Goal: Information Seeking & Learning: Learn about a topic

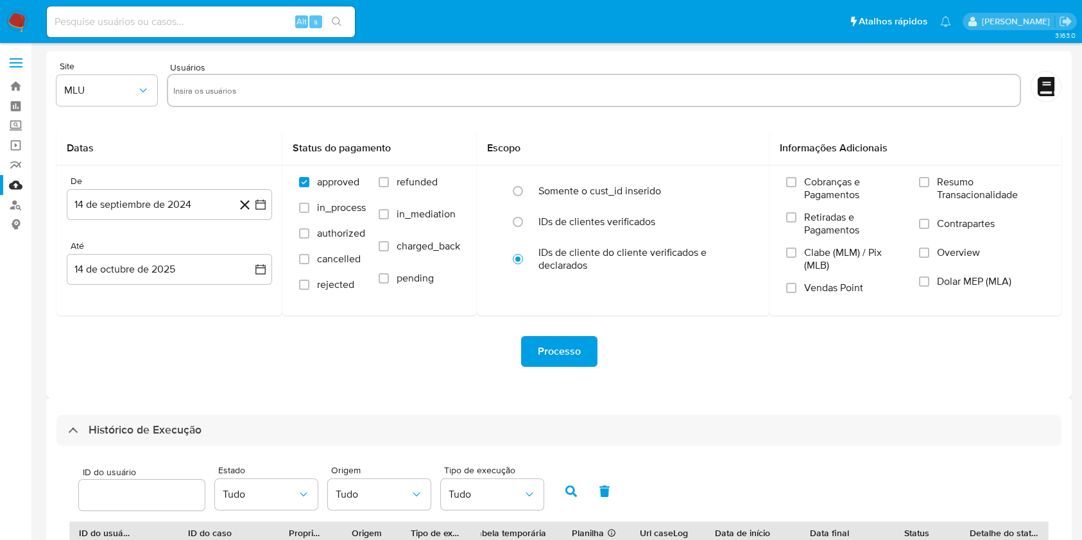
select select "10"
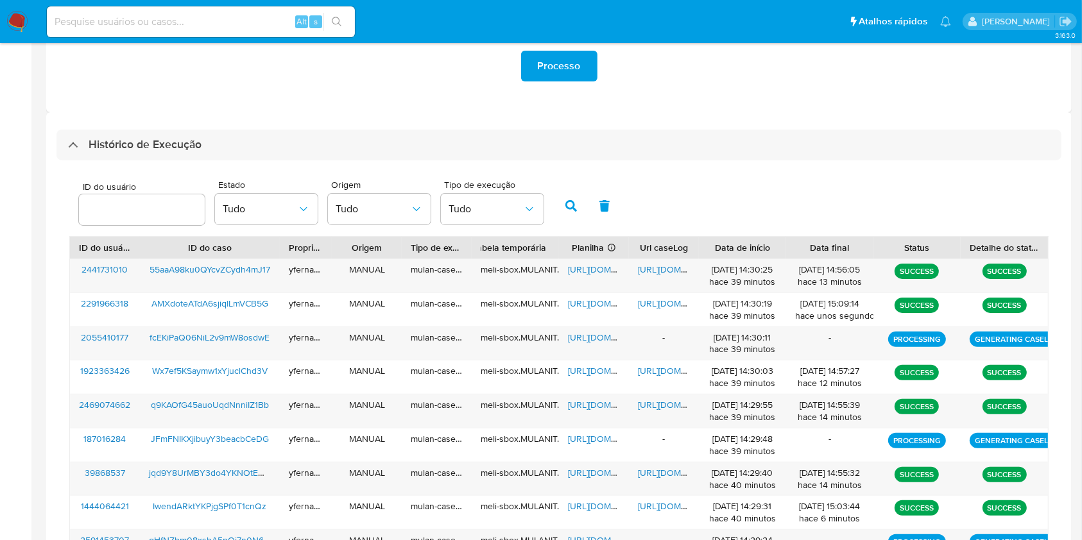
click at [840, 182] on div "ID do usuário Estado Tudo Origem Tudo Tipo de execução Tudo" at bounding box center [558, 204] width 979 height 63
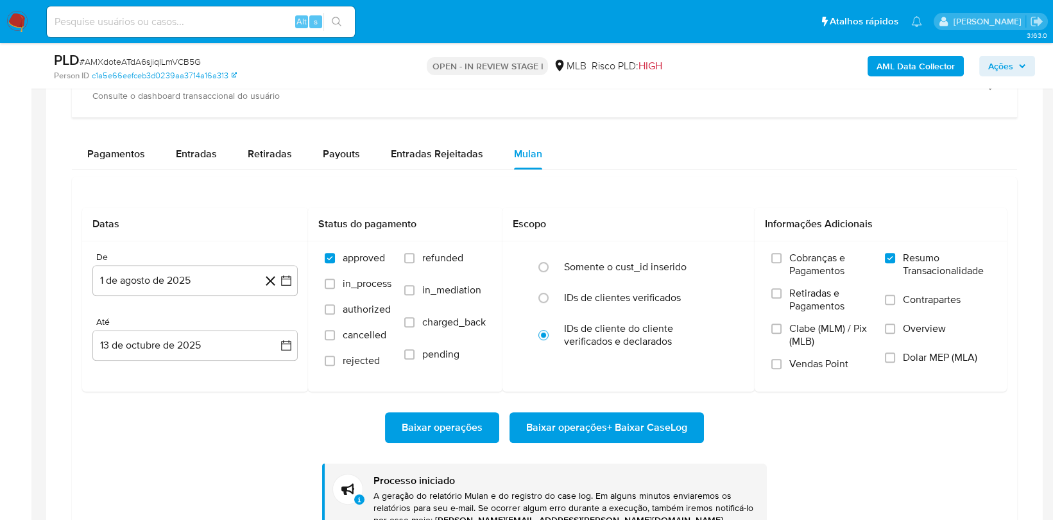
scroll to position [696, 0]
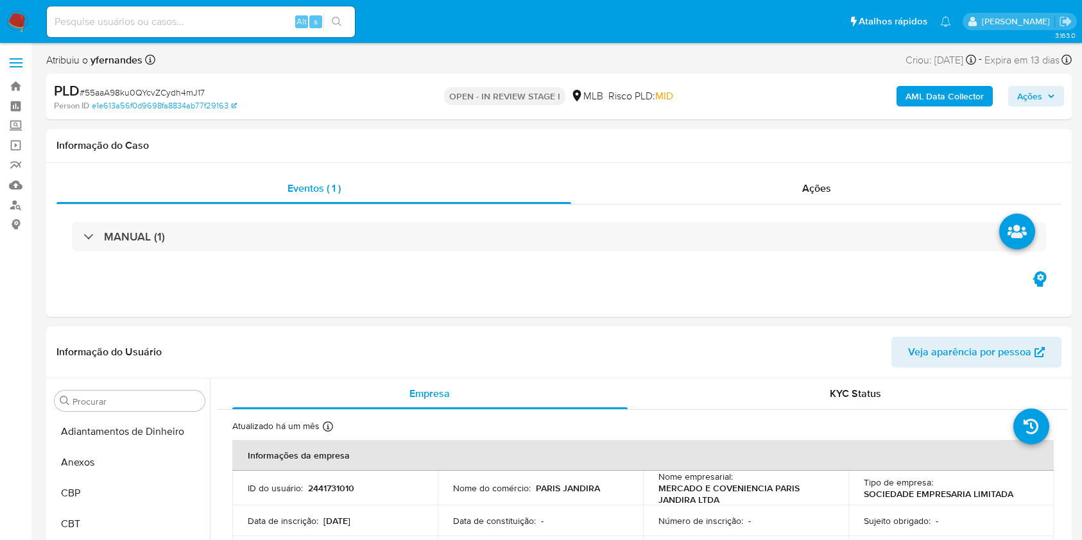
select select "10"
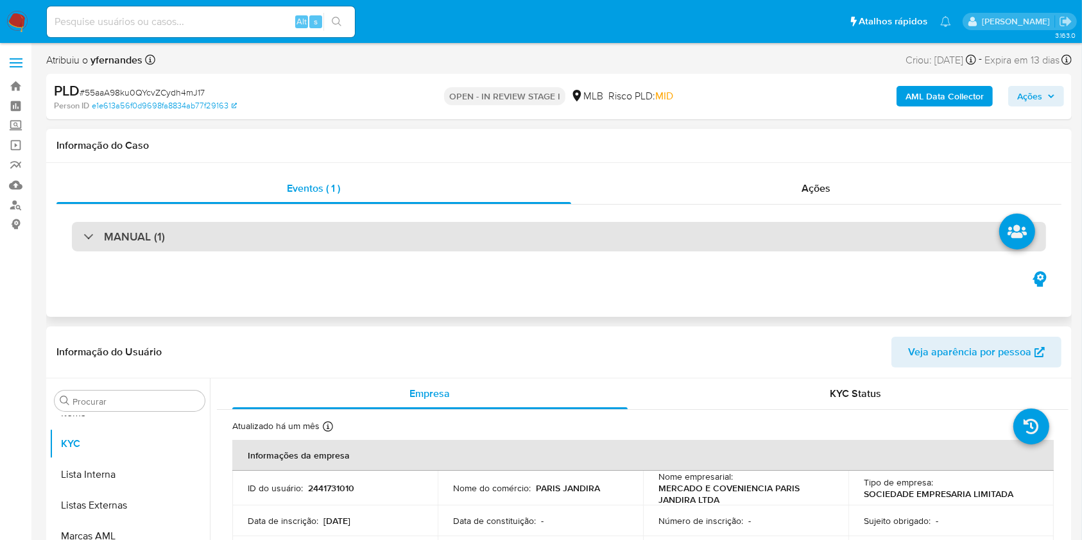
click at [214, 225] on div "MANUAL (1)" at bounding box center [559, 237] width 974 height 30
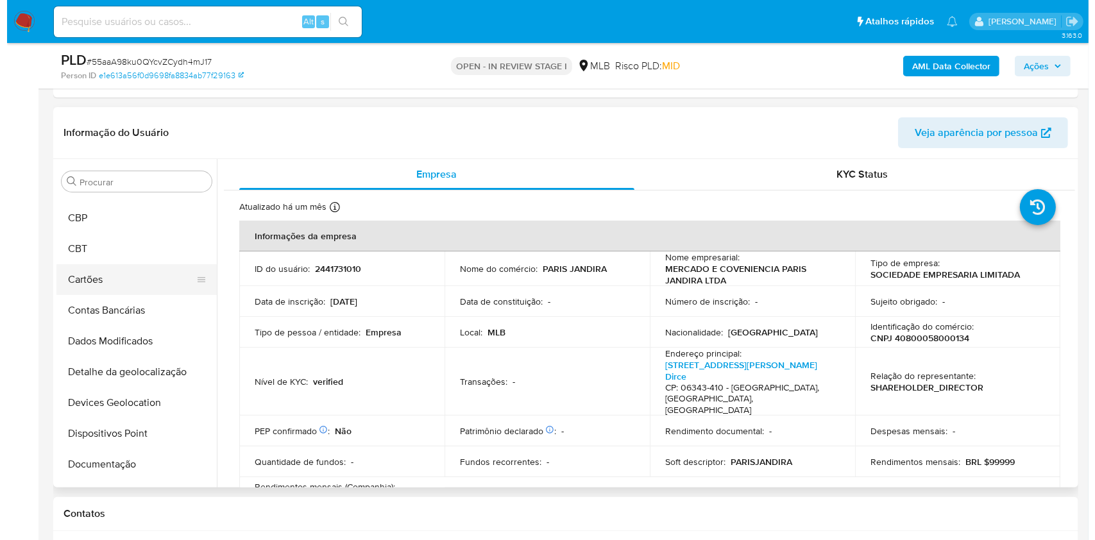
scroll to position [0, 0]
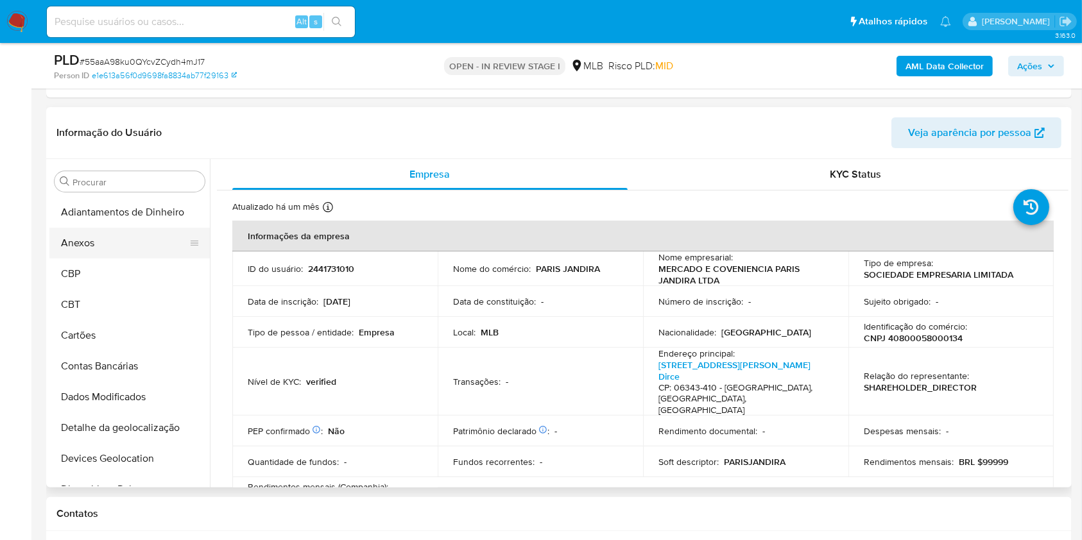
click at [105, 246] on button "Anexos" at bounding box center [124, 243] width 150 height 31
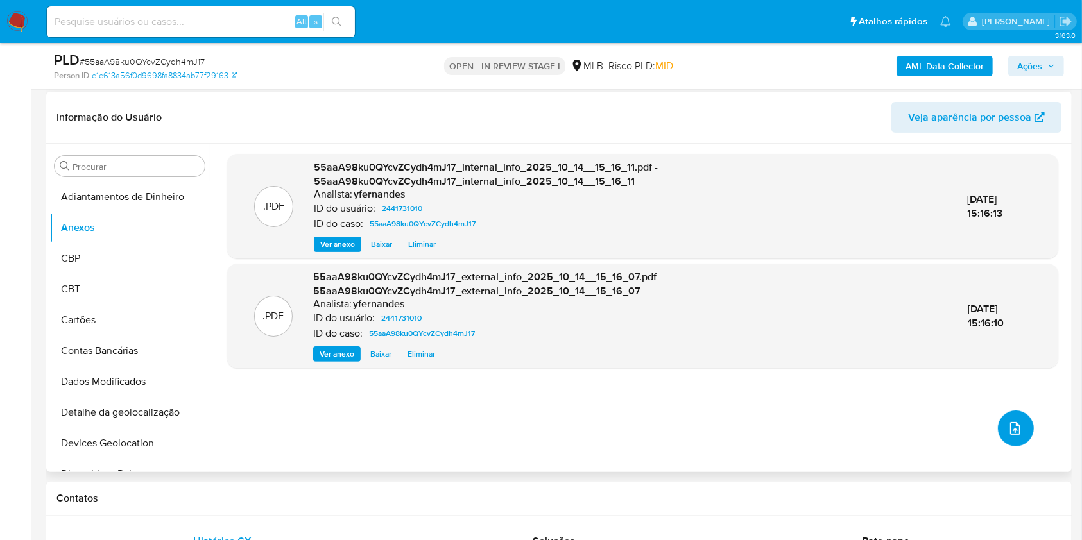
click at [1021, 434] on button "upload-file" at bounding box center [1016, 429] width 36 height 36
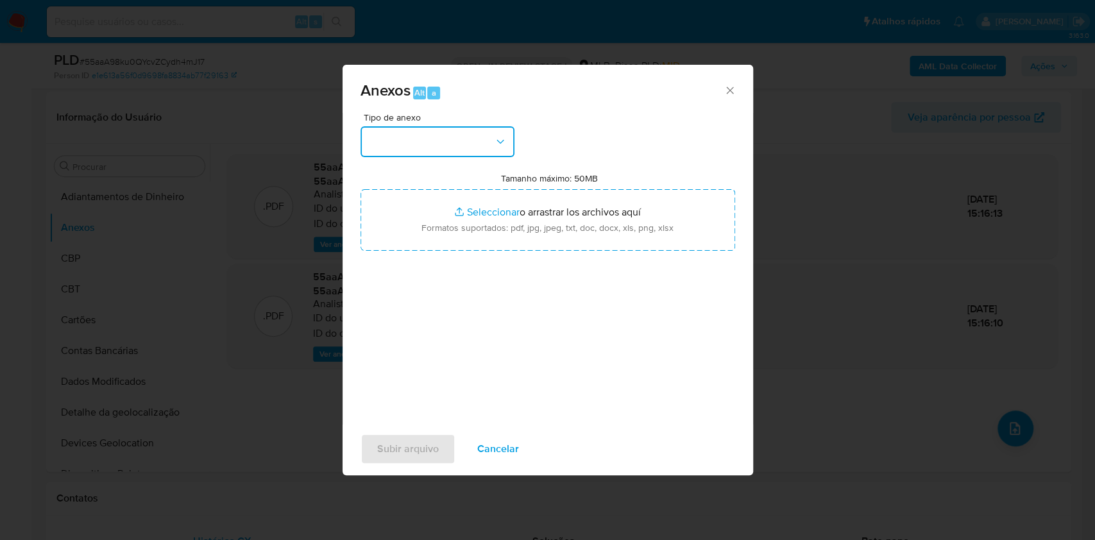
click at [484, 142] on button "button" at bounding box center [438, 141] width 154 height 31
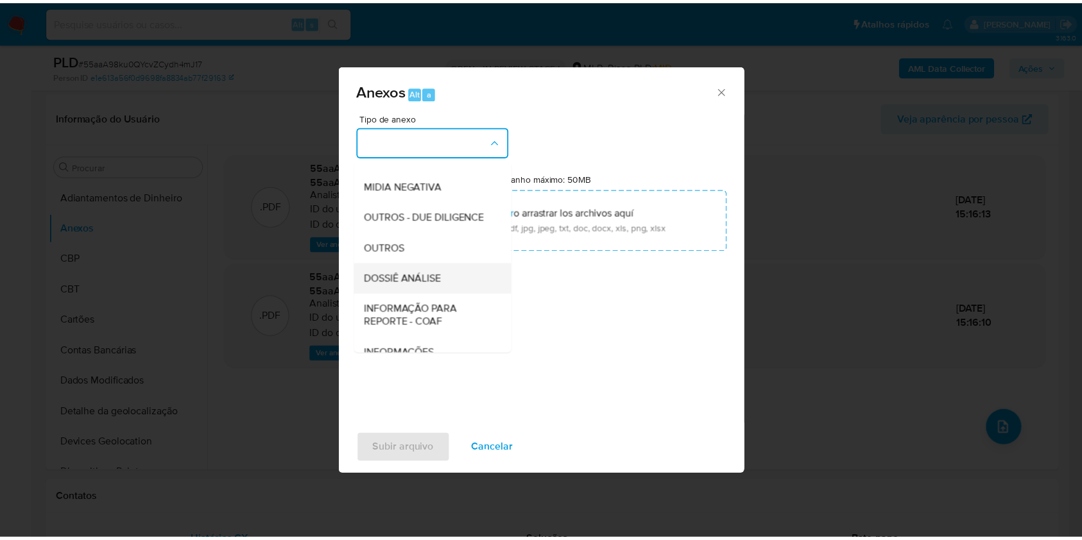
scroll to position [197, 0]
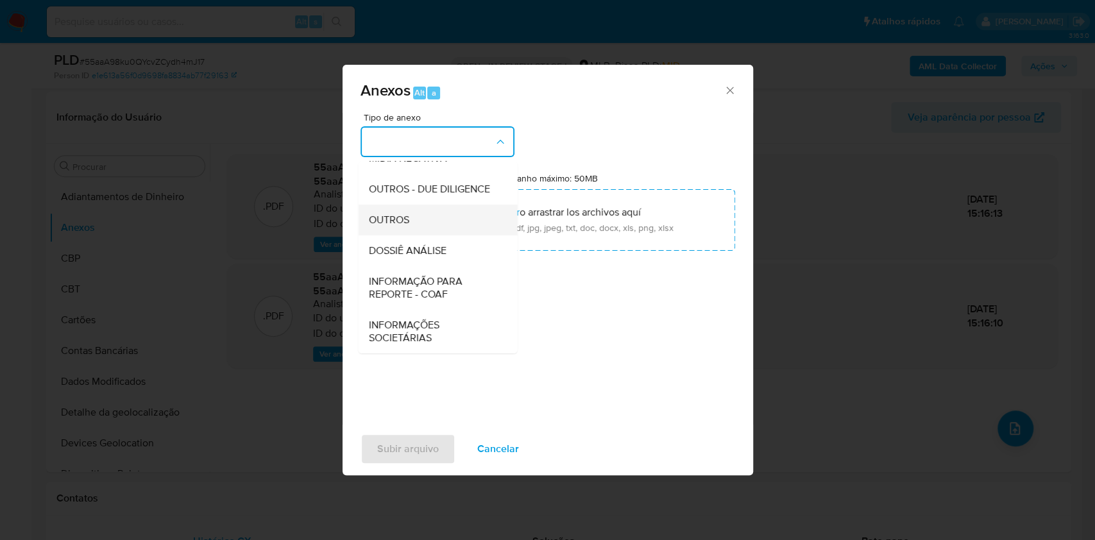
click at [416, 219] on div "OUTROS" at bounding box center [433, 220] width 131 height 31
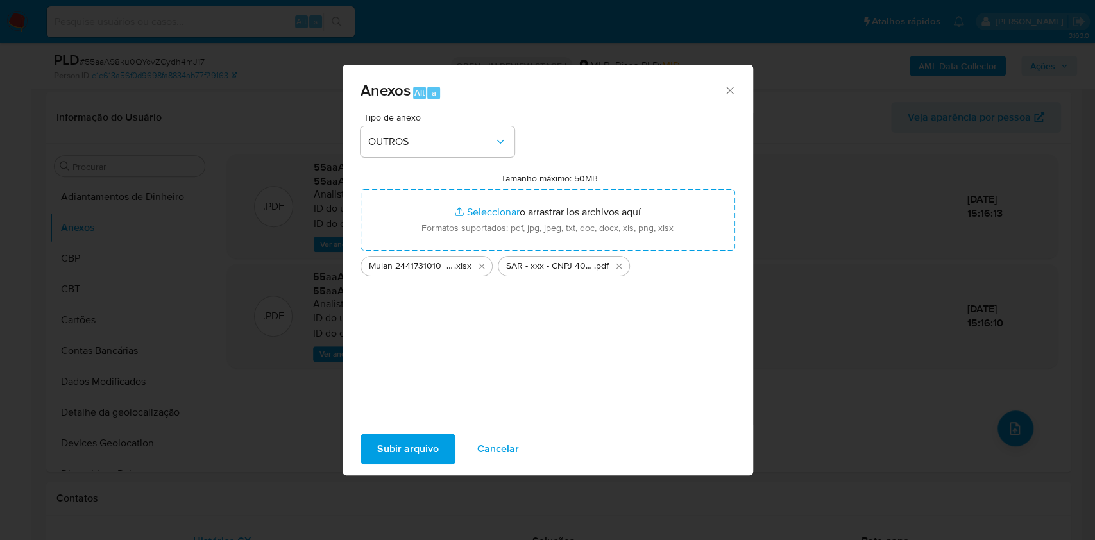
click at [405, 454] on span "Subir arquivo" at bounding box center [408, 449] width 62 height 28
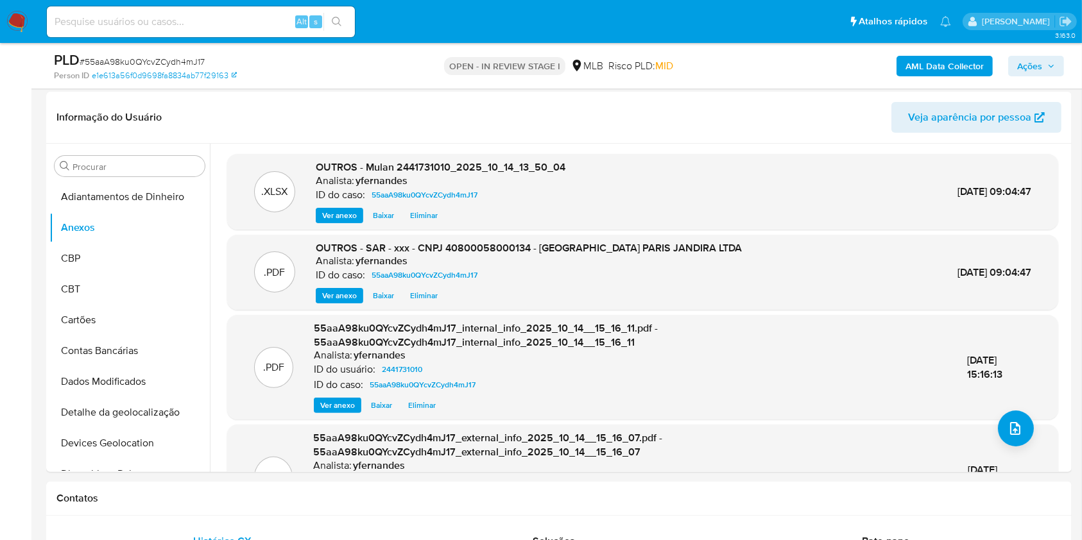
click at [1064, 64] on div "PLD # 55aaA98ku0QYcvZCydh4mJ17 Person ID e1e613a56f0d9698fa8834ab77f29163 OPEN …" at bounding box center [558, 66] width 1025 height 46
click at [1044, 67] on span "Ações" at bounding box center [1036, 66] width 38 height 18
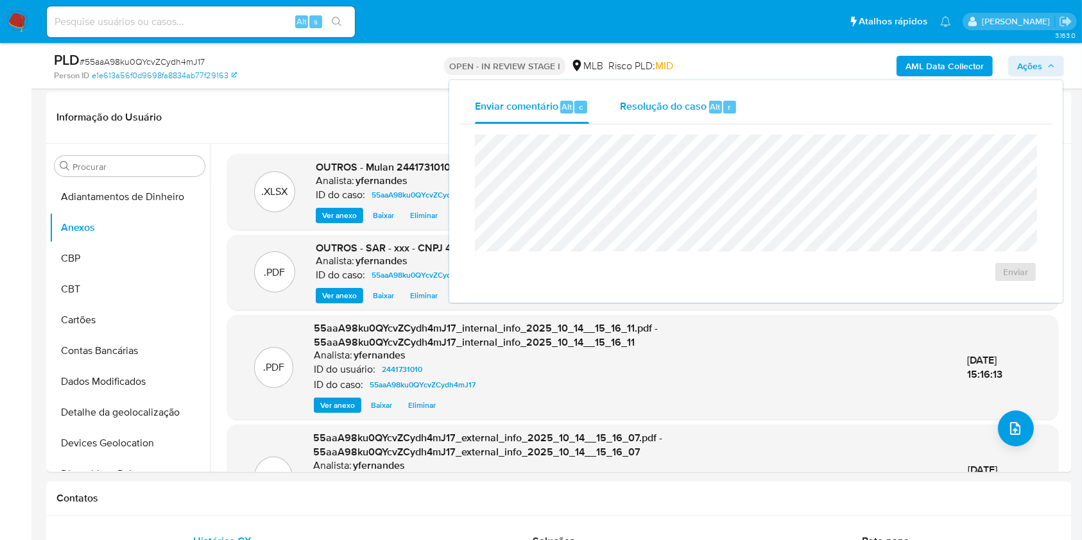
click at [724, 107] on div "r" at bounding box center [729, 107] width 13 height 13
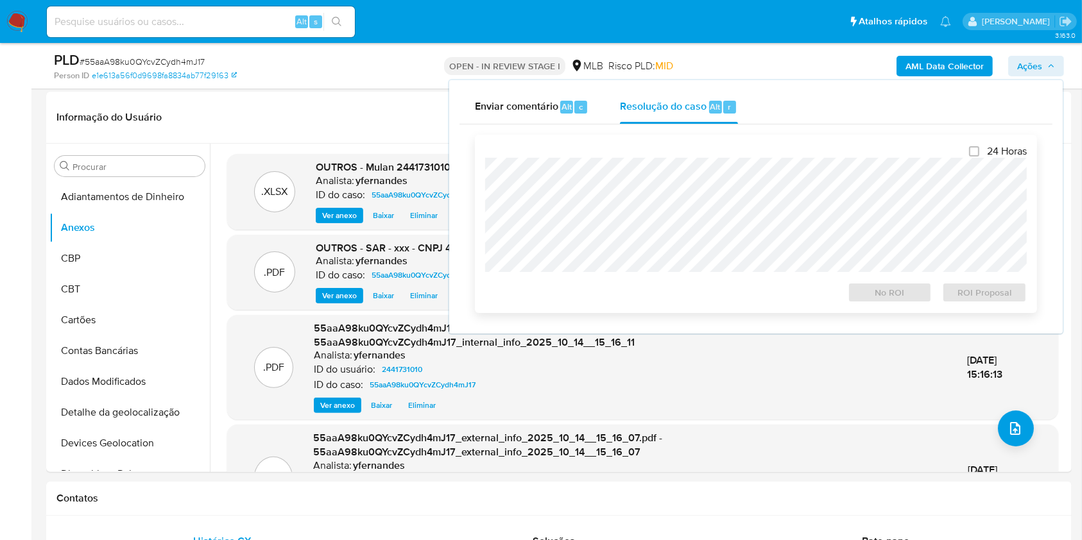
click at [713, 158] on div at bounding box center [755, 215] width 541 height 114
click at [1004, 302] on span "ROI Proposal" at bounding box center [984, 293] width 67 height 18
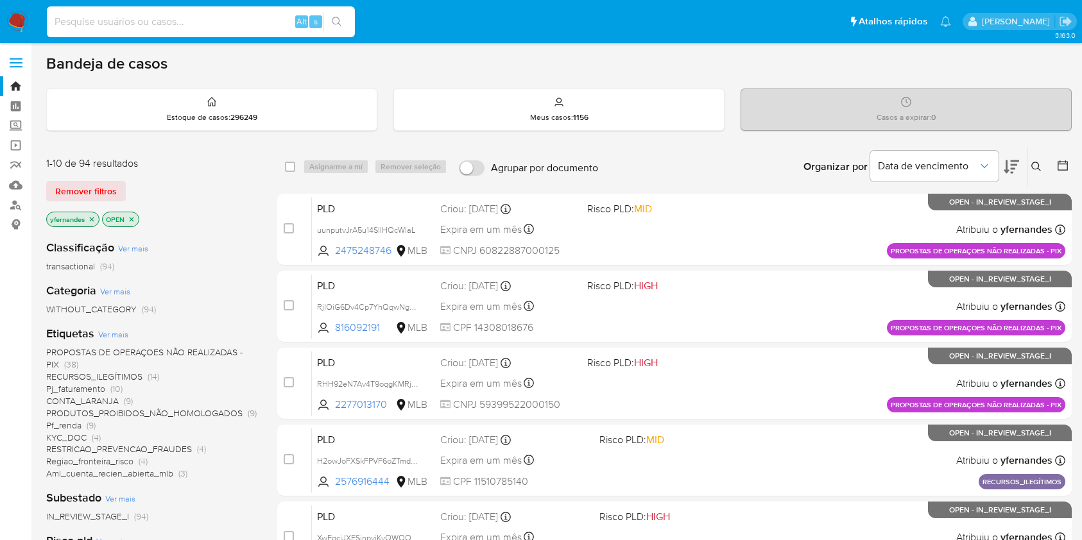
click at [156, 23] on input at bounding box center [201, 21] width 308 height 17
type input "2611386909"
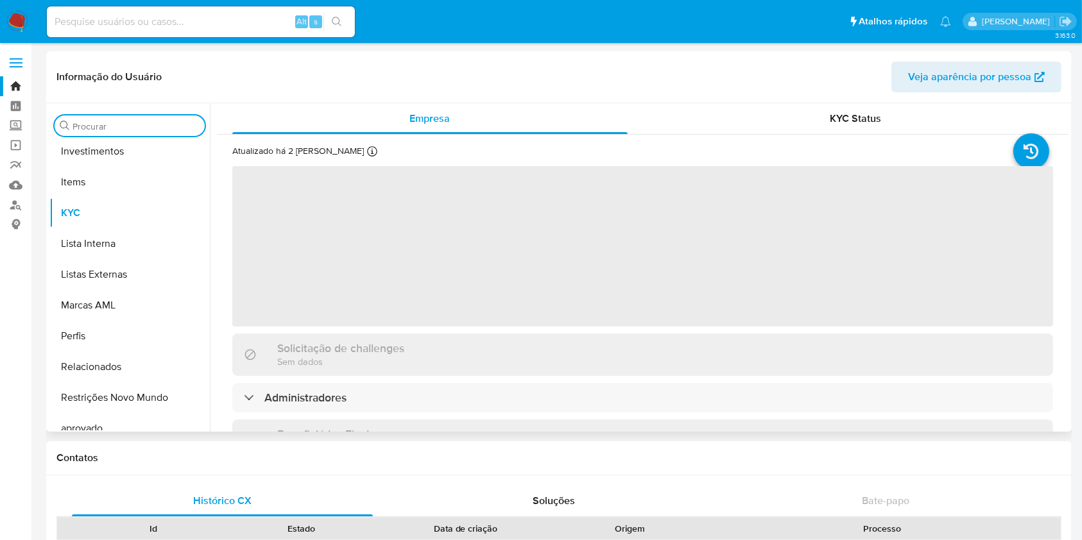
click at [87, 126] on input "Procurar" at bounding box center [135, 127] width 127 height 12
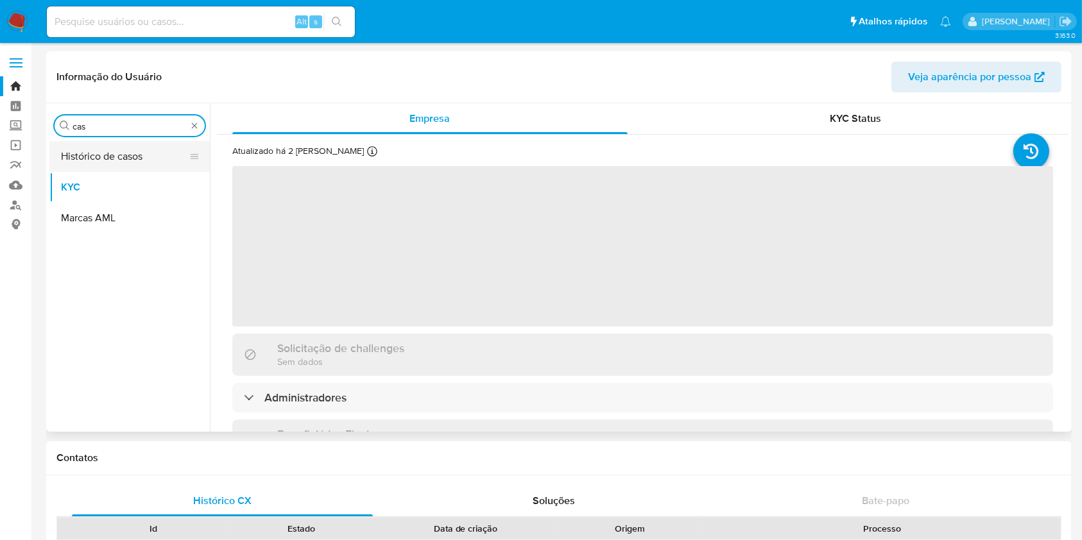
type input "cas"
click at [134, 150] on button "Histórico de casos" at bounding box center [124, 156] width 150 height 31
select select "10"
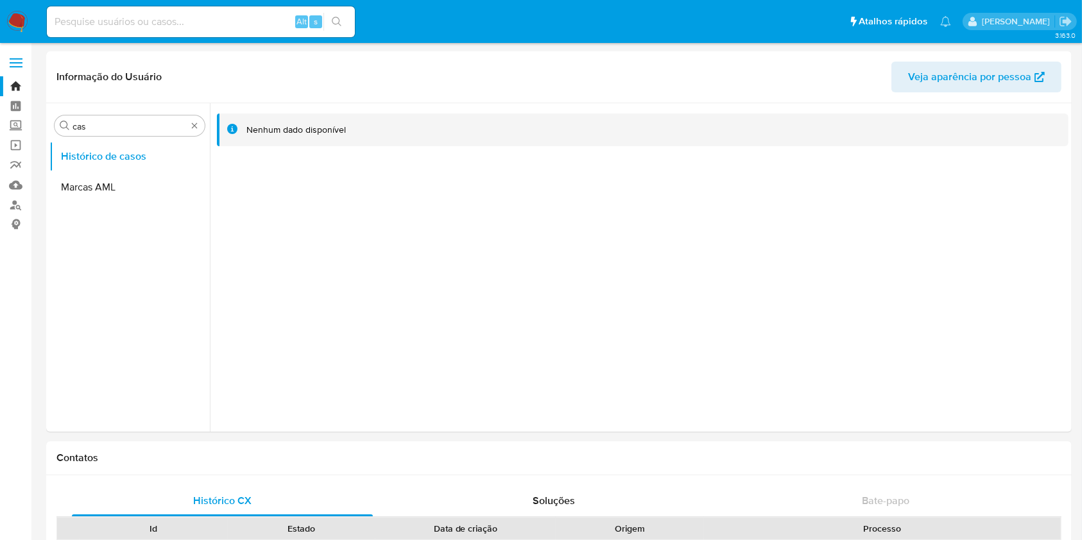
click at [15, 15] on img at bounding box center [17, 22] width 22 height 22
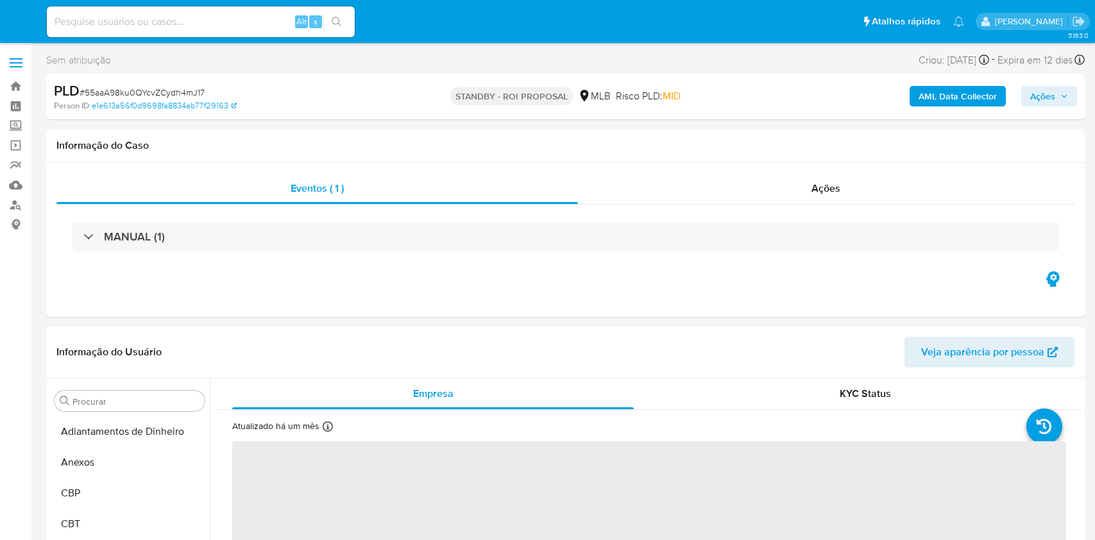
select select "10"
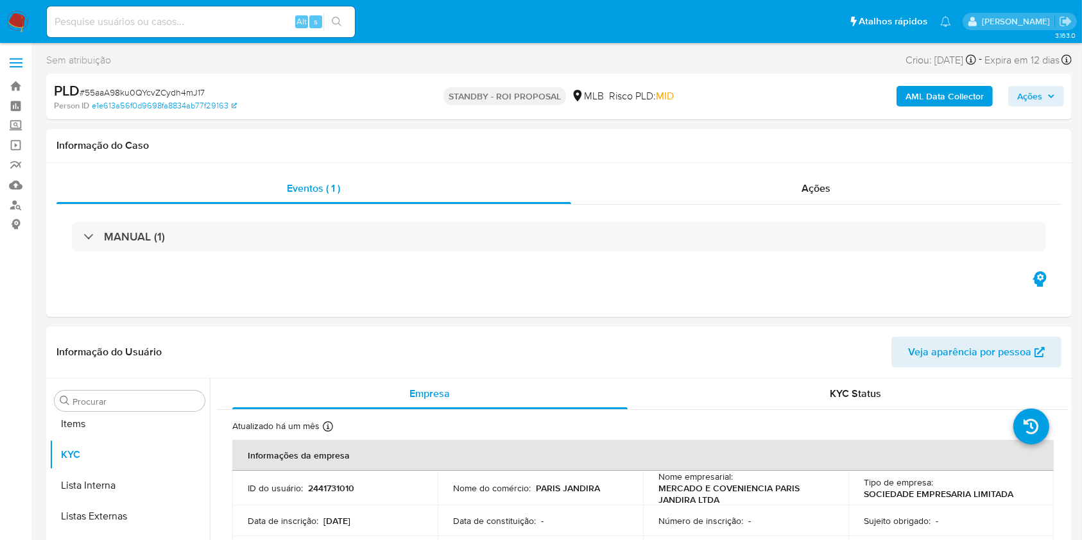
scroll to position [696, 0]
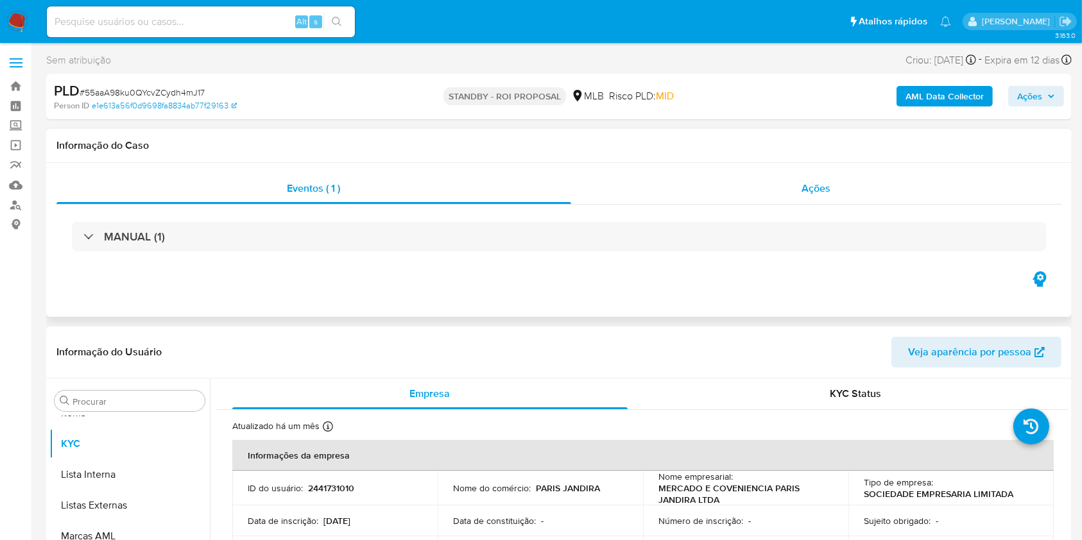
click at [819, 198] on div "Ações" at bounding box center [816, 188] width 490 height 31
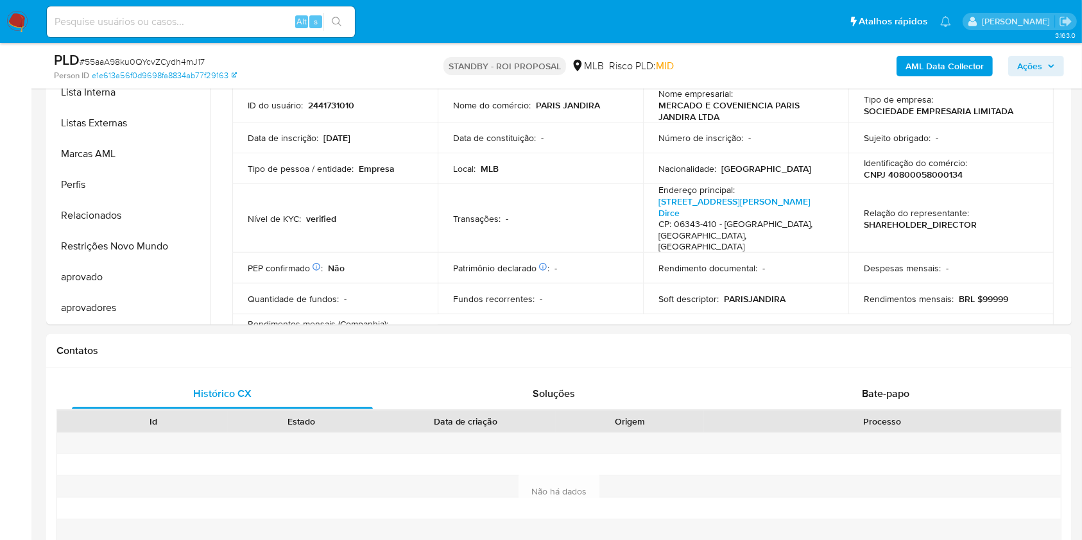
scroll to position [684, 0]
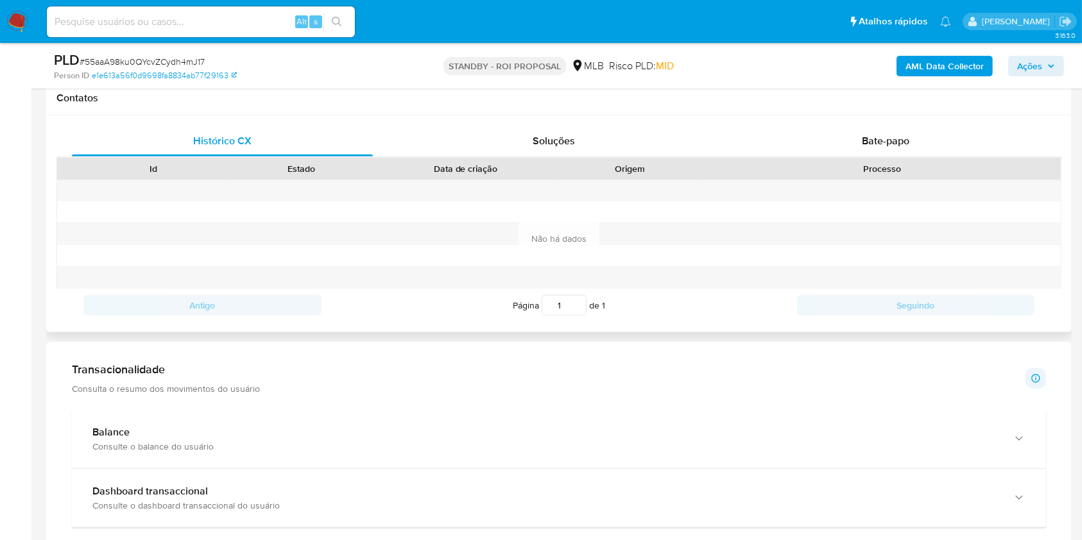
click at [872, 116] on div "Histórico CX Soluções Bate-papo Id Estado Data de criação Origem Processo Antig…" at bounding box center [558, 223] width 1025 height 217
click at [869, 126] on div "Bate-papo" at bounding box center [885, 141] width 301 height 31
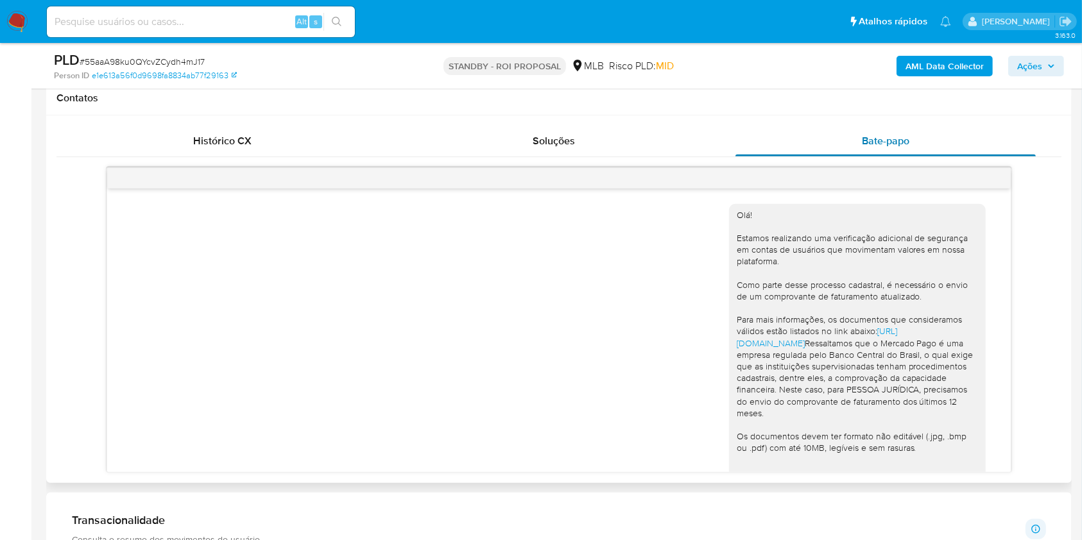
scroll to position [139, 0]
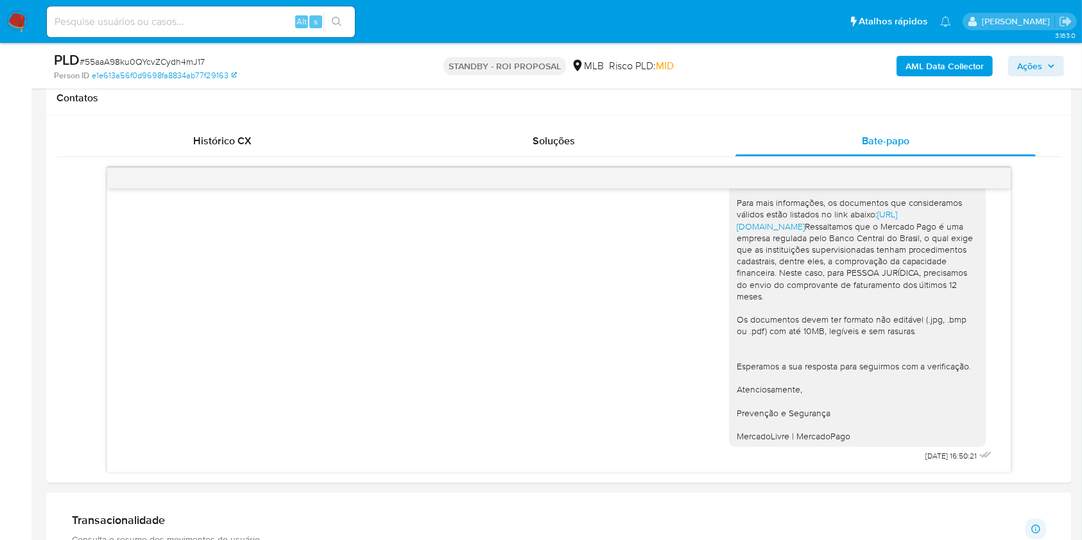
click at [0, 357] on aside "Bandeja Painel Screening Pesquisa em Listas Watchlist Ferramentas Operações em …" at bounding box center [15, 404] width 31 height 2177
click at [722, 102] on h1 "Contatos" at bounding box center [558, 98] width 1005 height 13
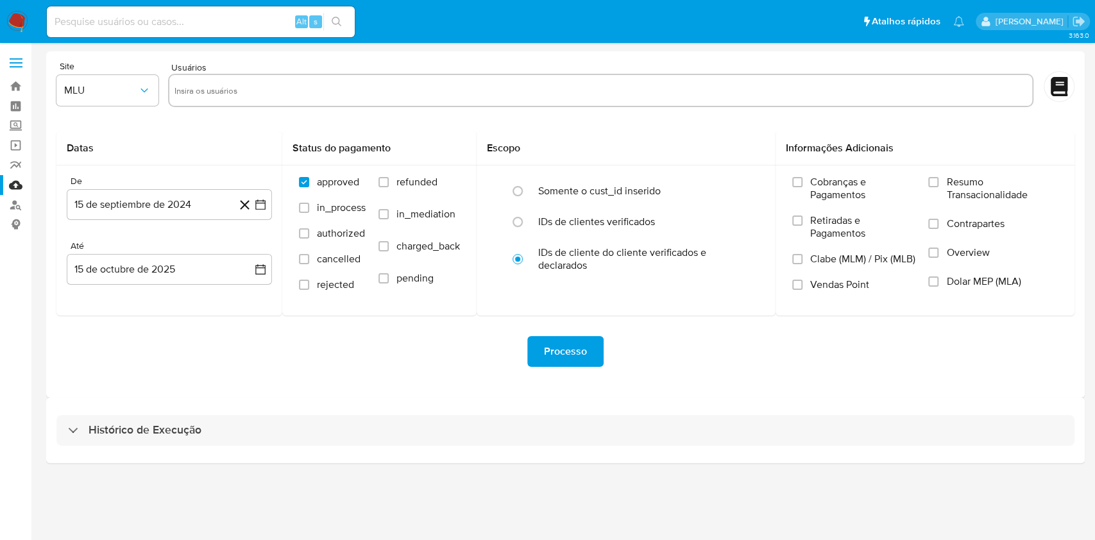
click at [0, 341] on aside "Bandeja Painel Screening Pesquisa em Listas Watchlist Ferramentas Operações em …" at bounding box center [15, 270] width 31 height 540
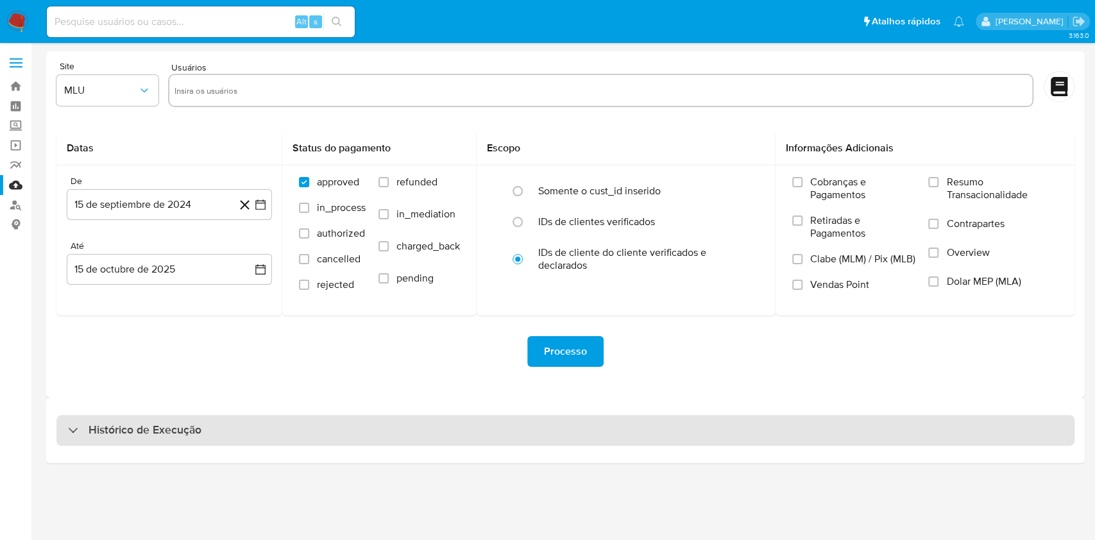
click at [527, 418] on div "Histórico de Execução" at bounding box center [565, 430] width 1018 height 31
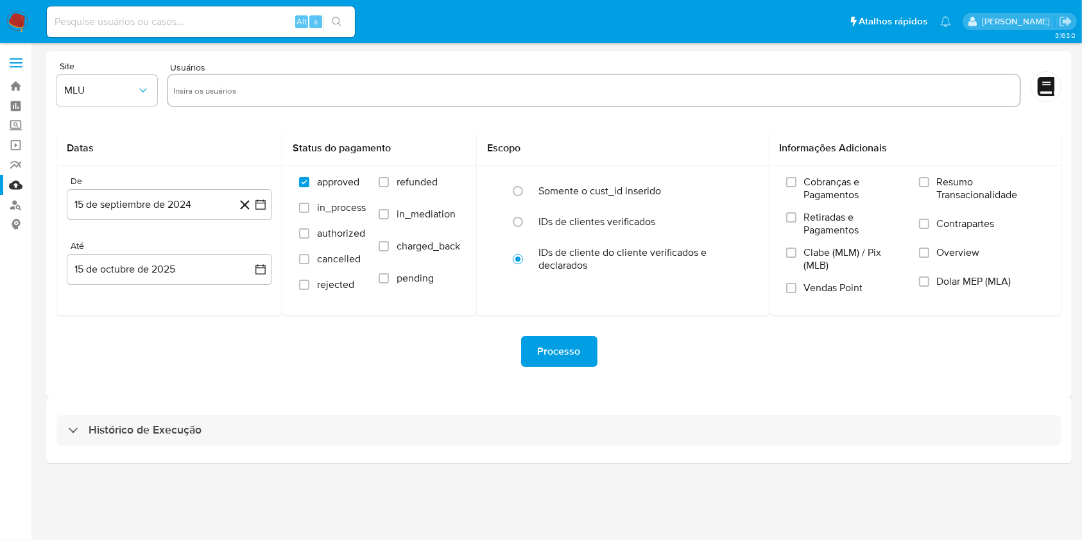
select select "10"
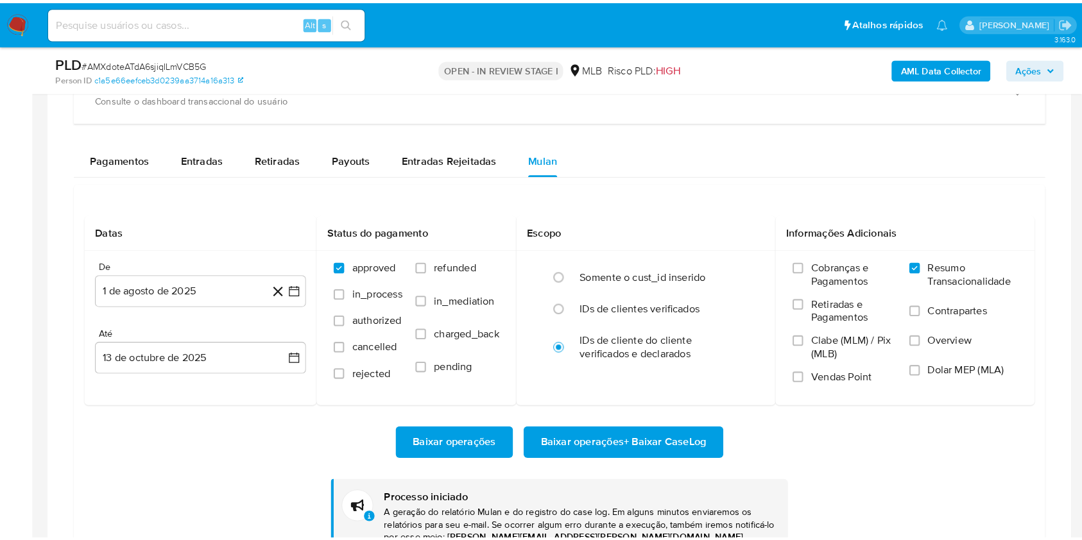
scroll to position [696, 0]
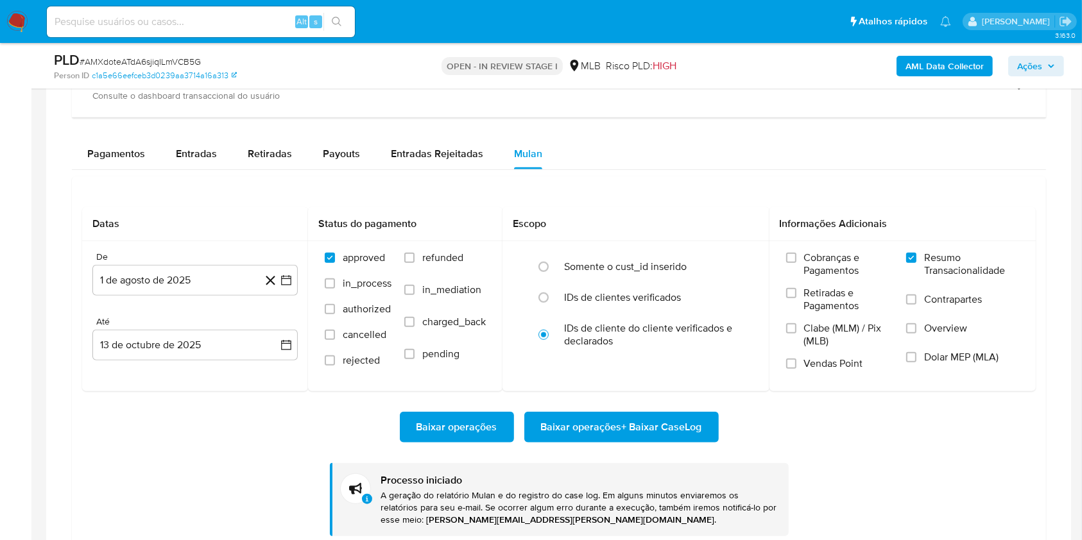
click at [139, 58] on span "# AMXdoteATdA6sjiqILmVCB5G" at bounding box center [140, 61] width 121 height 13
copy span "AMXdoteATdA6sjiqILmVCB5G"
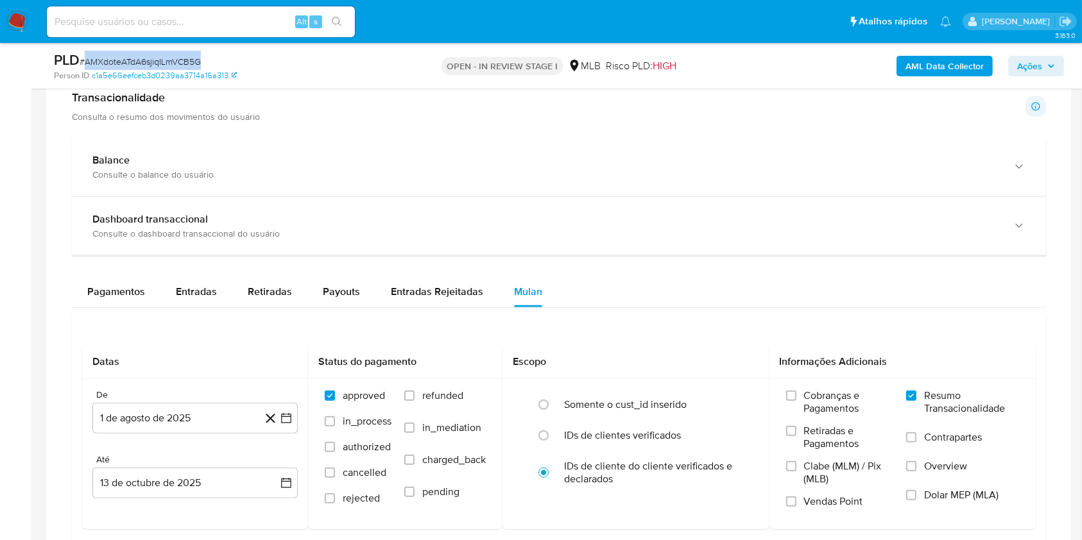
scroll to position [855, 0]
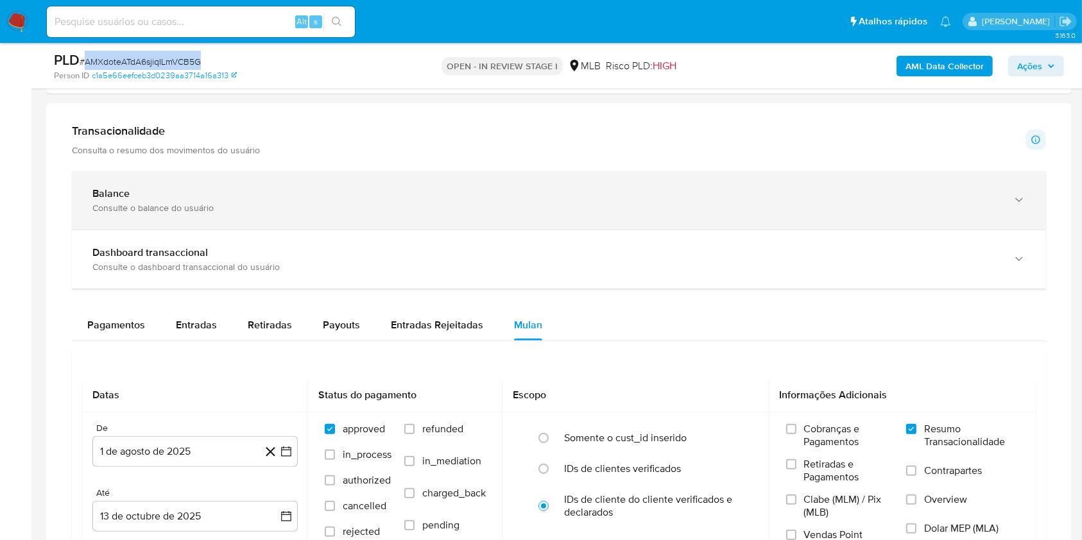
click at [112, 214] on div "Balance Consulte o balance do usuário" at bounding box center [559, 200] width 974 height 58
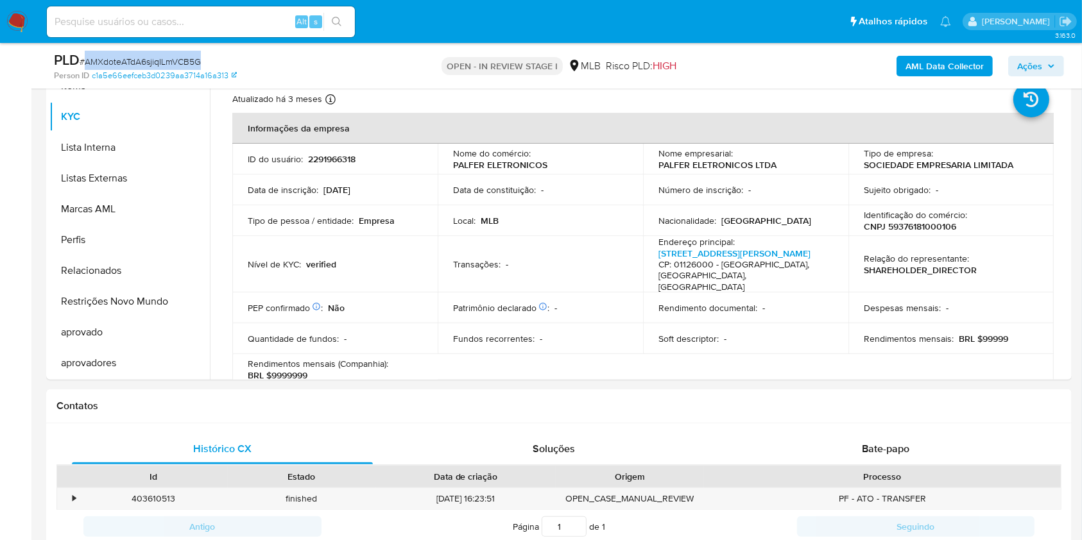
scroll to position [171, 0]
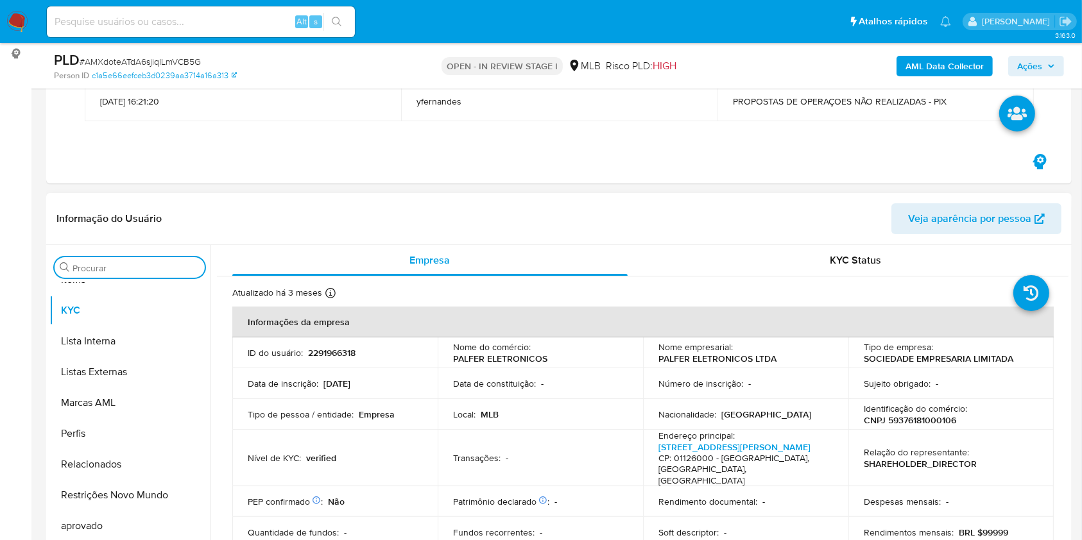
drag, startPoint x: 85, startPoint y: 272, endPoint x: 102, endPoint y: 280, distance: 19.0
click at [85, 271] on input "Procurar" at bounding box center [135, 268] width 127 height 12
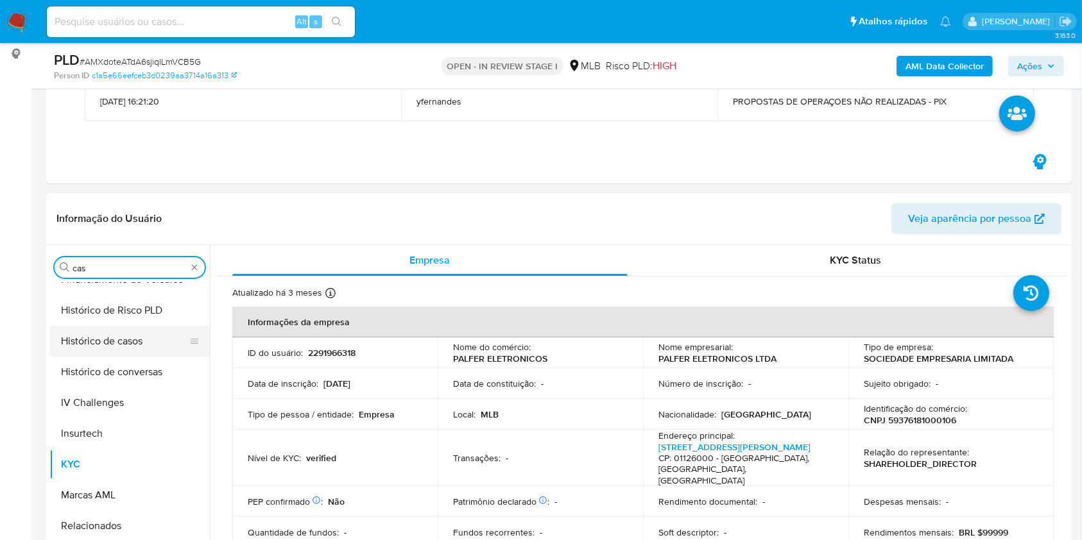
scroll to position [0, 0]
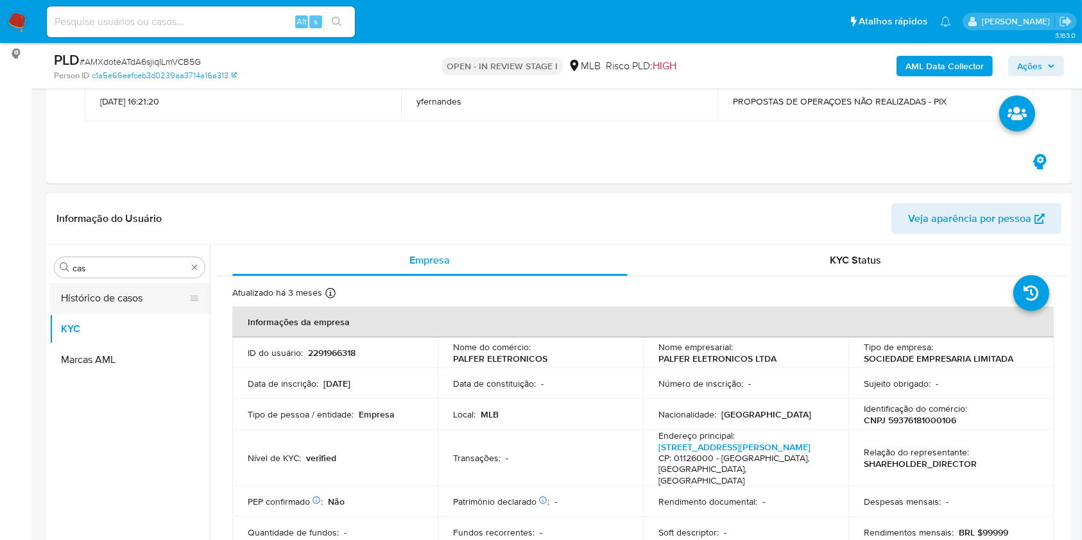
click at [91, 290] on button "Histórico de casos" at bounding box center [124, 298] width 150 height 31
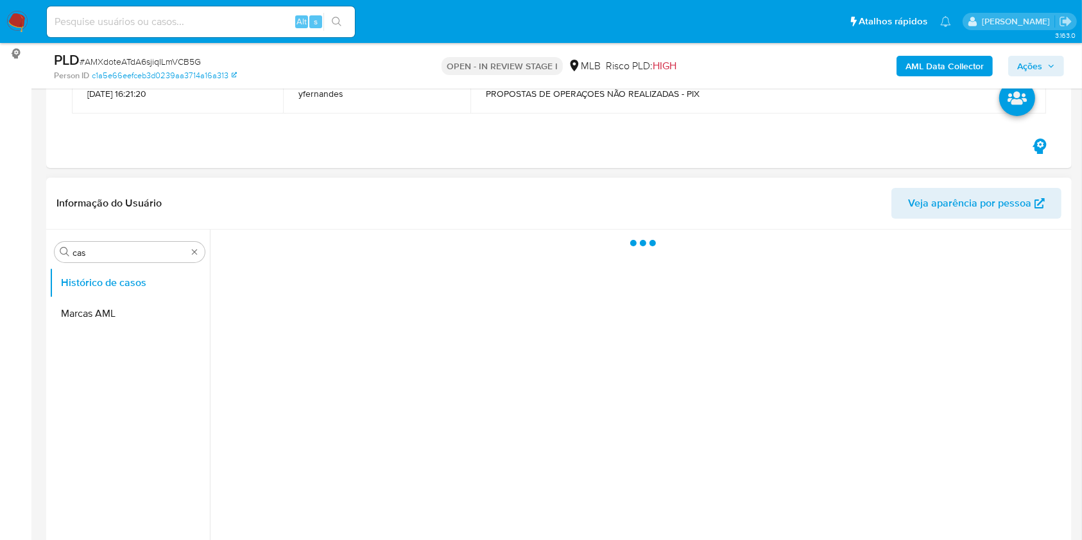
scroll to position [257, 0]
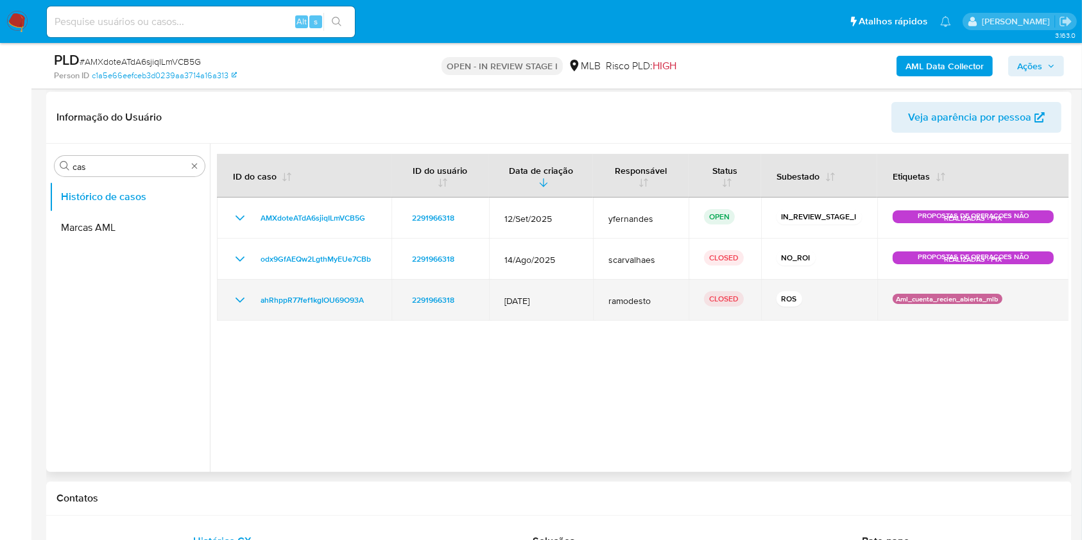
click at [238, 294] on icon "Mostrar/Ocultar" at bounding box center [239, 300] width 15 height 15
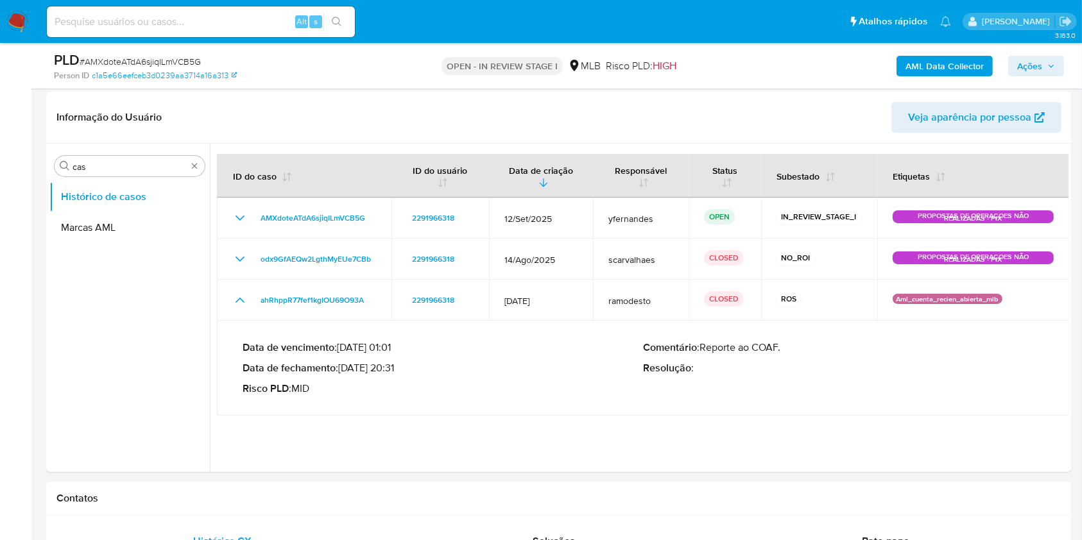
click at [119, 385] on ul "Histórico de casos Marcas AML" at bounding box center [129, 326] width 160 height 289
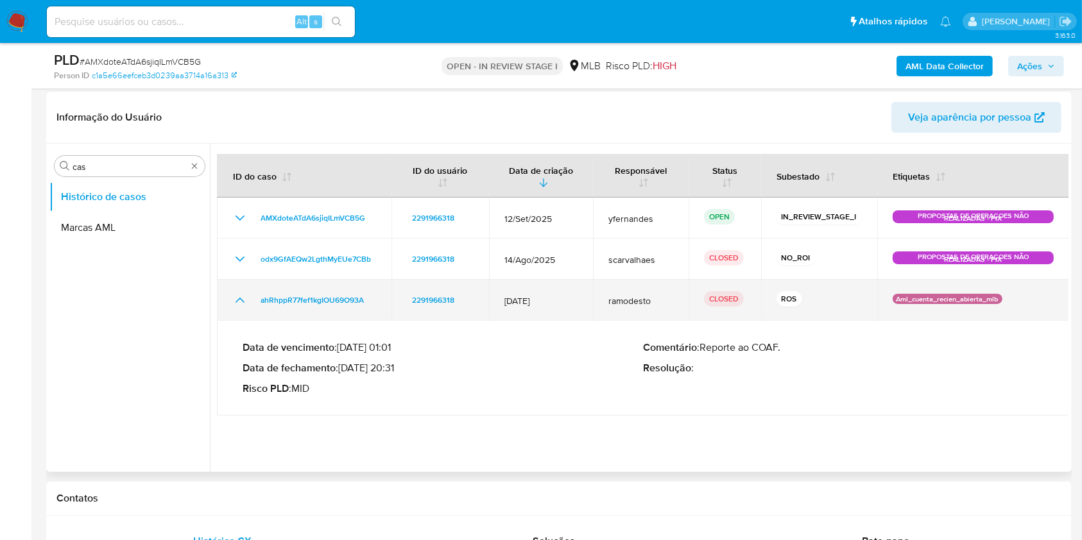
drag, startPoint x: 250, startPoint y: 285, endPoint x: 374, endPoint y: 304, distance: 125.3
click at [374, 304] on td "ahRhppR77fef1kgIOU69O93A" at bounding box center [304, 300] width 174 height 41
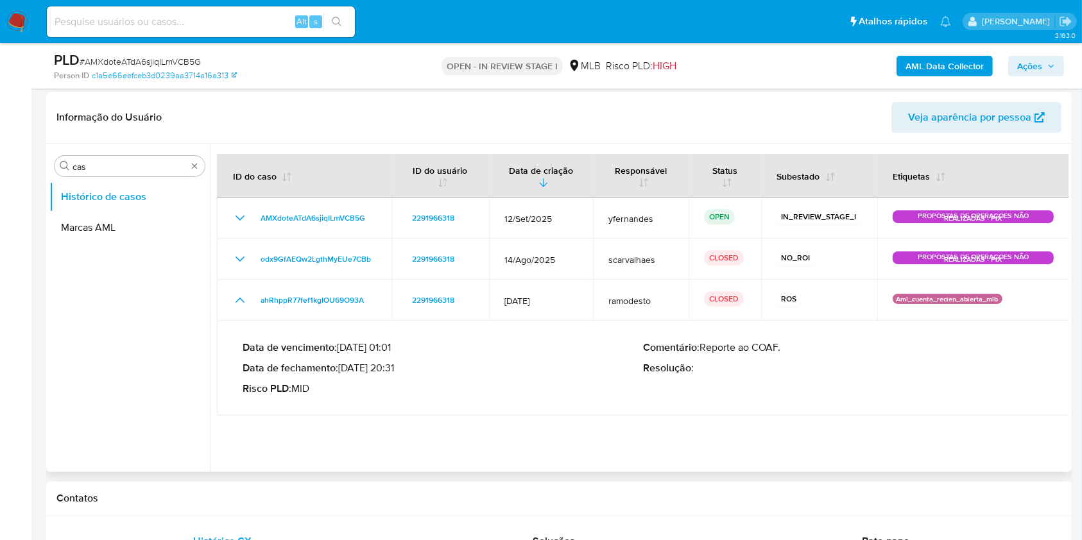
drag, startPoint x: 343, startPoint y: 367, endPoint x: 392, endPoint y: 371, distance: 49.5
click at [392, 371] on p "Data de fechamento : 15/08/2025 20:31" at bounding box center [443, 368] width 400 height 13
click at [357, 362] on p "Data de fechamento : 15/08/2025 20:31" at bounding box center [443, 368] width 400 height 13
click at [353, 393] on p "Risco PLD : MID" at bounding box center [443, 388] width 400 height 13
drag, startPoint x: 341, startPoint y: 368, endPoint x: 396, endPoint y: 367, distance: 55.2
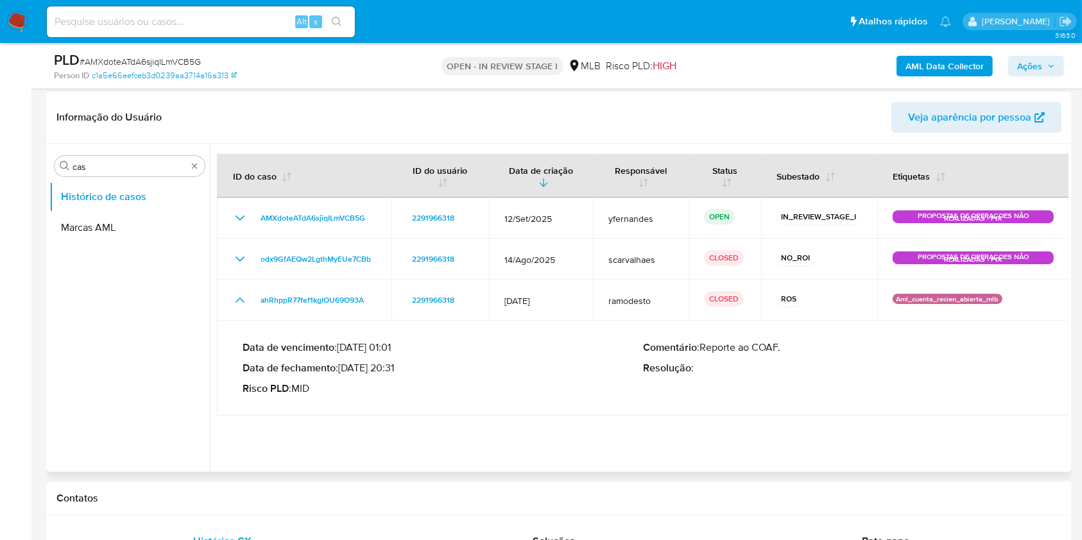
click at [396, 367] on p "Data de fechamento : 15/08/2025 20:31" at bounding box center [443, 368] width 400 height 13
click at [119, 164] on input "cas" at bounding box center [129, 167] width 114 height 12
click at [118, 164] on input "cas" at bounding box center [129, 167] width 114 height 12
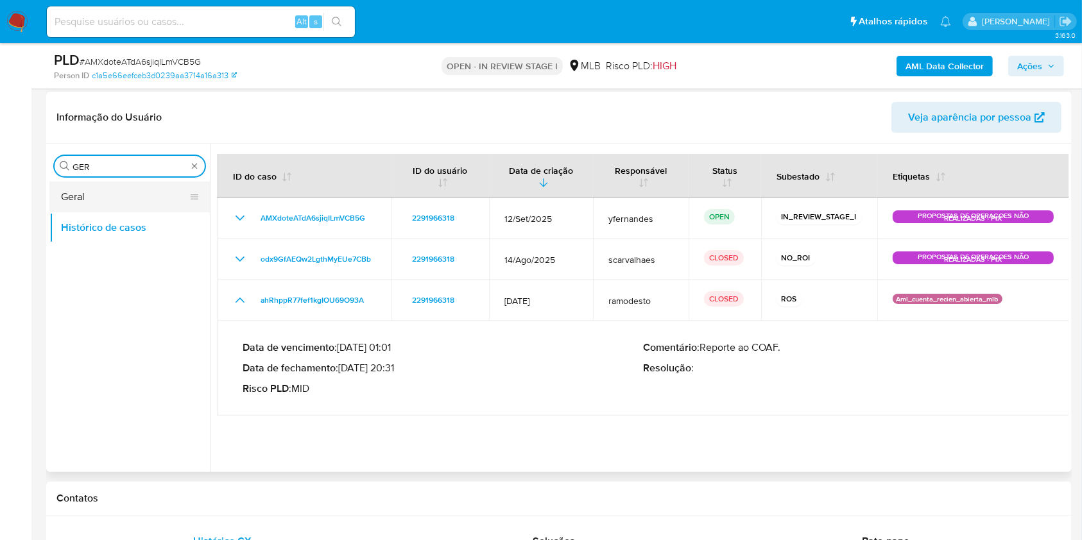
type input "GER"
click at [94, 190] on button "Geral" at bounding box center [124, 197] width 150 height 31
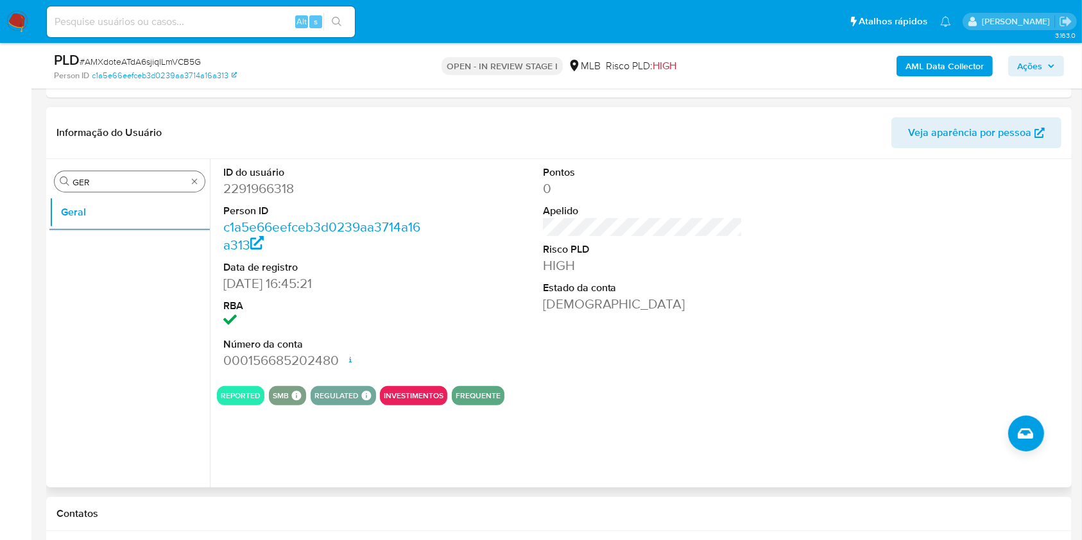
click at [133, 182] on input "GER" at bounding box center [129, 182] width 114 height 12
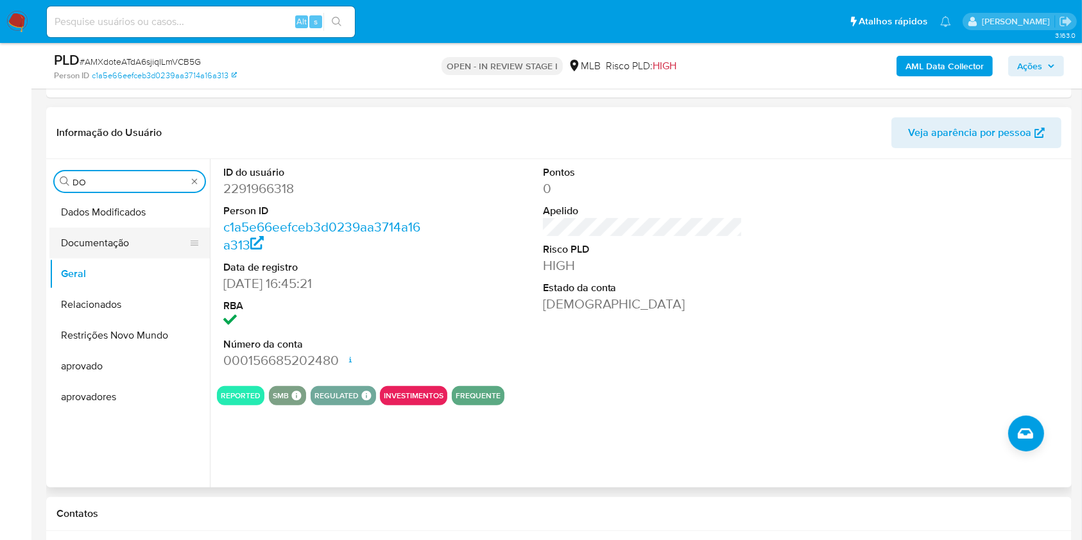
click at [127, 234] on button "Documentação" at bounding box center [124, 243] width 150 height 31
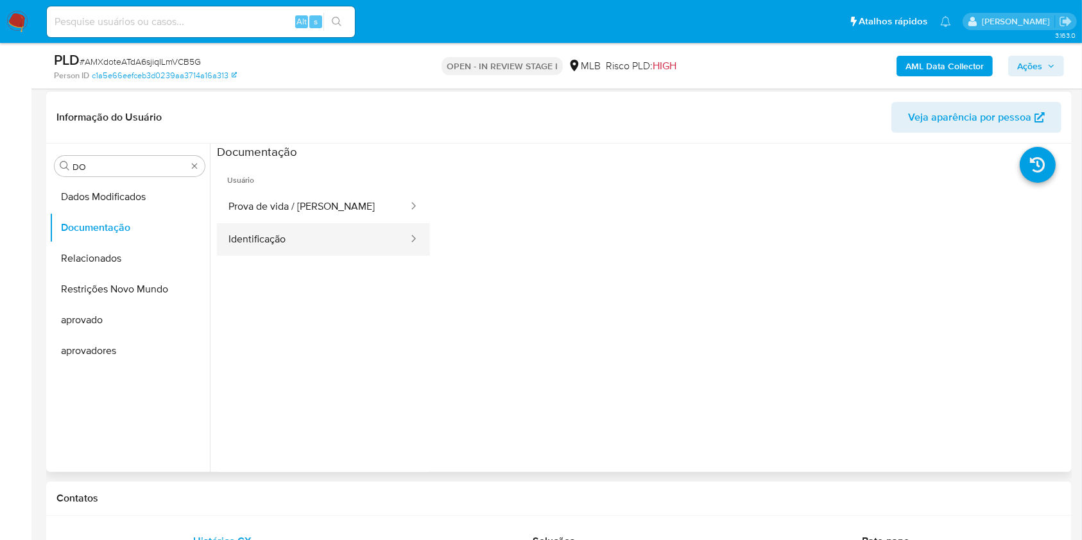
click at [316, 248] on button "Identificação" at bounding box center [313, 239] width 192 height 33
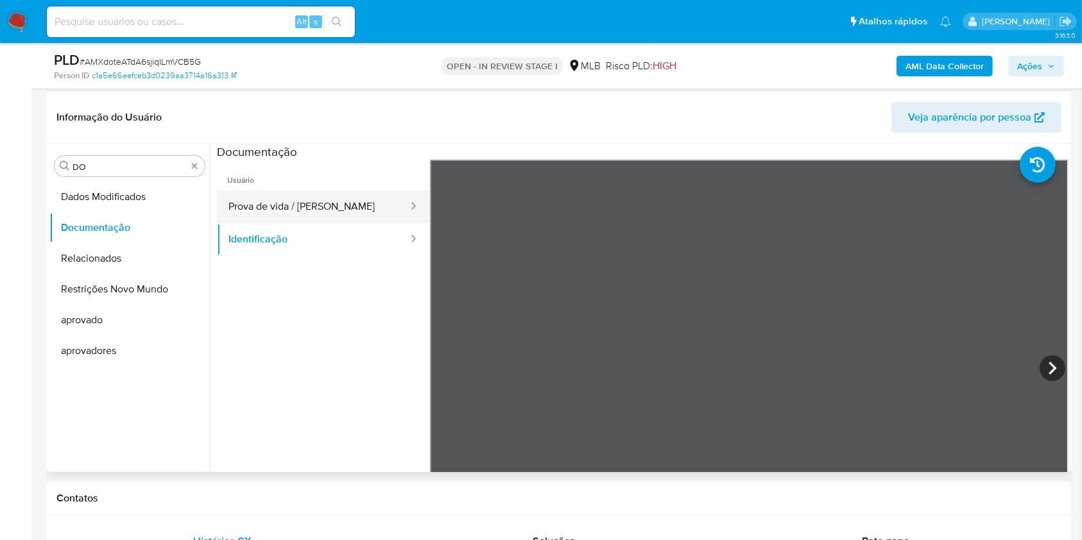
click at [347, 211] on button "Prova de vida / Selfie" at bounding box center [313, 207] width 192 height 33
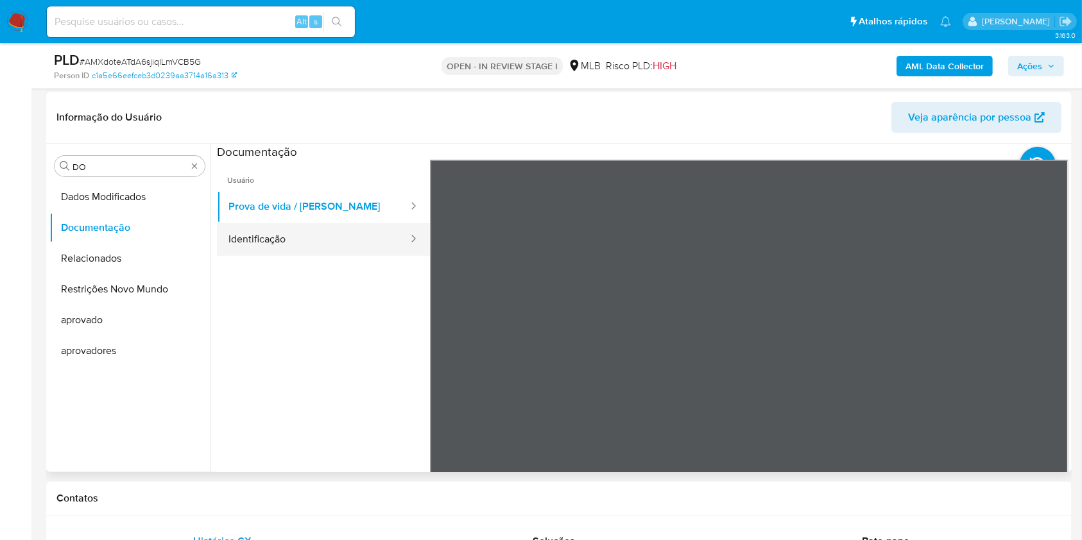
drag, startPoint x: 231, startPoint y: 393, endPoint x: 298, endPoint y: 239, distance: 167.8
click at [231, 393] on ul "Usuário Prova de vida / Selfie Identificação" at bounding box center [323, 345] width 213 height 370
click at [330, 234] on button "Identificação" at bounding box center [313, 239] width 192 height 33
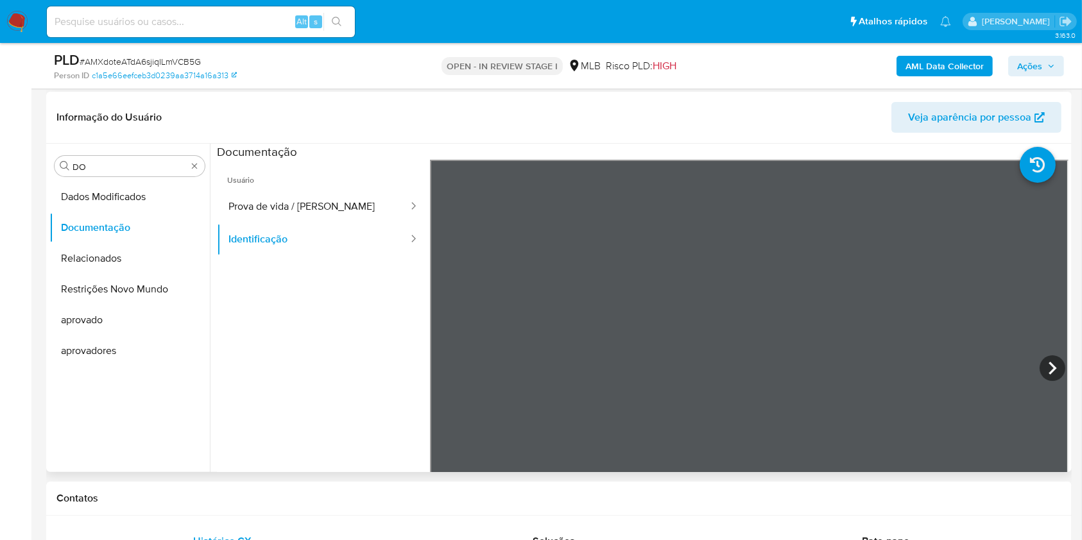
click at [138, 155] on div "Procurar DO Dados Modificados Documentação Relacionados Restrições Novo Mundo a…" at bounding box center [129, 309] width 160 height 327
click at [122, 157] on div "Procurar DO" at bounding box center [130, 166] width 150 height 21
click at [103, 162] on input "DO" at bounding box center [129, 167] width 114 height 12
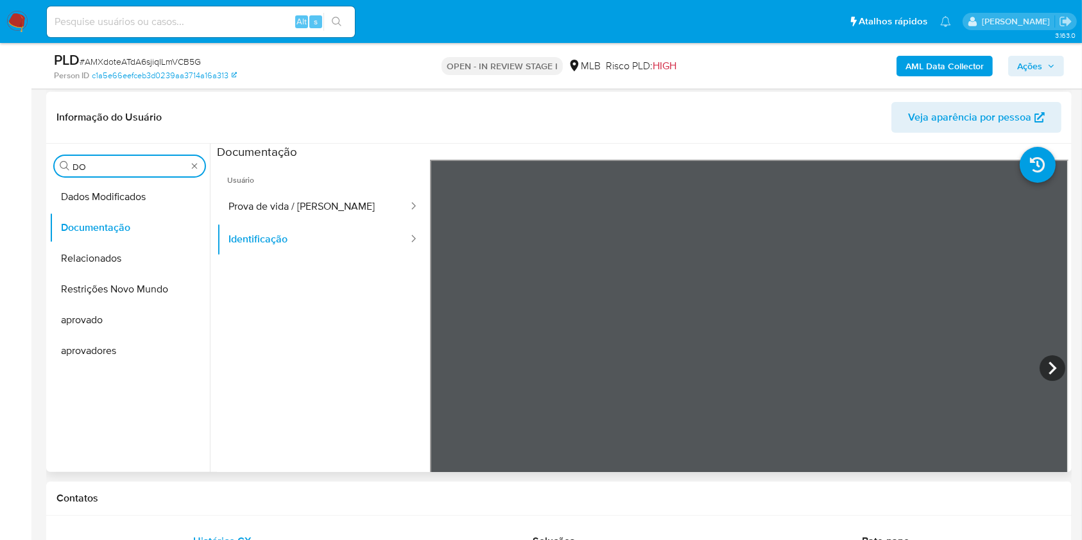
click at [103, 162] on input "DO" at bounding box center [129, 167] width 114 height 12
click at [103, 161] on input "DO" at bounding box center [129, 167] width 114 height 12
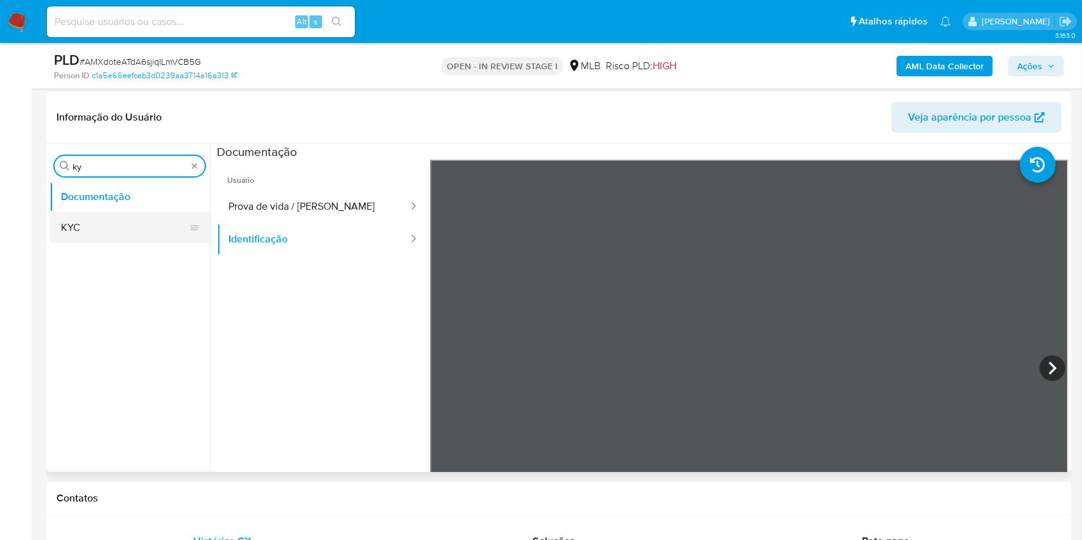
click at [85, 222] on button "KYC" at bounding box center [124, 227] width 150 height 31
click at [85, 221] on button "KYC" at bounding box center [124, 227] width 150 height 31
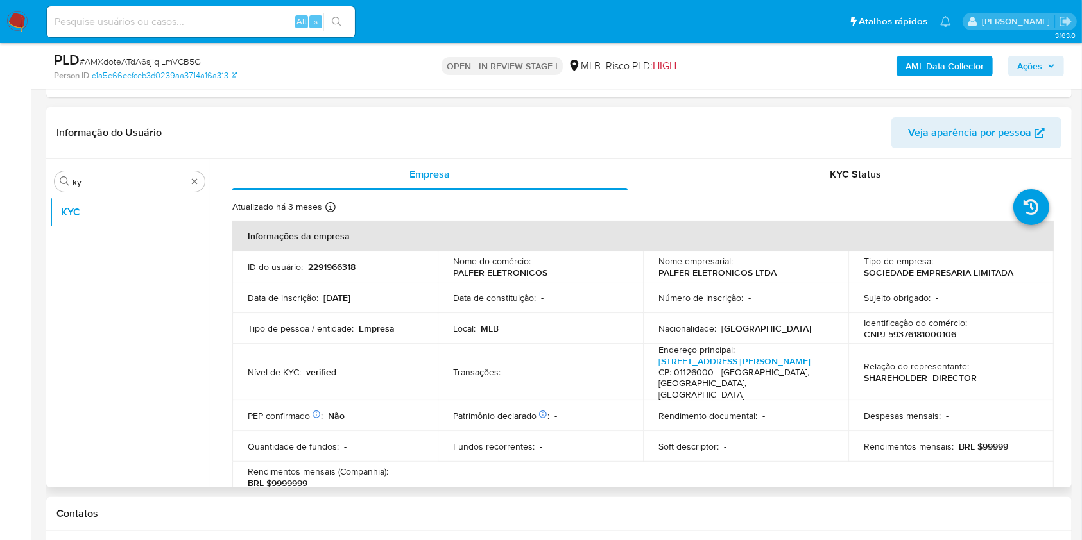
click at [539, 131] on header "Informação do Usuário Veja aparência por pessoa" at bounding box center [558, 132] width 1005 height 31
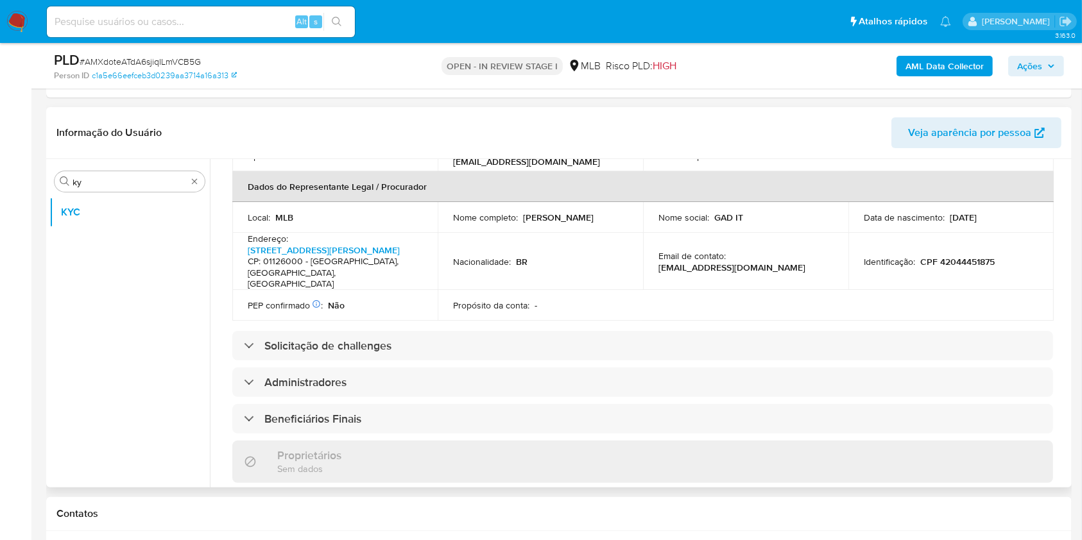
scroll to position [410, 0]
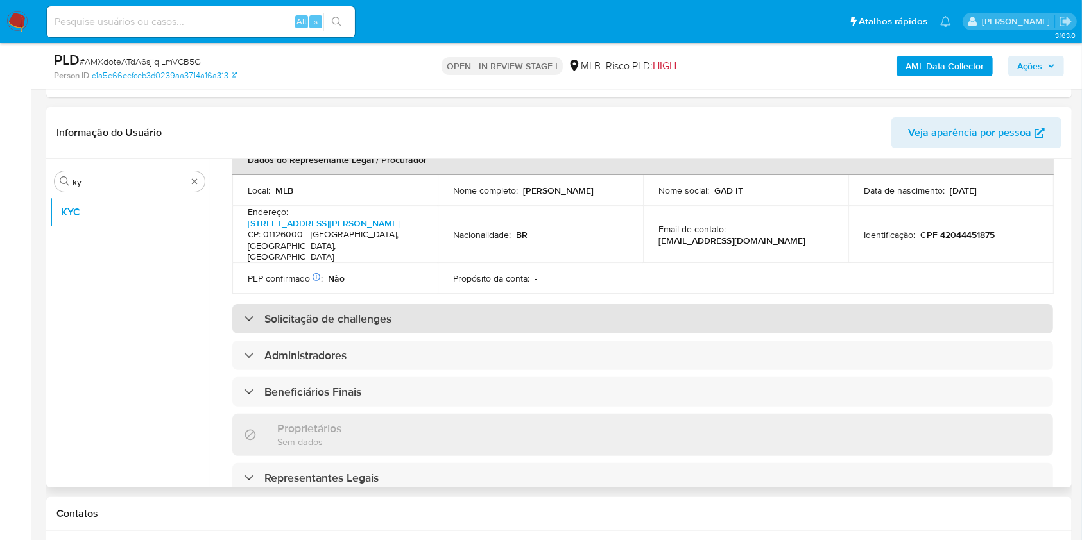
click at [517, 306] on div "Solicitação de challenges" at bounding box center [642, 319] width 821 height 30
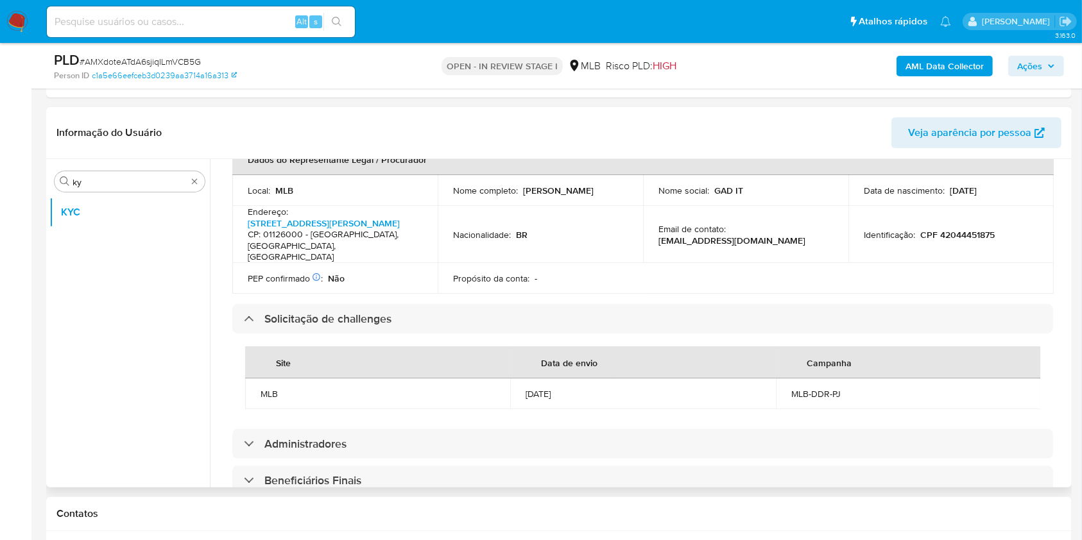
drag, startPoint x: 1062, startPoint y: 305, endPoint x: 1061, endPoint y: 293, distance: 12.3
click at [1052, 293] on div "Atualizado há 3 meses Criado: 25/02/2025 17:45:50 Atualizado: 15/07/2025 11:53:…" at bounding box center [642, 360] width 851 height 1159
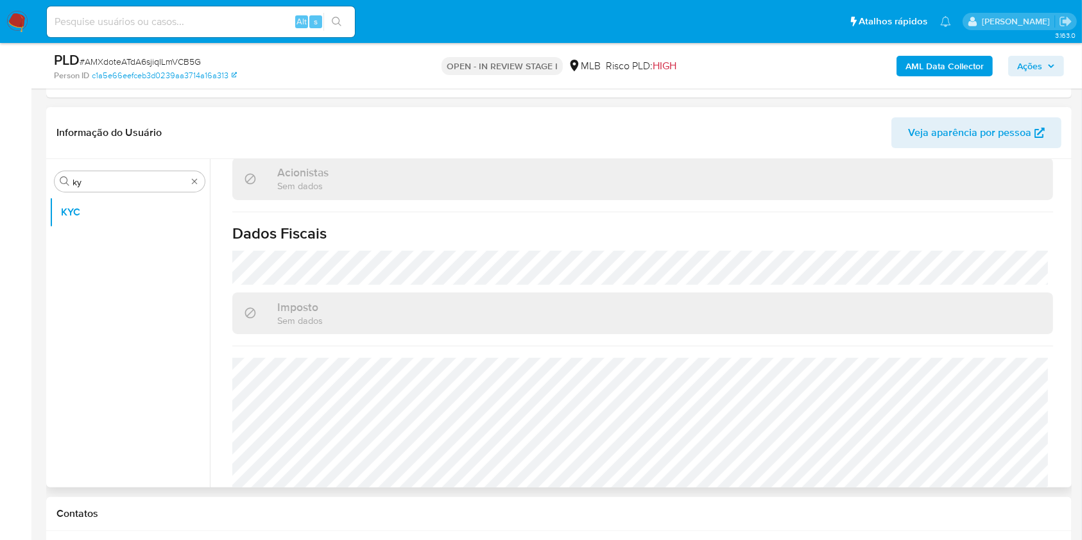
scroll to position [853, 0]
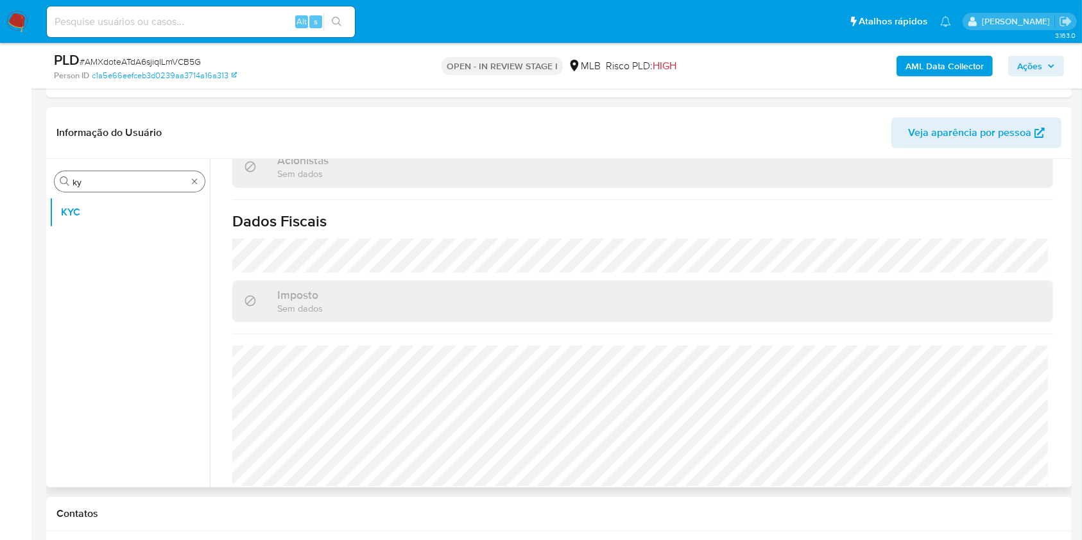
click at [109, 183] on input "ky" at bounding box center [129, 182] width 114 height 12
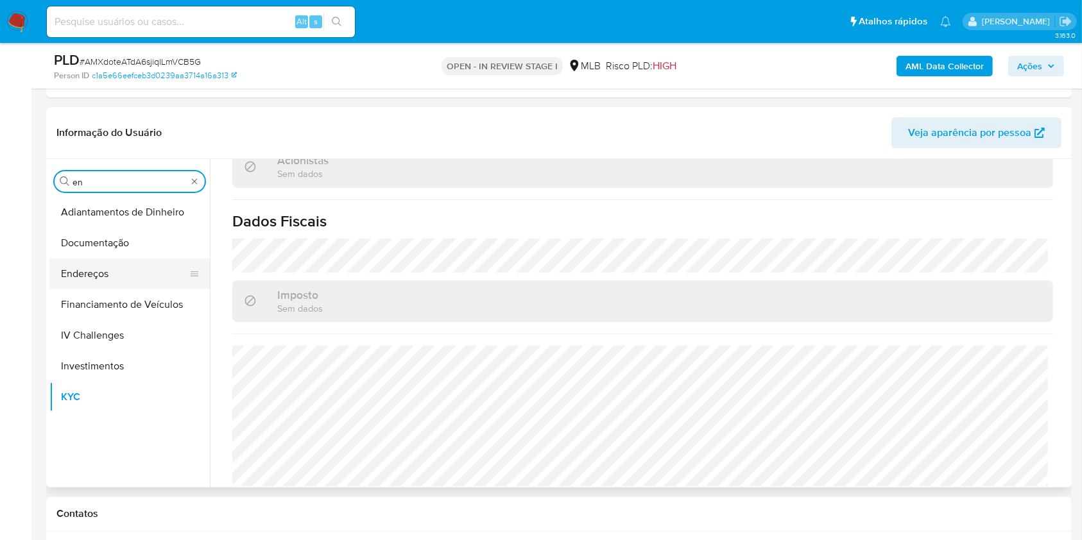
type input "en"
click at [106, 264] on button "Endereços" at bounding box center [124, 274] width 150 height 31
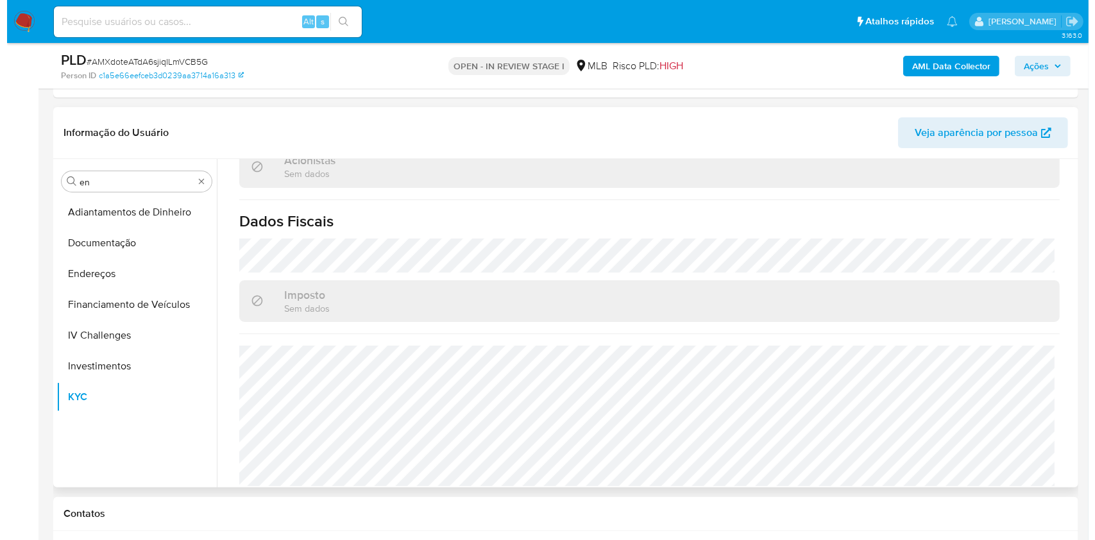
scroll to position [0, 0]
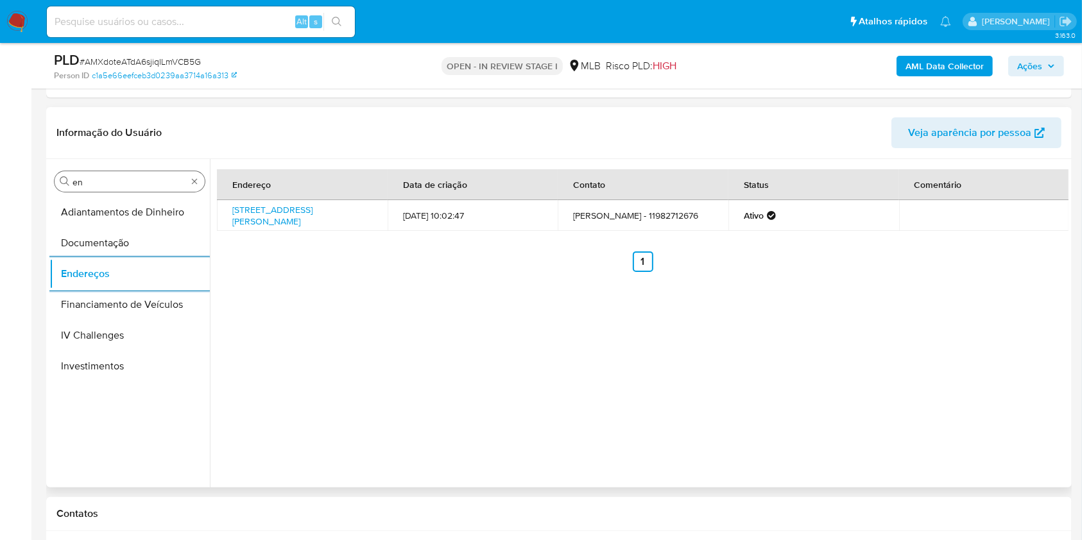
click at [126, 185] on input "en" at bounding box center [129, 182] width 114 height 12
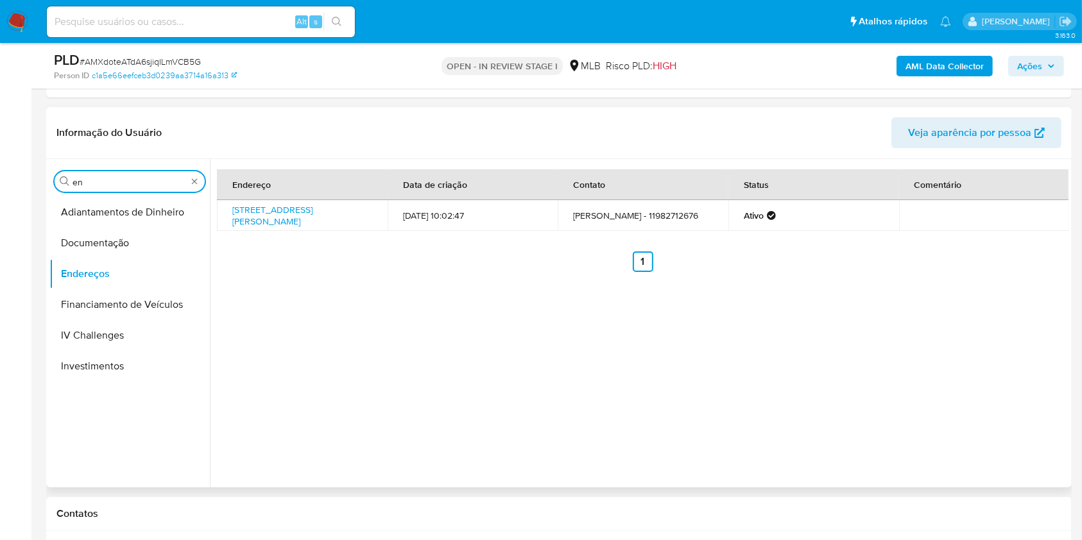
click at [126, 185] on input "en" at bounding box center [129, 182] width 114 height 12
type input "ge"
click at [101, 222] on button "Detalhe da geolocalização" at bounding box center [124, 212] width 150 height 31
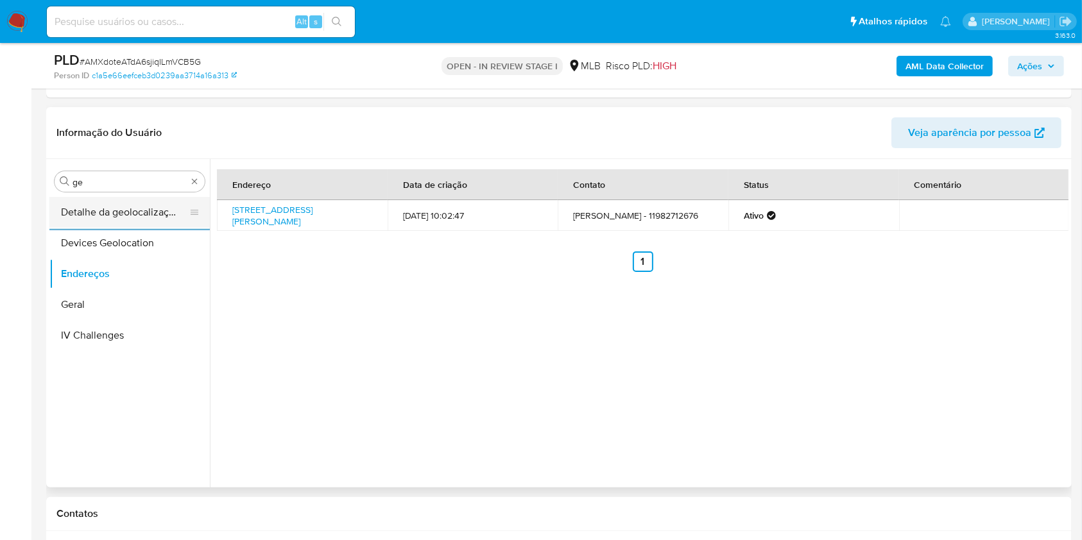
click at [101, 222] on button "Detalhe da geolocalização" at bounding box center [124, 212] width 150 height 31
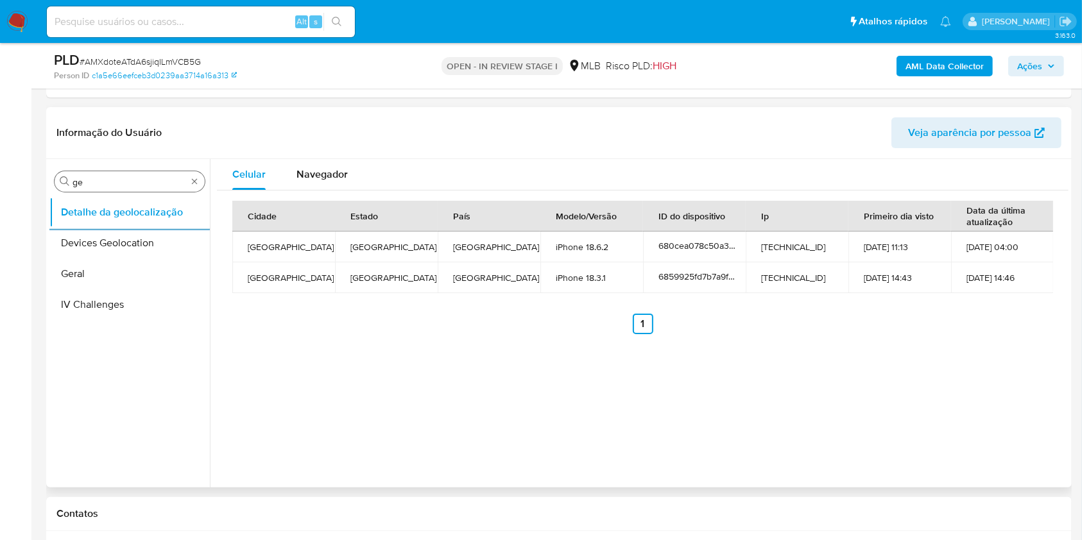
click at [121, 174] on div "Procurar ge" at bounding box center [130, 181] width 150 height 21
click at [102, 182] on input "ge" at bounding box center [129, 182] width 114 height 12
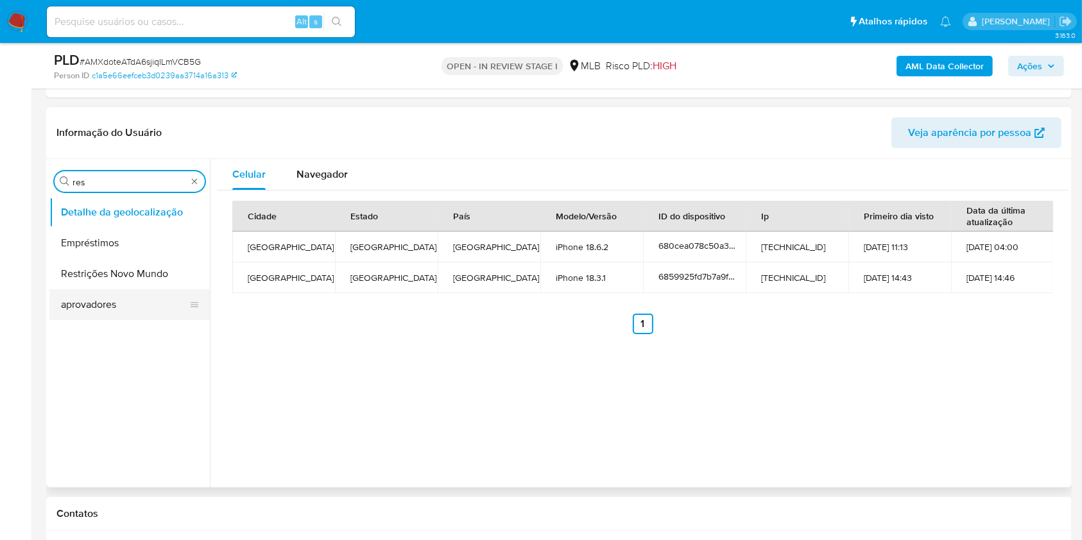
type input "res"
click at [106, 296] on button "aprovadores" at bounding box center [124, 304] width 150 height 31
click at [90, 277] on button "Restrições Novo Mundo" at bounding box center [129, 274] width 160 height 31
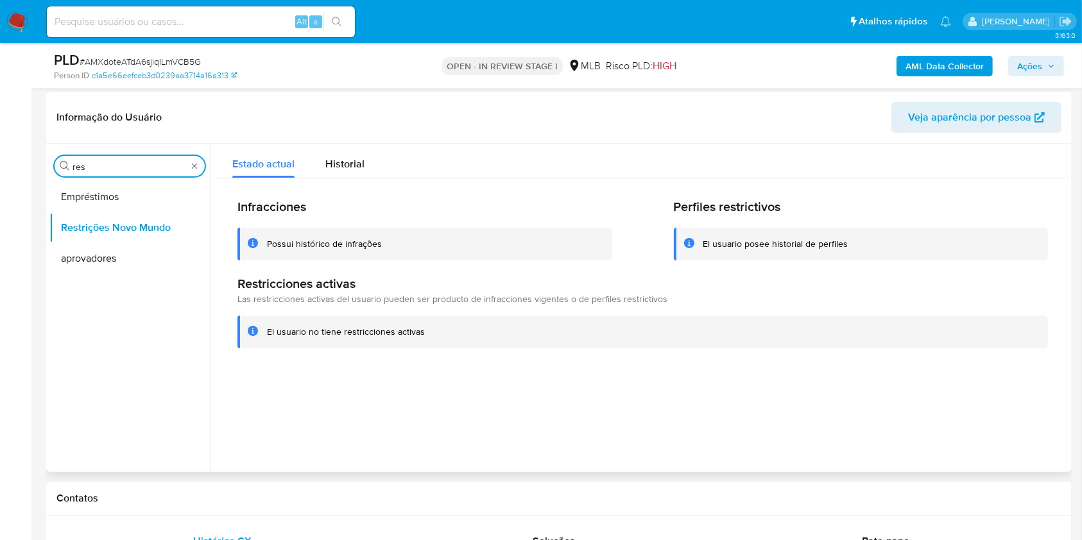
click at [98, 167] on input "res" at bounding box center [129, 167] width 114 height 12
click at [98, 166] on input "res" at bounding box center [129, 167] width 114 height 12
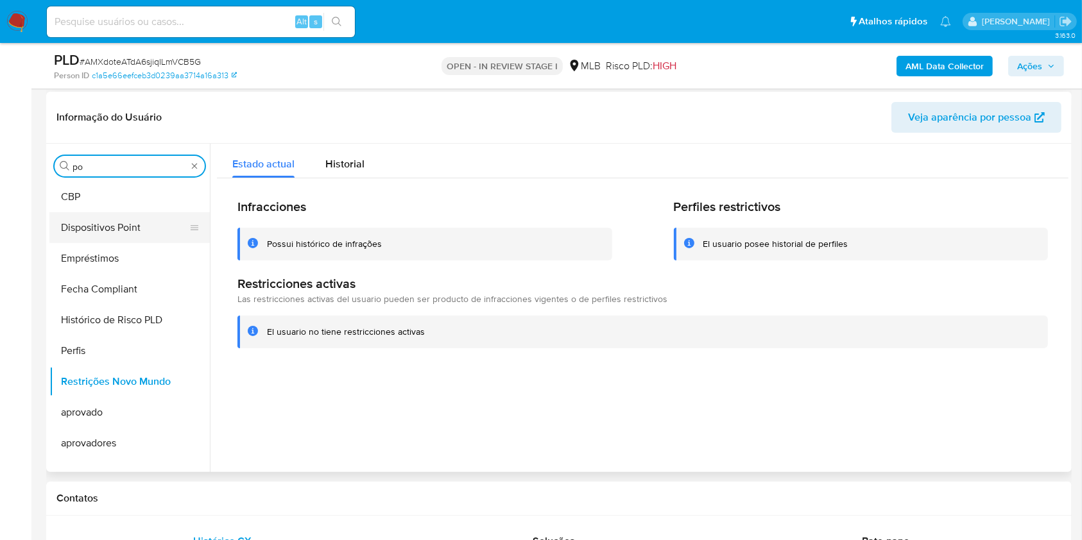
type input "po"
click at [103, 212] on button "Dispositivos Point" at bounding box center [124, 227] width 150 height 31
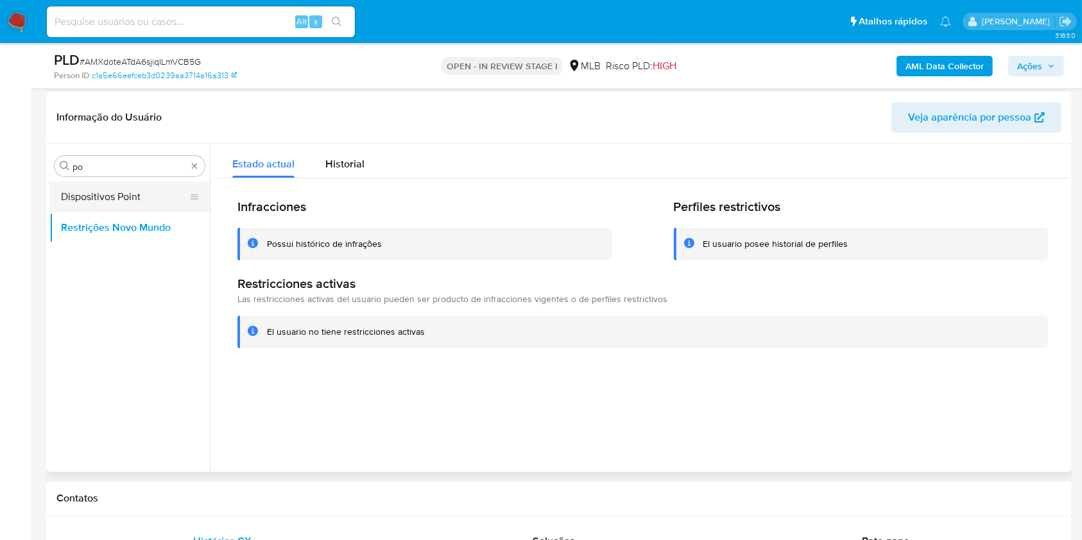
click at [103, 188] on button "Dispositivos Point" at bounding box center [124, 197] width 150 height 31
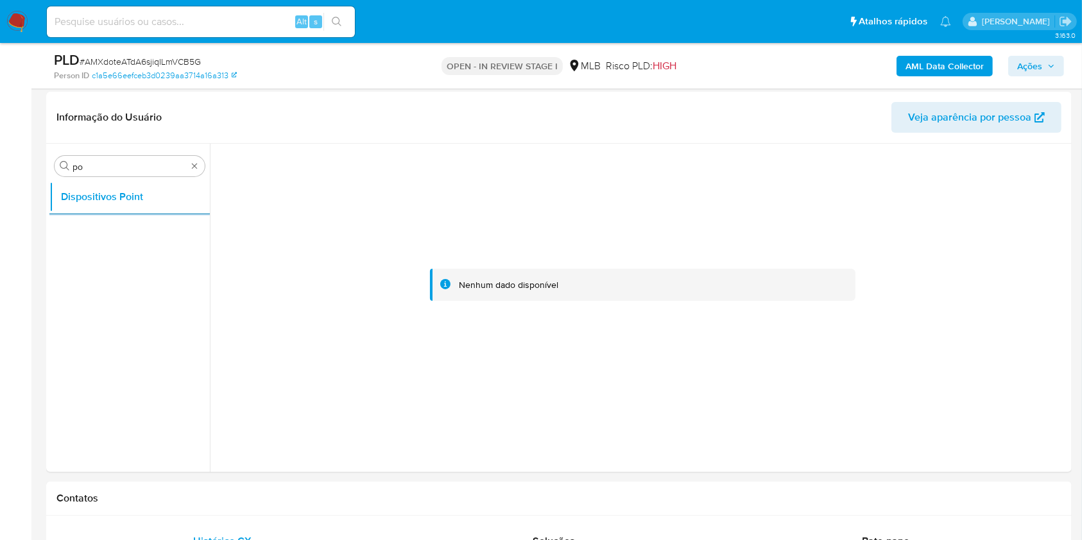
click at [929, 67] on b "AML Data Collector" at bounding box center [944, 66] width 78 height 21
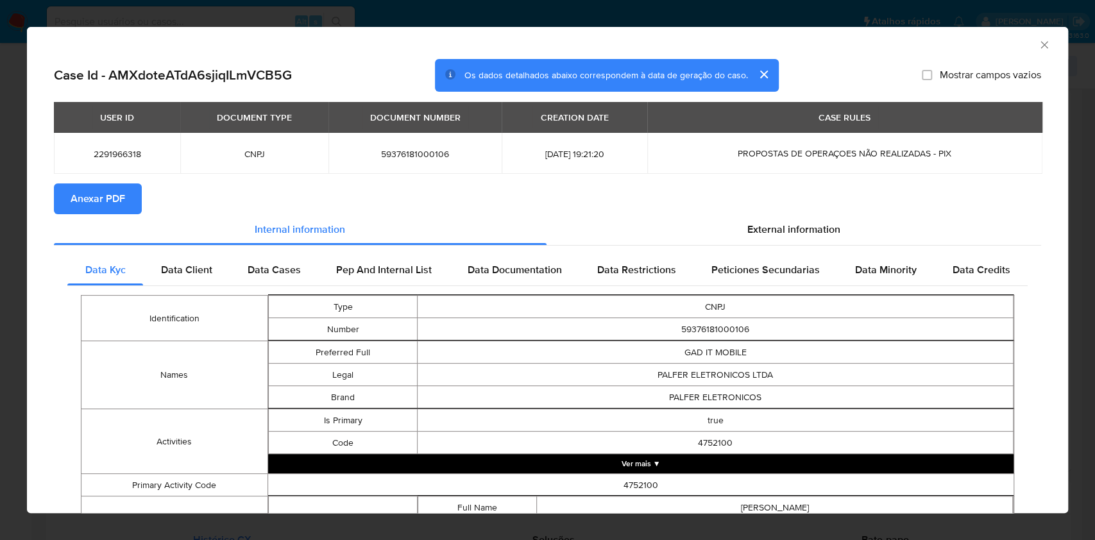
click at [118, 203] on span "Anexar PDF" at bounding box center [98, 199] width 55 height 28
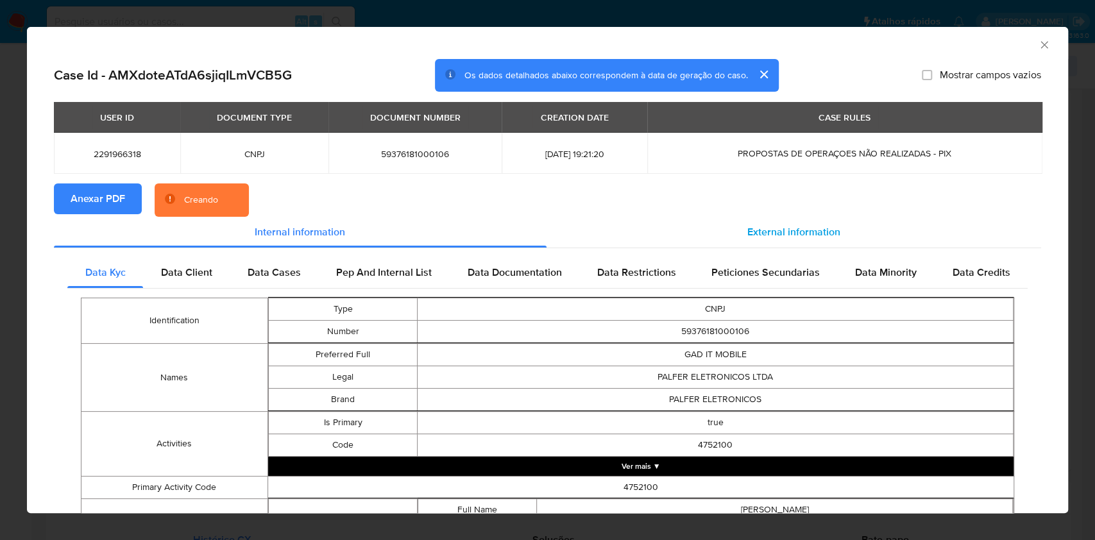
click at [772, 231] on span "External information" at bounding box center [793, 232] width 93 height 15
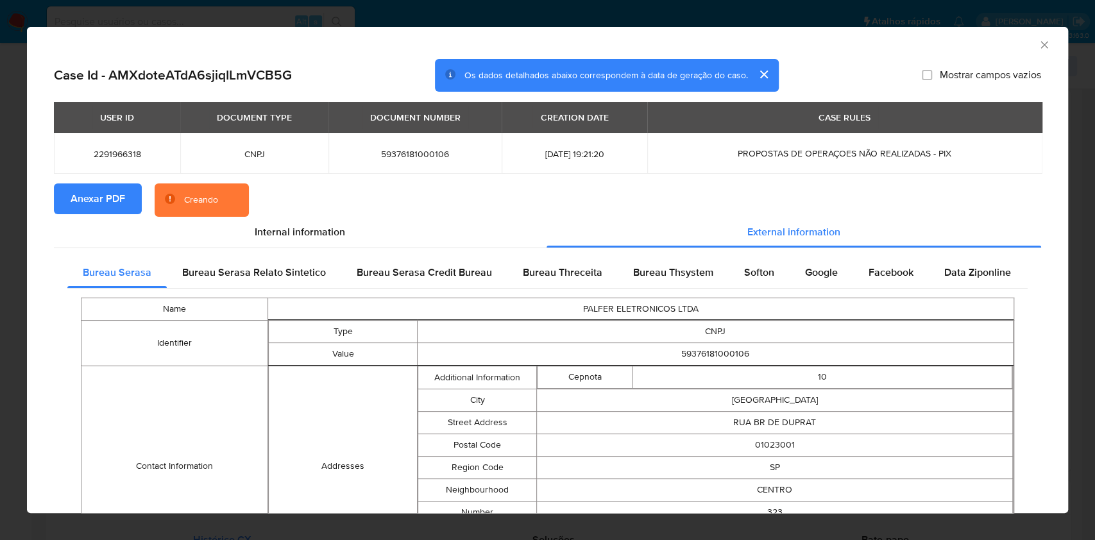
click at [798, 300] on td "PALFER ELETRONICOS LTDA" at bounding box center [641, 309] width 746 height 22
click at [774, 277] on div "Softon" at bounding box center [759, 272] width 61 height 31
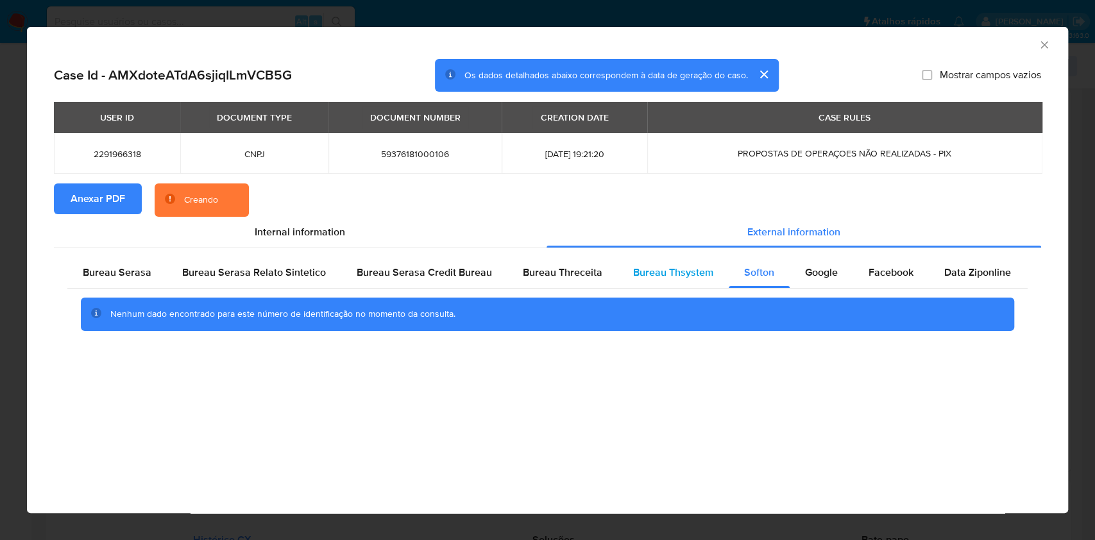
click at [696, 267] on span "Bureau Thsystem" at bounding box center [673, 272] width 80 height 15
click at [575, 280] on div "Bureau Threceita" at bounding box center [562, 272] width 110 height 31
click at [105, 275] on span "Bureau Serasa" at bounding box center [117, 272] width 69 height 15
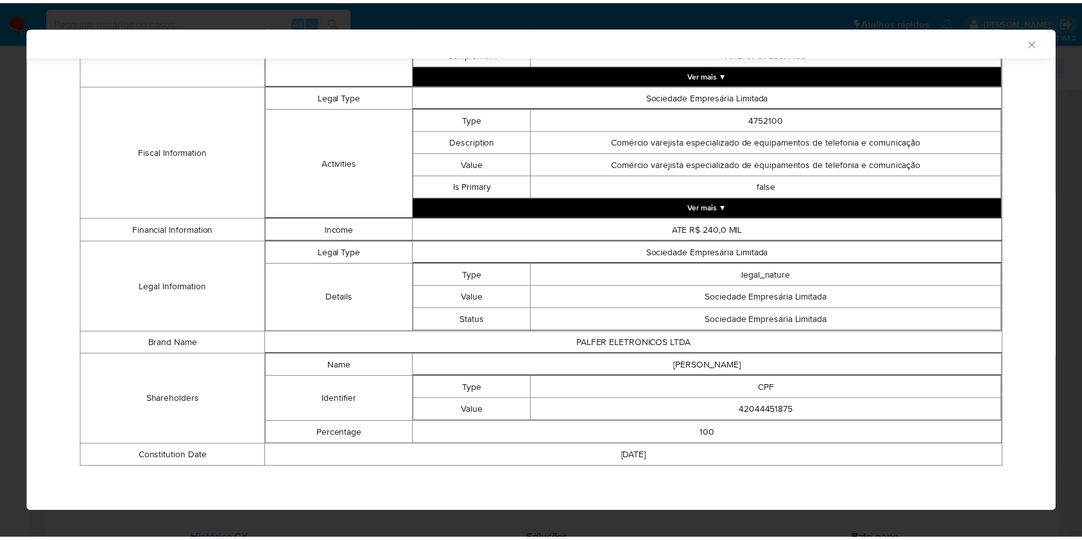
scroll to position [474, 0]
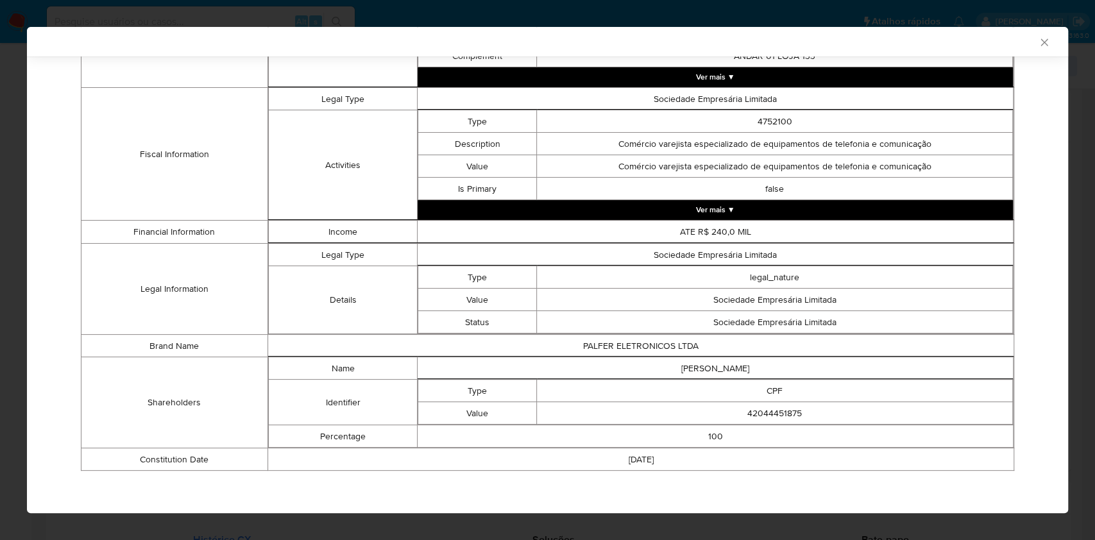
click at [0, 232] on div "AML Data Collector Case Id - AMXdoteATdA6sjiqILmVCB5G Os dados detalhados abaix…" at bounding box center [547, 270] width 1095 height 540
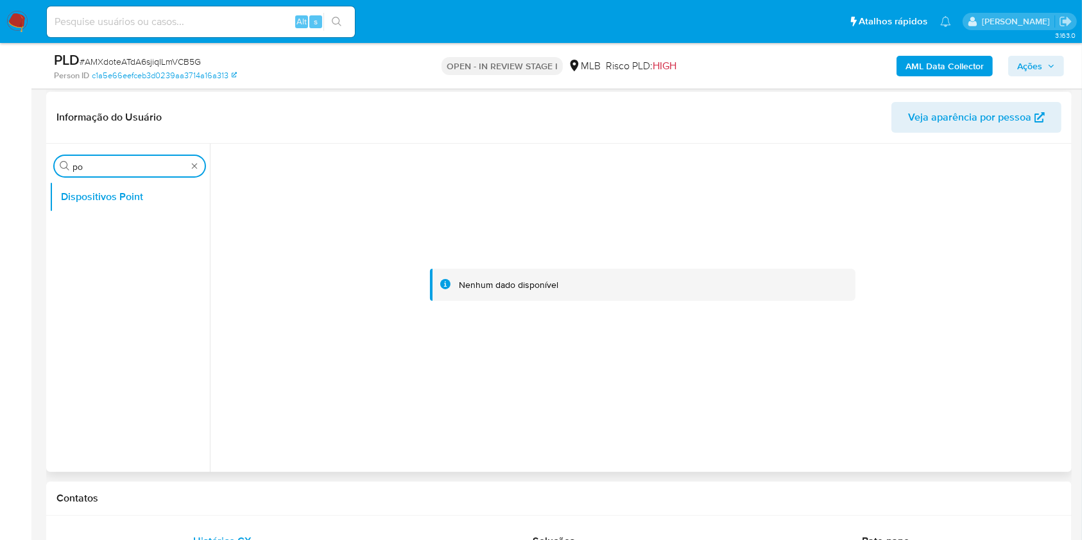
click at [94, 167] on input "po" at bounding box center [129, 167] width 114 height 12
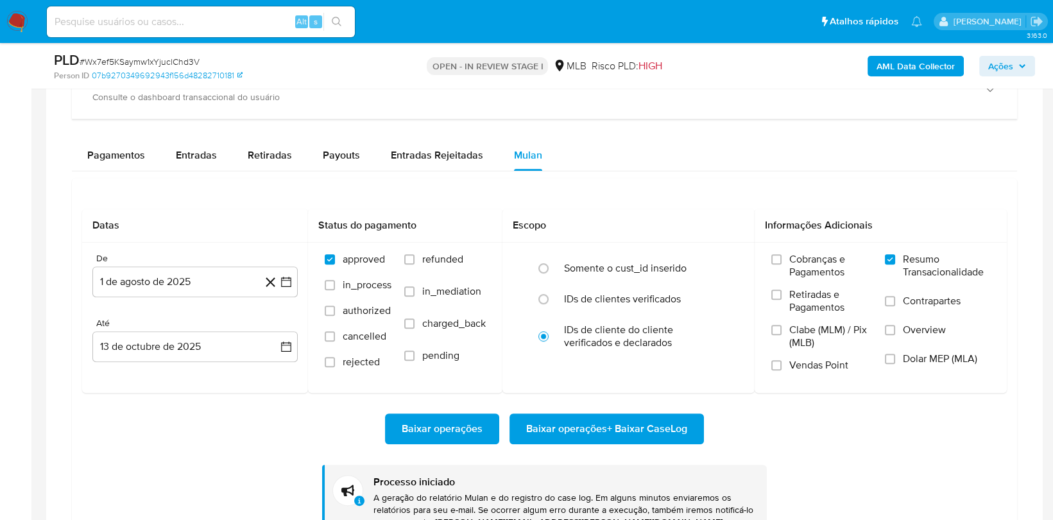
scroll to position [696, 0]
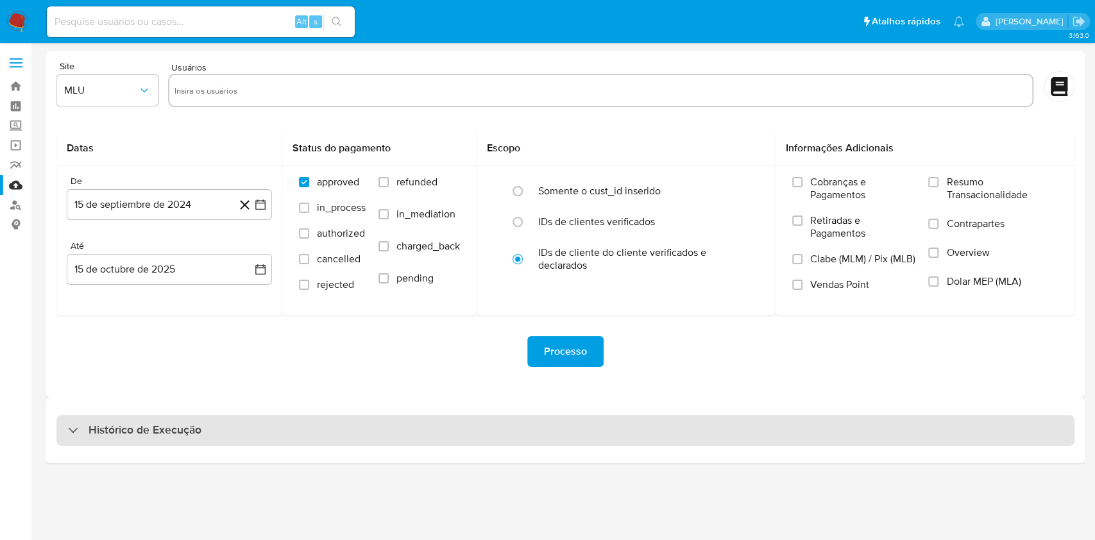
click at [477, 424] on div "Histórico de Execução" at bounding box center [565, 430] width 1018 height 31
select select "10"
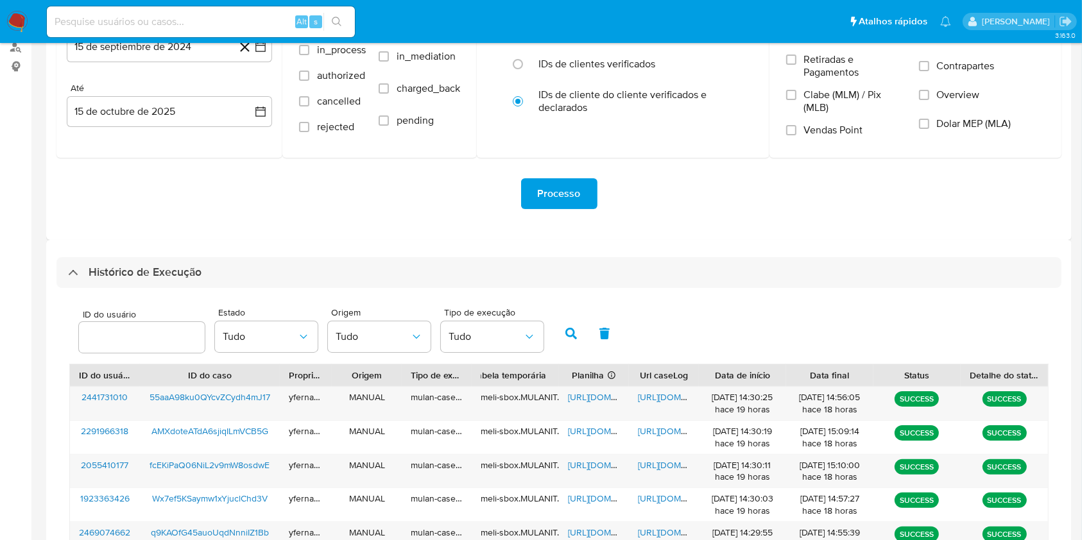
scroll to position [342, 0]
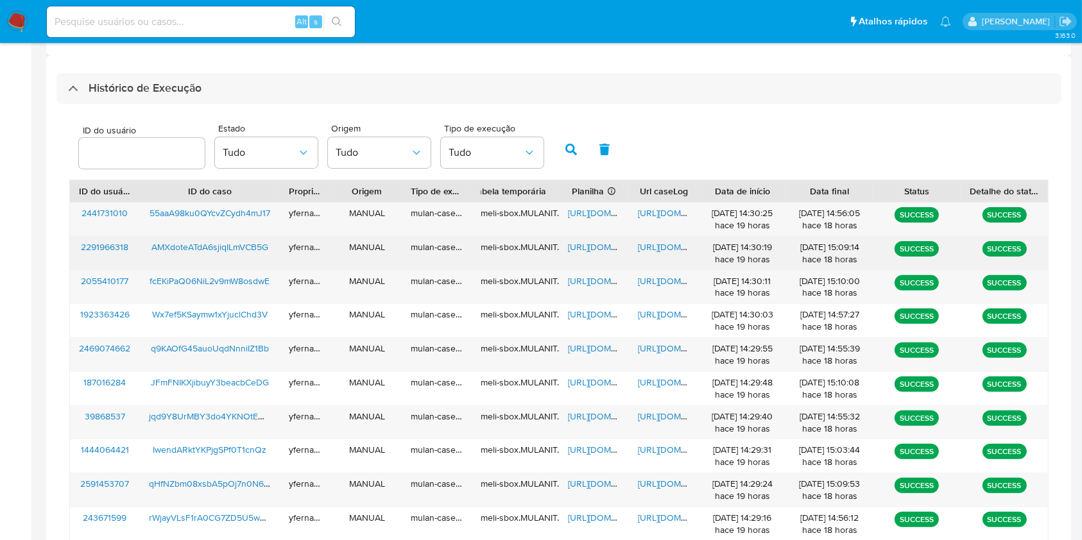
click at [600, 244] on span "https://docs.google.com/spreadsheets/d/1aAzlT6wJsZjtwirl4VwuIKtY-32C593jnPictHq…" at bounding box center [612, 247] width 89 height 13
click at [652, 242] on span "https://docs.google.com/document/d/1Rnk-FOn05GBulAbWIQ1KZSesPWwbw1_TjNyv_hkwnfk…" at bounding box center [682, 247] width 89 height 13
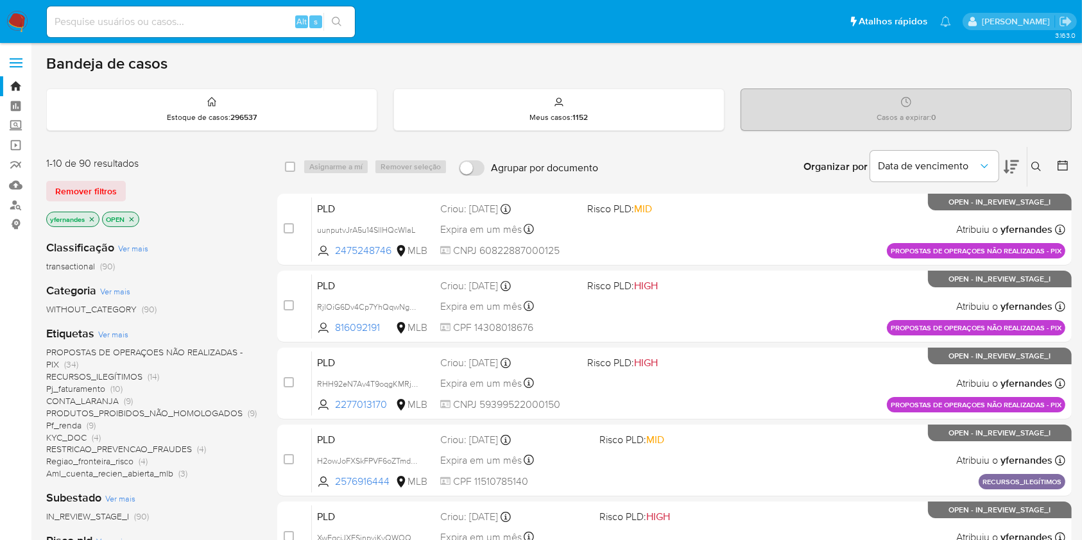
click at [639, 57] on div "Bandeja de casos" at bounding box center [558, 63] width 1025 height 19
click at [6, 301] on aside "Bandeja Painel Screening Pesquisa em Listas Watchlist Ferramentas Operações em …" at bounding box center [15, 529] width 31 height 1059
click at [9, 11] on img at bounding box center [17, 22] width 22 height 22
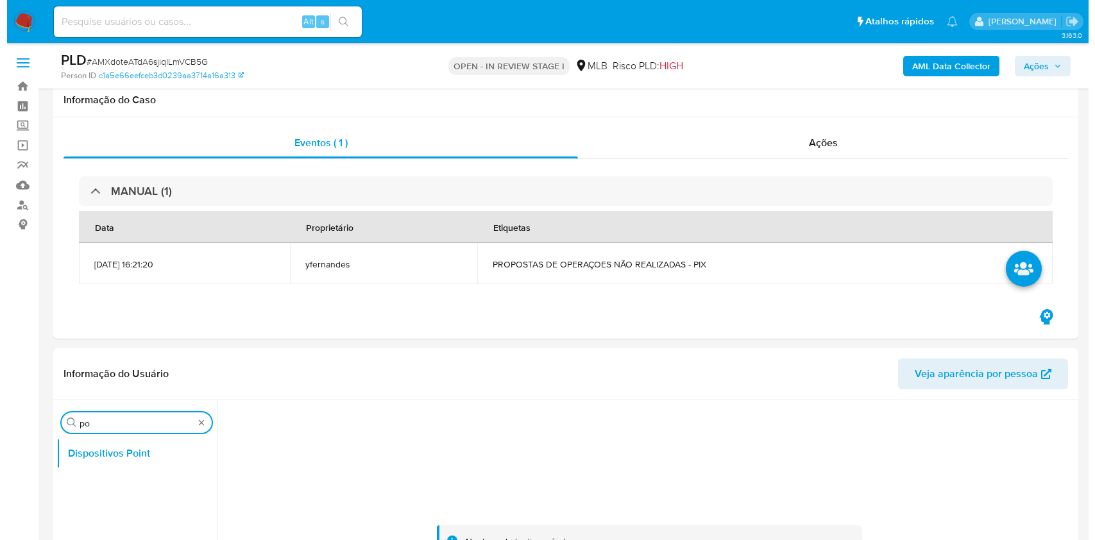
scroll to position [257, 0]
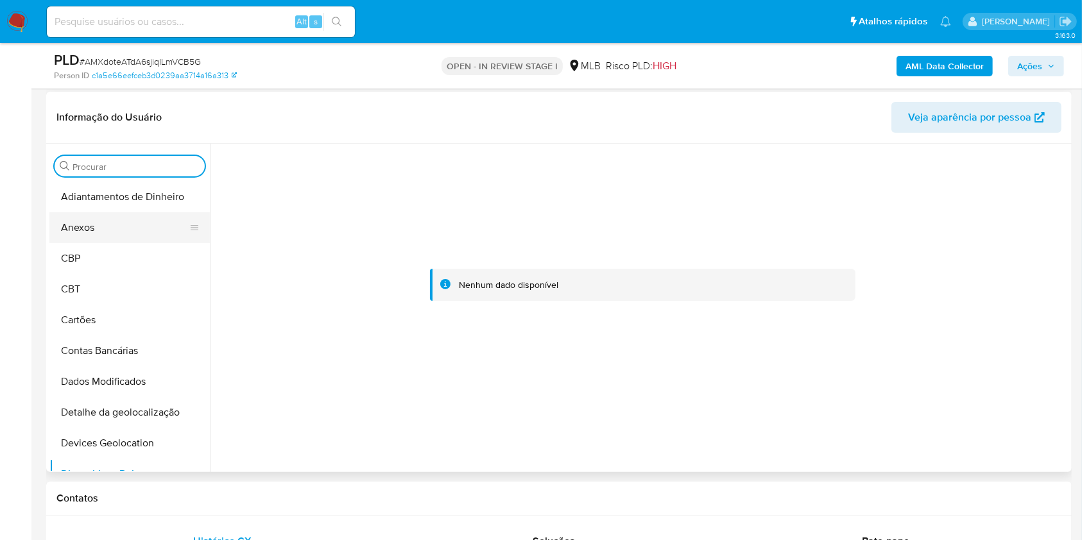
click at [124, 242] on button "Anexos" at bounding box center [124, 227] width 150 height 31
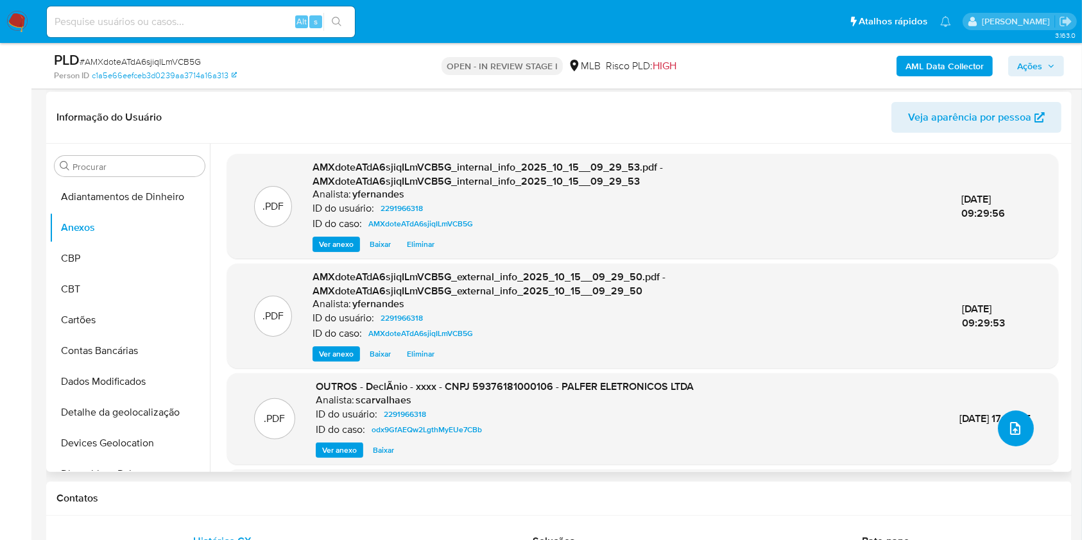
click at [1010, 434] on icon "upload-file" at bounding box center [1015, 428] width 10 height 13
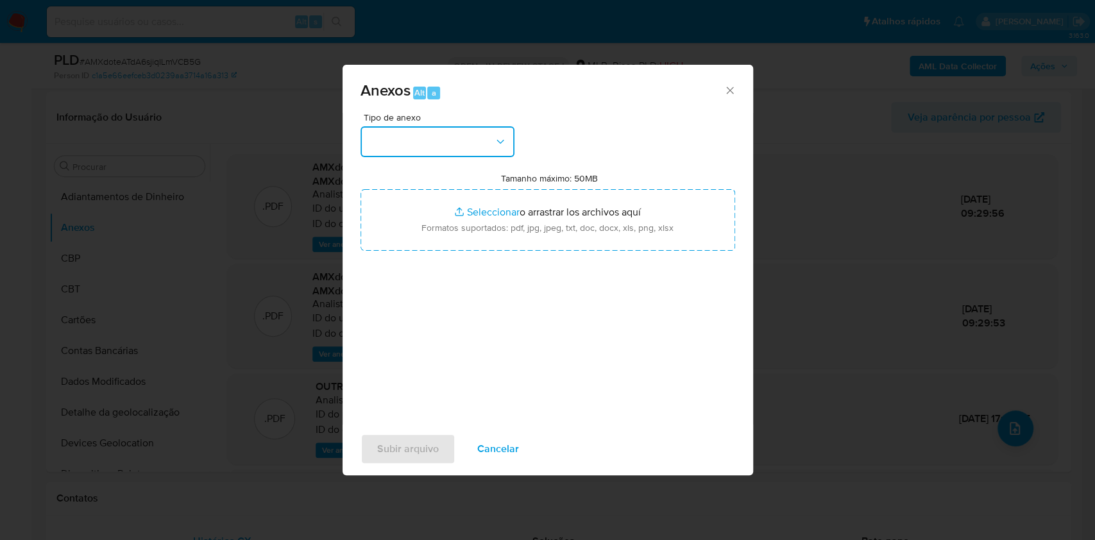
click at [456, 146] on button "button" at bounding box center [438, 141] width 154 height 31
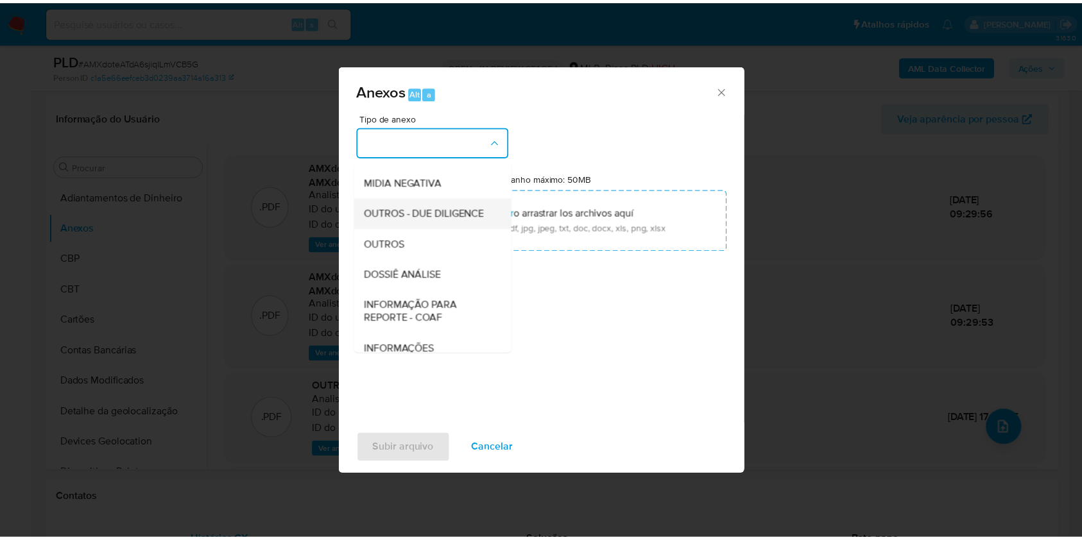
scroll to position [197, 0]
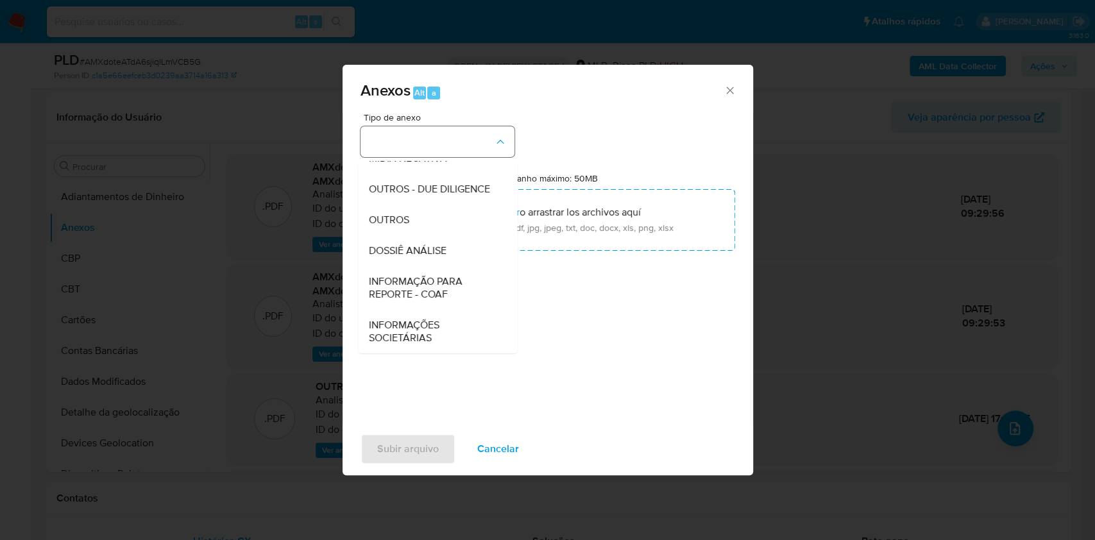
drag, startPoint x: 425, startPoint y: 210, endPoint x: 513, endPoint y: 142, distance: 110.7
click at [424, 210] on div "OUTROS" at bounding box center [433, 220] width 131 height 31
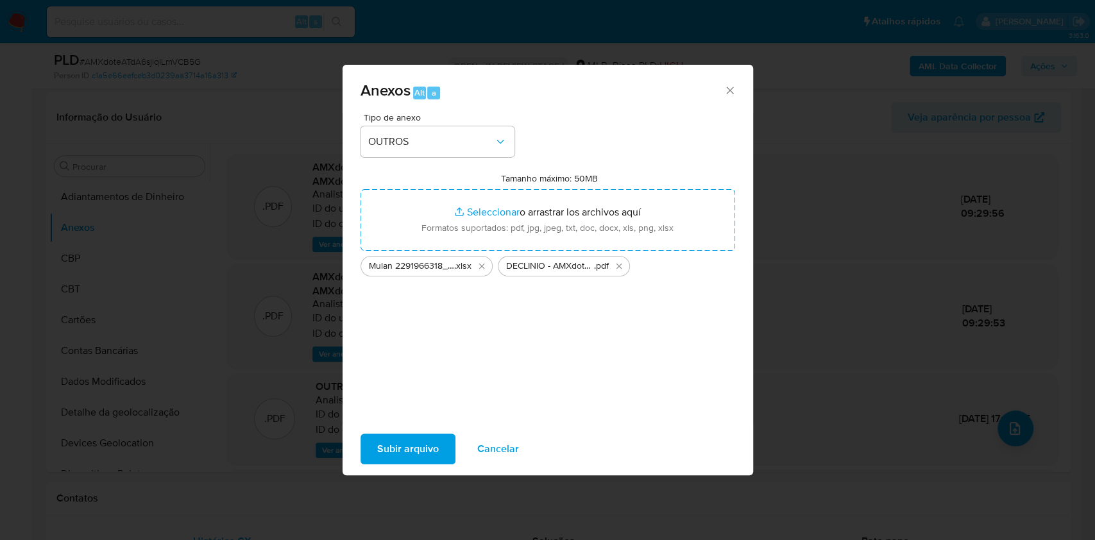
click at [407, 458] on span "Subir arquivo" at bounding box center [408, 449] width 62 height 28
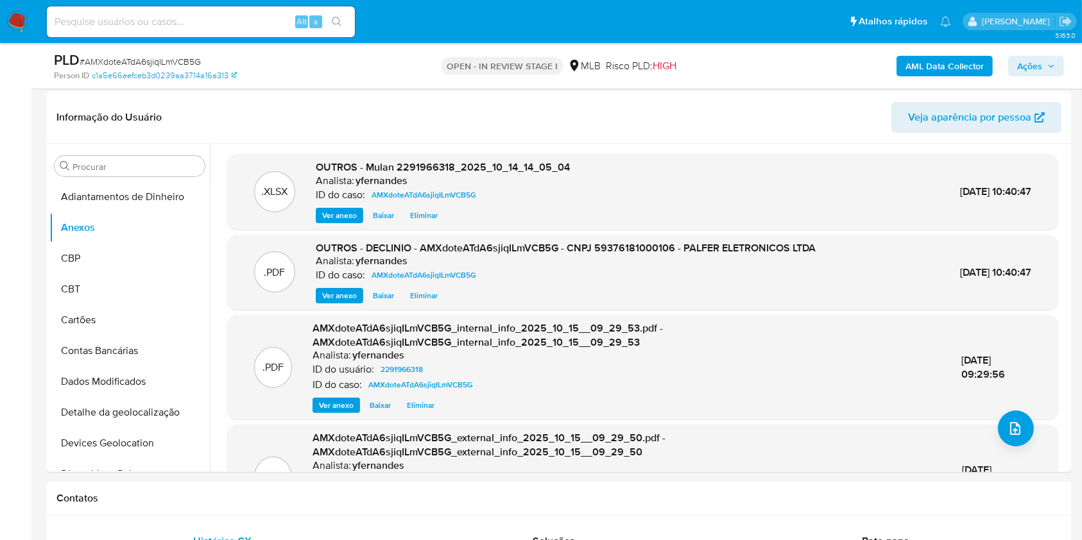
click at [1035, 66] on span "Ações" at bounding box center [1029, 66] width 25 height 21
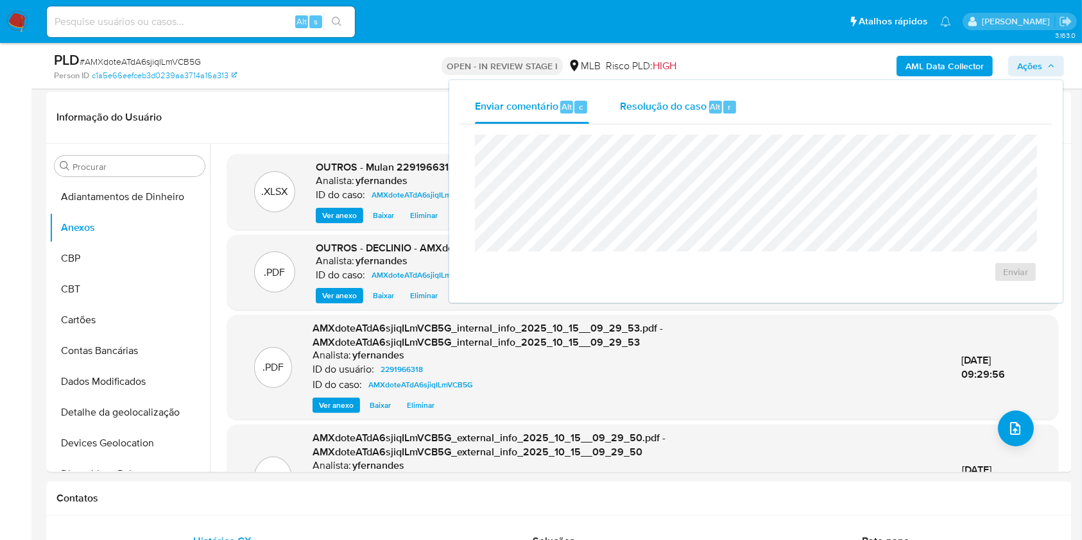
click at [649, 92] on div "Resolução do caso Alt r" at bounding box center [678, 106] width 117 height 33
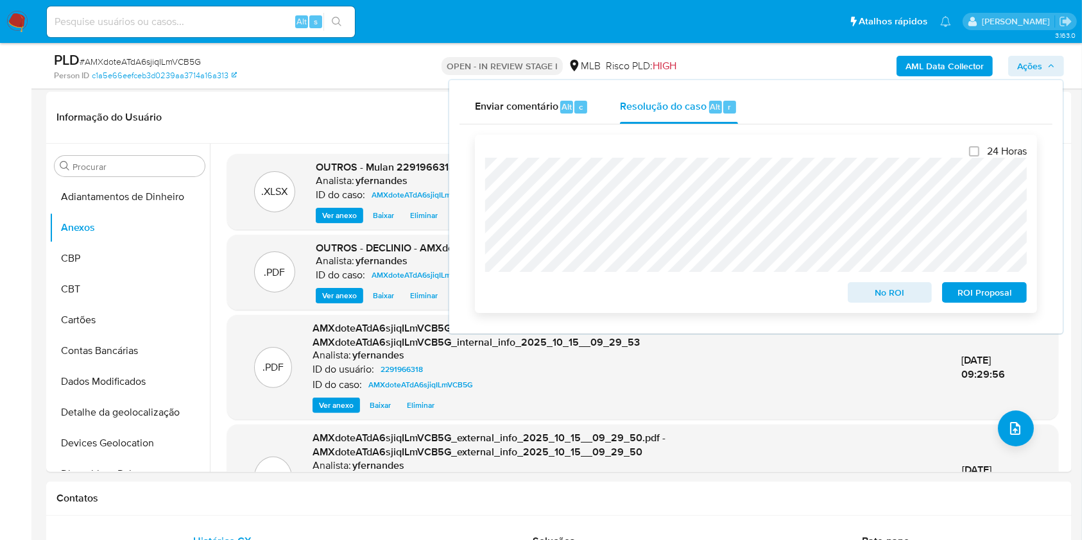
click at [872, 290] on span "No ROI" at bounding box center [889, 293] width 67 height 18
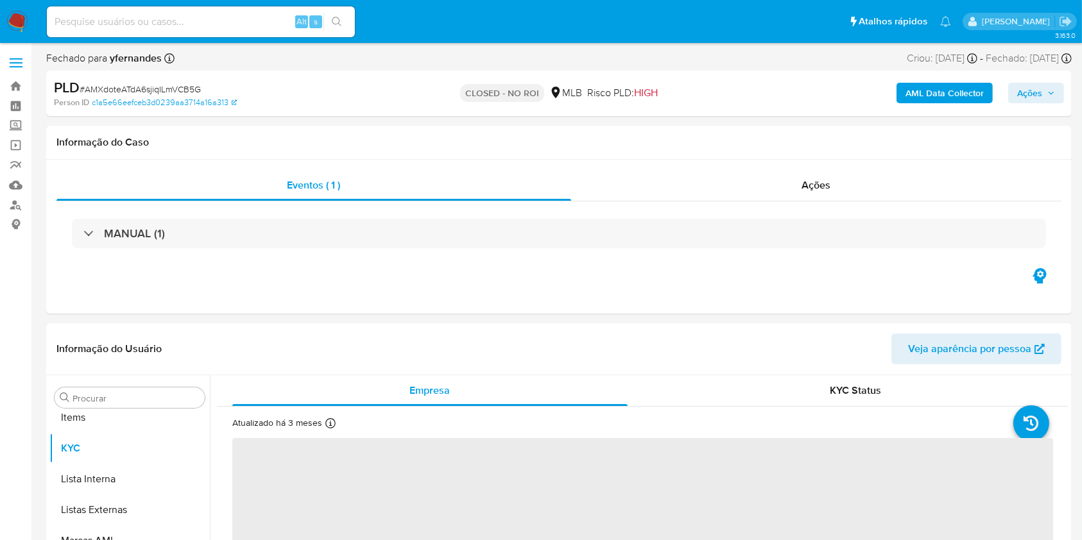
scroll to position [696, 0]
select select "10"
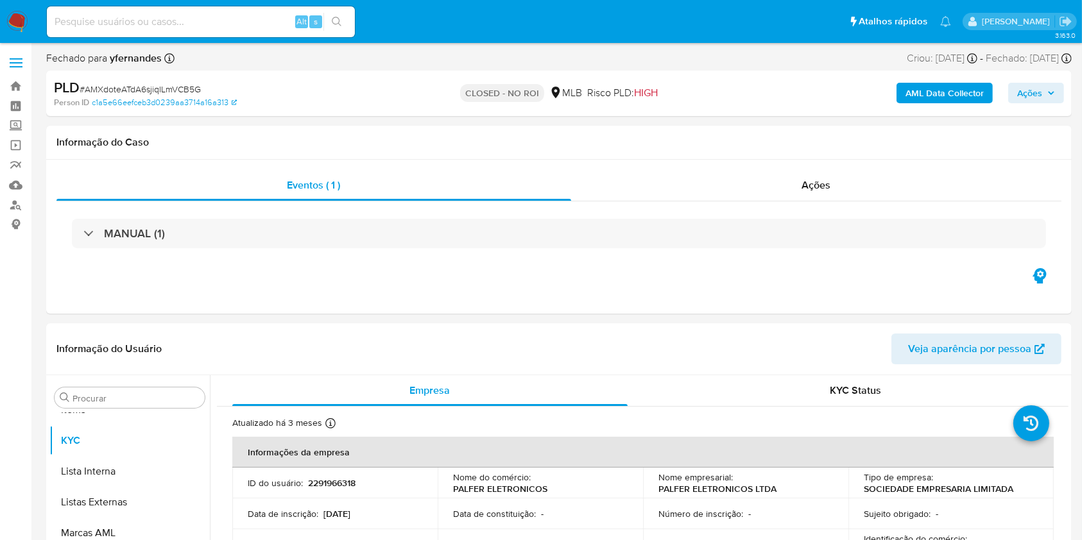
drag, startPoint x: 0, startPoint y: 319, endPoint x: 486, endPoint y: 316, distance: 485.7
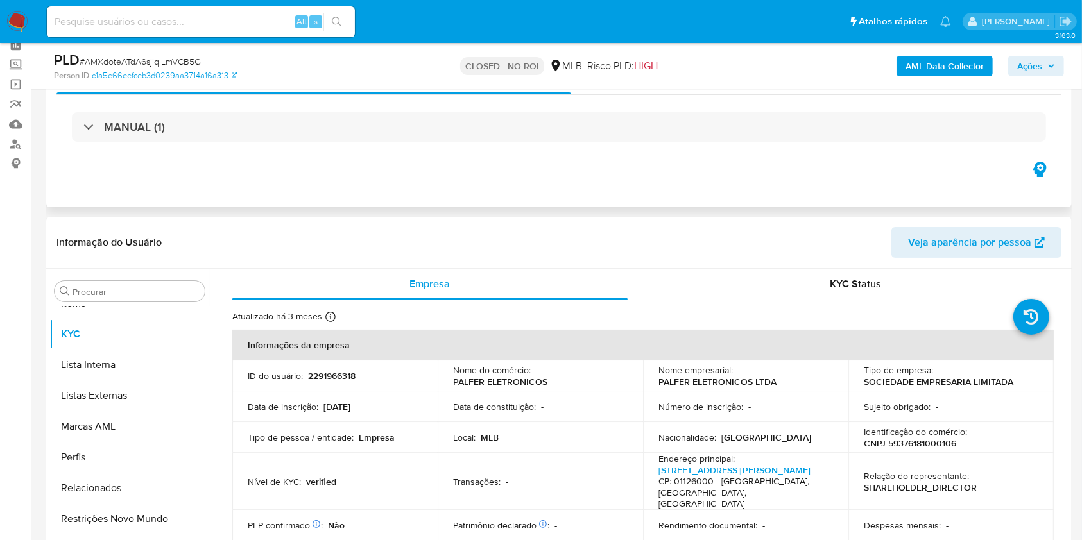
scroll to position [0, 0]
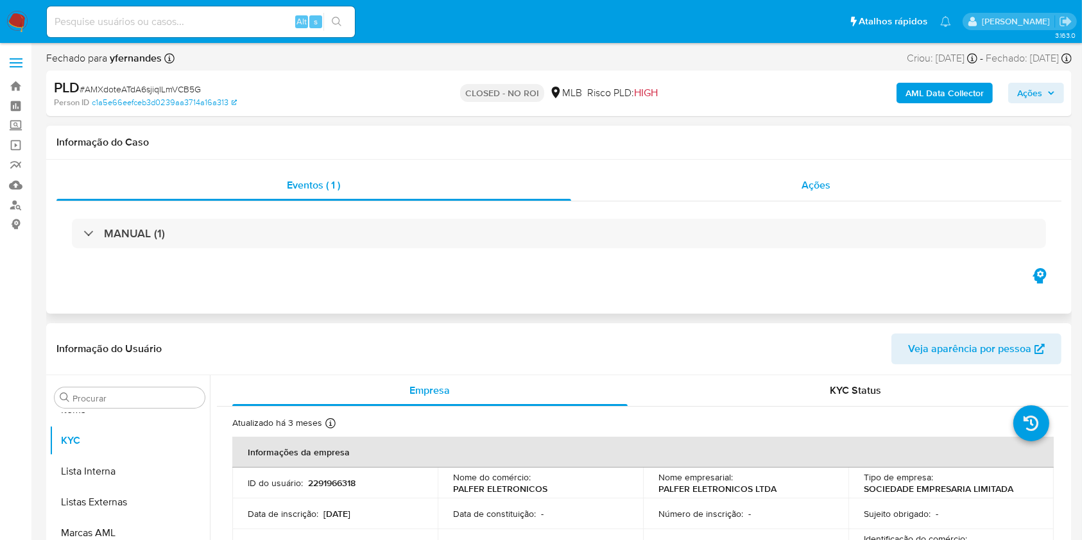
click at [769, 185] on div "Ações" at bounding box center [816, 185] width 490 height 31
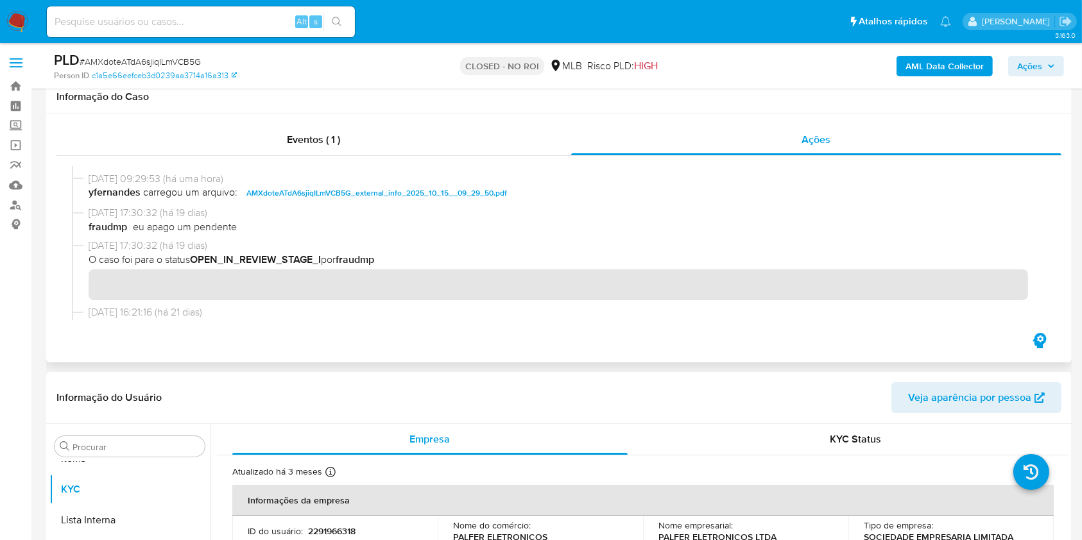
scroll to position [513, 0]
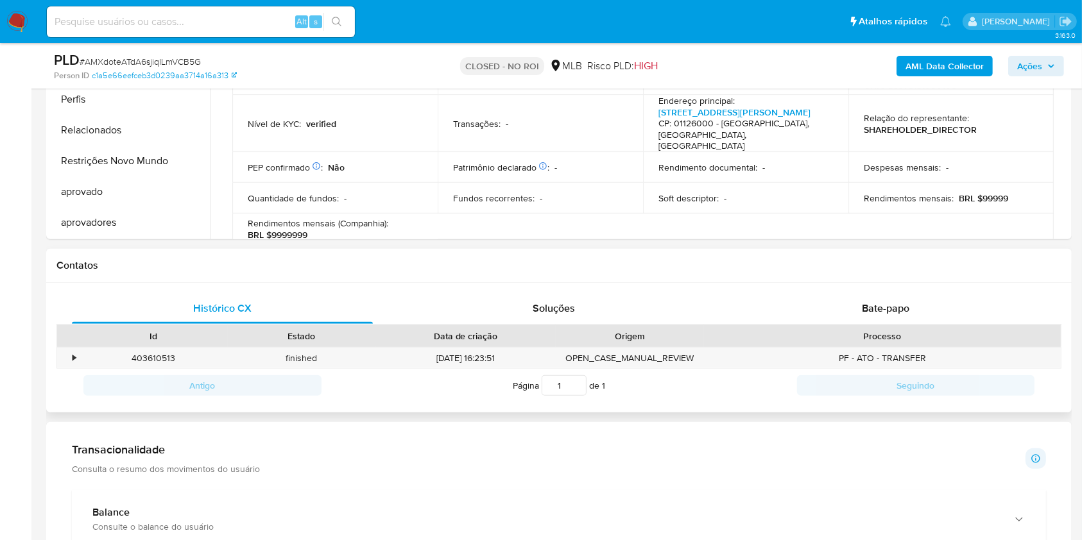
click at [881, 309] on span "Bate-papo" at bounding box center [885, 308] width 47 height 15
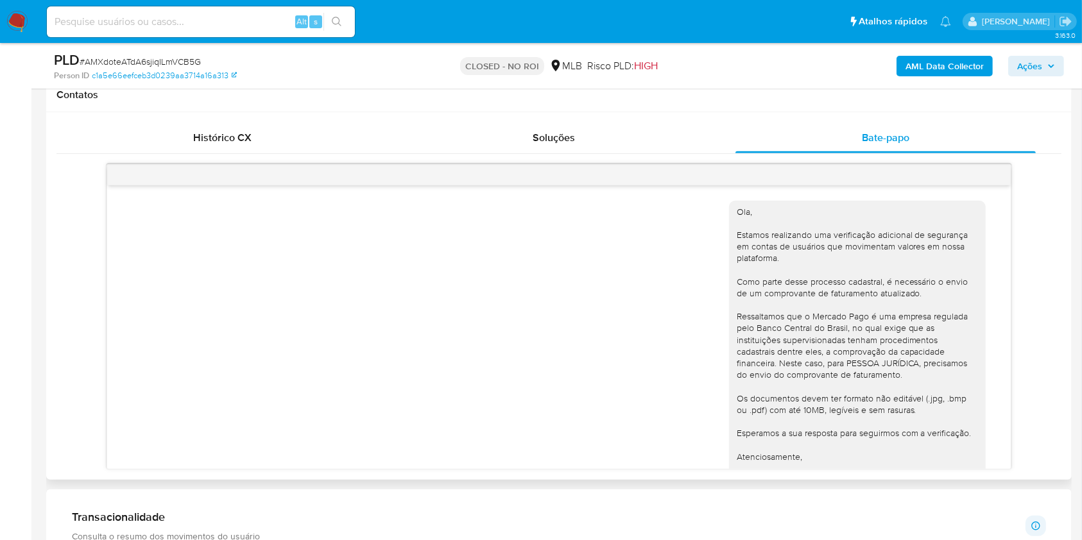
scroll to position [141, 0]
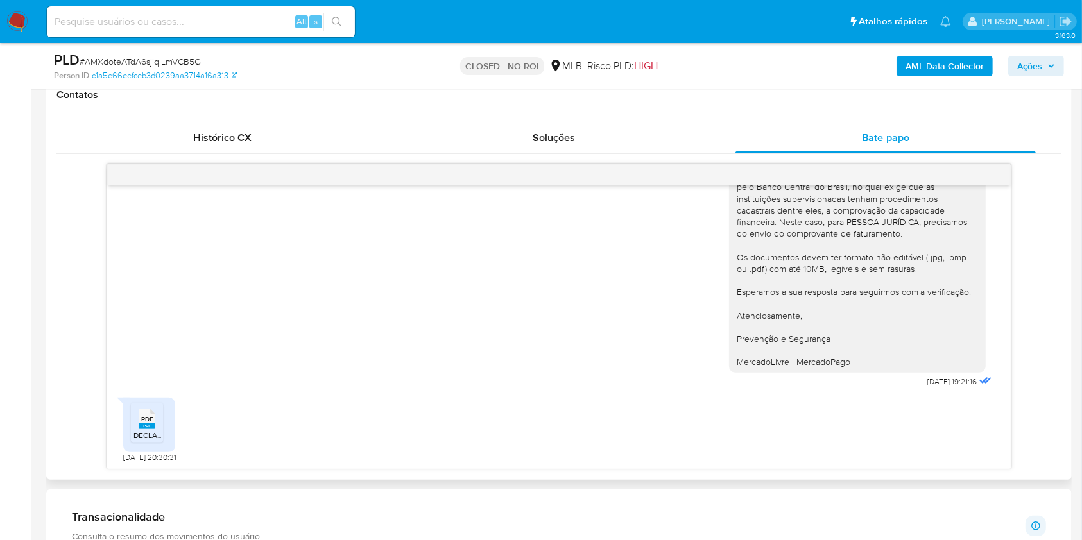
click at [132, 420] on li "PDF PDF DECLARAÇÃO DE FATURAMENTO-assinado (1).pdf" at bounding box center [147, 423] width 32 height 40
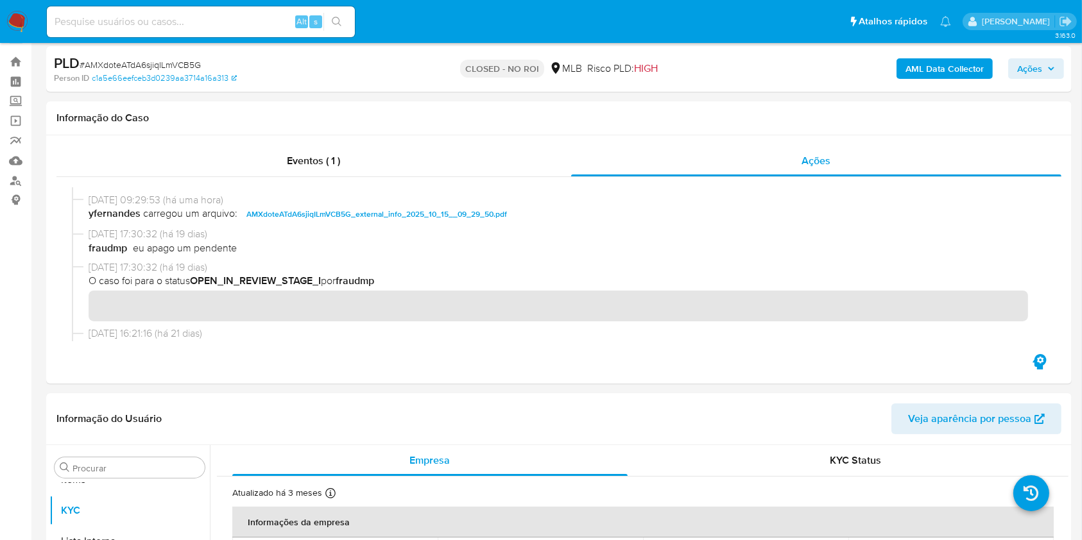
scroll to position [0, 0]
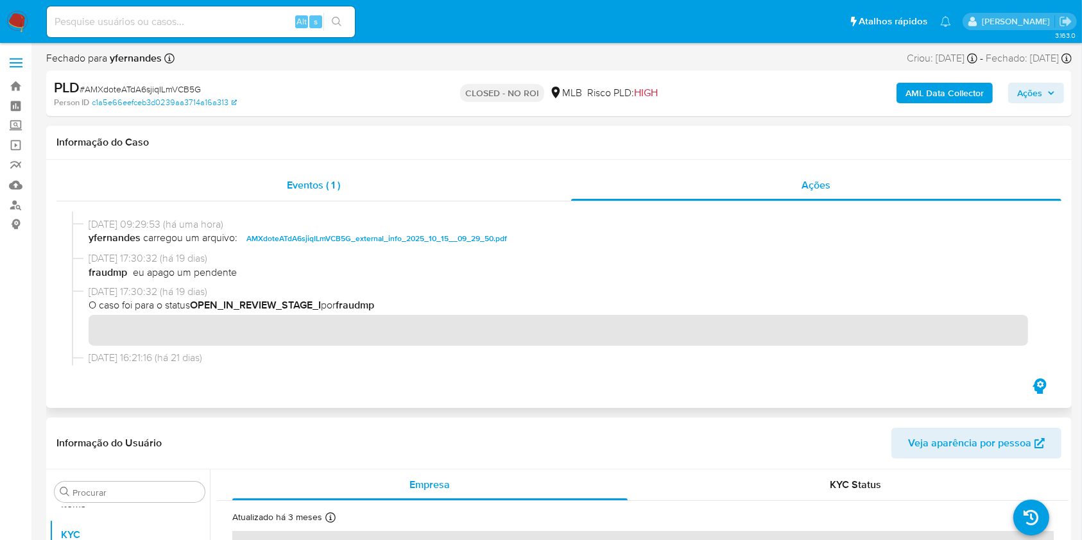
click at [341, 181] on div "Eventos ( 1 )" at bounding box center [313, 185] width 515 height 31
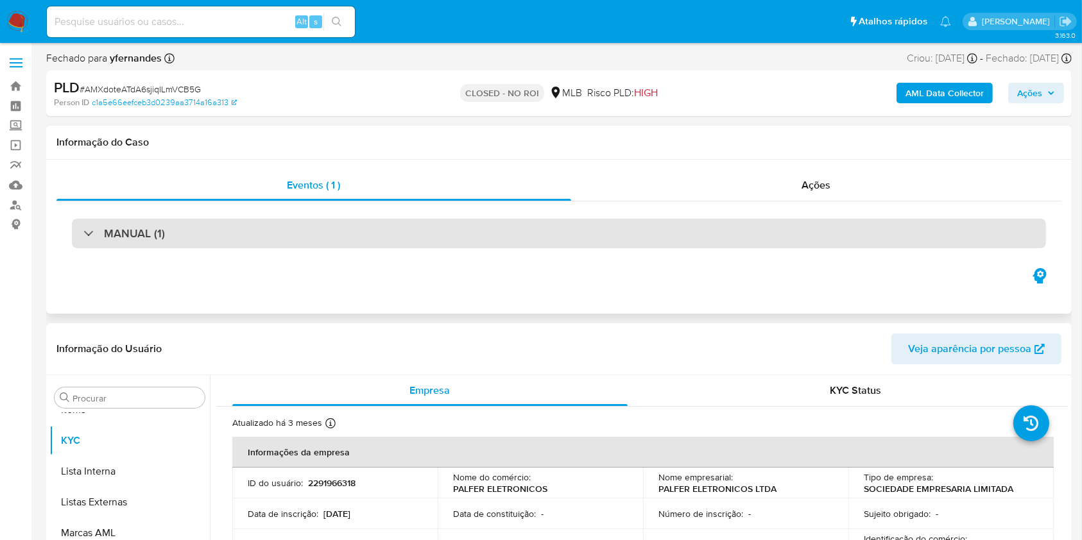
click at [445, 234] on div "MANUAL (1)" at bounding box center [559, 234] width 974 height 30
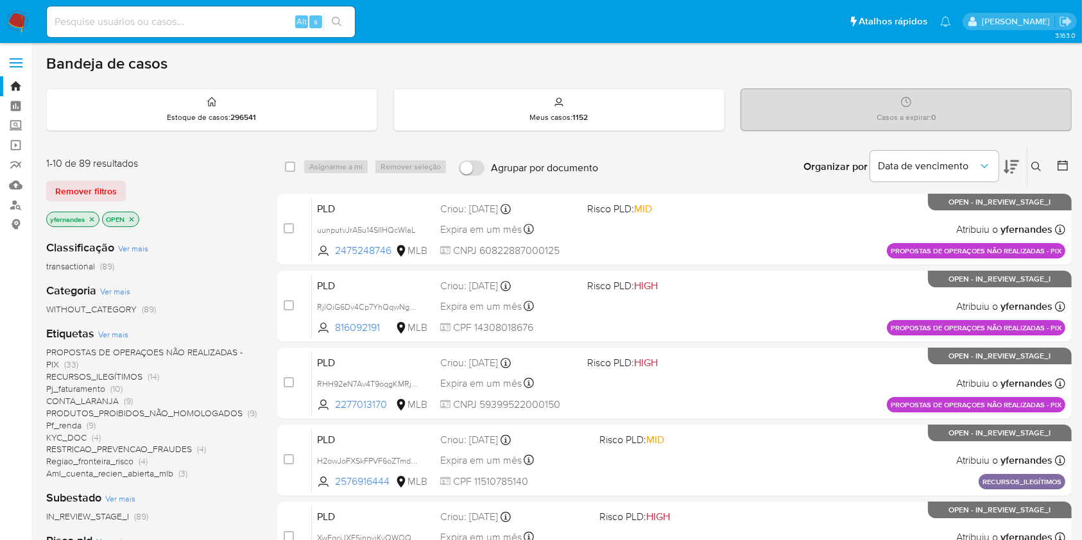
click at [1018, 163] on icon at bounding box center [1010, 166] width 15 height 15
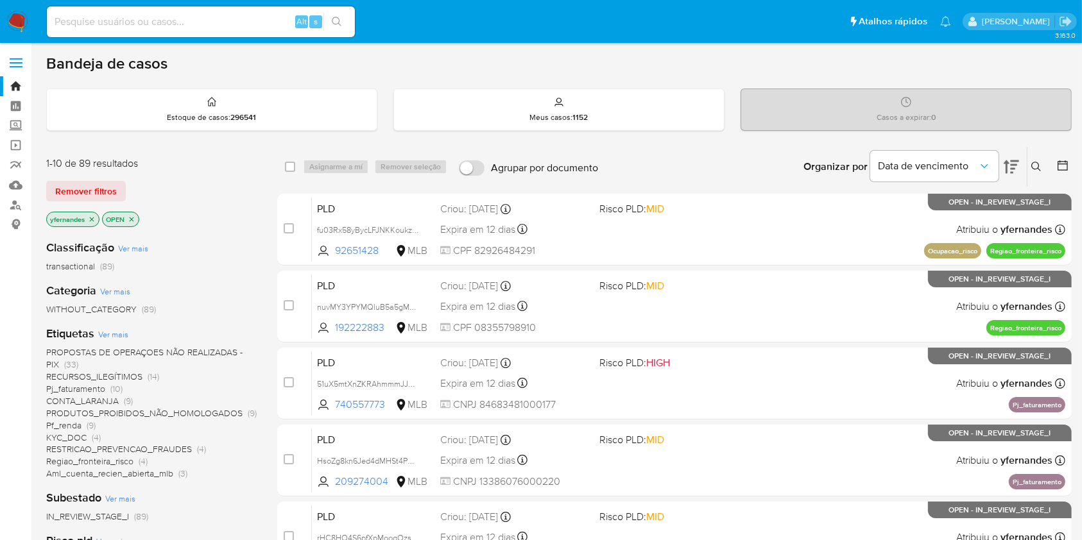
click at [1018, 163] on icon at bounding box center [1010, 166] width 15 height 15
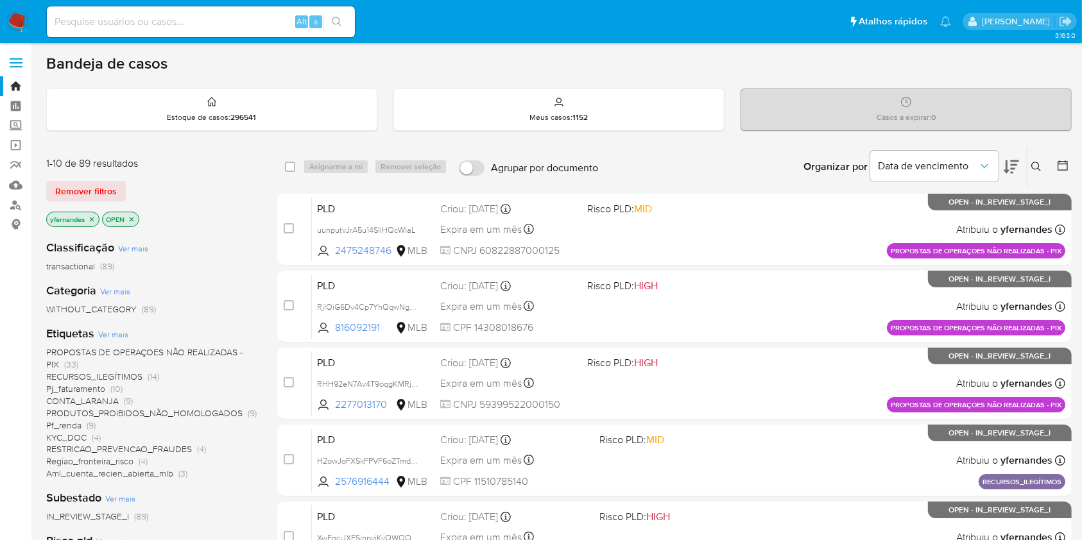
click at [1018, 163] on icon at bounding box center [1010, 166] width 15 height 15
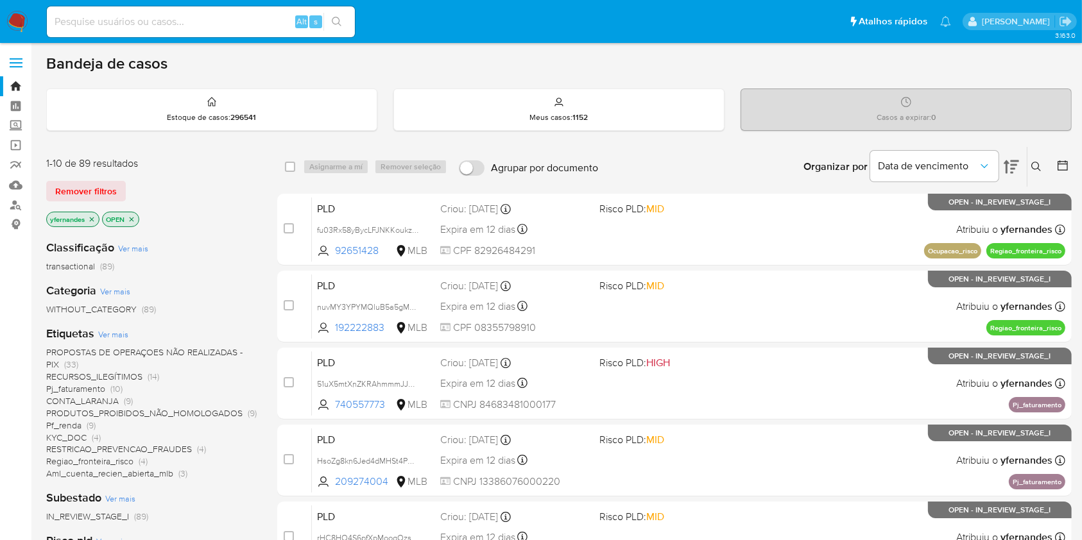
click at [1018, 163] on icon at bounding box center [1010, 166] width 15 height 15
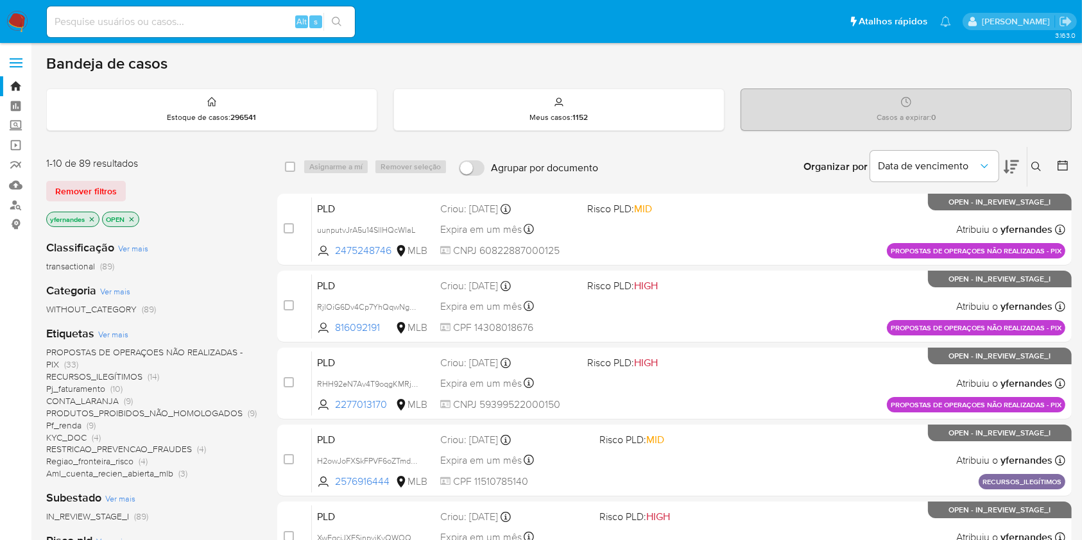
click at [1018, 163] on icon at bounding box center [1010, 166] width 15 height 15
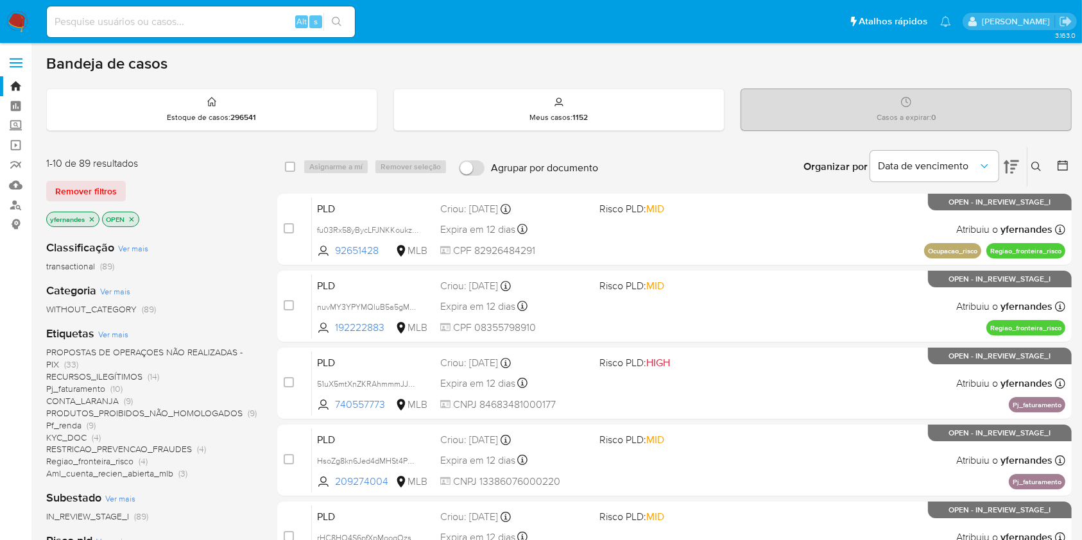
click at [160, 28] on input at bounding box center [201, 21] width 308 height 17
paste input "536482675"
type input "536482675"
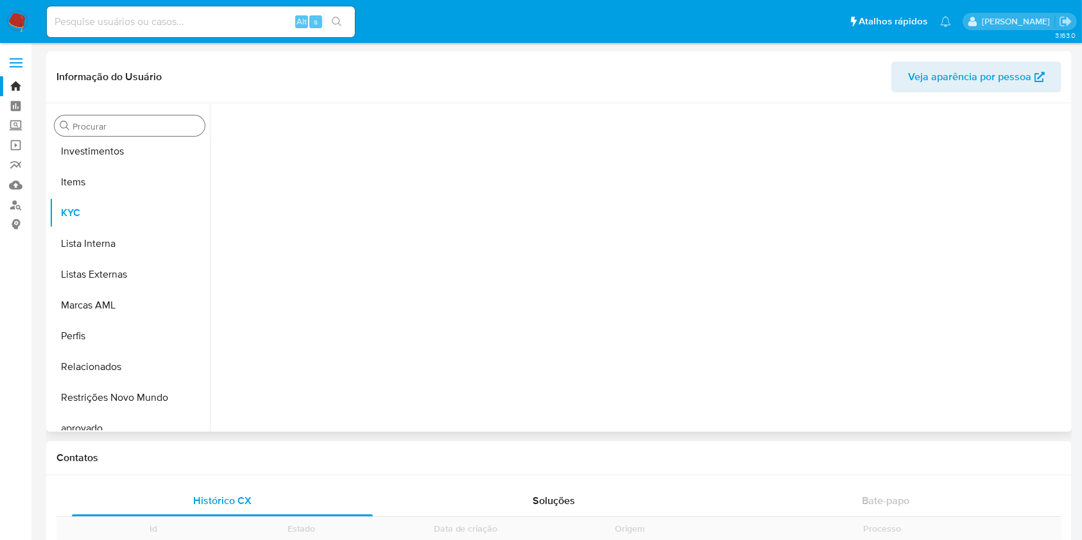
click at [143, 135] on div "Procurar" at bounding box center [130, 125] width 150 height 21
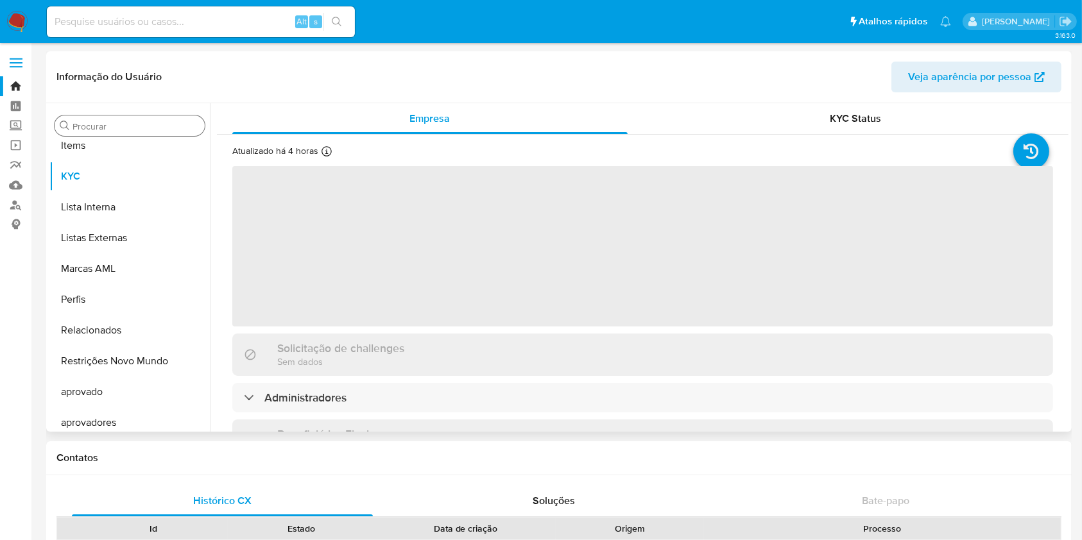
click at [128, 125] on input "Procurar" at bounding box center [135, 127] width 127 height 12
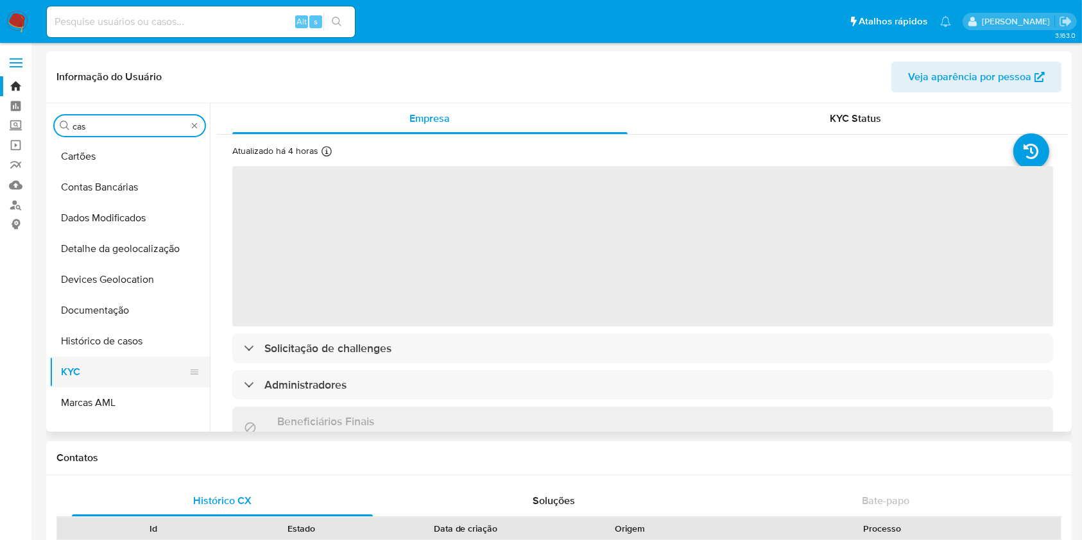
type input "cas"
click at [92, 357] on button "KYC" at bounding box center [124, 372] width 150 height 31
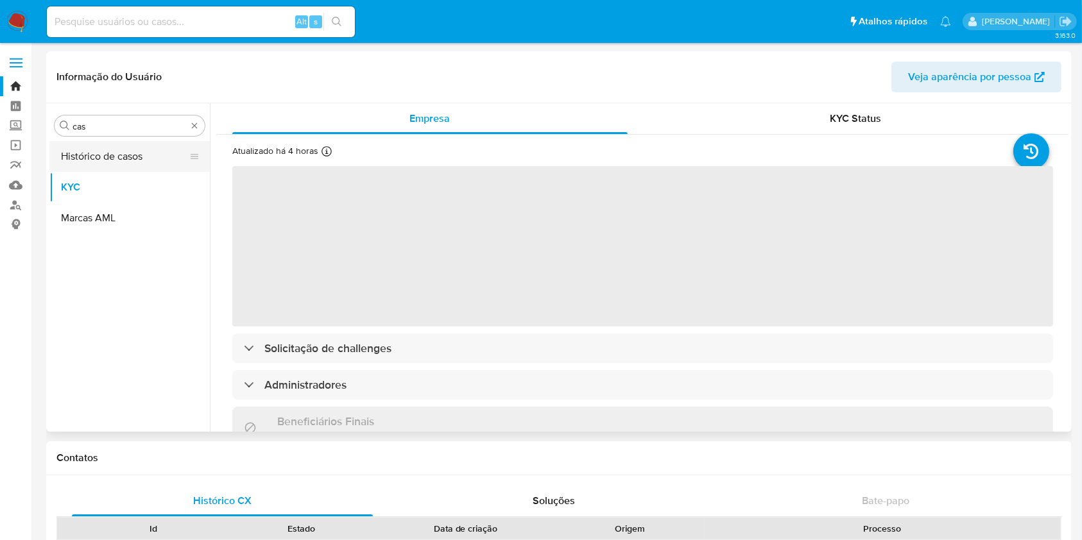
click at [78, 149] on button "Histórico de casos" at bounding box center [124, 156] width 150 height 31
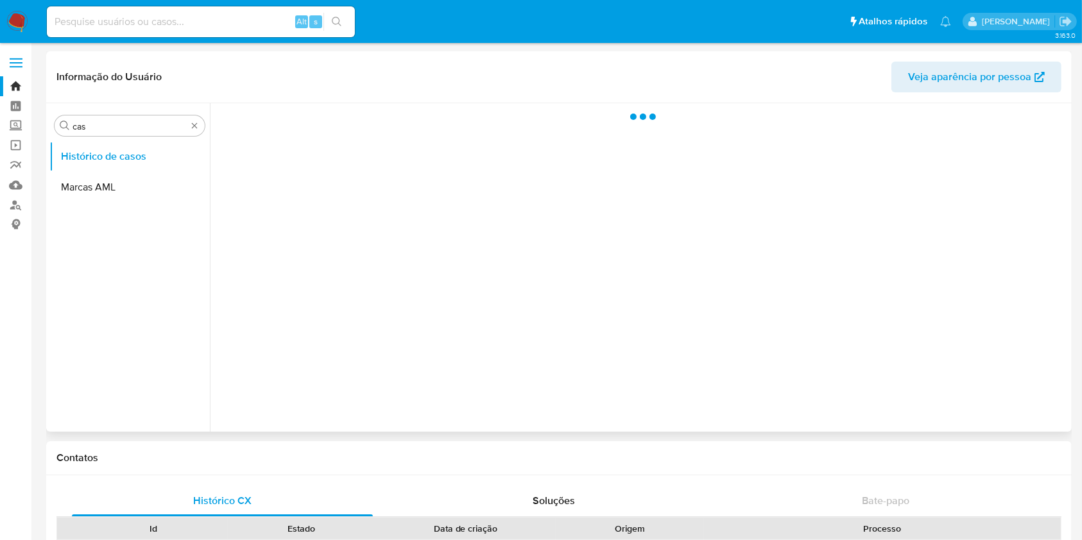
select select "10"
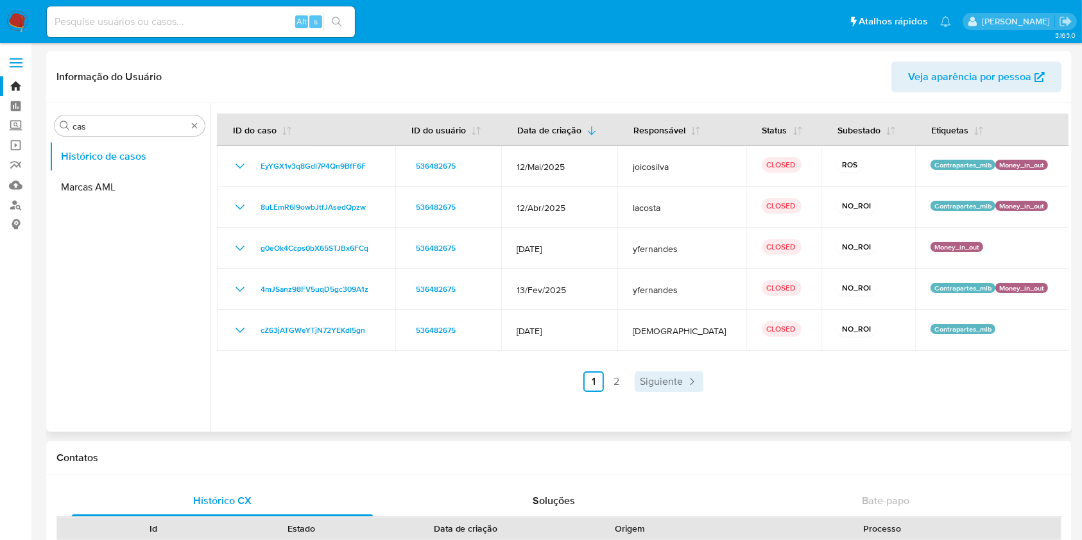
click at [663, 387] on span "Siguiente" at bounding box center [661, 382] width 43 height 10
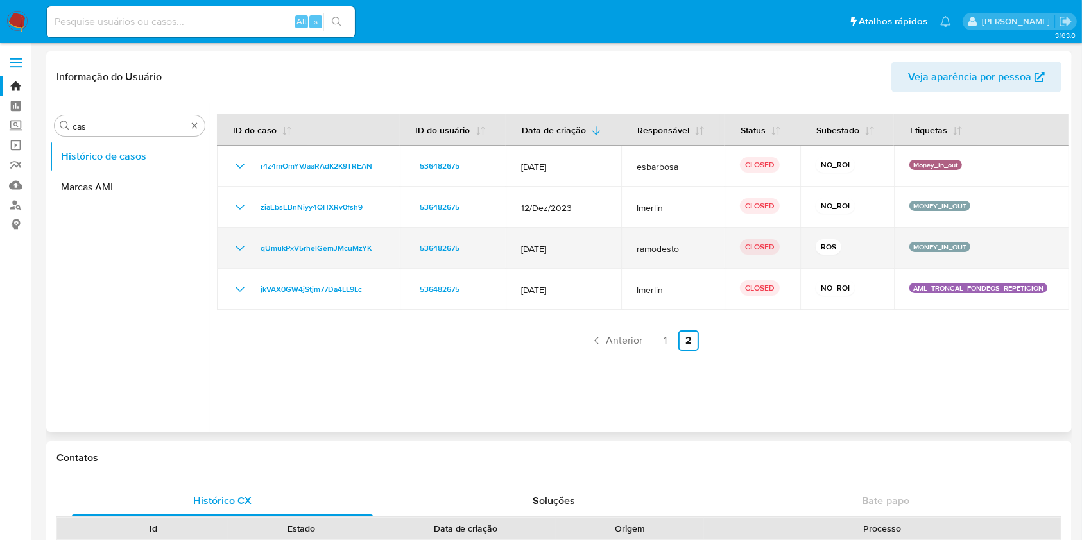
click at [239, 243] on icon "Mostrar/Ocultar" at bounding box center [239, 248] width 15 height 15
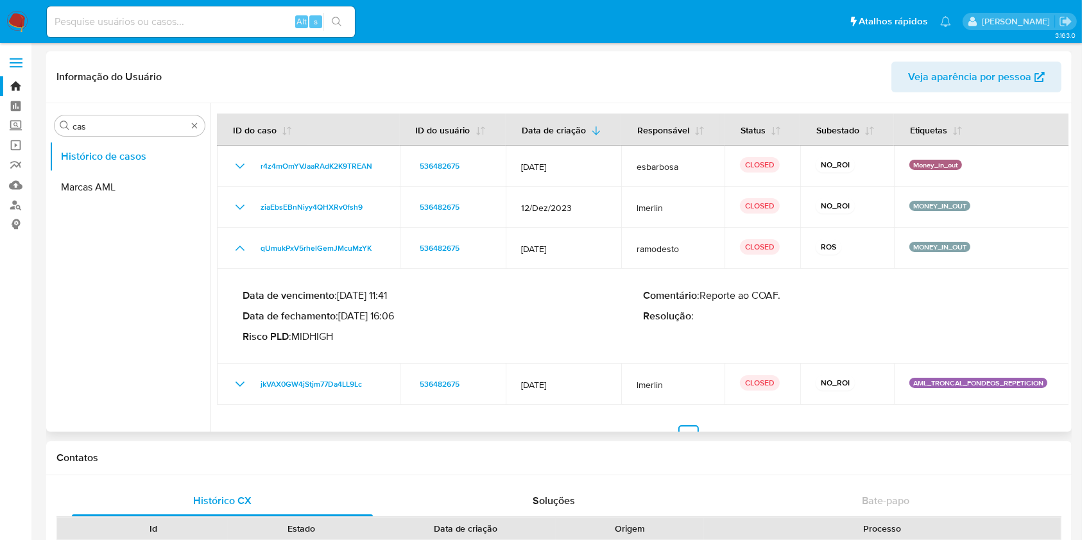
drag, startPoint x: 357, startPoint y: 318, endPoint x: 393, endPoint y: 318, distance: 35.9
click at [393, 318] on p "Data de fechamento : 13/12/2023 16:06" at bounding box center [443, 316] width 400 height 13
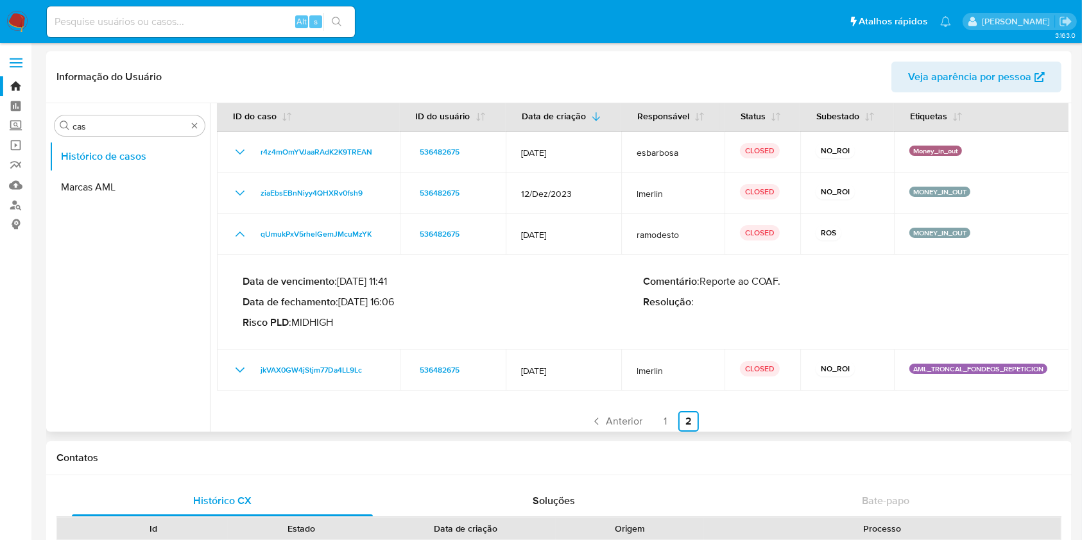
scroll to position [21, 0]
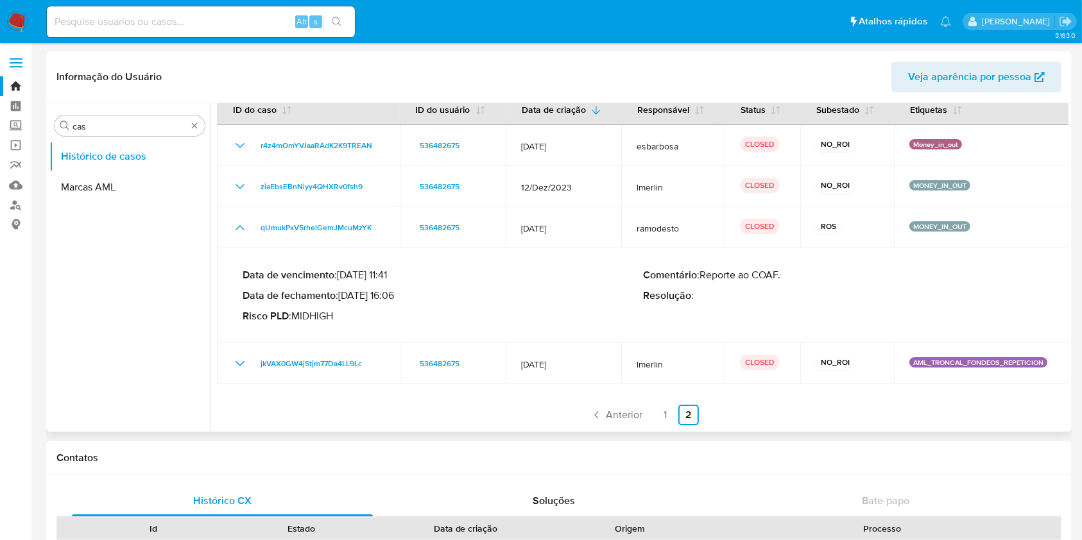
click at [655, 424] on link "1" at bounding box center [665, 415] width 21 height 21
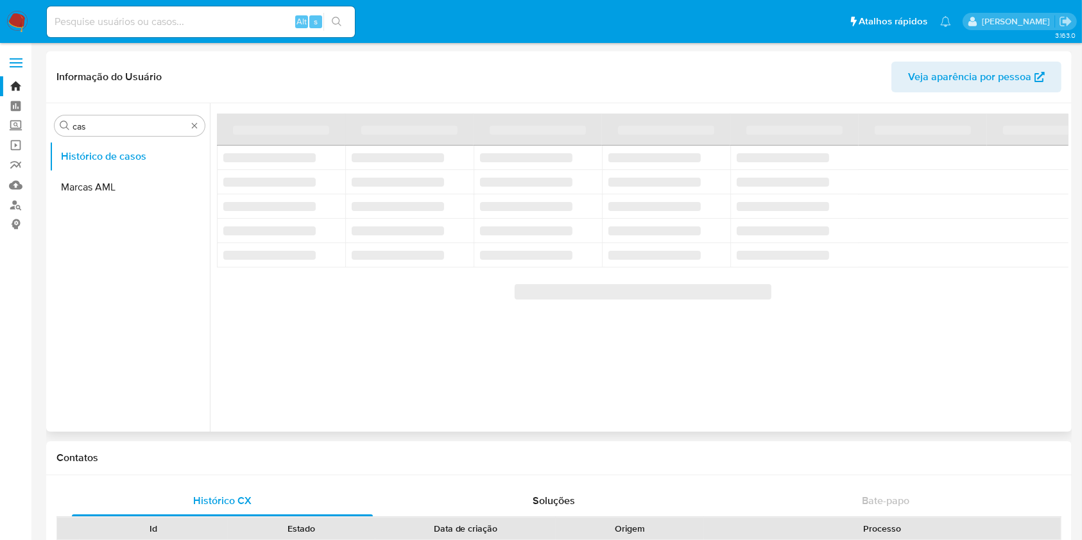
scroll to position [0, 0]
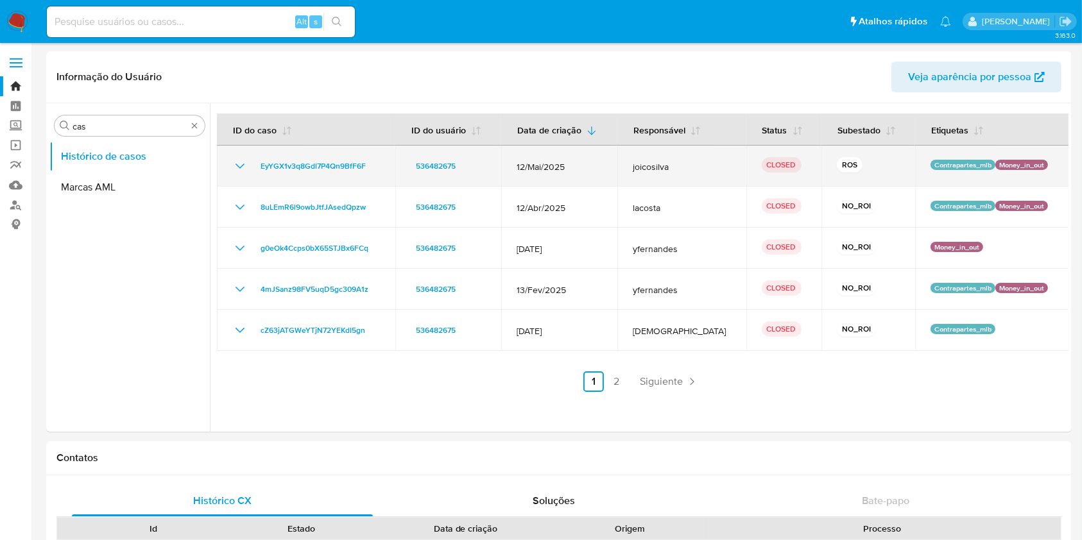
click at [244, 161] on icon "Mostrar/Ocultar" at bounding box center [239, 165] width 15 height 15
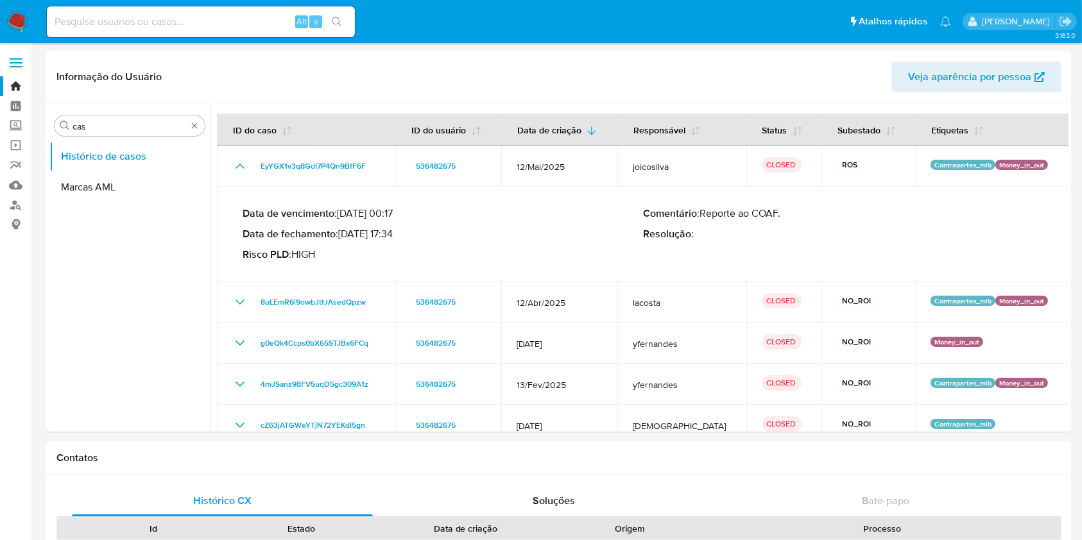
drag, startPoint x: 355, startPoint y: 233, endPoint x: 395, endPoint y: 236, distance: 39.9
click at [395, 236] on p "Data de fechamento : 12/06/2025 17:34" at bounding box center [443, 234] width 400 height 13
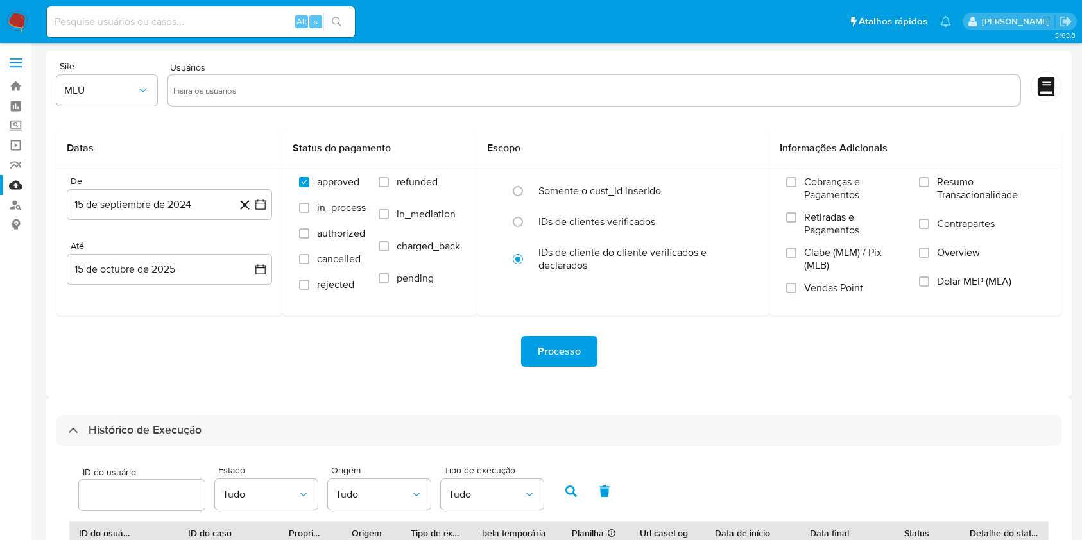
select select "10"
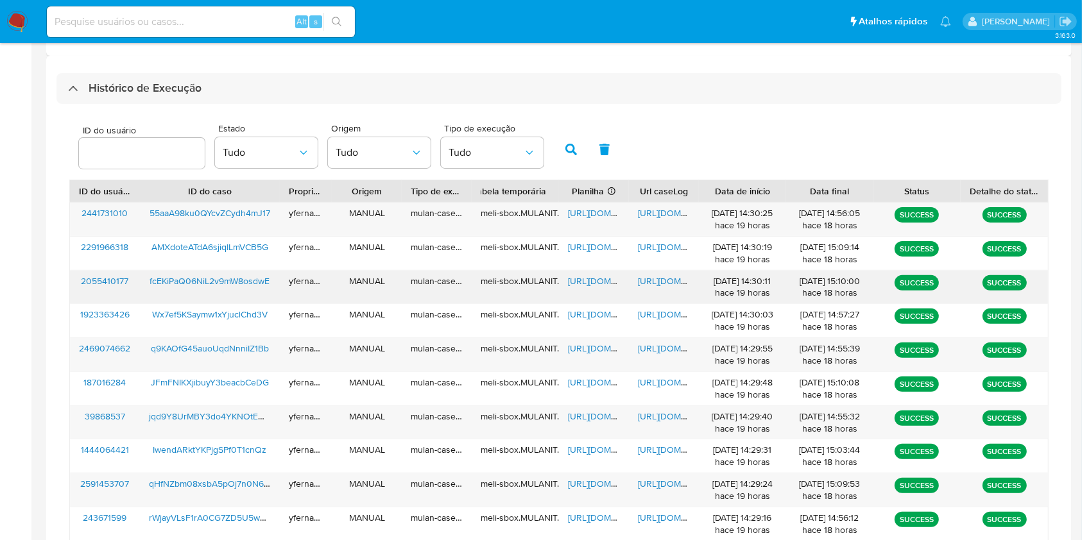
click at [592, 280] on span "[URL][DOMAIN_NAME]" at bounding box center [612, 281] width 89 height 13
click at [667, 283] on span "[URL][DOMAIN_NAME]" at bounding box center [682, 281] width 89 height 13
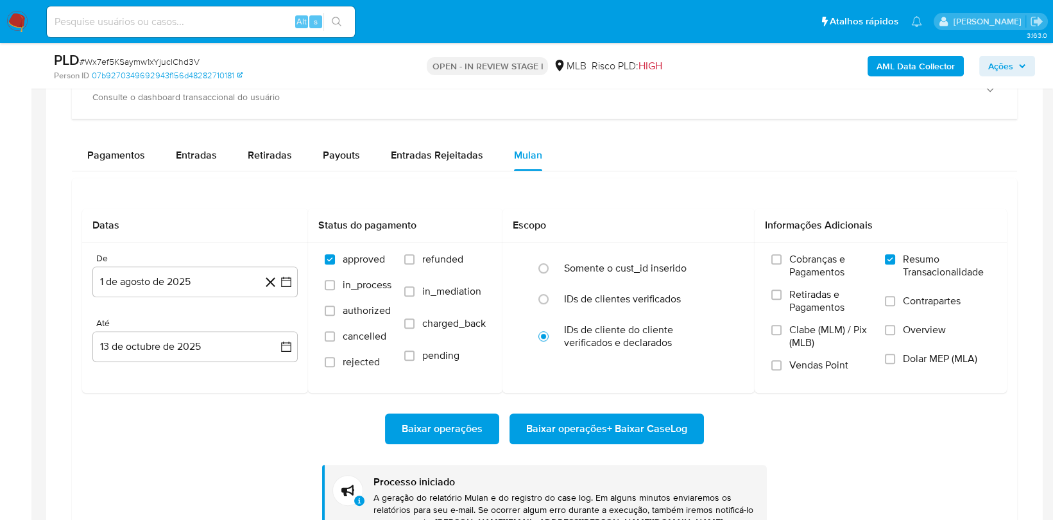
scroll to position [696, 0]
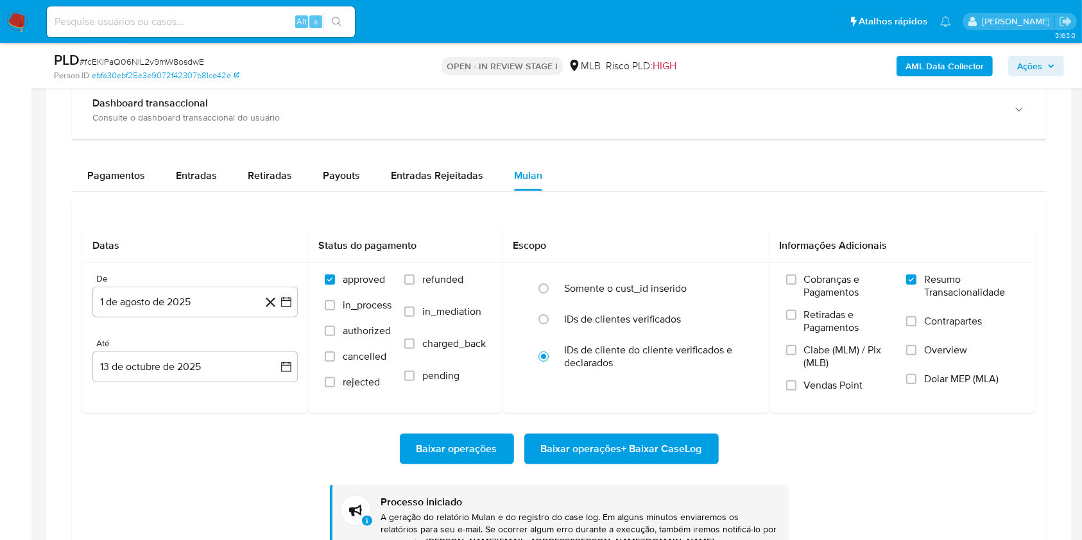
scroll to position [696, 0]
click at [196, 56] on span "# fcEKiPaQ06NiL2v9mW8osdwE" at bounding box center [142, 61] width 124 height 13
copy span "fcEKiPaQ06NiL2v9mW8osdwE"
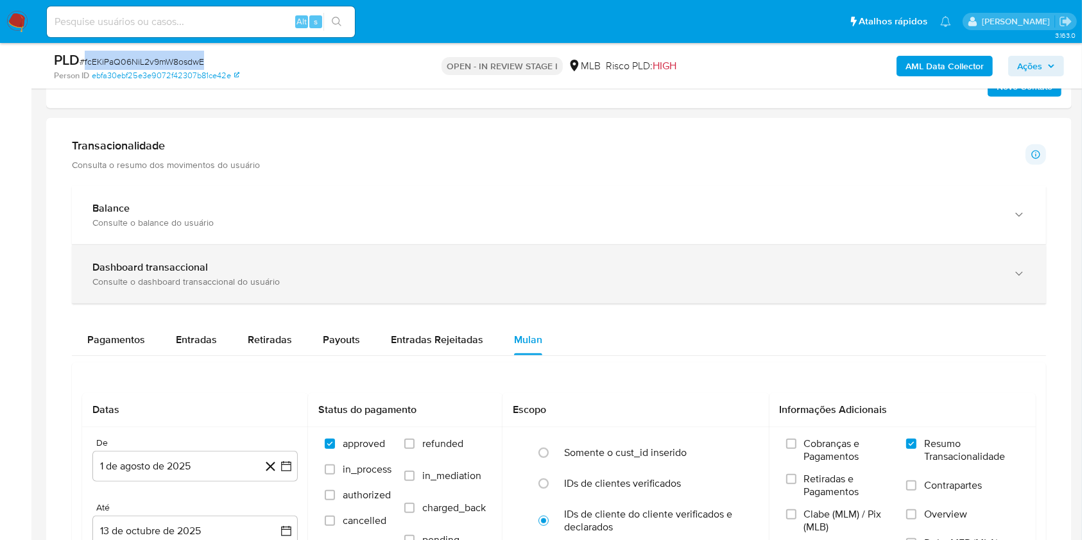
scroll to position [855, 0]
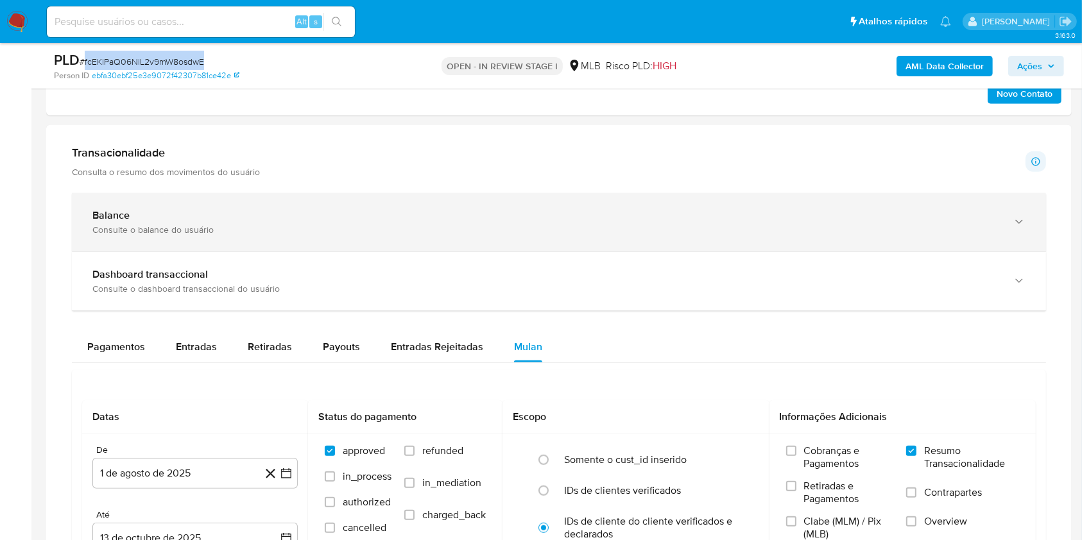
click at [244, 228] on div "Consulte o balance do usuário" at bounding box center [545, 230] width 907 height 12
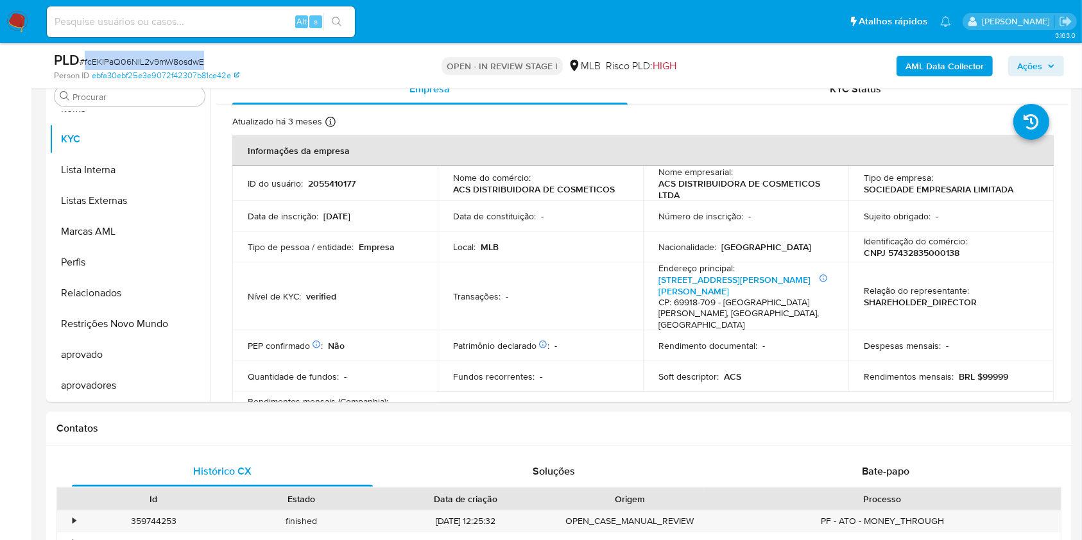
scroll to position [257, 0]
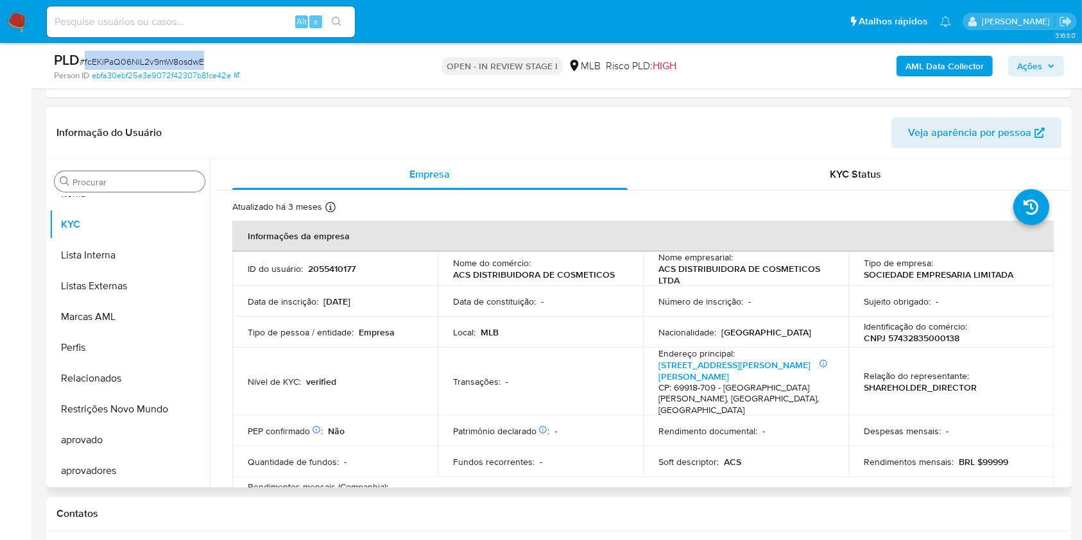
click at [123, 176] on input "Procurar" at bounding box center [135, 182] width 127 height 12
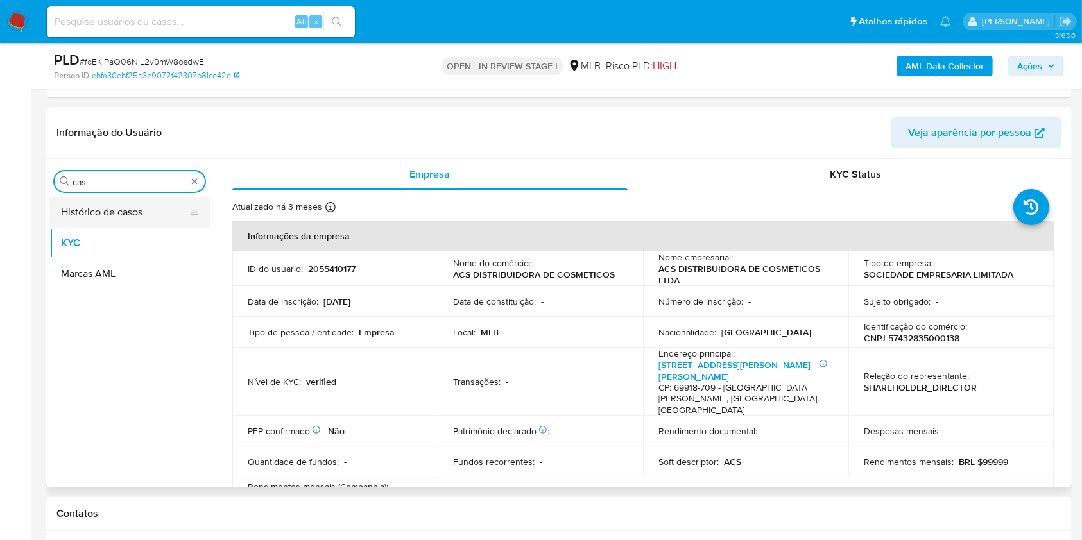
scroll to position [0, 0]
click at [101, 225] on button "Histórico de casos" at bounding box center [124, 212] width 150 height 31
click at [101, 223] on button "Histórico de casos" at bounding box center [124, 212] width 150 height 31
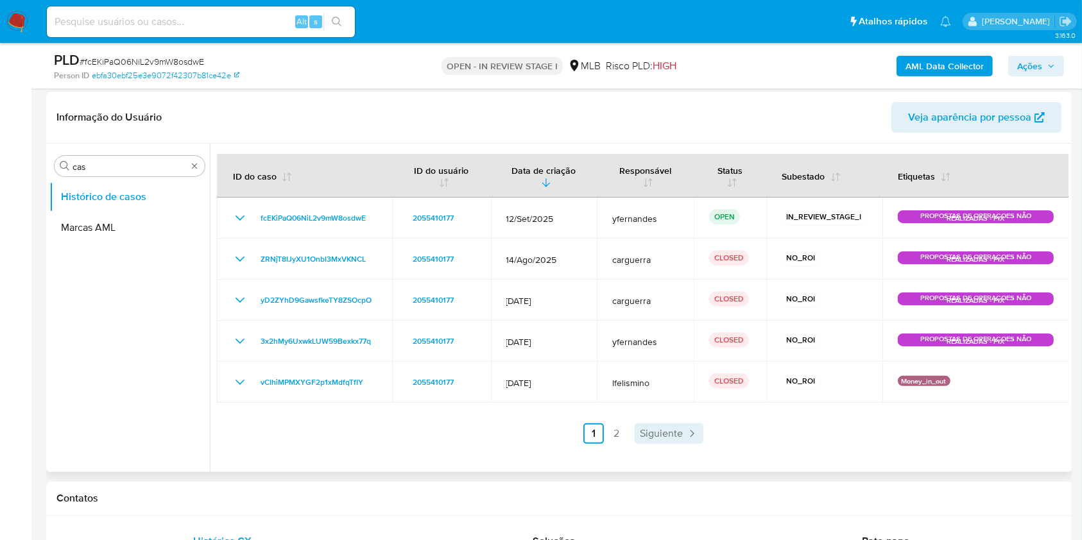
click at [678, 441] on link "Siguiente" at bounding box center [668, 433] width 69 height 21
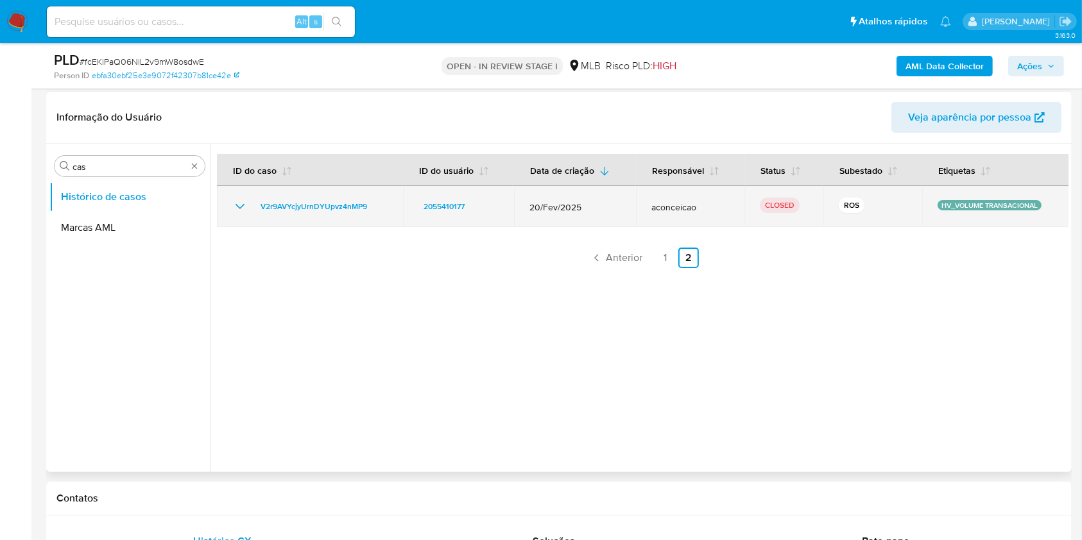
click at [238, 216] on td "V2r9AVYcjyUrnDYUpvz4nMP9" at bounding box center [310, 206] width 186 height 41
click at [237, 201] on icon "Mostrar/Ocultar" at bounding box center [239, 206] width 15 height 15
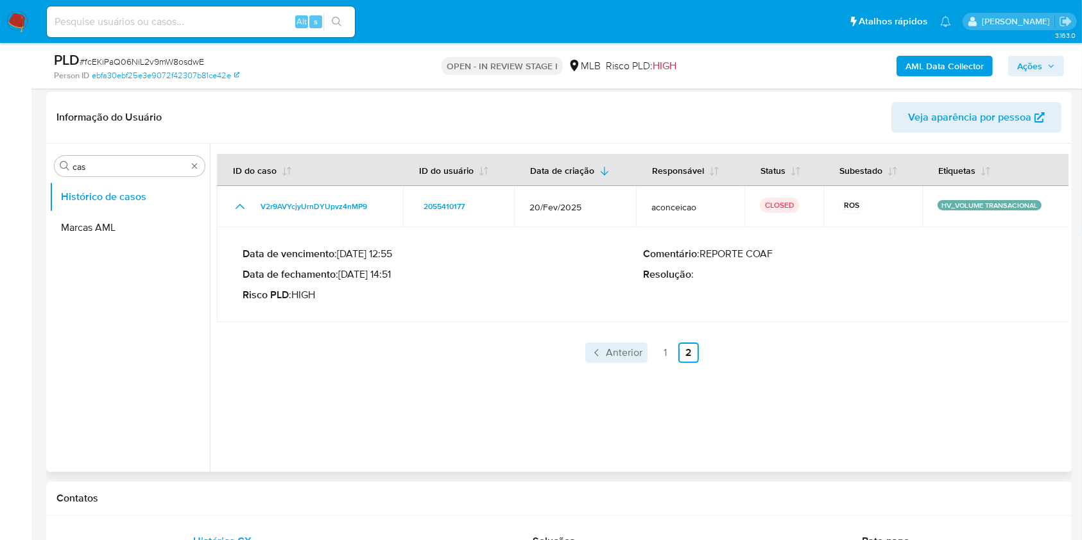
click at [612, 348] on span "Anterior" at bounding box center [624, 353] width 37 height 10
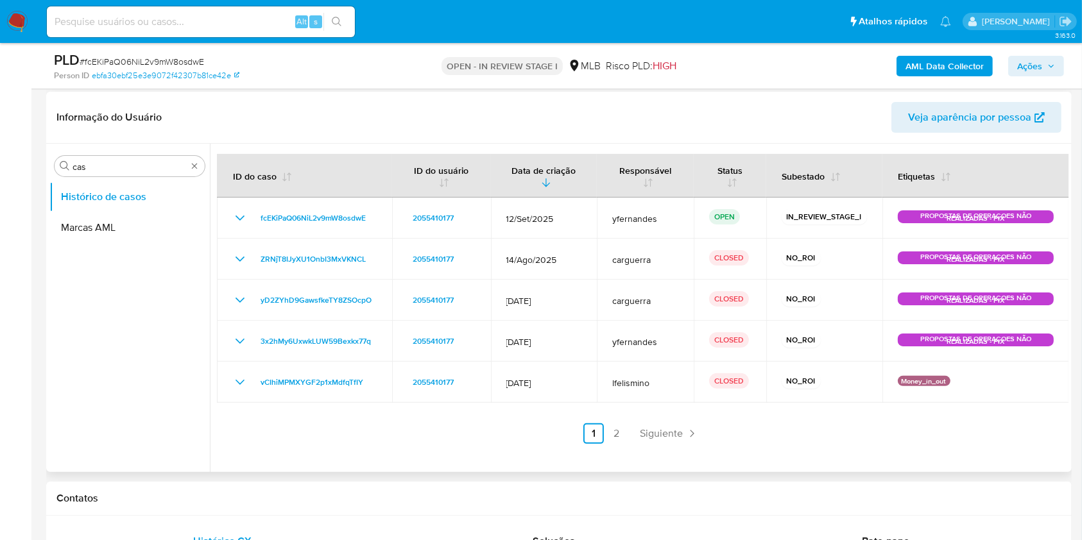
click at [652, 436] on span "Siguiente" at bounding box center [661, 434] width 43 height 10
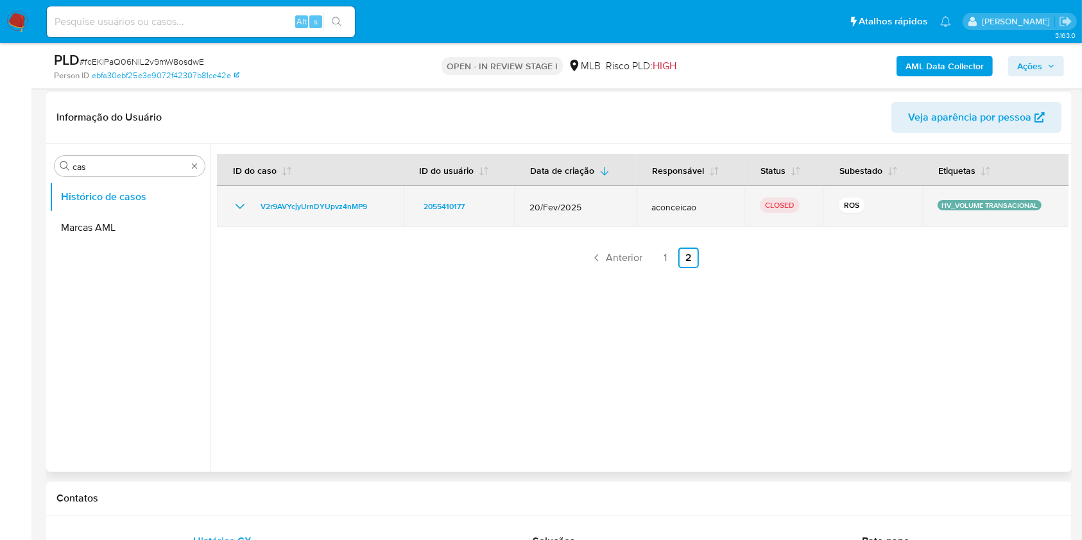
click at [235, 205] on icon "Mostrar/Ocultar" at bounding box center [239, 206] width 15 height 15
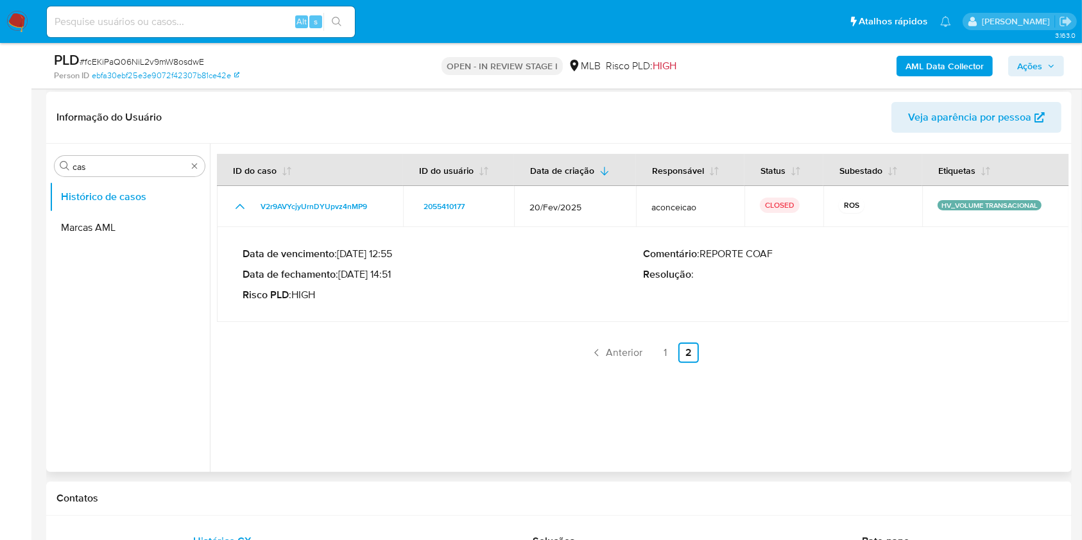
drag, startPoint x: 357, startPoint y: 274, endPoint x: 395, endPoint y: 275, distance: 37.2
click at [395, 275] on p "Data de fechamento : 19/03/2025 14:51" at bounding box center [443, 274] width 400 height 13
click at [113, 167] on input "cas" at bounding box center [129, 167] width 114 height 12
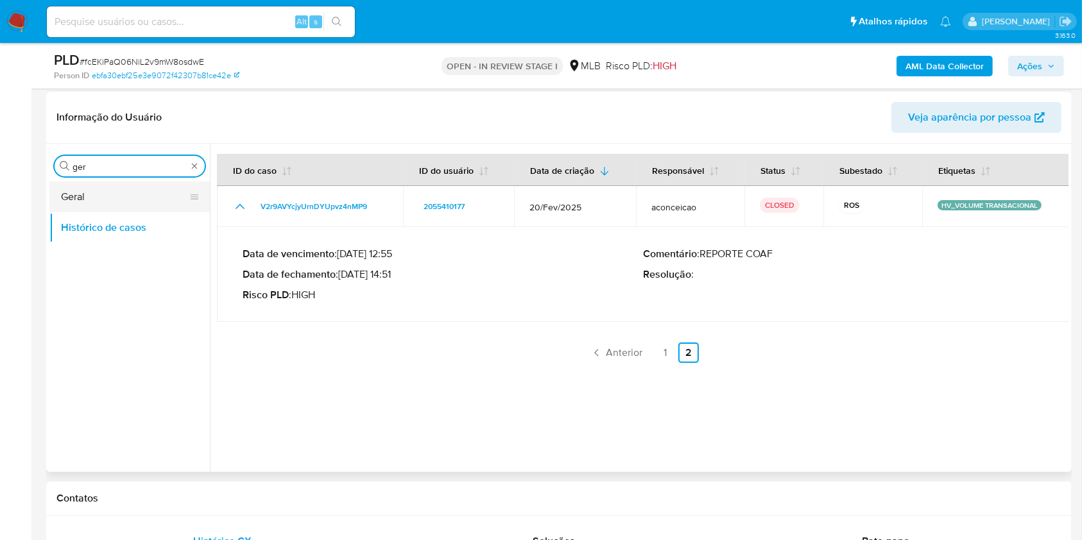
type input "ger"
click at [101, 186] on button "Geral" at bounding box center [124, 197] width 150 height 31
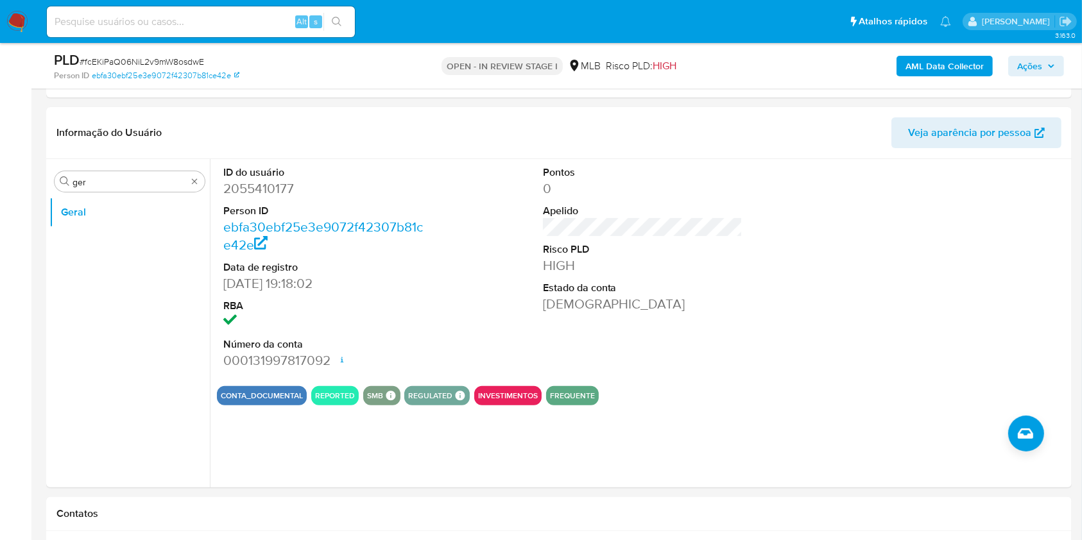
drag, startPoint x: 116, startPoint y: 348, endPoint x: 463, endPoint y: 1, distance: 490.8
click at [116, 348] on ul "Geral" at bounding box center [129, 341] width 160 height 289
click at [140, 179] on input "ger" at bounding box center [129, 182] width 114 height 12
click at [140, 178] on input "ger" at bounding box center [129, 182] width 114 height 12
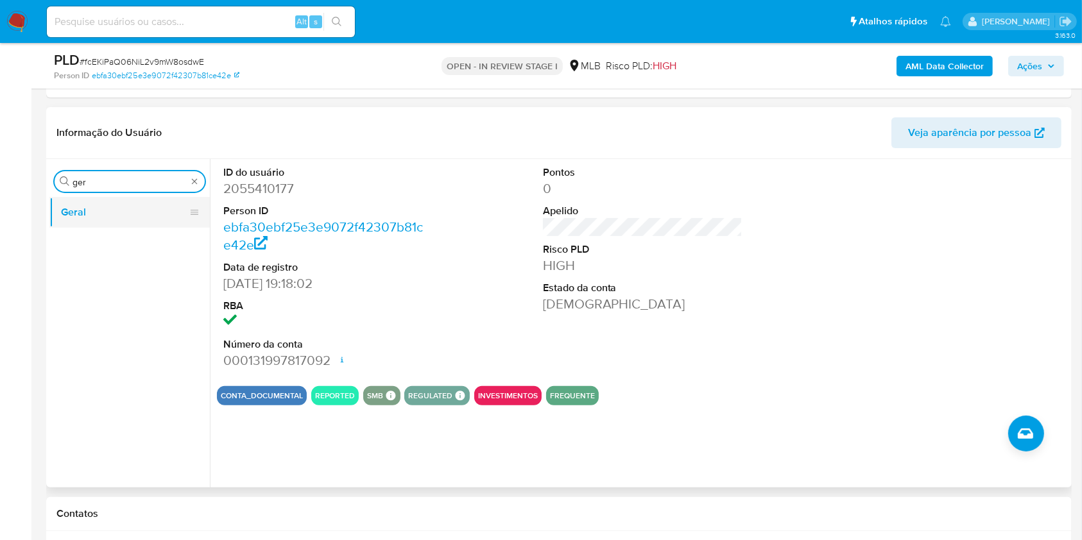
click at [129, 200] on button "Geral" at bounding box center [124, 212] width 150 height 31
click at [128, 200] on button "Geral" at bounding box center [124, 212] width 150 height 31
click at [345, 124] on header "Informação do Usuário Veja aparência por pessoa" at bounding box center [558, 132] width 1005 height 31
click at [94, 187] on input "ger" at bounding box center [129, 182] width 114 height 12
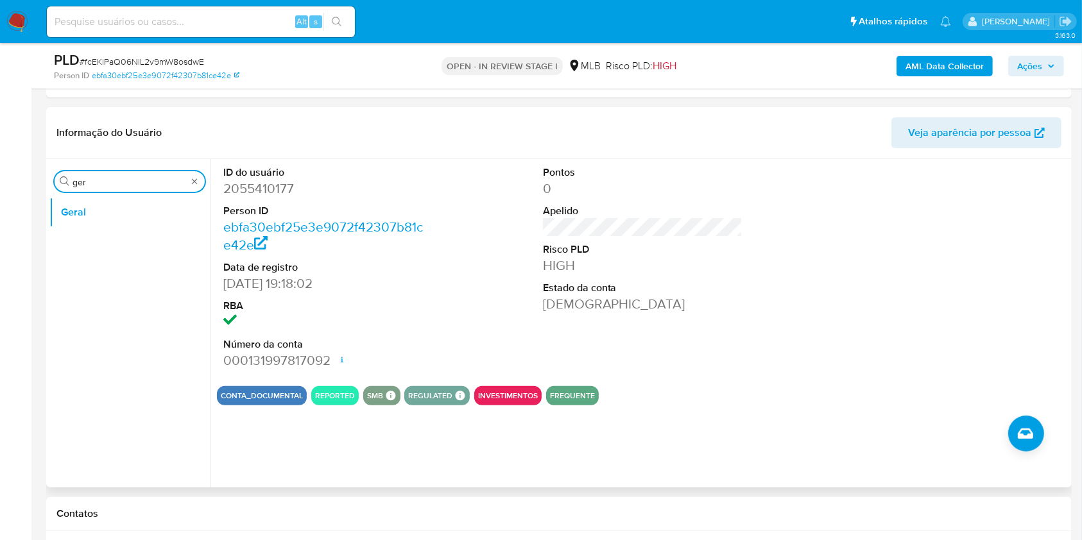
click at [94, 187] on input "ger" at bounding box center [129, 182] width 114 height 12
type input "ky"
click at [103, 244] on button "KYC" at bounding box center [124, 243] width 150 height 31
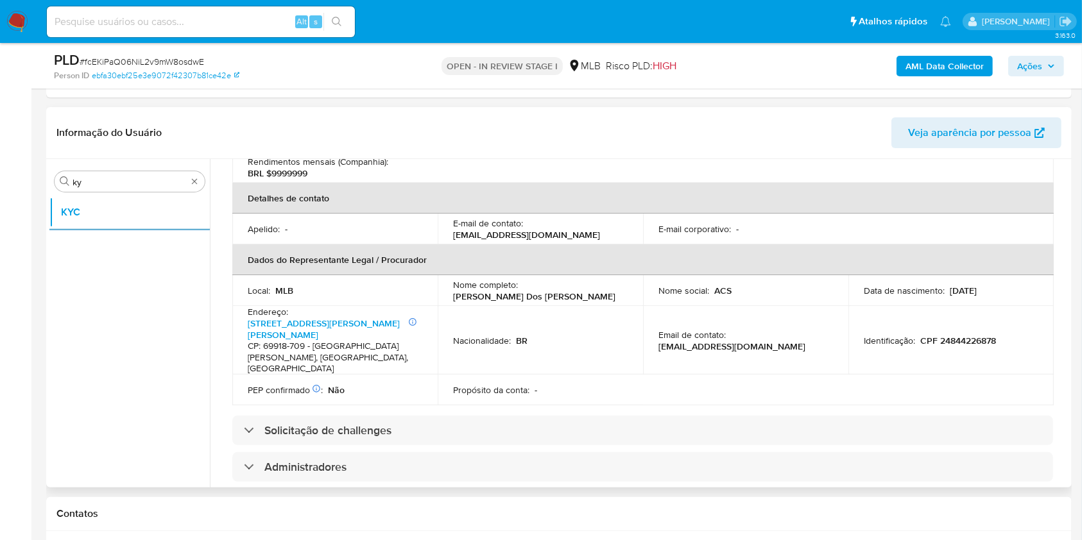
scroll to position [411, 0]
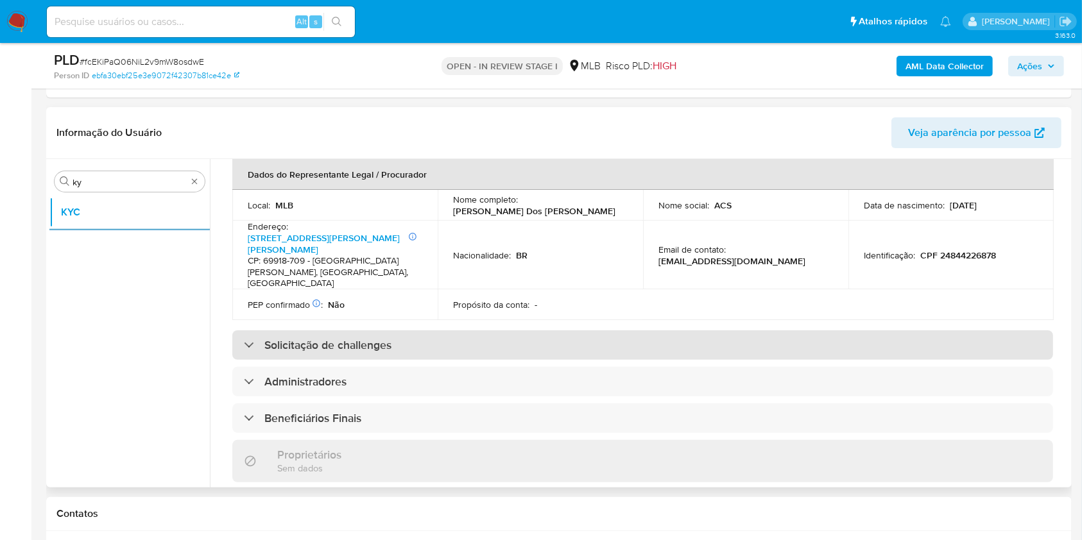
click at [497, 330] on div "Solicitação de challenges" at bounding box center [642, 345] width 821 height 30
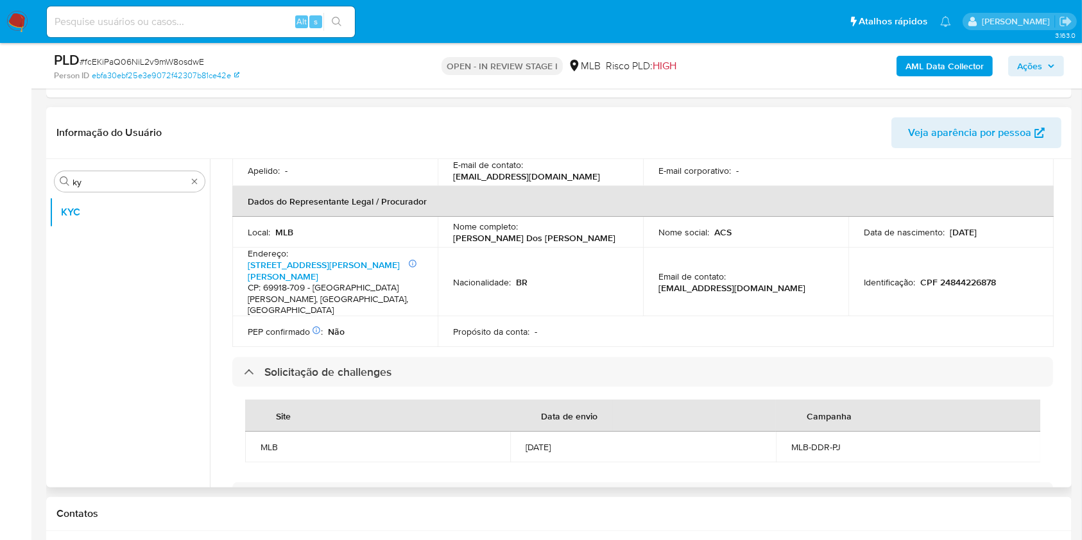
scroll to position [386, 0]
click at [453, 230] on p "Amarildo Carlos Dos Santos" at bounding box center [534, 236] width 162 height 12
click at [528, 230] on p "Amarildo Carlos Dos Santos" at bounding box center [534, 236] width 162 height 12
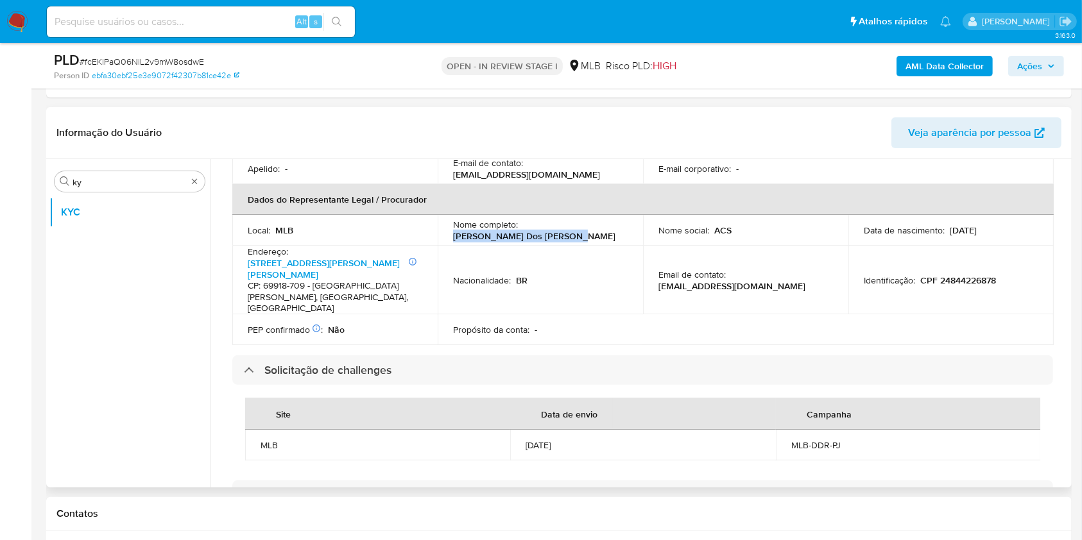
drag, startPoint x: 575, startPoint y: 216, endPoint x: 482, endPoint y: 251, distance: 99.5
click at [438, 215] on td "Nome completo : Amarildo Carlos Dos Santos" at bounding box center [540, 230] width 205 height 31
copy p "Amarildo Carlos Dos Santos"
drag, startPoint x: 541, startPoint y: 302, endPoint x: 626, endPoint y: 278, distance: 88.1
click at [541, 302] on div "Informações da empresa ID do usuário : 2055410177 Nome do comércio : ACS DISTRI…" at bounding box center [642, 416] width 821 height 1162
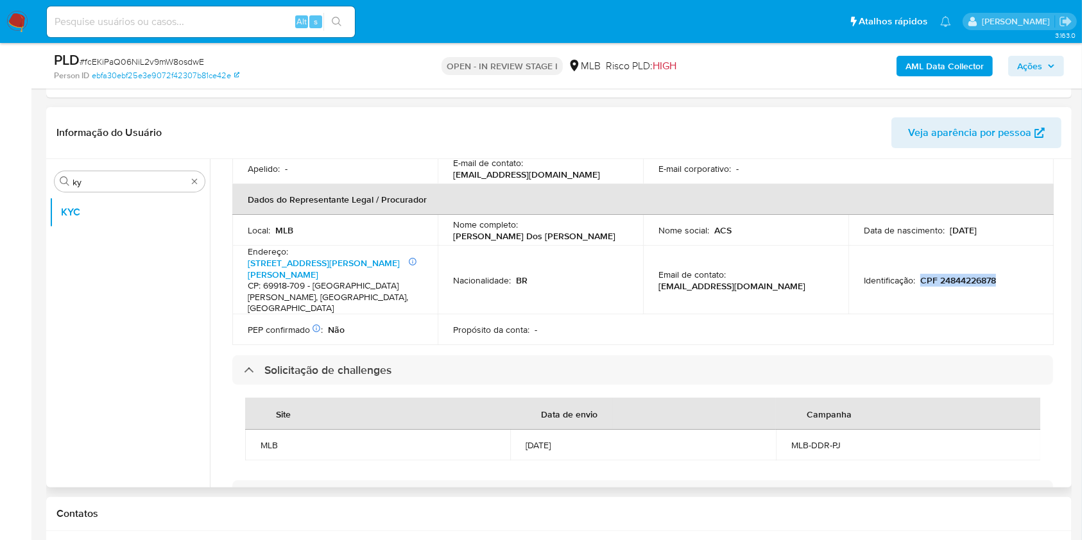
drag, startPoint x: 1004, startPoint y: 247, endPoint x: 919, endPoint y: 249, distance: 85.3
click at [919, 275] on div "Identificação : CPF 24844226878" at bounding box center [951, 281] width 174 height 12
copy p "CPF 24844226878"
click at [562, 314] on td "Propósito da conta : -" at bounding box center [540, 329] width 205 height 31
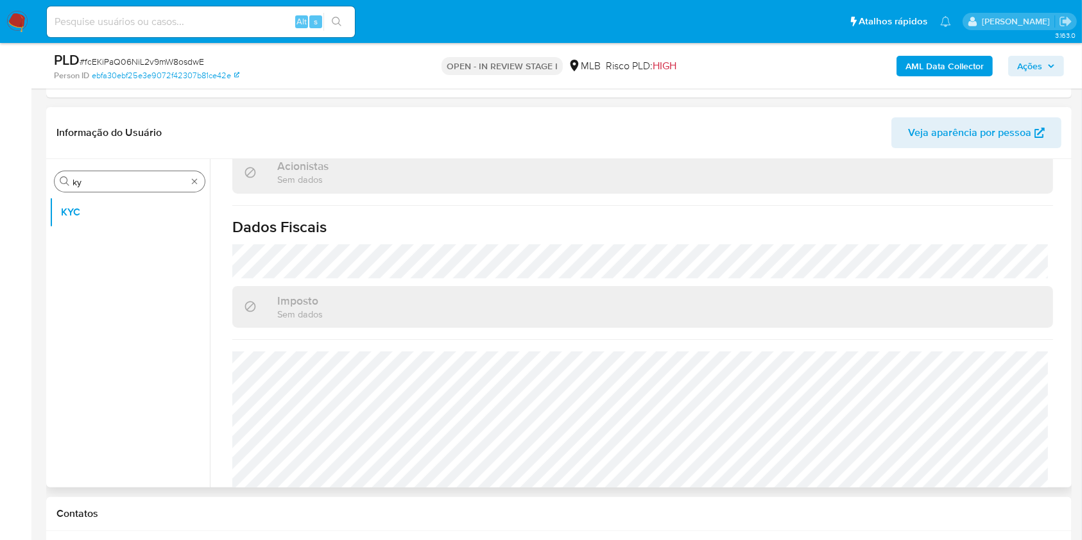
click at [91, 185] on input "ky" at bounding box center [129, 182] width 114 height 12
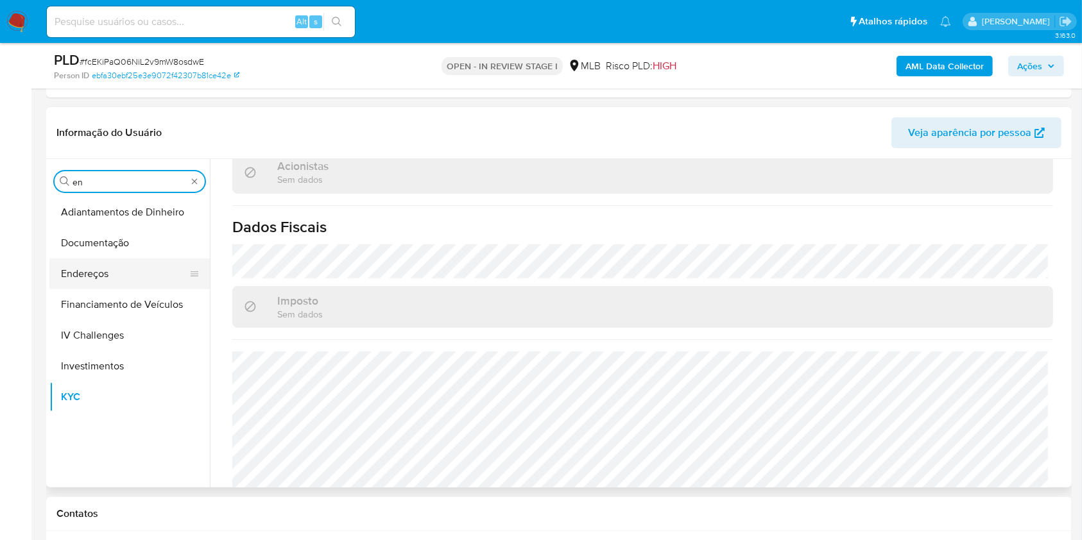
type input "en"
click at [89, 270] on button "Endereços" at bounding box center [124, 274] width 150 height 31
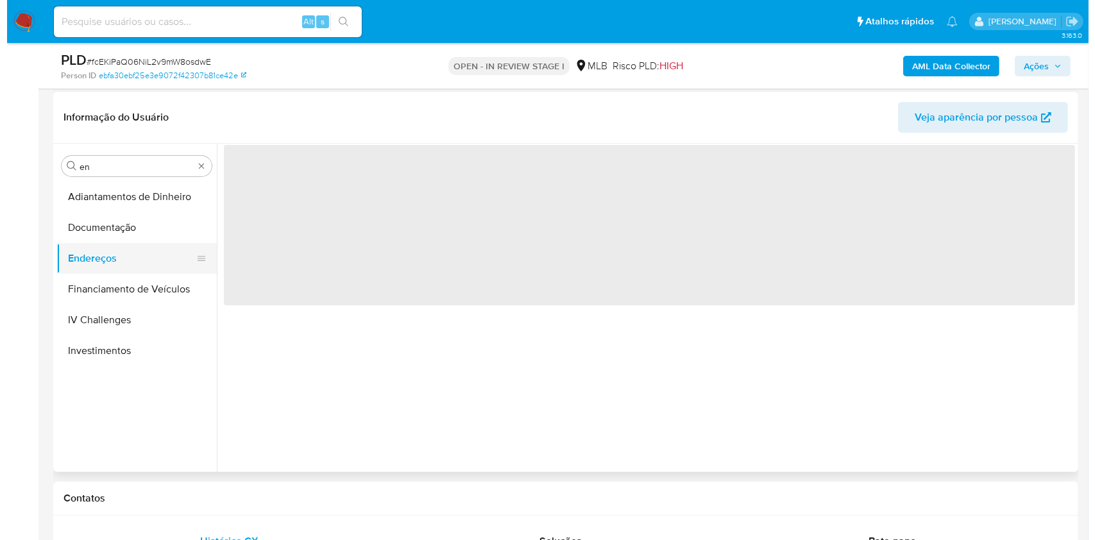
scroll to position [0, 0]
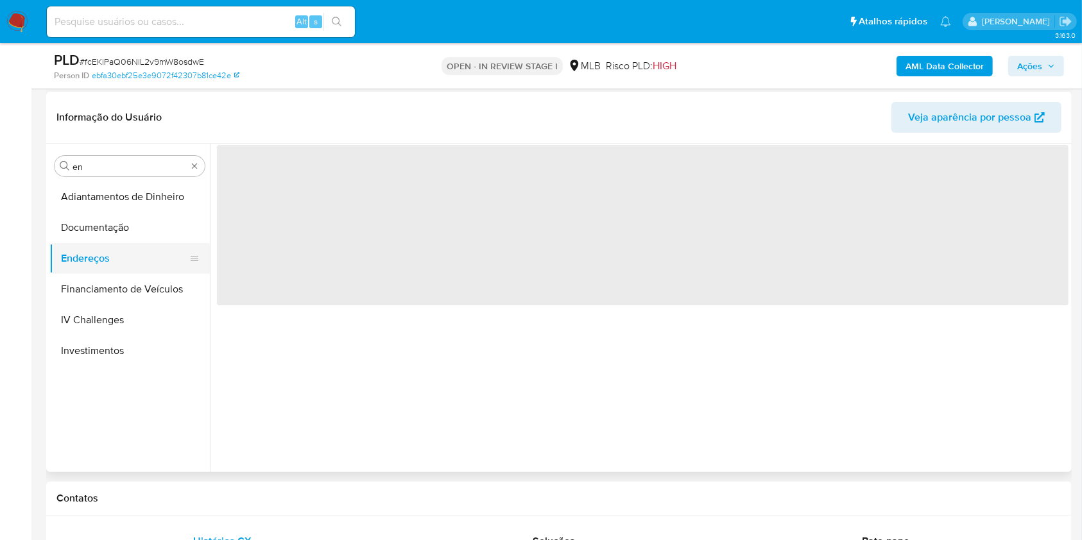
click at [89, 270] on button "Endereços" at bounding box center [124, 258] width 150 height 31
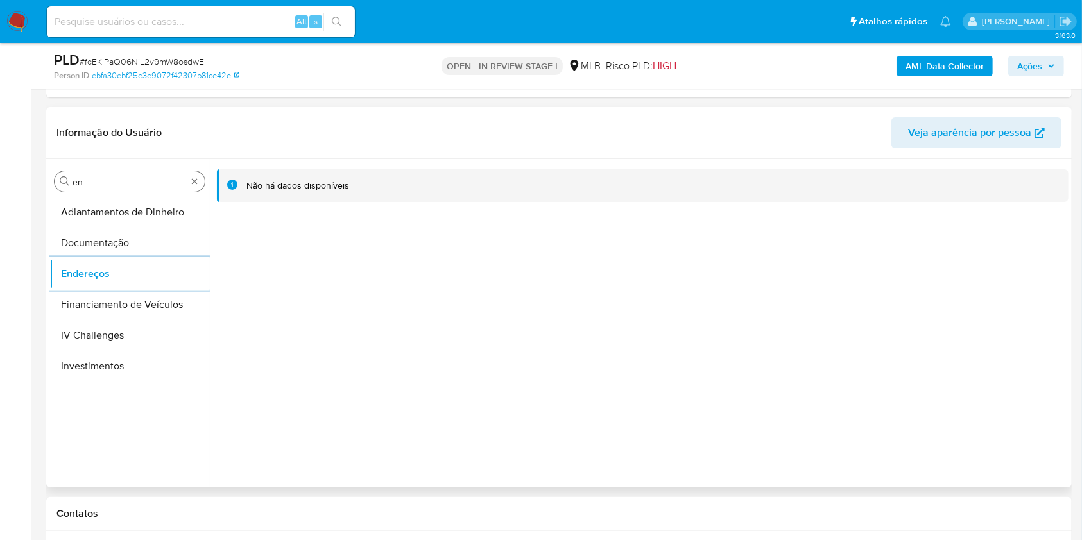
click at [88, 174] on div "Procurar en" at bounding box center [130, 181] width 150 height 21
click at [100, 188] on div "Procurar en" at bounding box center [130, 181] width 150 height 21
click at [99, 187] on input "en" at bounding box center [129, 182] width 114 height 12
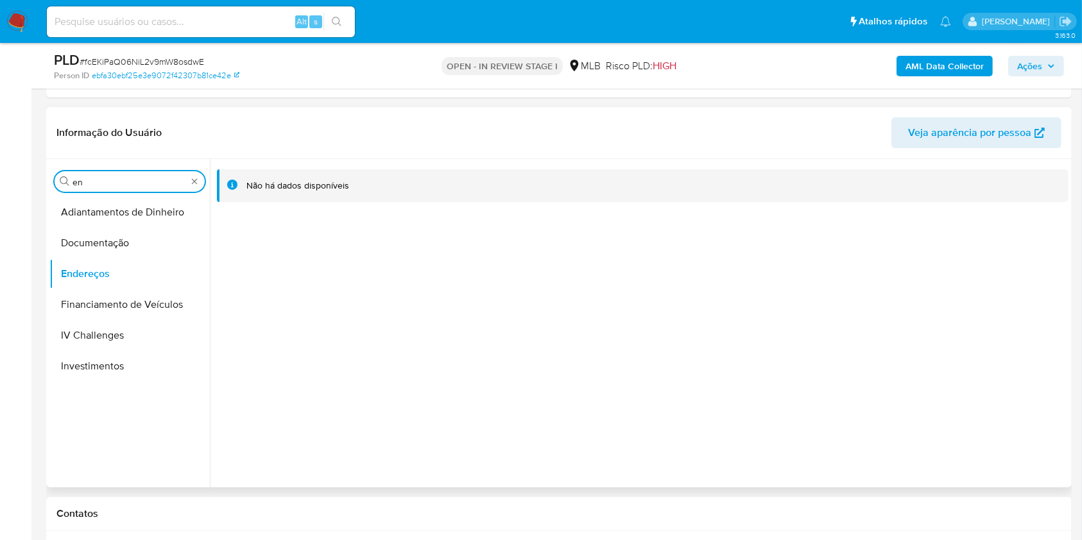
click at [98, 187] on input "en" at bounding box center [129, 182] width 114 height 12
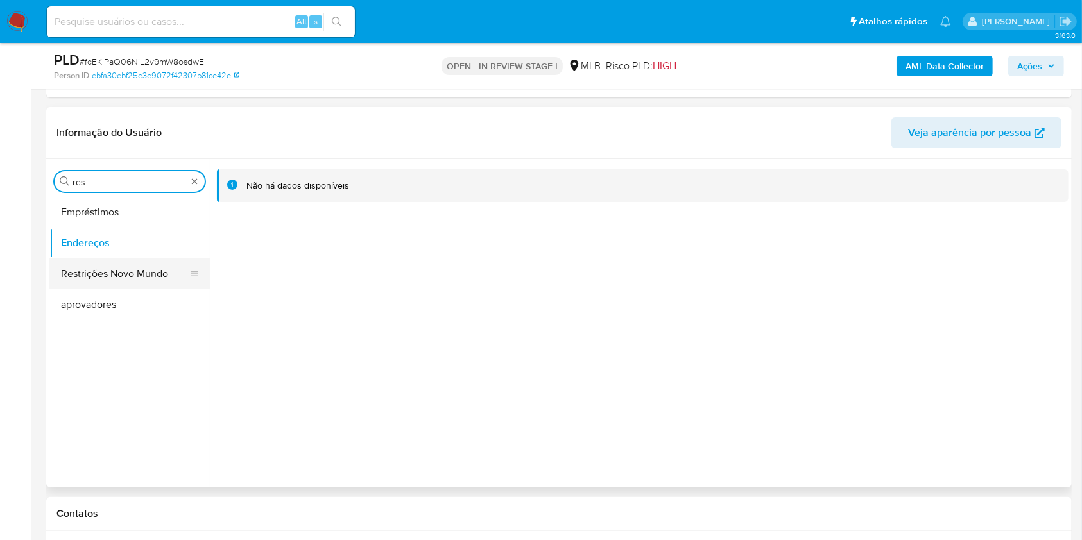
type input "res"
click at [99, 262] on button "Restrições Novo Mundo" at bounding box center [124, 274] width 150 height 31
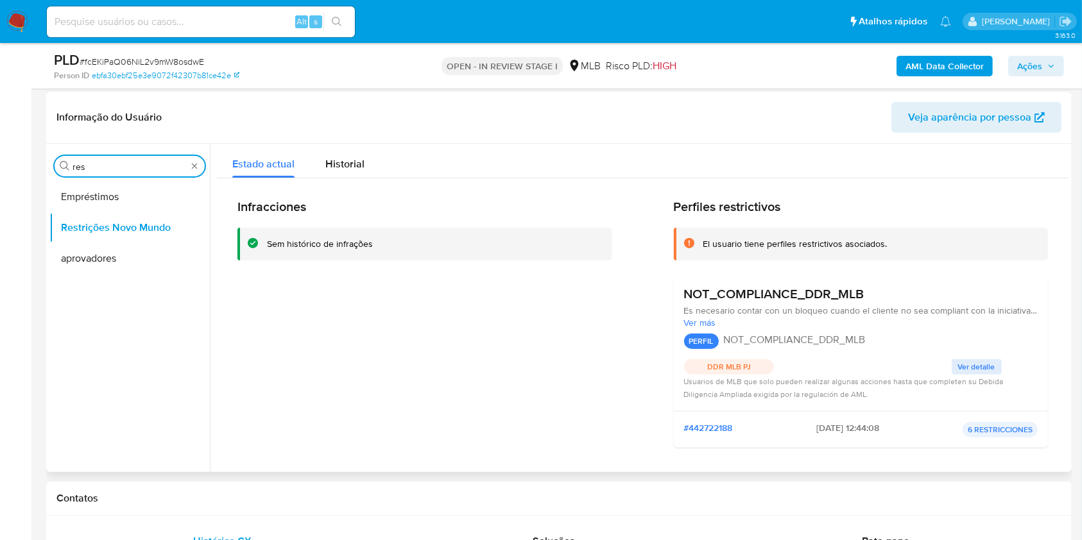
click at [134, 167] on input "res" at bounding box center [129, 167] width 114 height 12
type input "ge"
click at [111, 211] on button "Detalhe da geolocalização" at bounding box center [124, 197] width 150 height 31
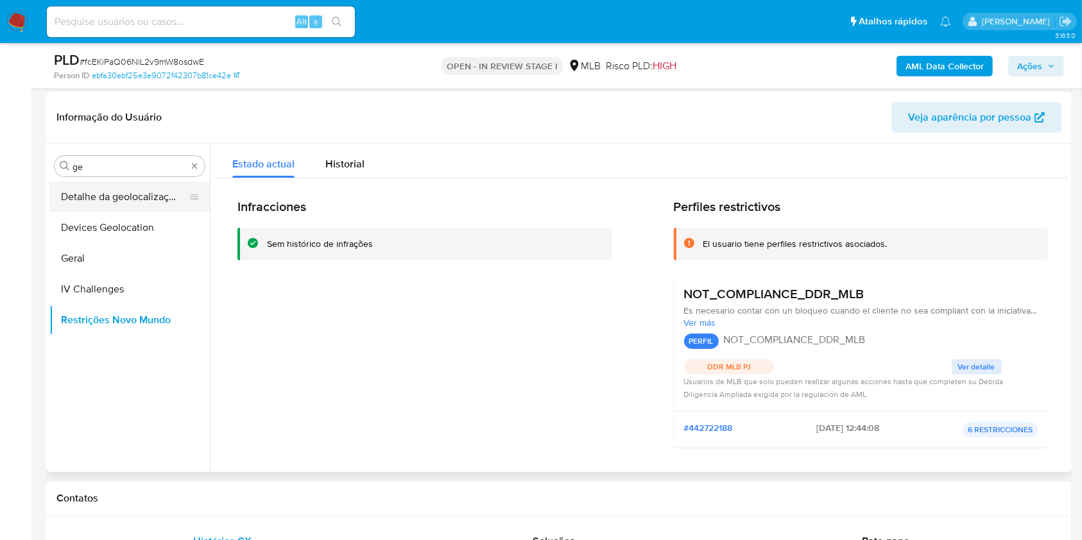
click at [111, 211] on button "Detalhe da geolocalização" at bounding box center [124, 197] width 150 height 31
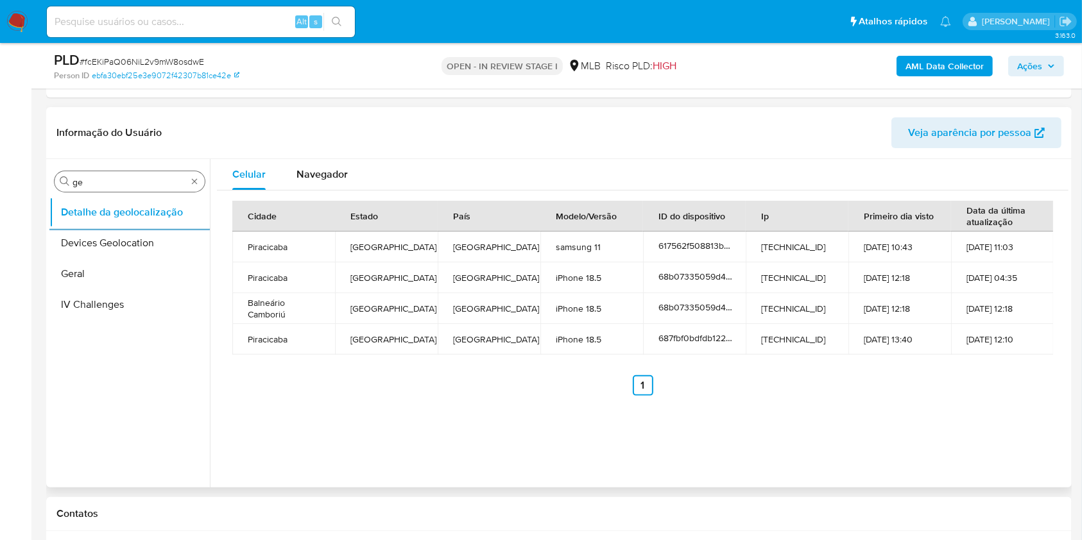
click at [93, 179] on input "ge" at bounding box center [129, 182] width 114 height 12
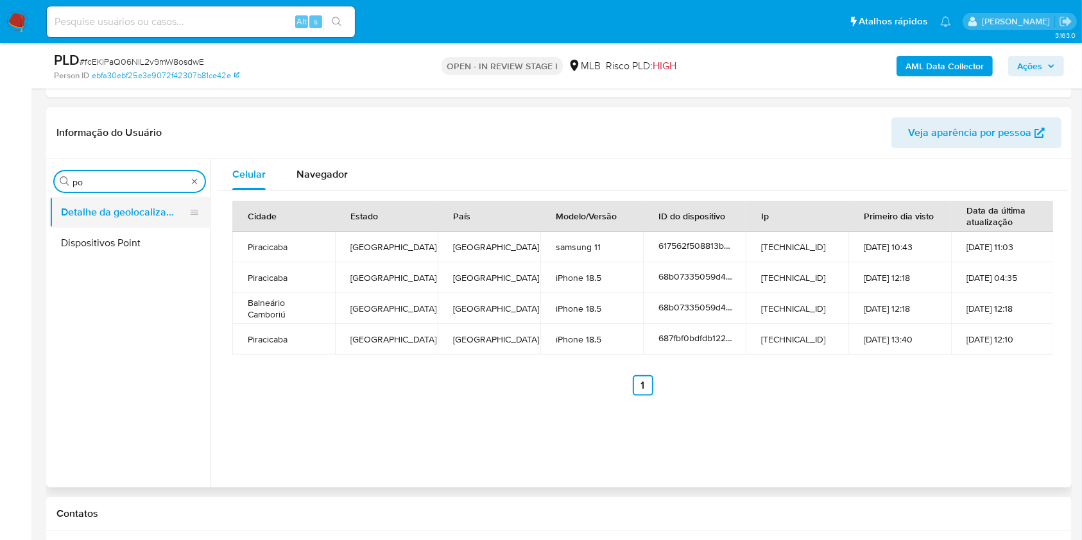
type input "po"
click at [110, 206] on button "Detalhe da geolocalização" at bounding box center [124, 212] width 150 height 31
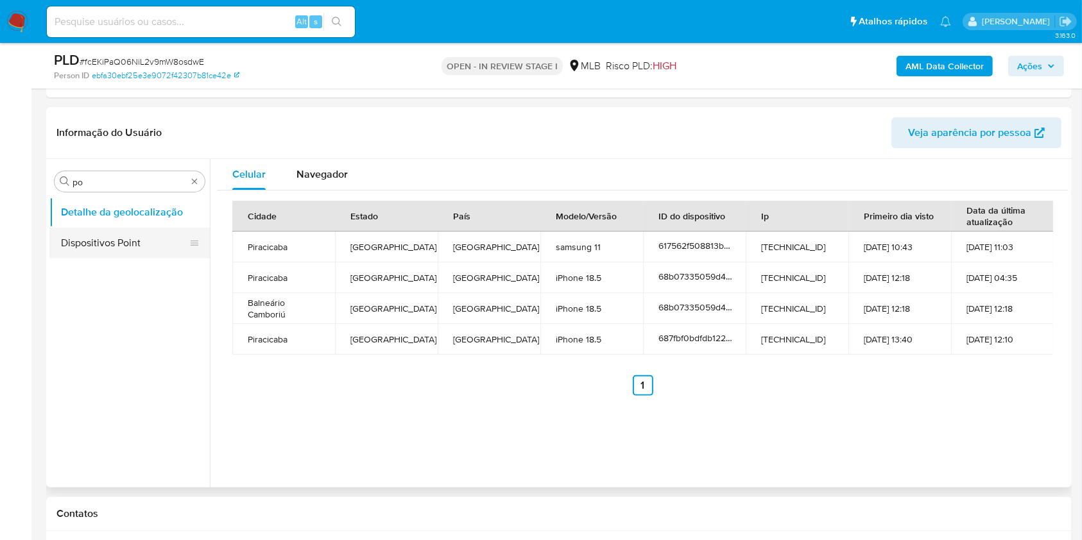
click at [104, 237] on button "Dispositivos Point" at bounding box center [124, 243] width 150 height 31
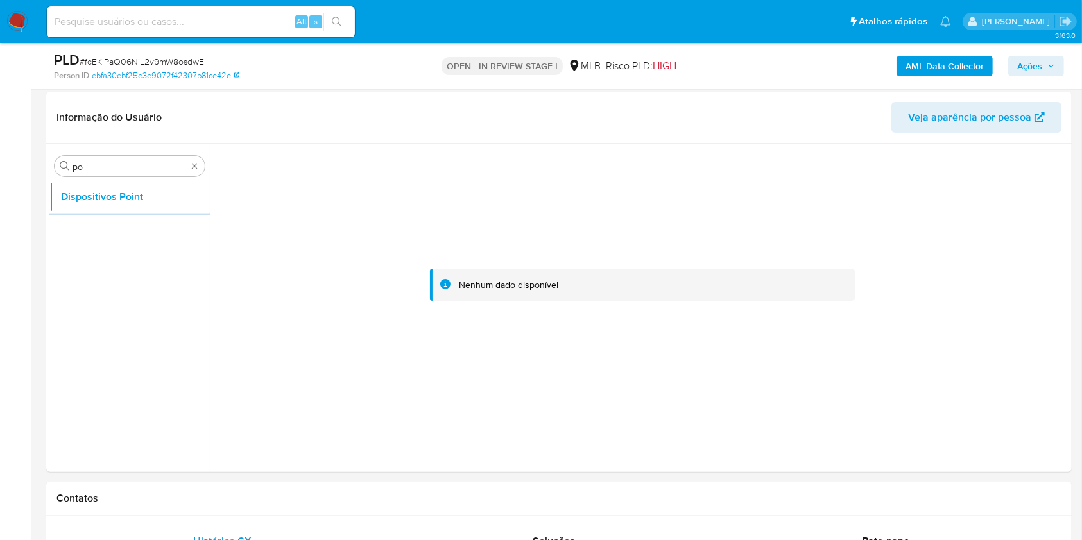
click at [946, 57] on b "AML Data Collector" at bounding box center [944, 66] width 78 height 21
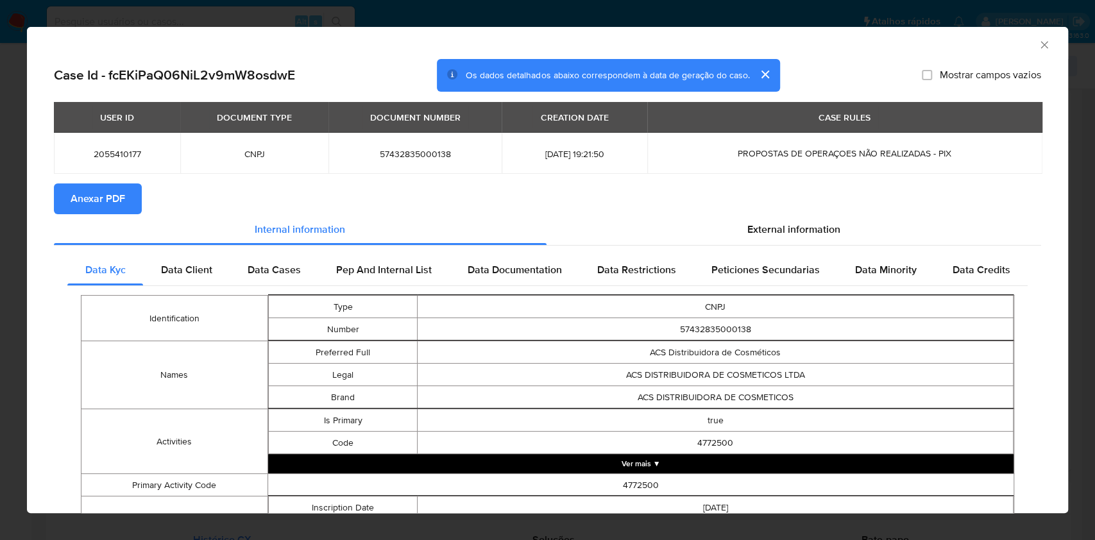
click at [96, 200] on span "Anexar PDF" at bounding box center [98, 199] width 55 height 28
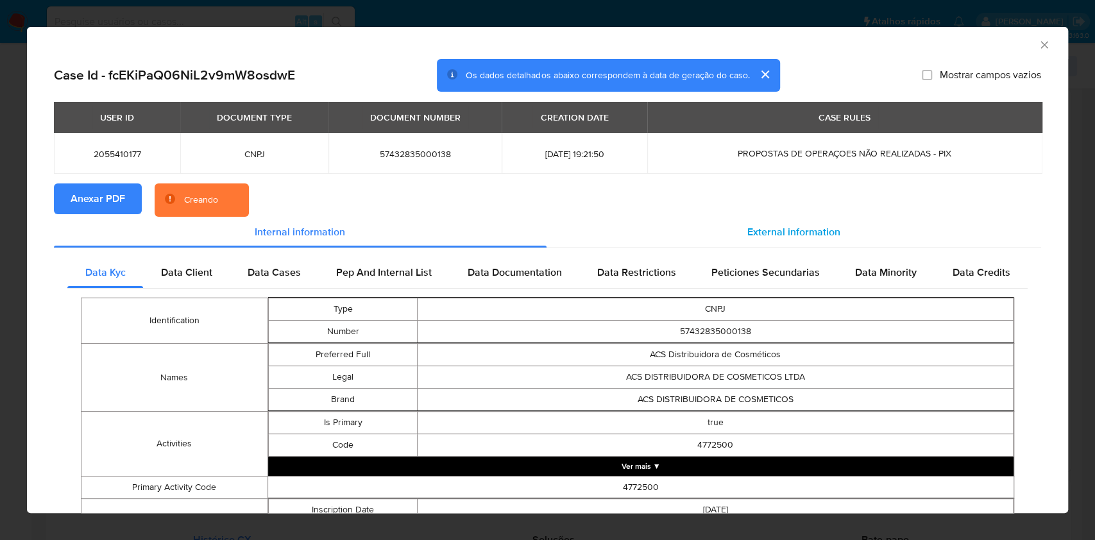
click at [757, 229] on span "External information" at bounding box center [793, 232] width 93 height 15
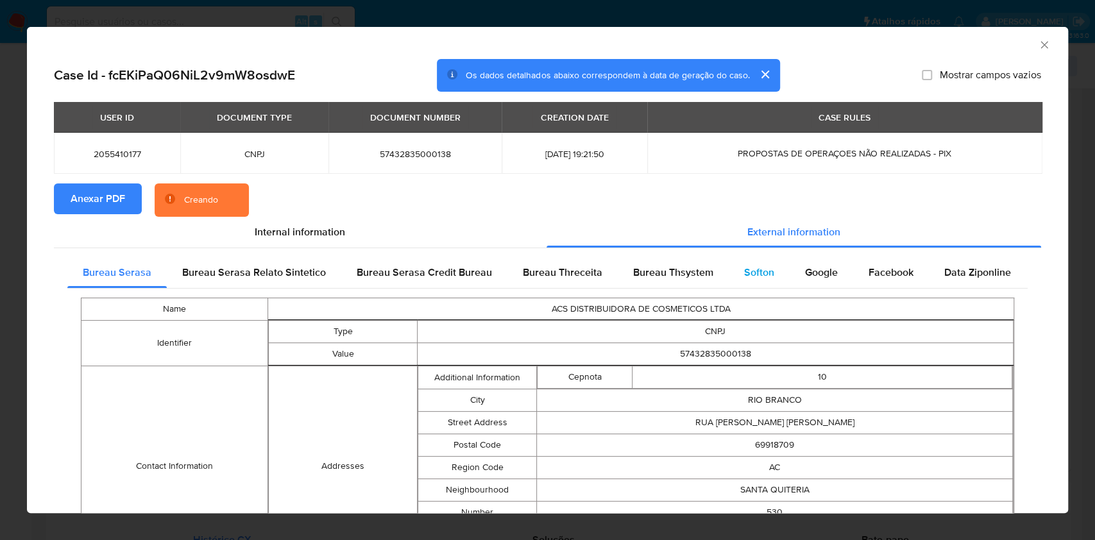
click at [749, 261] on div "Softon" at bounding box center [759, 272] width 61 height 31
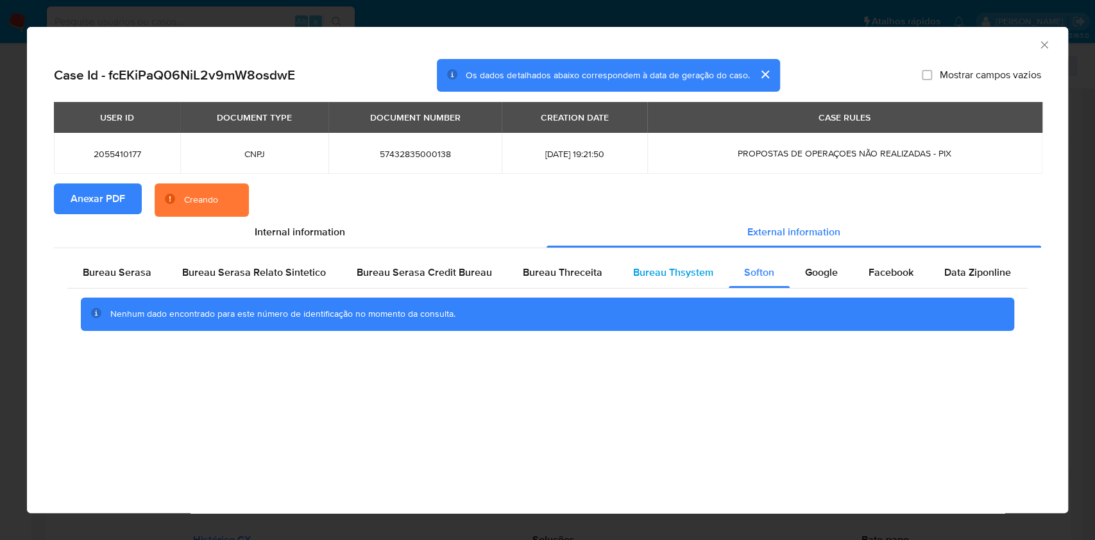
click at [661, 276] on span "Bureau Thsystem" at bounding box center [673, 272] width 80 height 15
click at [556, 264] on div "Bureau Threceita" at bounding box center [562, 272] width 110 height 31
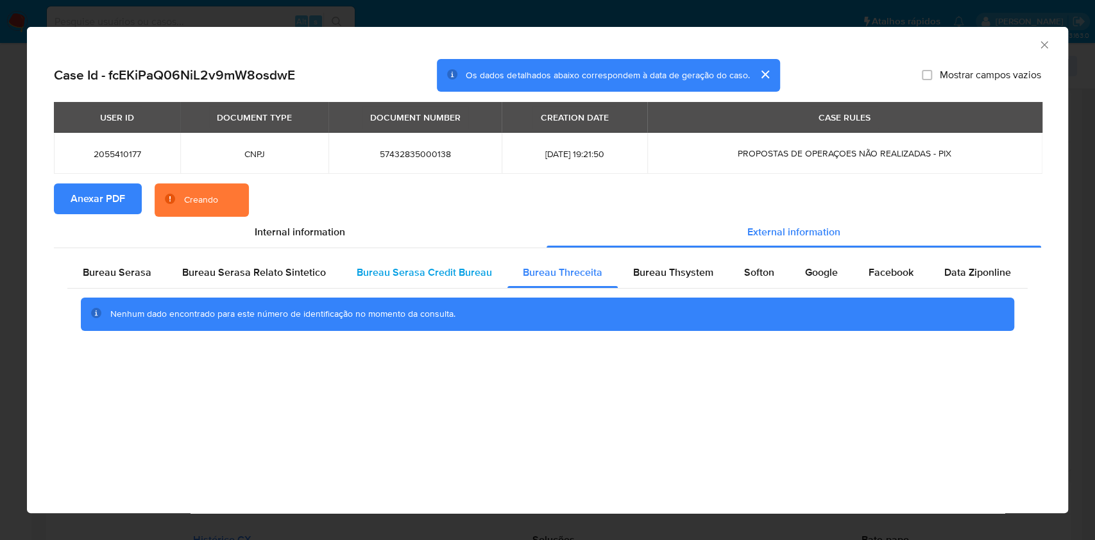
click at [385, 275] on span "Bureau Serasa Credit Bureau" at bounding box center [424, 272] width 135 height 15
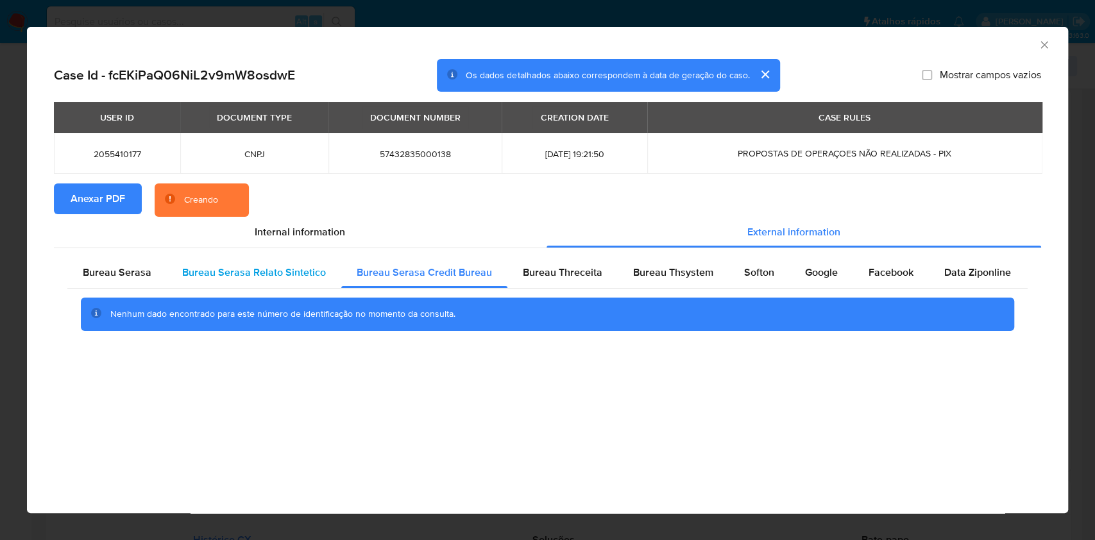
click at [251, 275] on span "Bureau Serasa Relato Sintetico" at bounding box center [254, 272] width 144 height 15
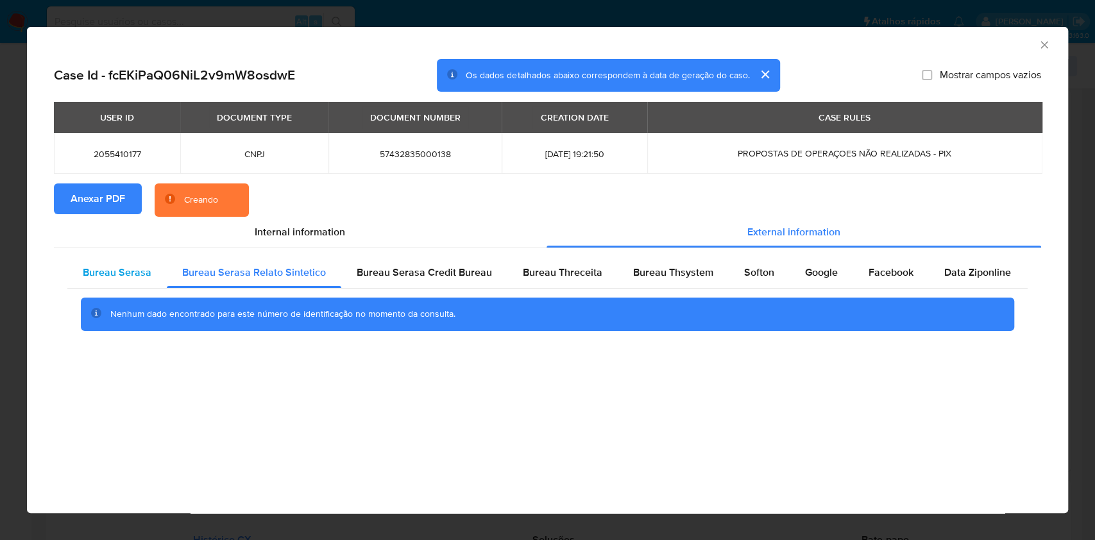
click at [142, 285] on div "Bureau Serasa" at bounding box center [116, 272] width 99 height 31
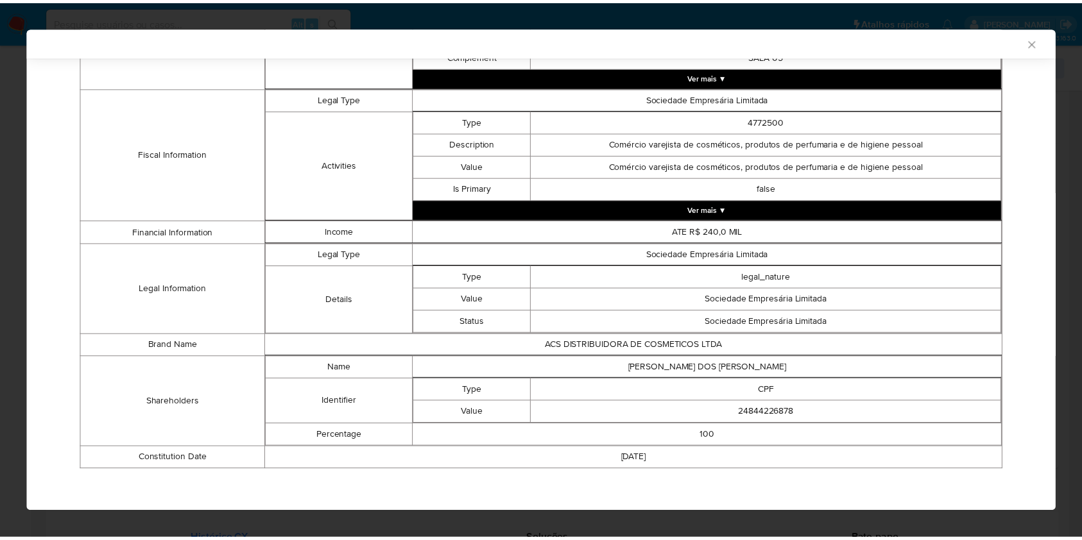
scroll to position [474, 0]
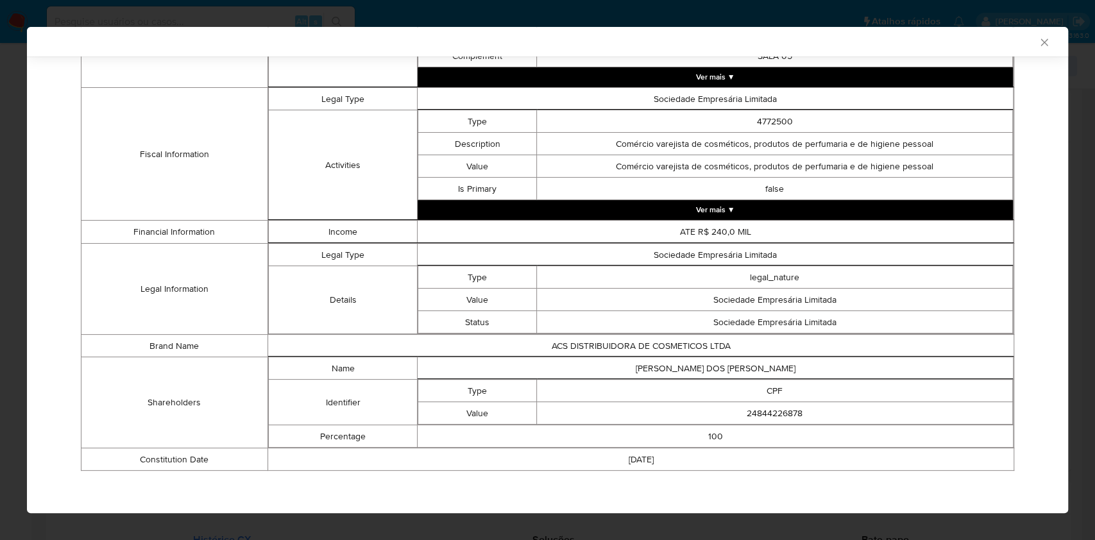
click at [1038, 42] on icon "Fechar a janela" at bounding box center [1044, 42] width 13 height 13
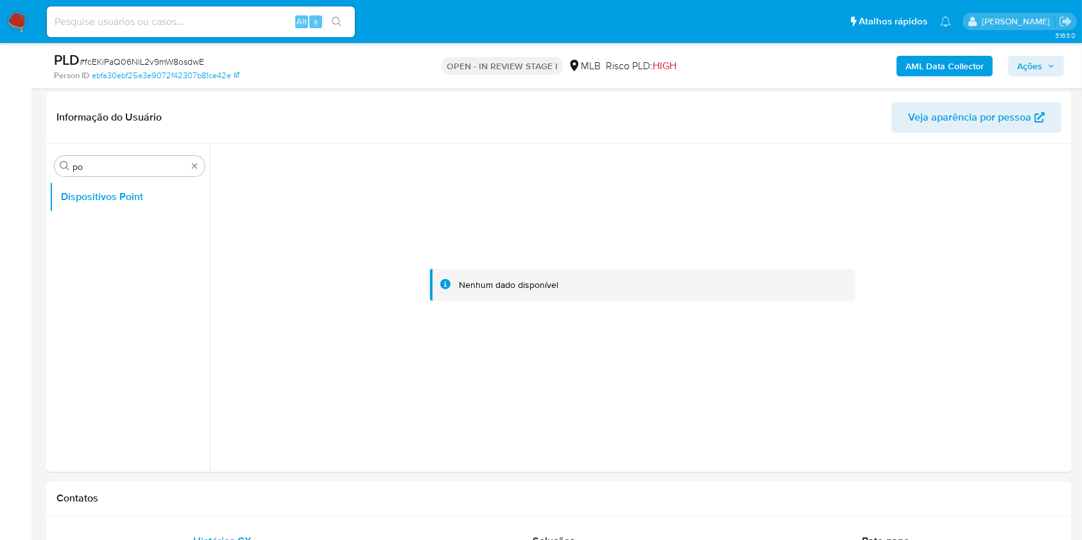
click at [973, 62] on b "AML Data Collector" at bounding box center [944, 66] width 78 height 21
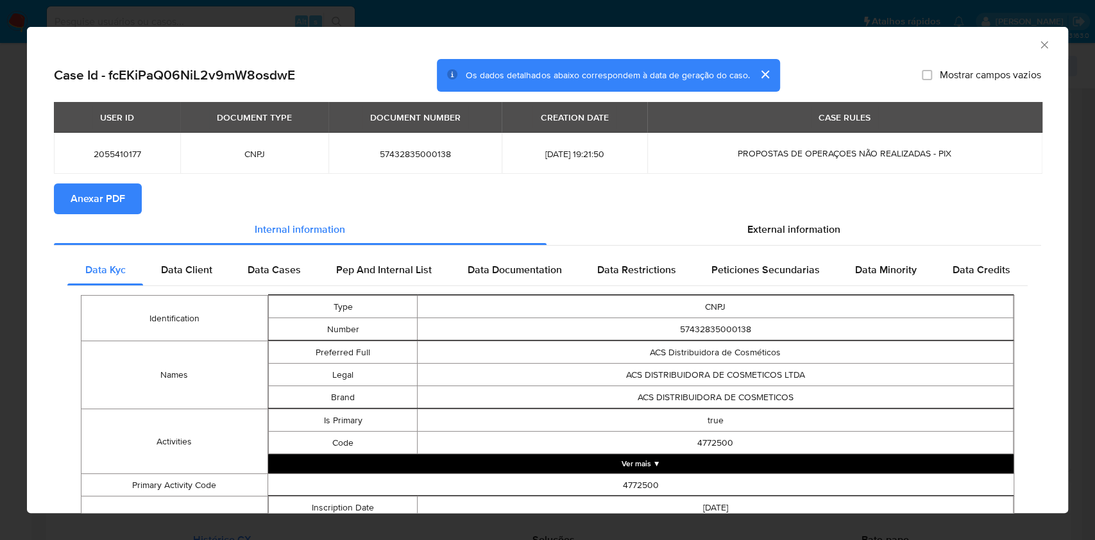
click at [0, 215] on div "AML Data Collector Case Id - fcEKiPaQ06NiL2v9mW8osdwE Os dados detalhados abaix…" at bounding box center [547, 270] width 1095 height 540
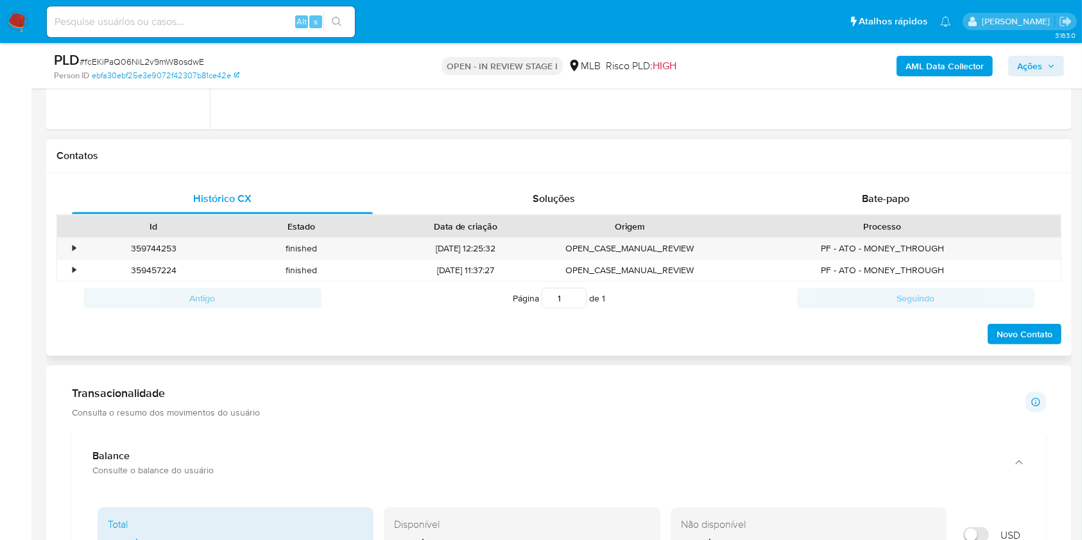
scroll to position [684, 0]
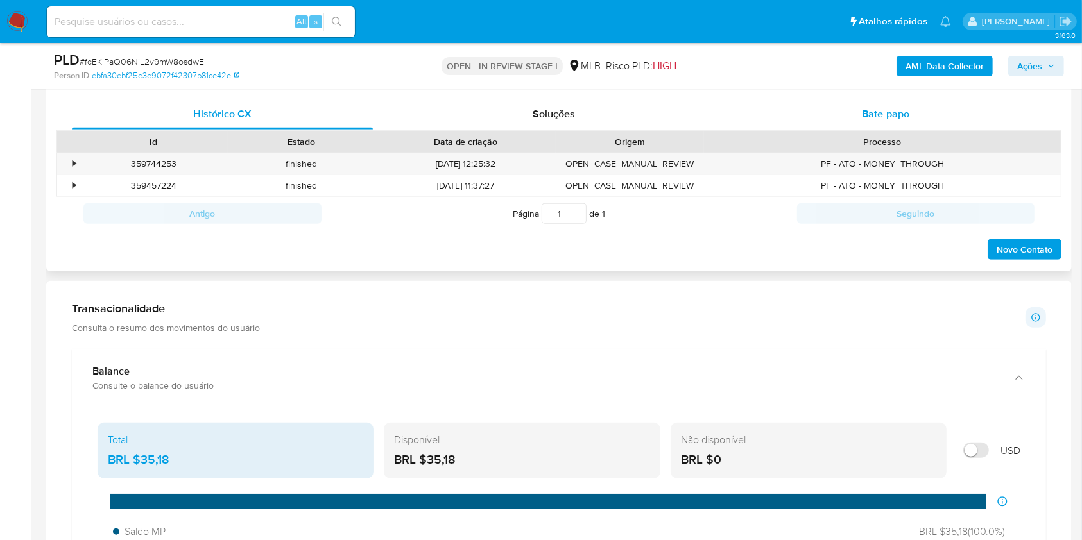
click at [849, 126] on div "Bate-papo" at bounding box center [885, 114] width 301 height 31
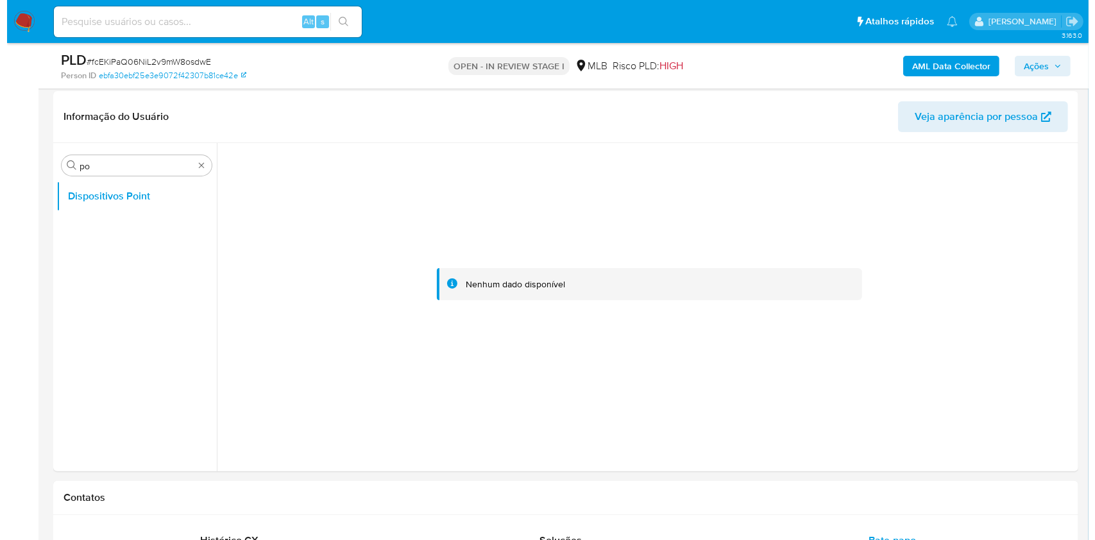
scroll to position [257, 0]
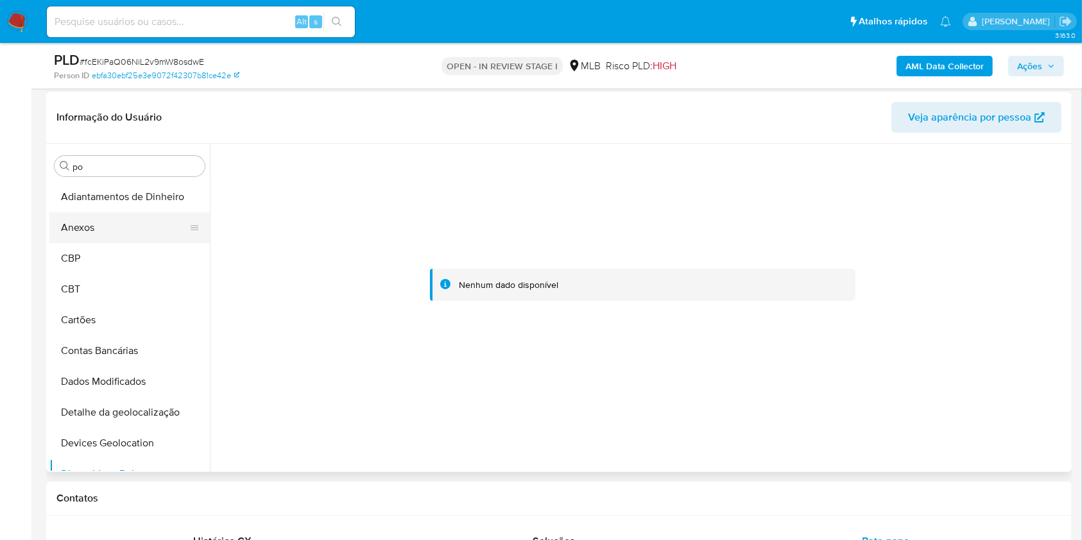
click at [110, 226] on button "Anexos" at bounding box center [124, 227] width 150 height 31
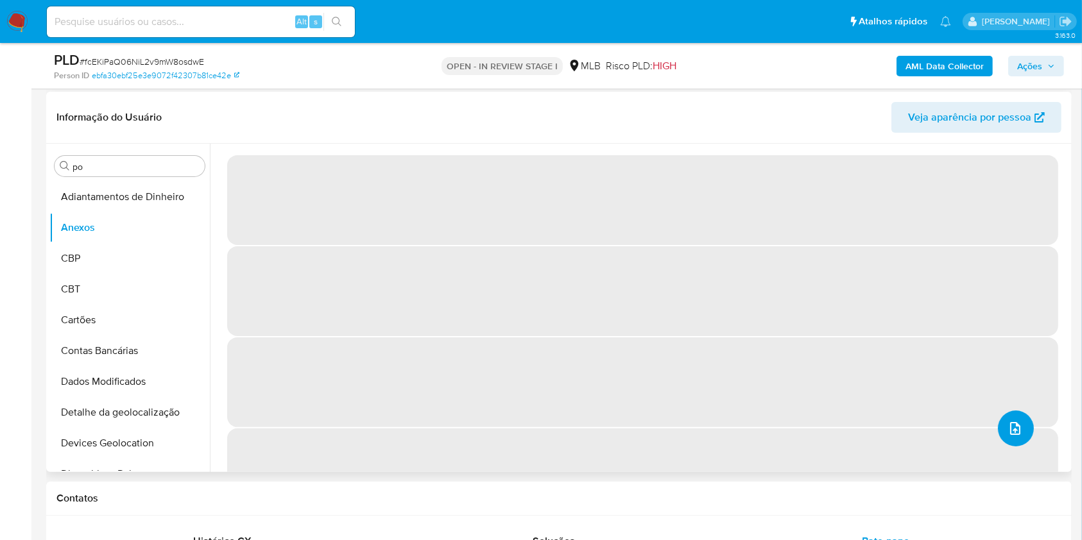
click at [1013, 439] on button "upload-file" at bounding box center [1016, 429] width 36 height 36
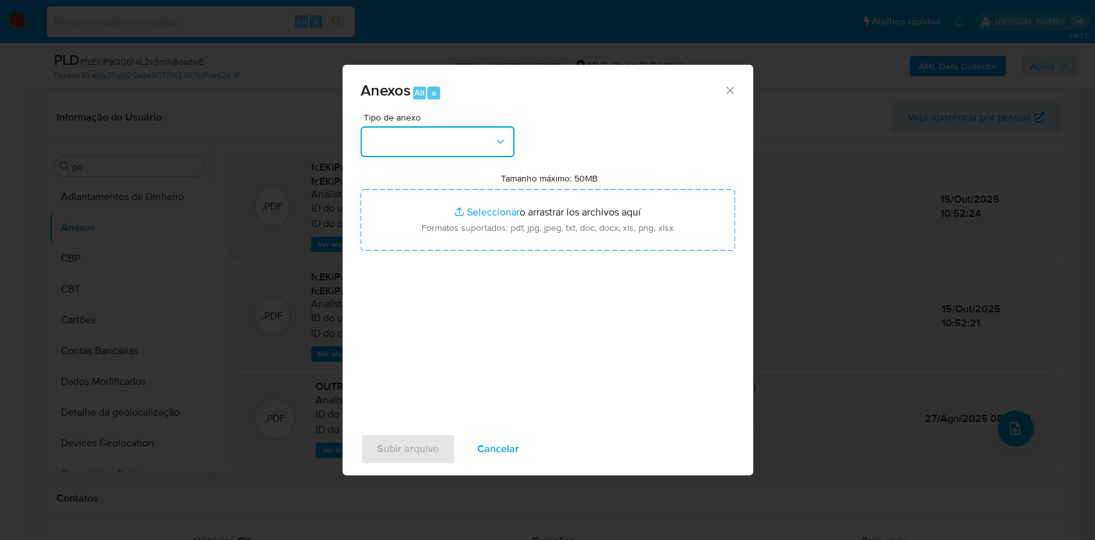
click at [457, 153] on button "button" at bounding box center [438, 141] width 154 height 31
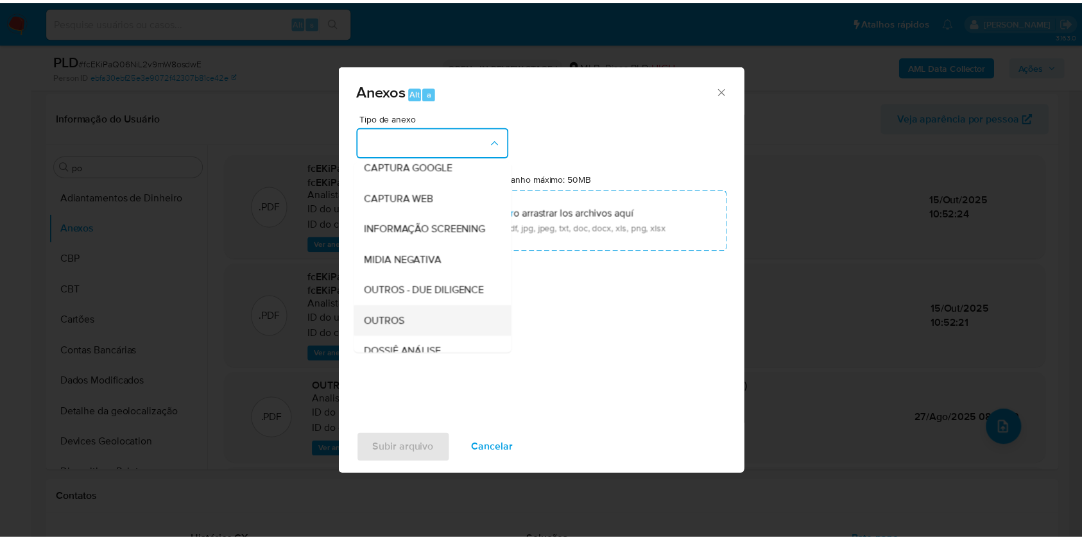
scroll to position [197, 0]
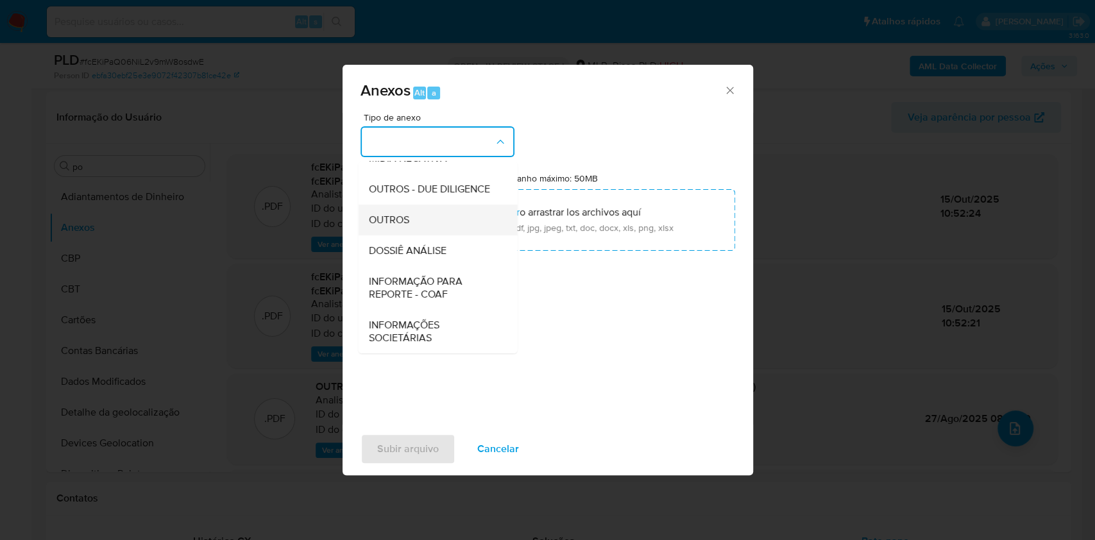
click at [429, 221] on div "OUTROS" at bounding box center [433, 220] width 131 height 31
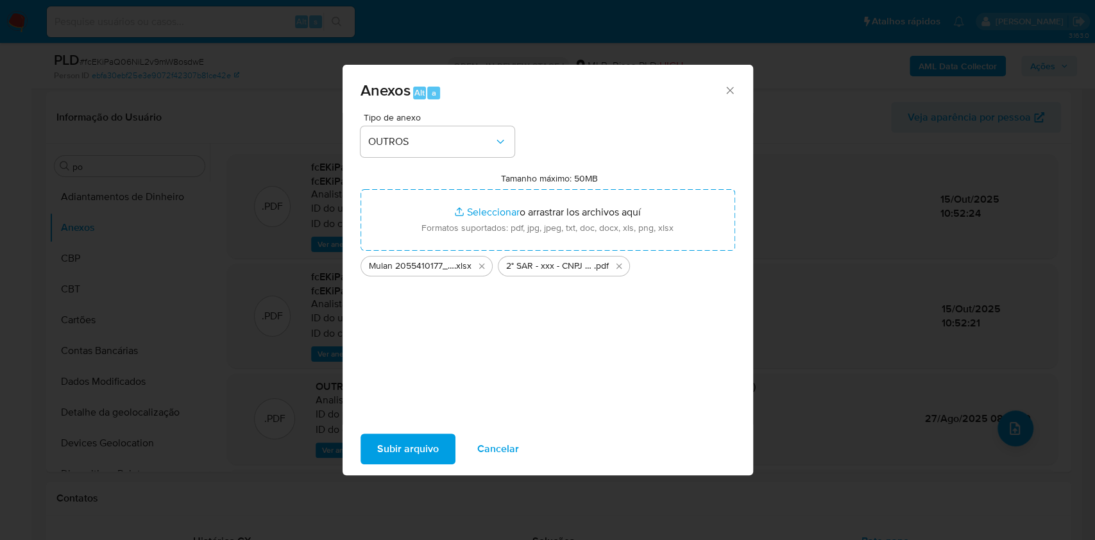
click at [402, 450] on span "Subir arquivo" at bounding box center [408, 449] width 62 height 28
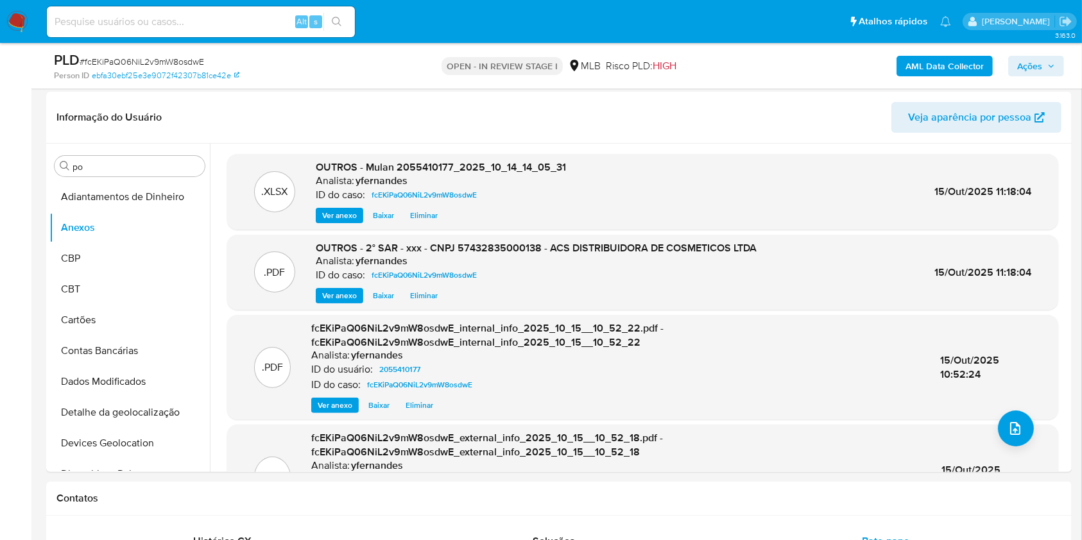
drag, startPoint x: 1036, startPoint y: 59, endPoint x: 964, endPoint y: 76, distance: 74.4
click at [1036, 60] on span "Ações" at bounding box center [1029, 66] width 25 height 21
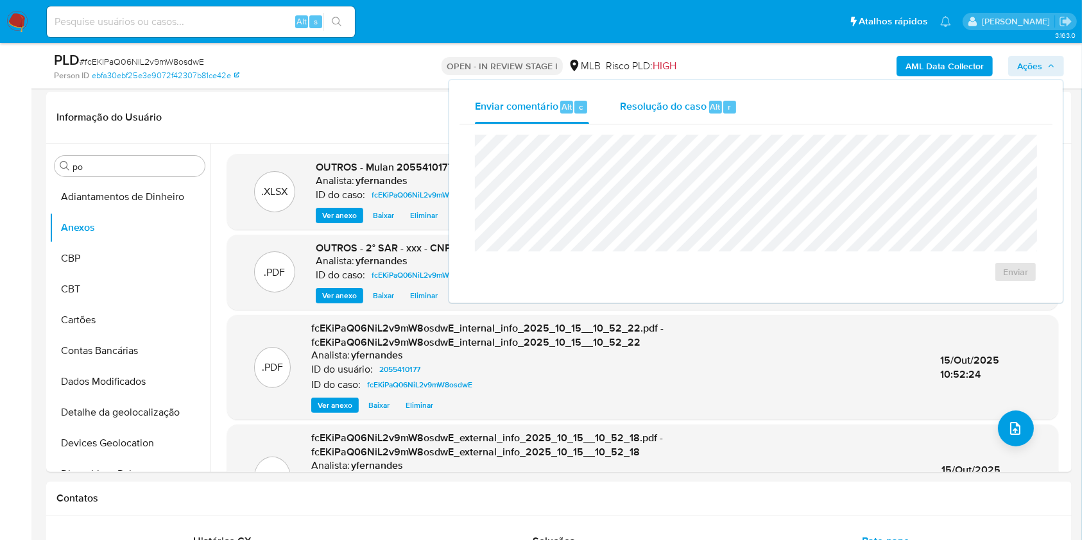
click at [617, 94] on button "Resolução do caso Alt r" at bounding box center [678, 106] width 148 height 33
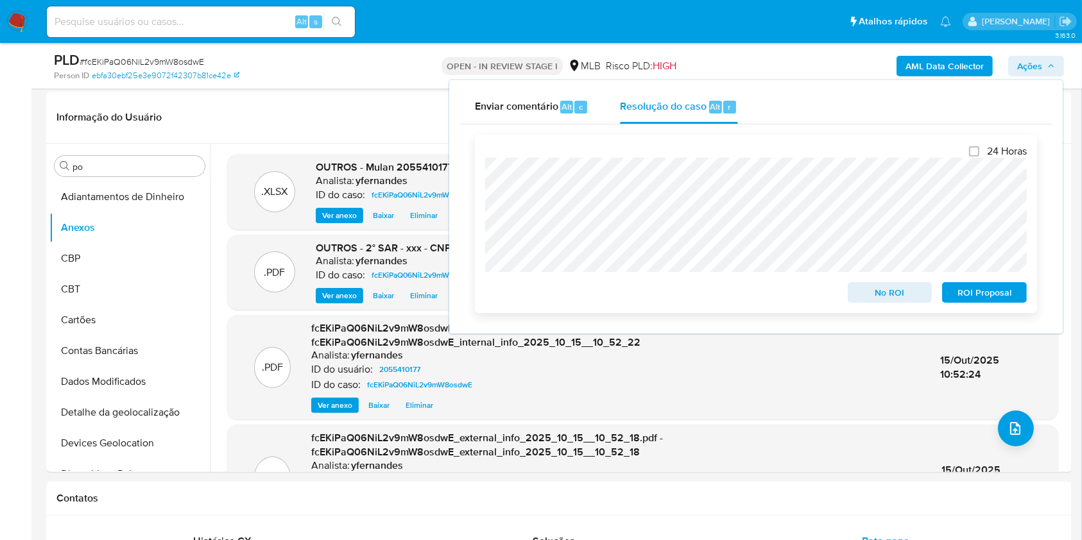
click at [996, 293] on span "ROI Proposal" at bounding box center [984, 293] width 67 height 18
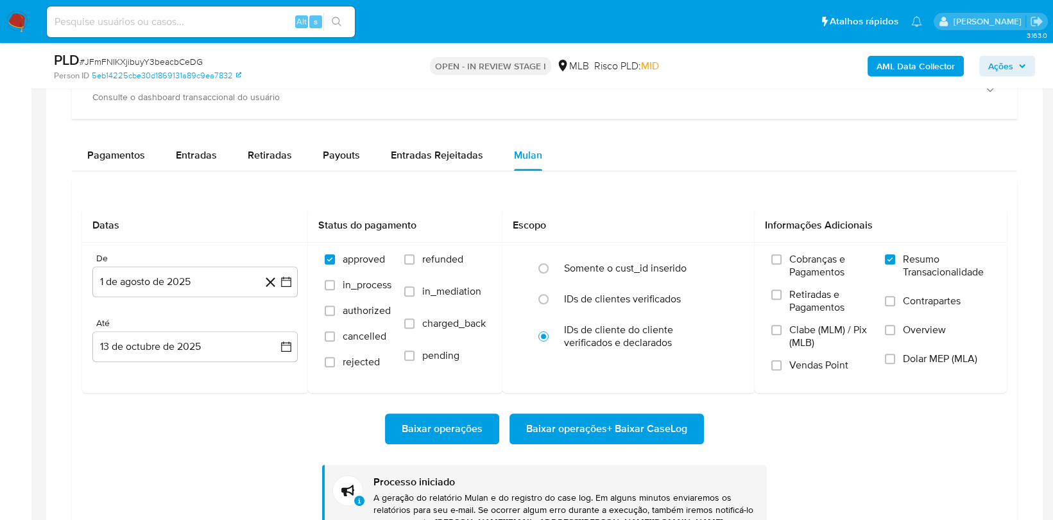
scroll to position [696, 0]
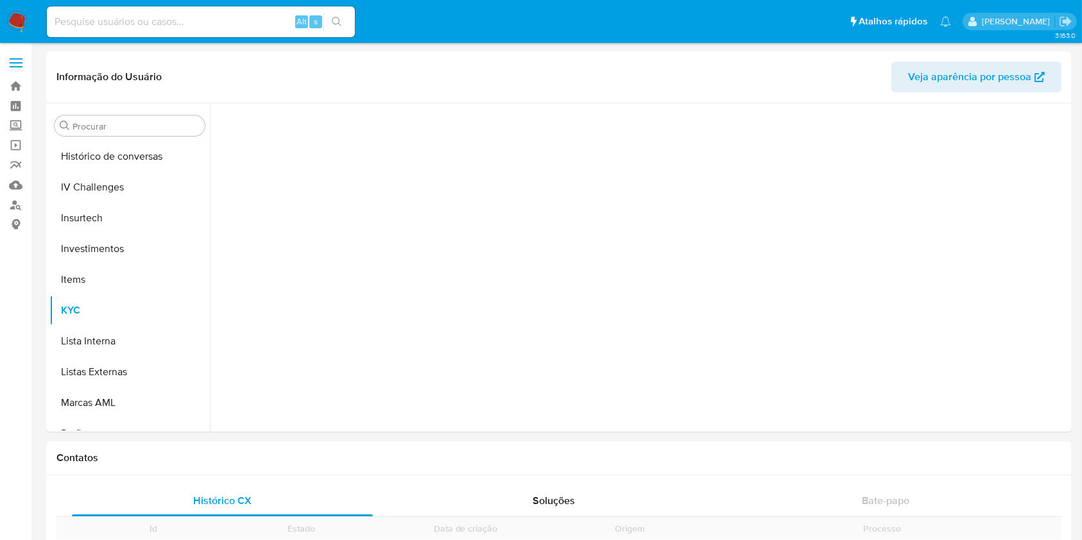
click at [87, 126] on input "Procurar" at bounding box center [135, 127] width 127 height 12
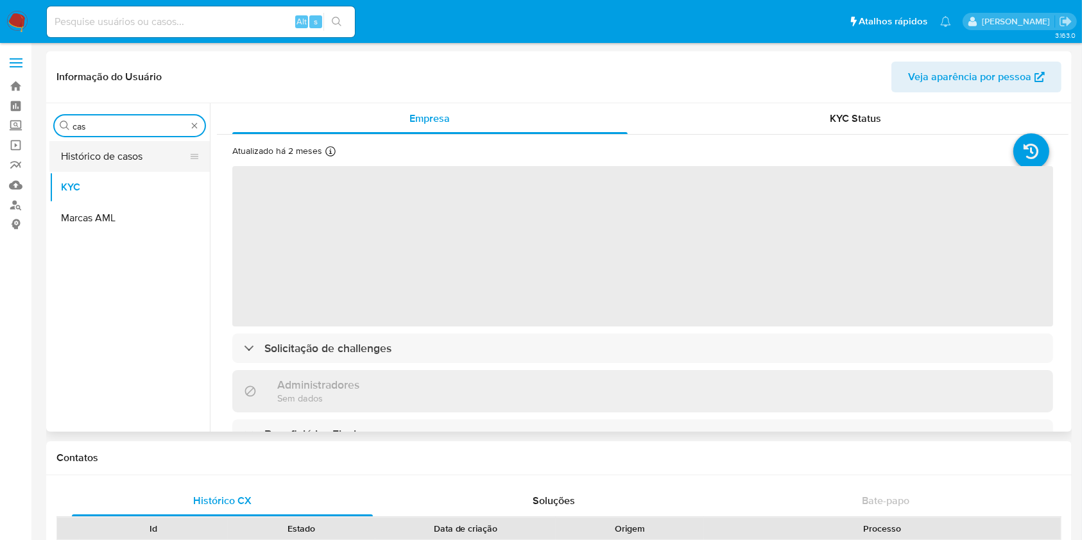
type input "cas"
click at [94, 146] on button "Histórico de casos" at bounding box center [124, 156] width 150 height 31
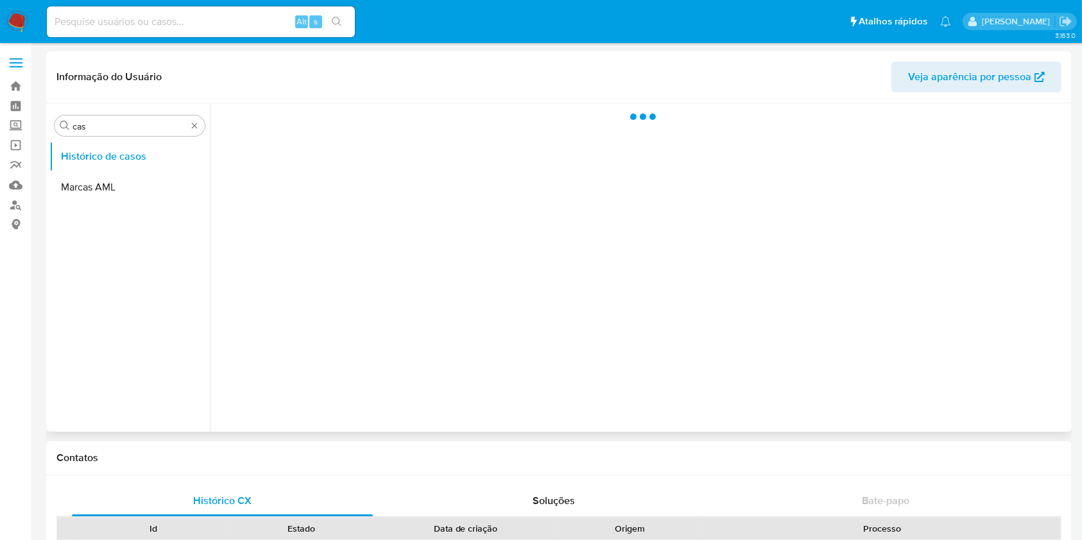
select select "10"
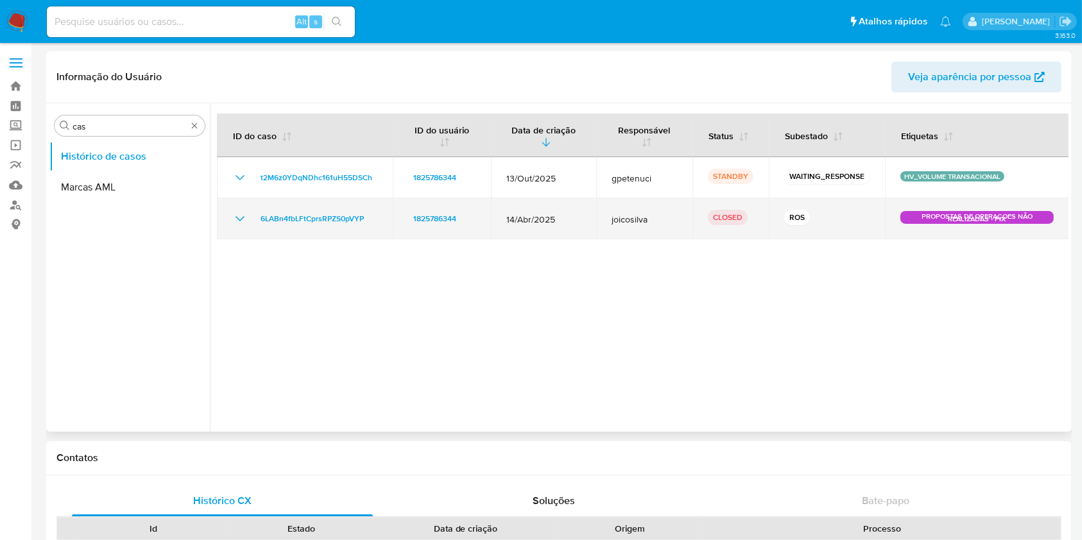
click at [246, 220] on icon "Mostrar/Ocultar" at bounding box center [239, 218] width 15 height 15
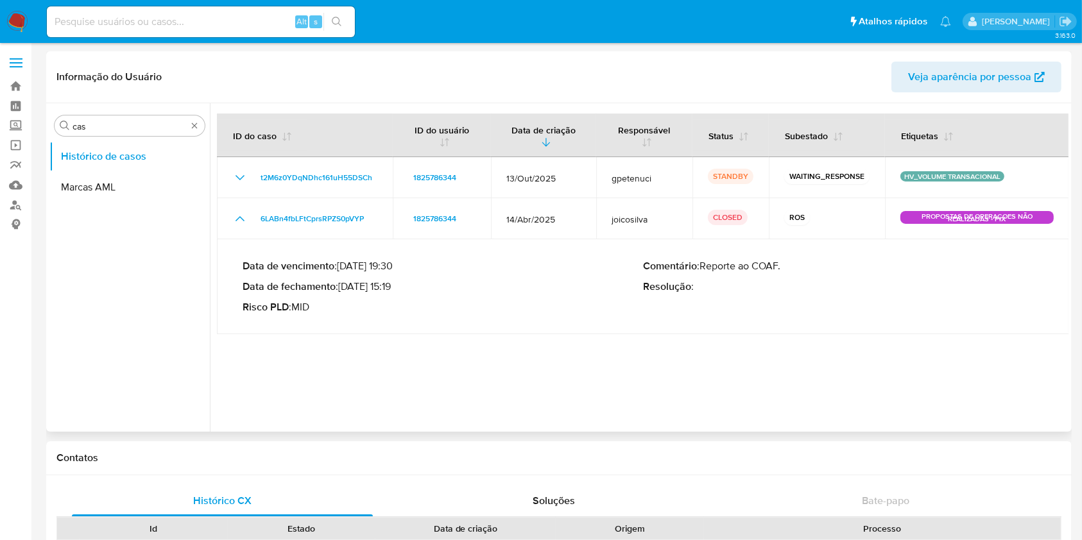
drag, startPoint x: 359, startPoint y: 287, endPoint x: 396, endPoint y: 291, distance: 36.8
click at [396, 291] on p "Data de fechamento : [DATE] 15:19" at bounding box center [443, 286] width 400 height 13
click at [24, 21] on img at bounding box center [17, 22] width 22 height 22
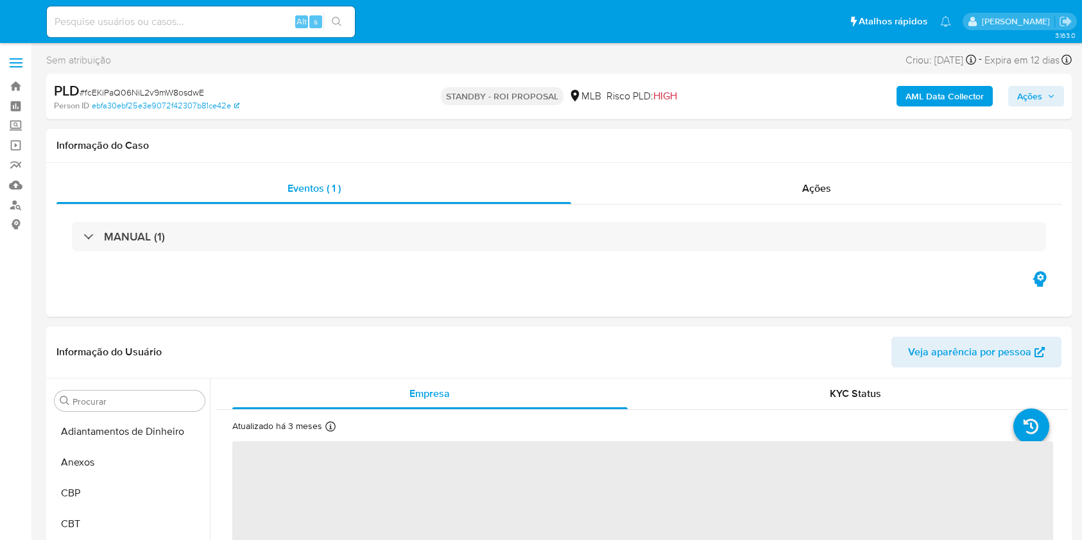
select select "10"
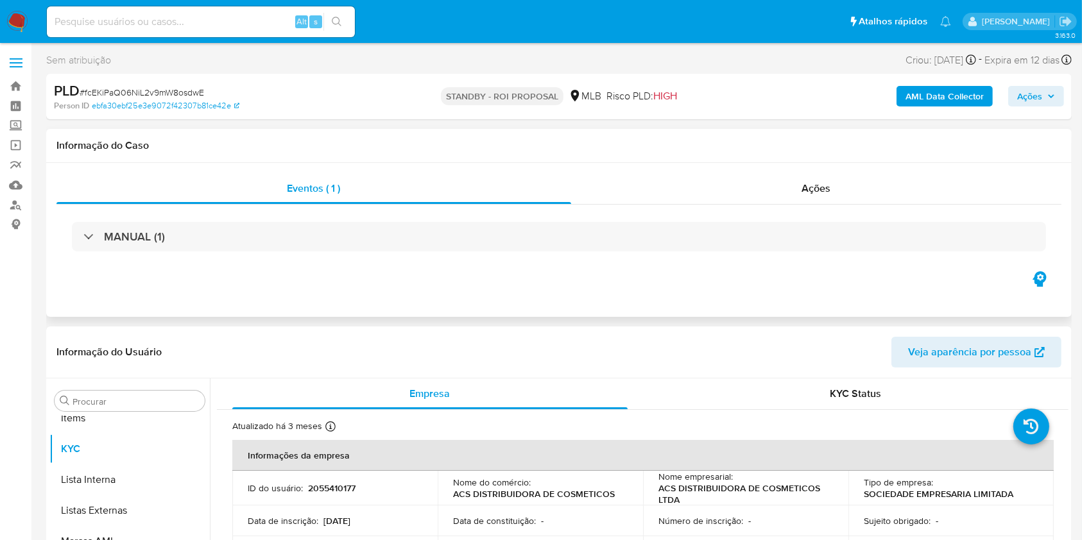
scroll to position [696, 0]
drag, startPoint x: 703, startPoint y: 191, endPoint x: 703, endPoint y: 205, distance: 13.5
click at [702, 205] on div "Eventos ( 1 ) Ações MANUAL (1)" at bounding box center [558, 221] width 1005 height 96
click at [701, 182] on div "Ações" at bounding box center [816, 188] width 490 height 31
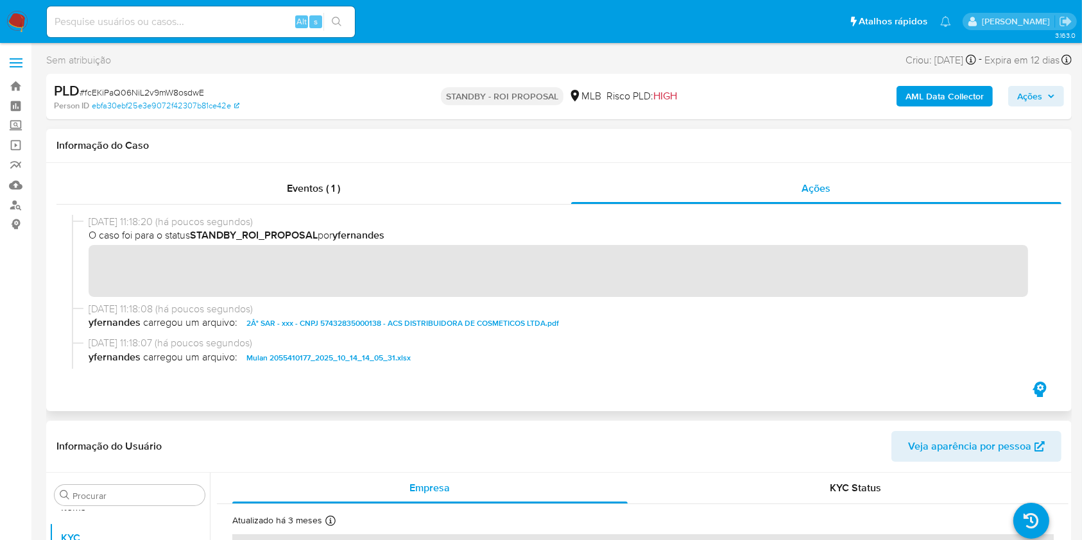
scroll to position [0, 0]
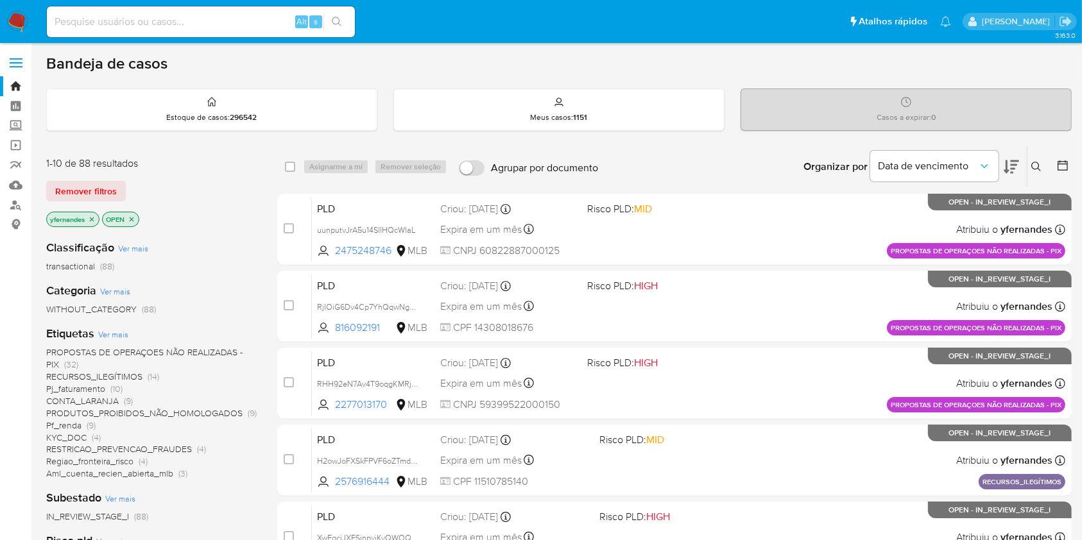
click at [244, 22] on input at bounding box center [201, 21] width 308 height 17
paste input "81087638"
type input "81087638"
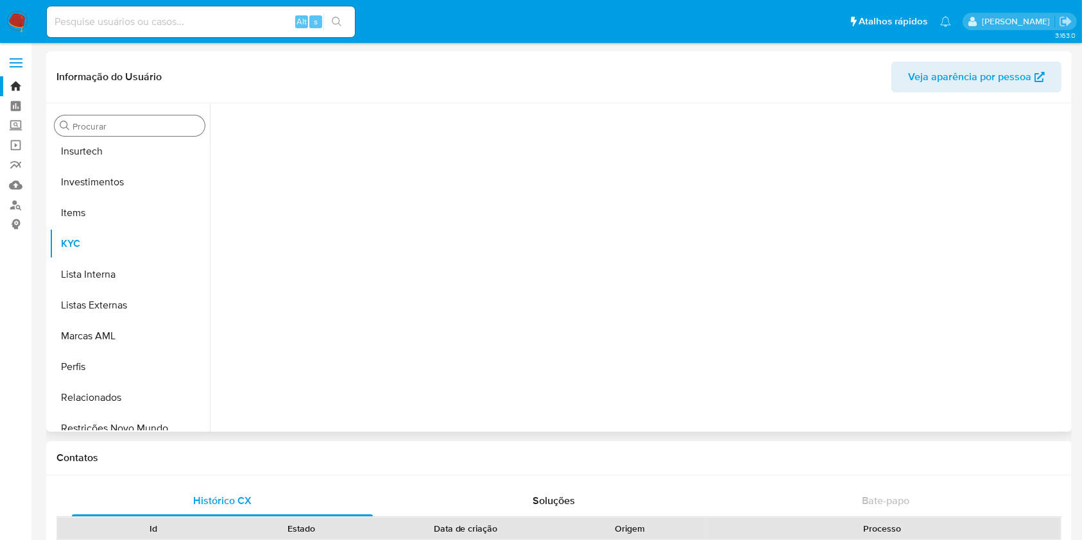
click at [139, 119] on div "Procurar" at bounding box center [130, 125] width 150 height 21
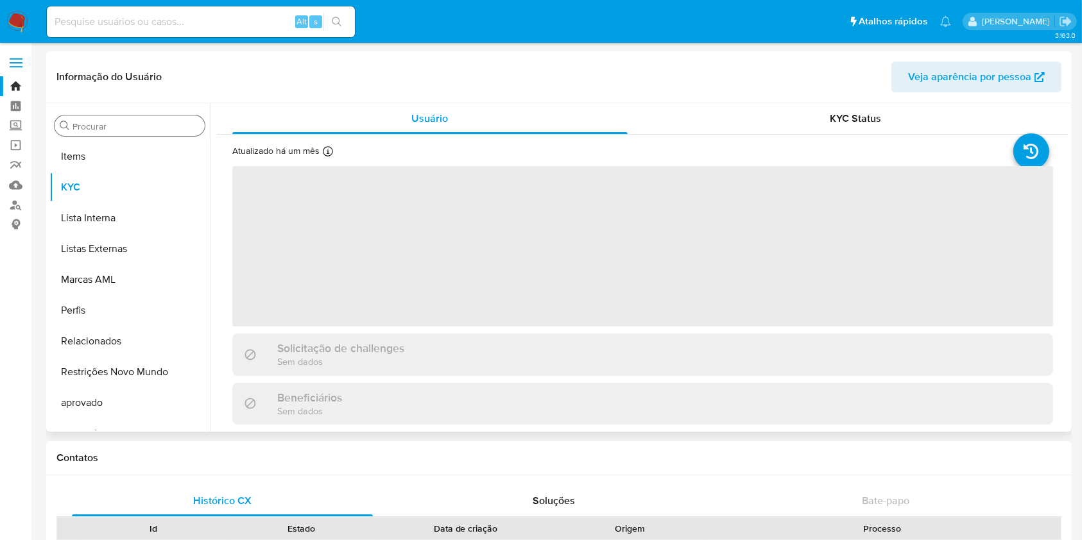
click at [139, 119] on div "Procurar" at bounding box center [130, 125] width 150 height 21
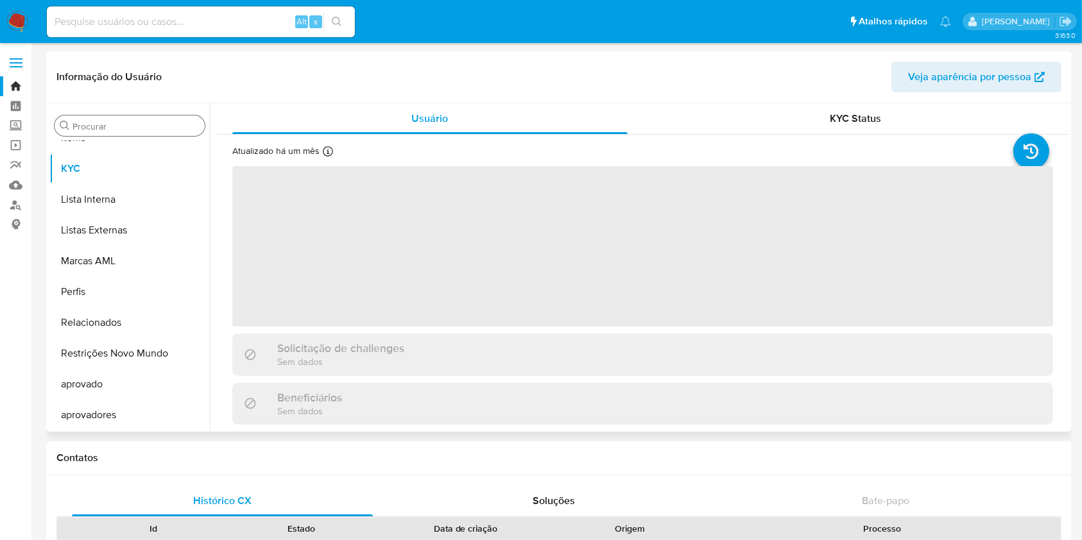
click at [143, 122] on input "Procurar" at bounding box center [135, 127] width 127 height 12
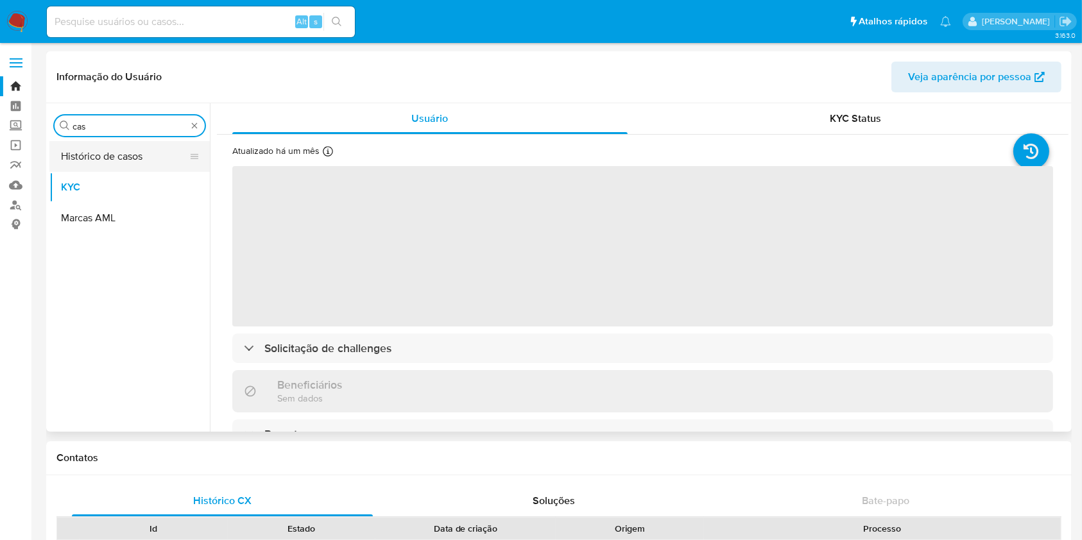
type input "cas"
click at [132, 146] on button "Histórico de casos" at bounding box center [124, 156] width 150 height 31
select select "10"
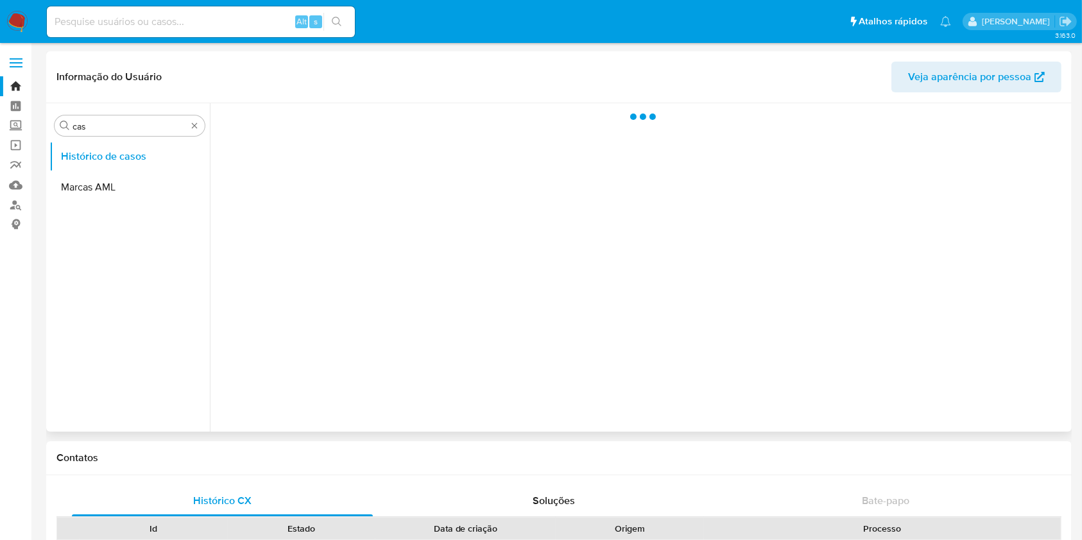
click at [539, 90] on header "Informação do Usuário Veja aparência por pessoa" at bounding box center [558, 77] width 1005 height 31
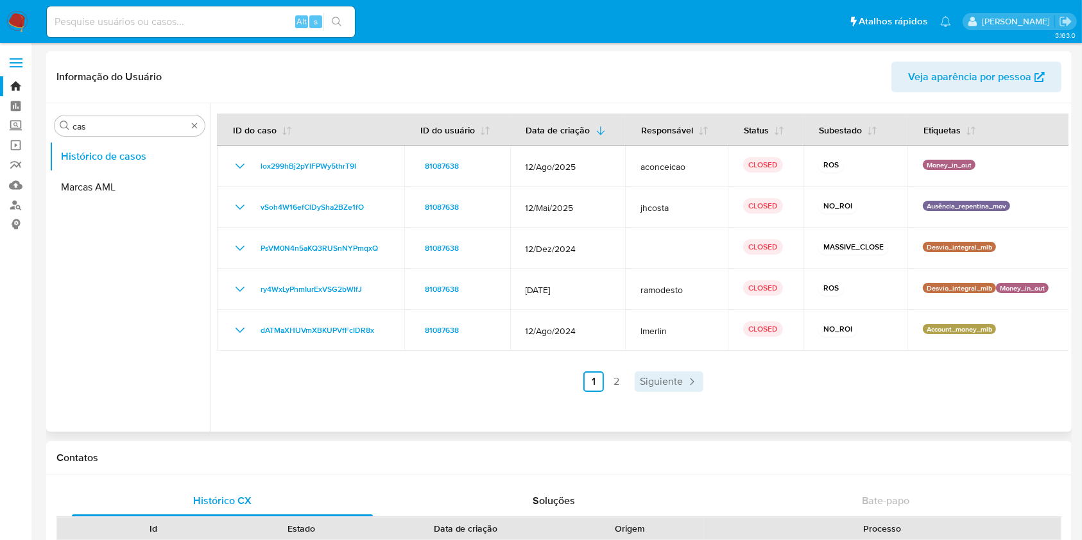
click at [680, 387] on link "Siguiente" at bounding box center [668, 381] width 69 height 21
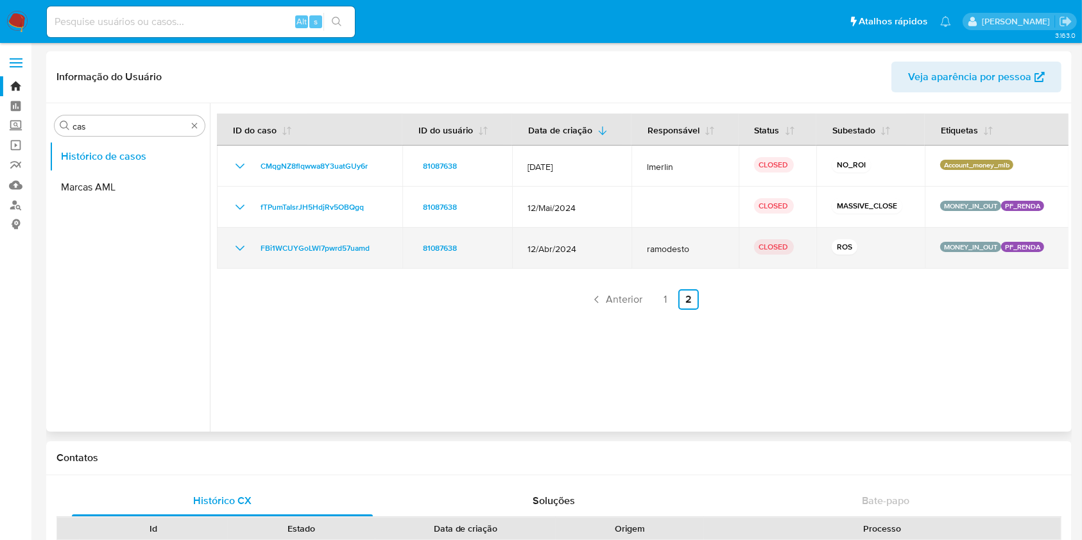
click at [241, 249] on icon "Mostrar/Ocultar" at bounding box center [239, 248] width 15 height 15
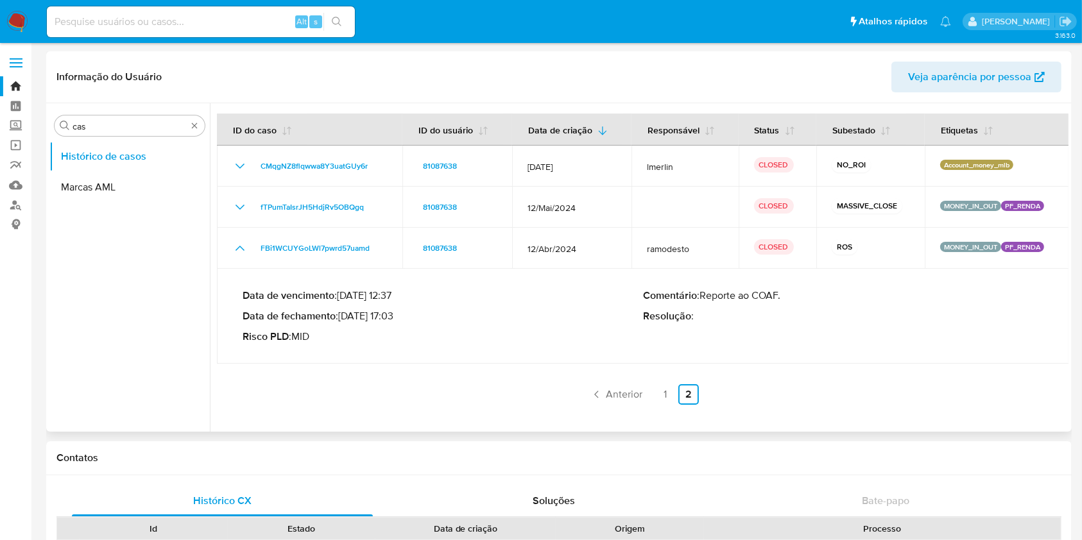
drag, startPoint x: 358, startPoint y: 316, endPoint x: 395, endPoint y: 316, distance: 36.6
click at [395, 316] on p "Data de fechamento : 23/04/2024 17:03" at bounding box center [443, 316] width 400 height 13
click at [678, 398] on link "2" at bounding box center [688, 394] width 21 height 21
click at [665, 396] on link "1" at bounding box center [665, 394] width 21 height 21
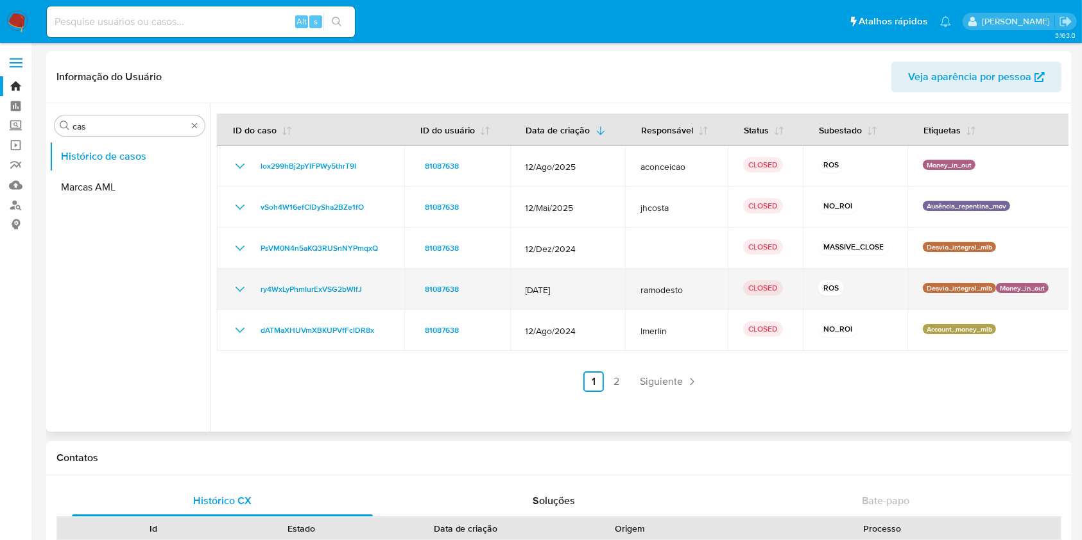
click at [251, 283] on div "ry4WxLyPhmIurExVSG2bWlfJ" at bounding box center [310, 289] width 157 height 15
click at [241, 285] on icon "Mostrar/Ocultar" at bounding box center [239, 289] width 15 height 15
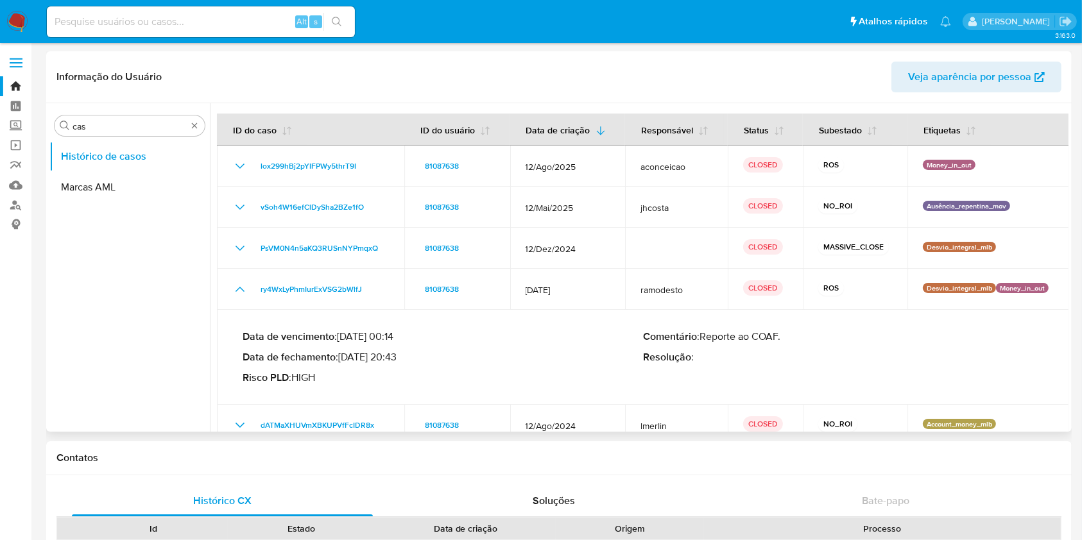
drag, startPoint x: 393, startPoint y: 357, endPoint x: 359, endPoint y: 357, distance: 34.0
click at [359, 357] on p "Data de fechamento : 06/12/2024 20:43" at bounding box center [443, 357] width 400 height 13
drag, startPoint x: 358, startPoint y: 359, endPoint x: 394, endPoint y: 359, distance: 35.9
click at [394, 359] on p "Data de fechamento : 06/12/2024 20:43" at bounding box center [443, 357] width 400 height 13
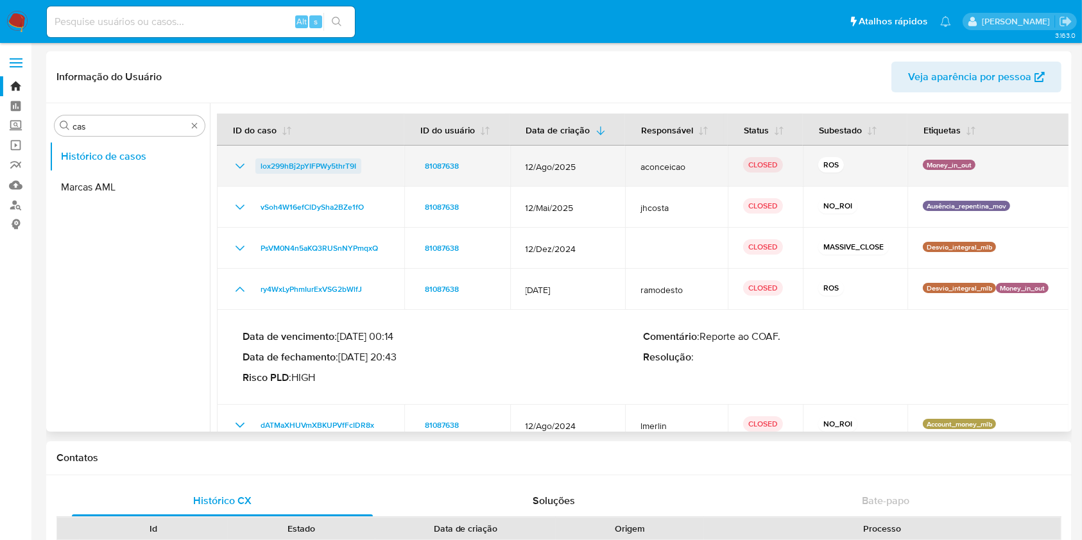
drag, startPoint x: 239, startPoint y: 161, endPoint x: 260, endPoint y: 171, distance: 23.5
click at [239, 161] on icon "Mostrar/Ocultar" at bounding box center [239, 165] width 15 height 15
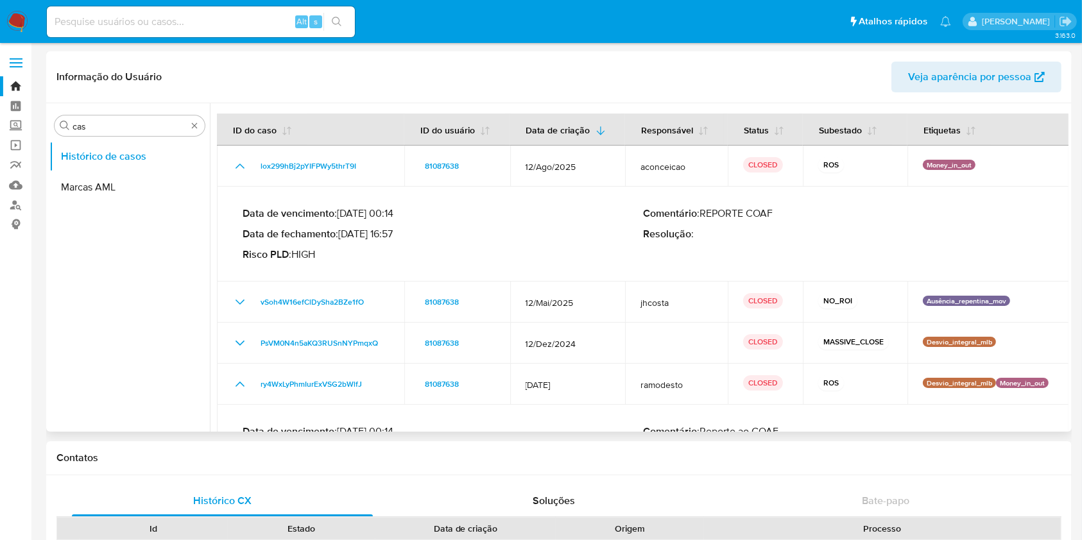
drag, startPoint x: 396, startPoint y: 232, endPoint x: 358, endPoint y: 234, distance: 37.9
click at [358, 234] on p "Data de fechamento : 29/08/2025 16:57" at bounding box center [443, 234] width 400 height 13
click at [16, 25] on img at bounding box center [17, 22] width 22 height 22
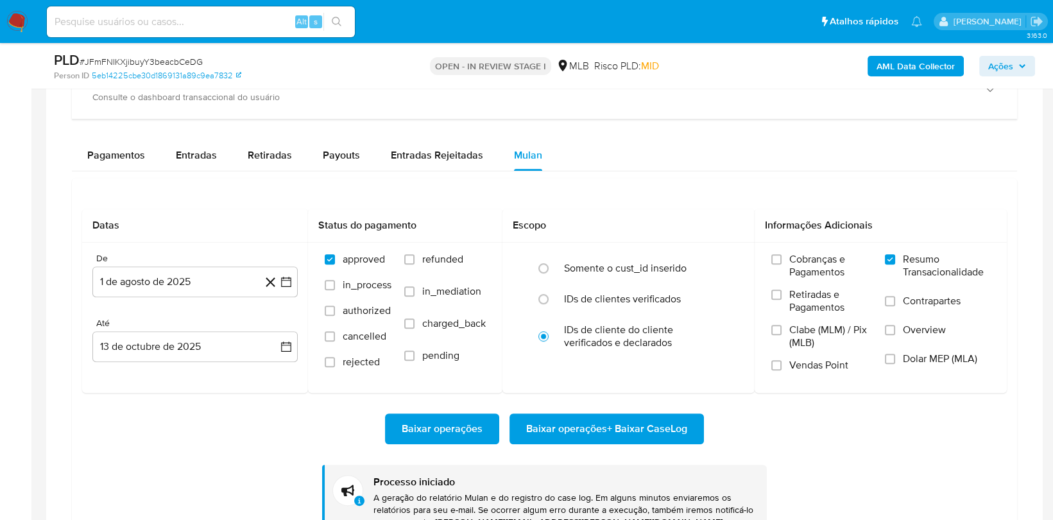
scroll to position [696, 0]
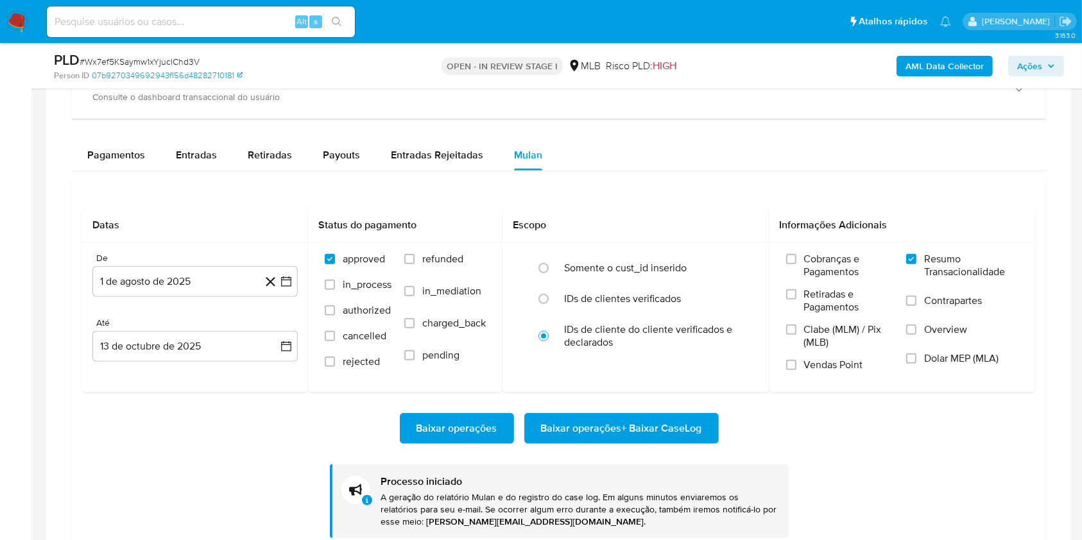
scroll to position [696, 0]
click at [134, 64] on span "# Wx7ef5KSaymw1xYjuclChd3V" at bounding box center [140, 61] width 120 height 13
copy span "Wx7ef5KSaymw1xYjuclChd3V"
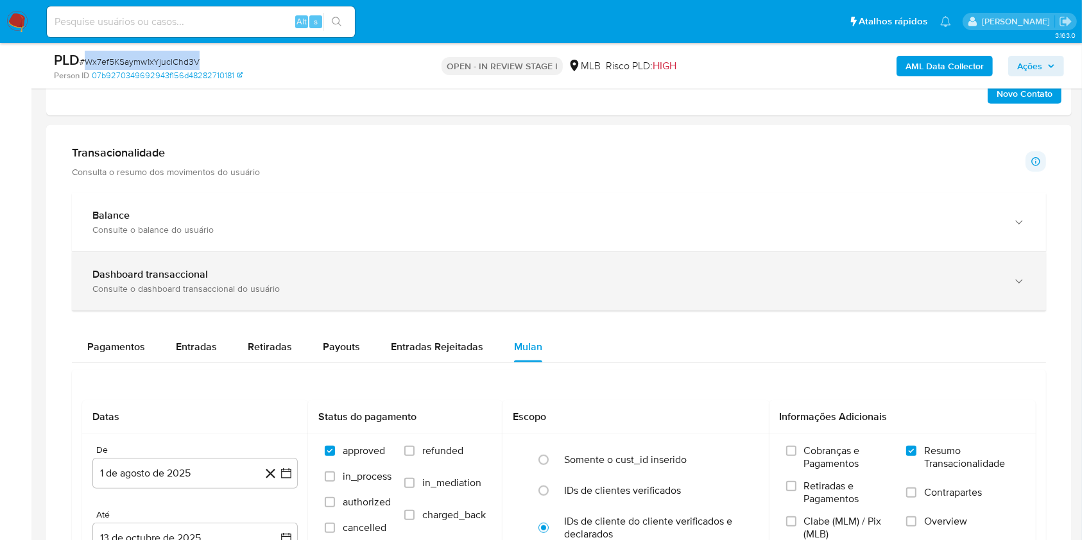
scroll to position [855, 0]
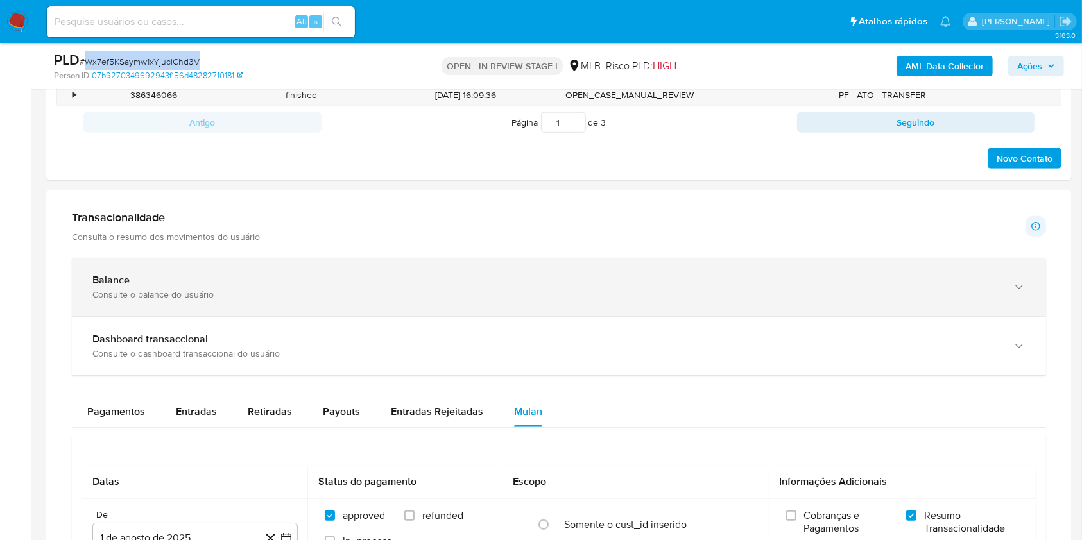
click at [139, 298] on div "Consulte o balance do usuário" at bounding box center [545, 295] width 907 height 12
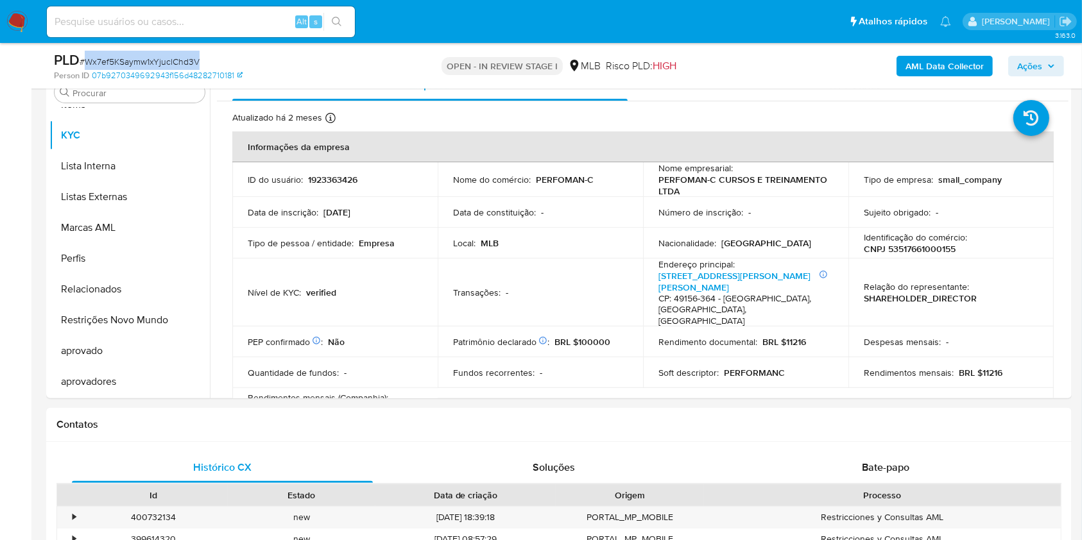
scroll to position [257, 0]
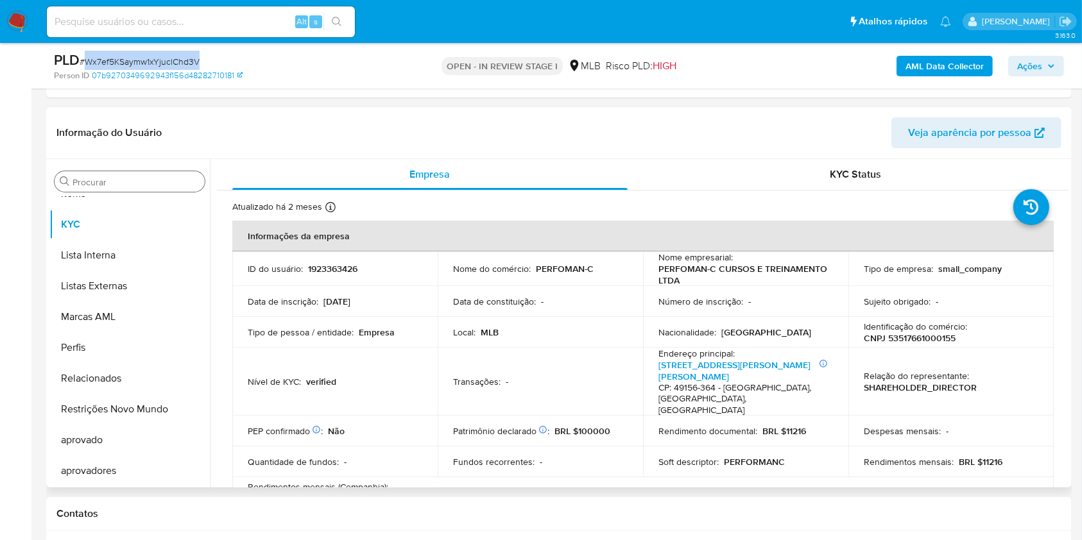
click at [123, 179] on input "Procurar" at bounding box center [135, 182] width 127 height 12
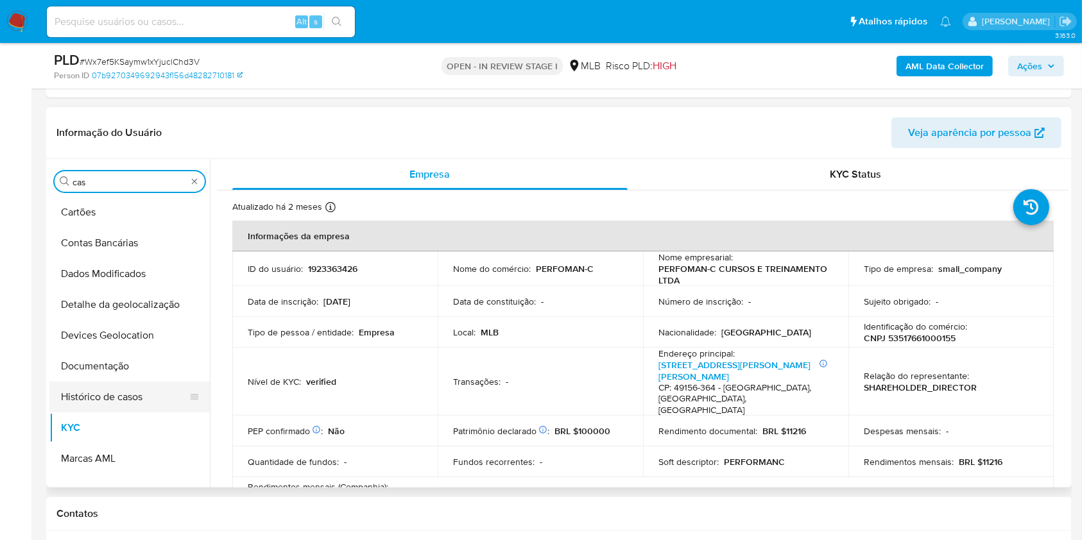
scroll to position [0, 0]
click at [110, 382] on button "Histórico de casos" at bounding box center [124, 397] width 150 height 31
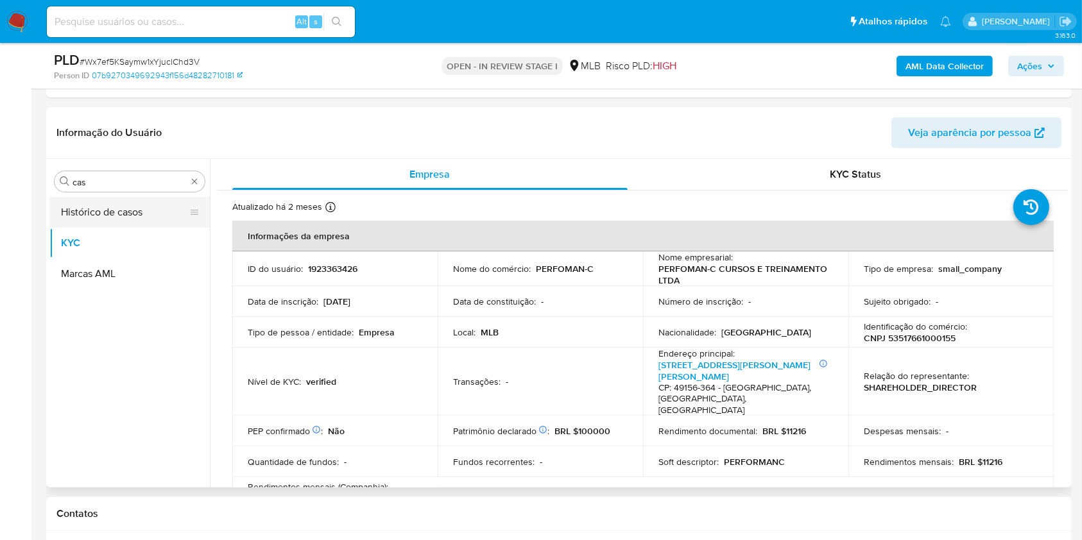
click at [110, 213] on button "Histórico de casos" at bounding box center [124, 212] width 150 height 31
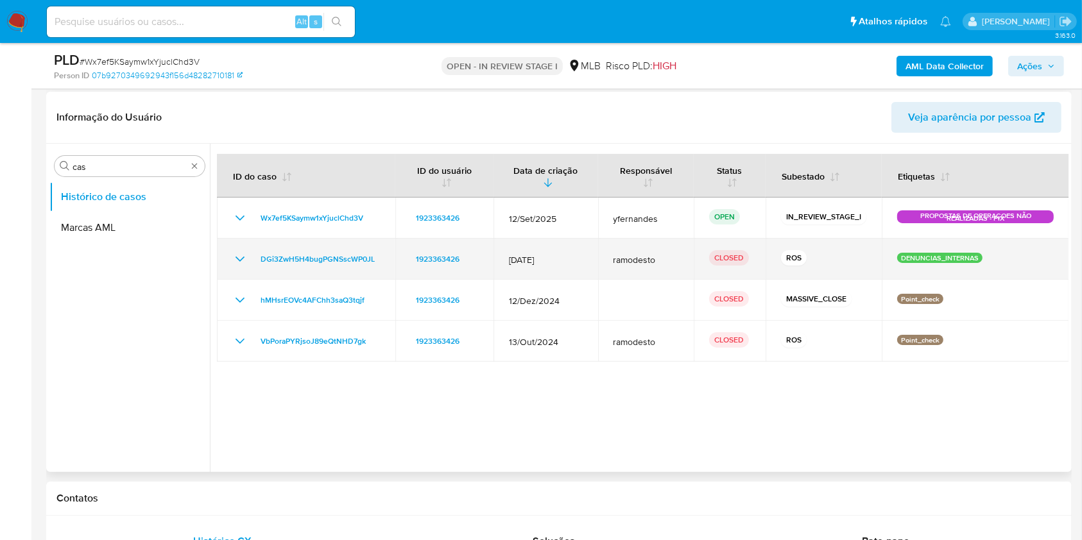
click at [238, 255] on icon "Mostrar/Ocultar" at bounding box center [239, 258] width 15 height 15
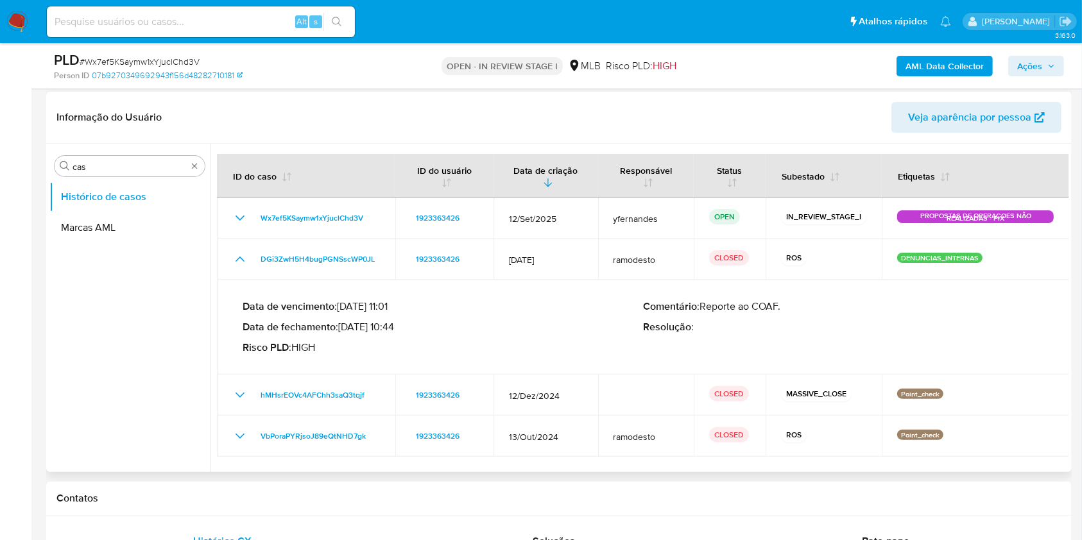
drag, startPoint x: 250, startPoint y: 246, endPoint x: 391, endPoint y: 311, distance: 155.3
click at [375, 264] on td "DGi3ZwH5H4bugPGNSscWP0JL" at bounding box center [306, 259] width 178 height 41
drag, startPoint x: 343, startPoint y: 326, endPoint x: 392, endPoint y: 324, distance: 49.4
click at [392, 324] on p "Data de fechamento : 11/07/2025 10:44" at bounding box center [443, 327] width 400 height 13
click at [545, 285] on td "Data de vencimento : 16/08/2025 11:01 Data de fechamento : 11/07/2025 10:44 Ris…" at bounding box center [643, 327] width 852 height 95
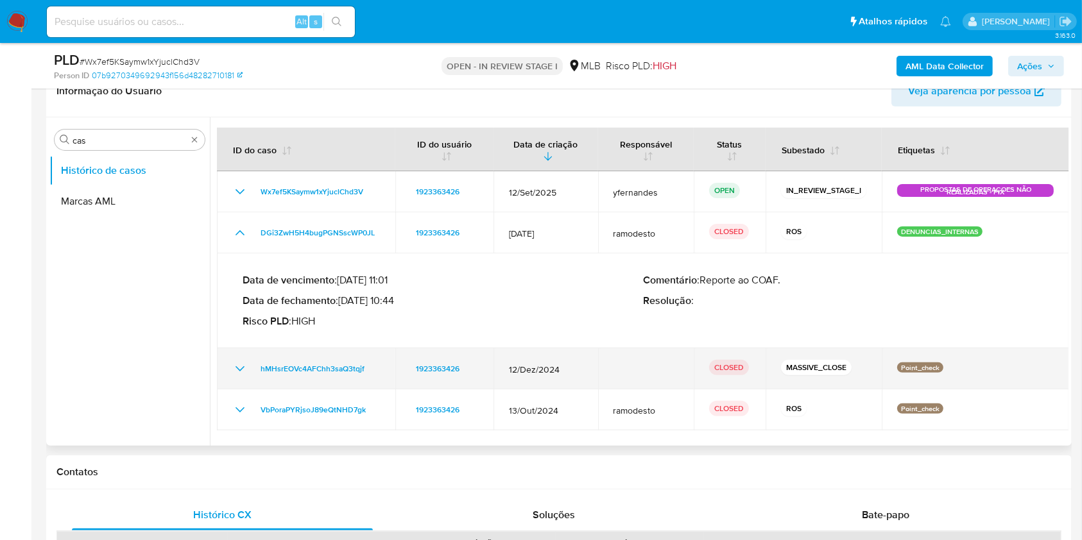
scroll to position [257, 0]
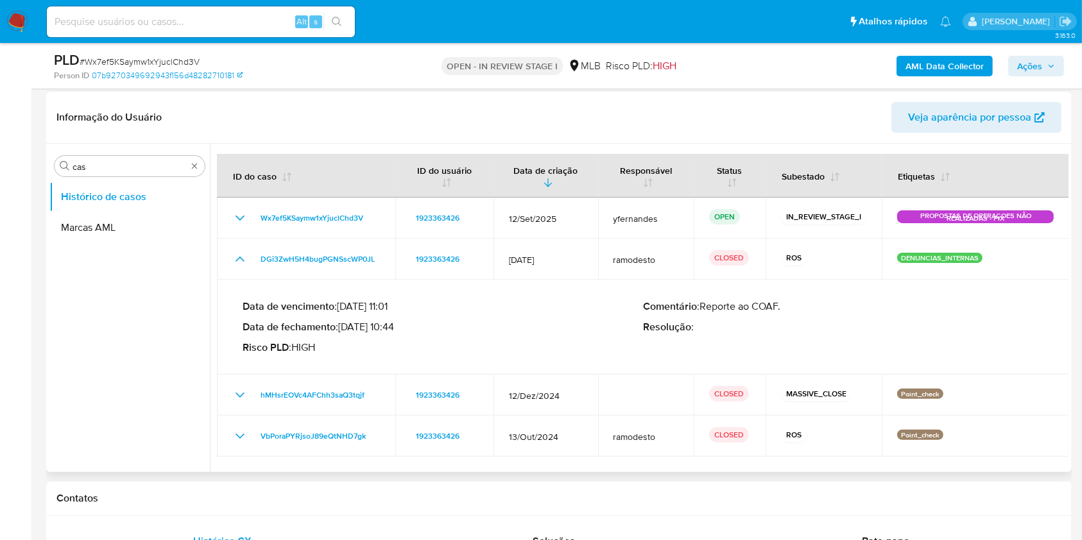
click at [534, 301] on p "Data de vencimento : 16/08/2025 11:01" at bounding box center [443, 306] width 400 height 13
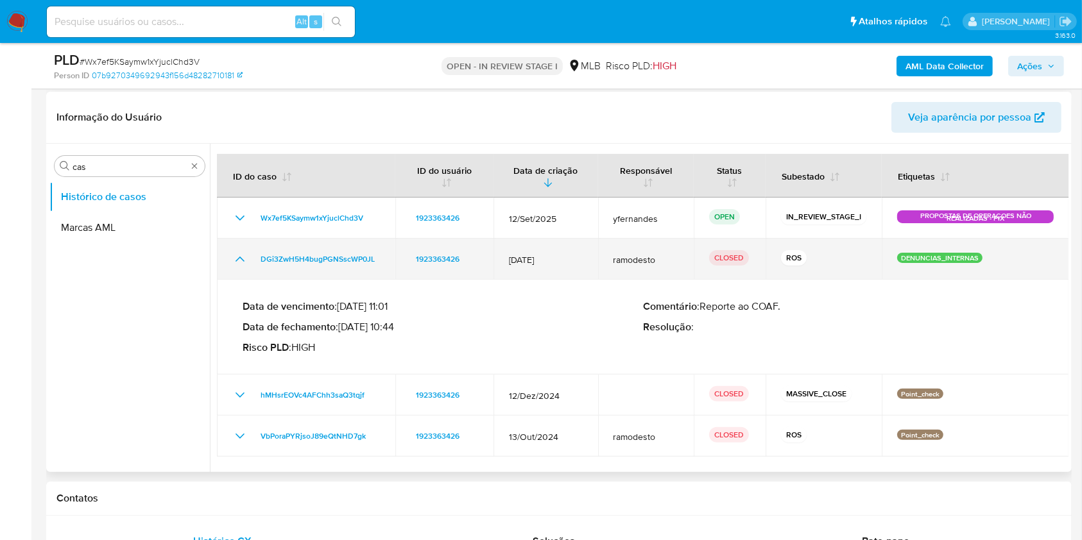
click at [244, 253] on icon "Mostrar/Ocultar" at bounding box center [239, 258] width 15 height 15
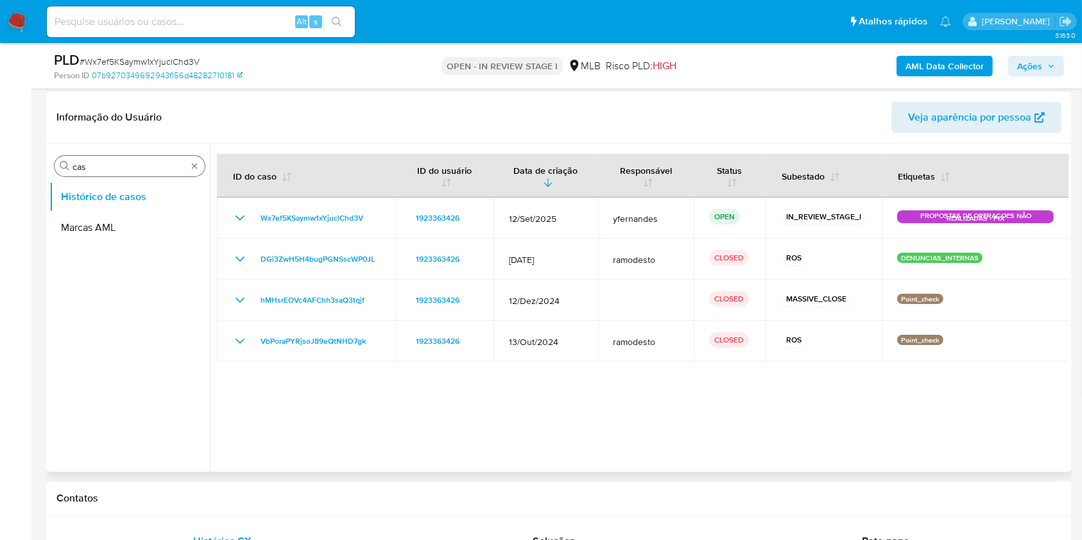
click at [123, 166] on input "cas" at bounding box center [129, 167] width 114 height 12
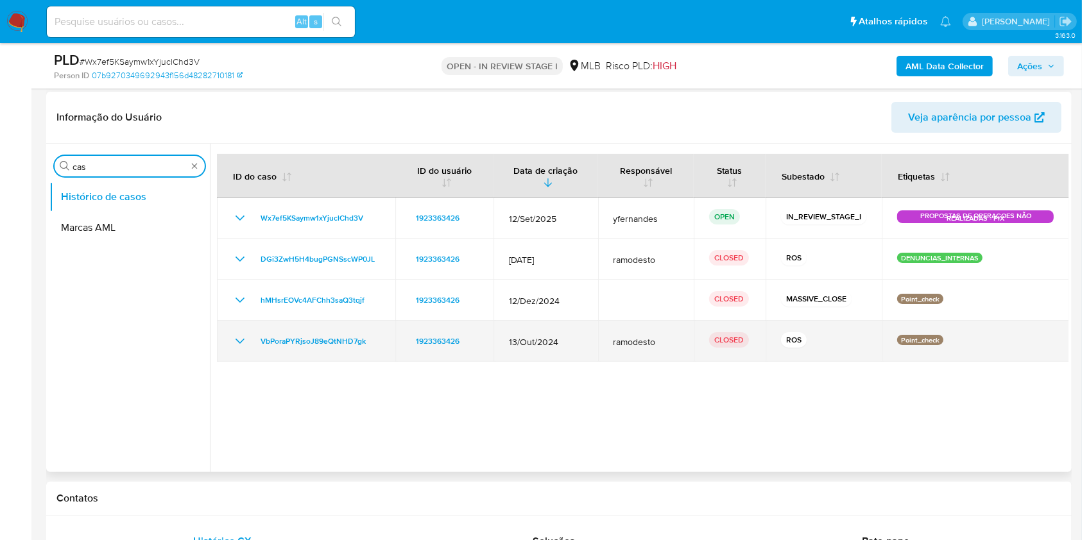
click at [243, 346] on icon "Mostrar/Ocultar" at bounding box center [239, 341] width 15 height 15
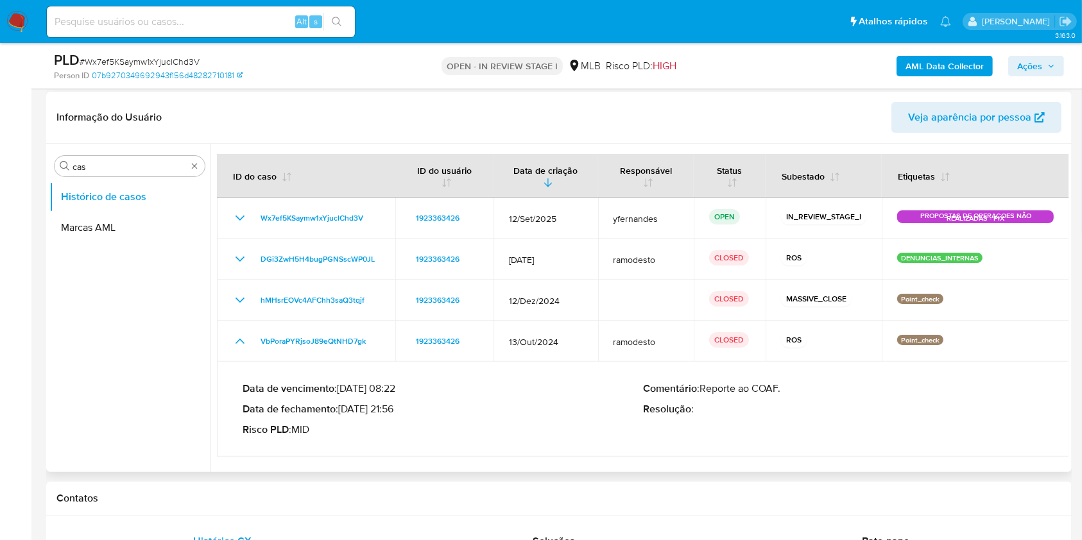
click at [662, 400] on div "Comentário : Reporte ao COAF. Resolução :" at bounding box center [843, 409] width 400 height 54
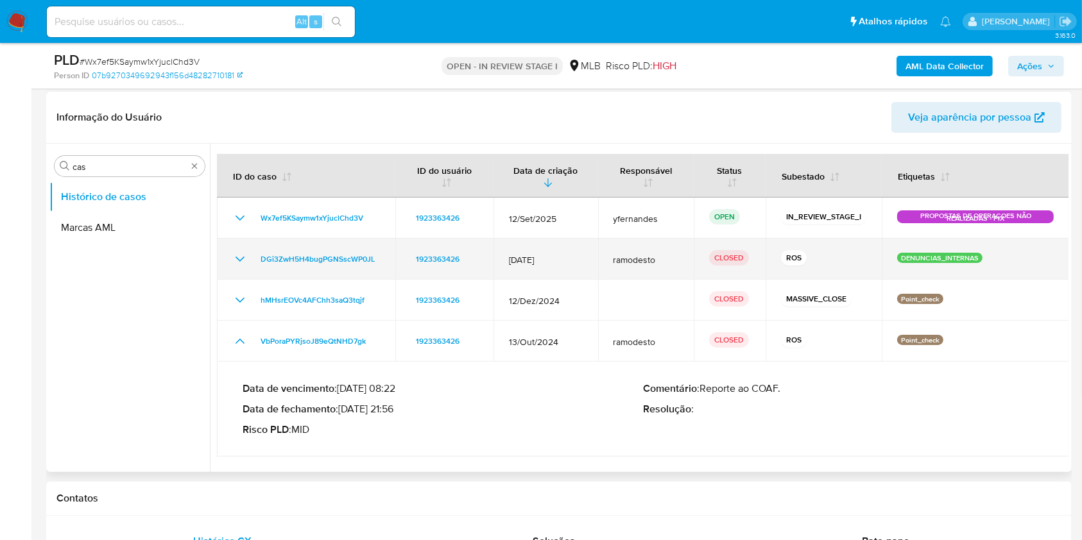
click at [244, 262] on icon "Mostrar/Ocultar" at bounding box center [239, 258] width 15 height 15
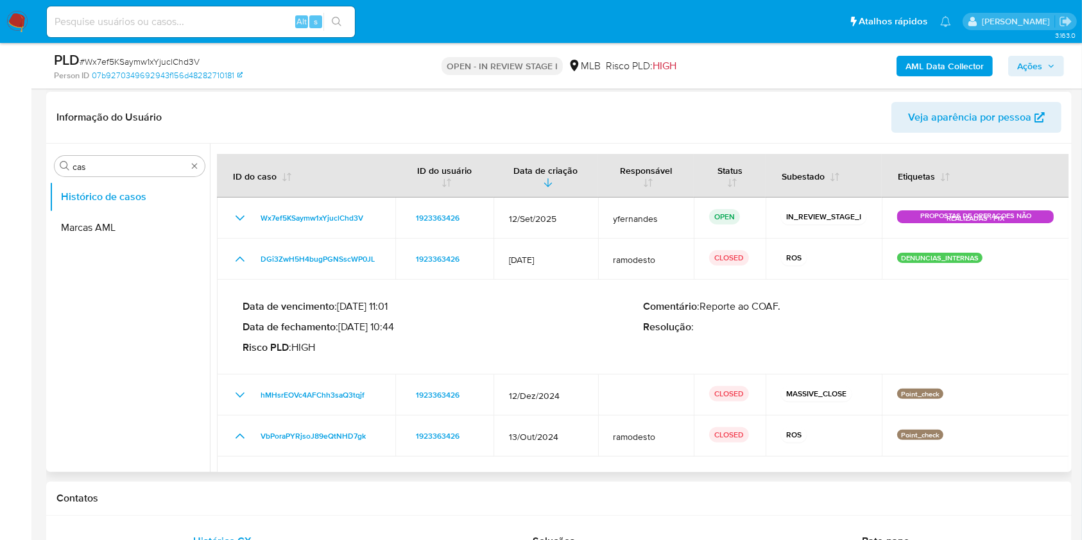
click at [646, 350] on div "Comentário : Reporte ao COAF. Resolução :" at bounding box center [843, 327] width 400 height 54
click at [306, 327] on b "Data de fechamento" at bounding box center [289, 326] width 93 height 15
click at [110, 162] on input "cas" at bounding box center [129, 167] width 114 height 12
click at [83, 160] on div "Procurar cas" at bounding box center [130, 166] width 150 height 21
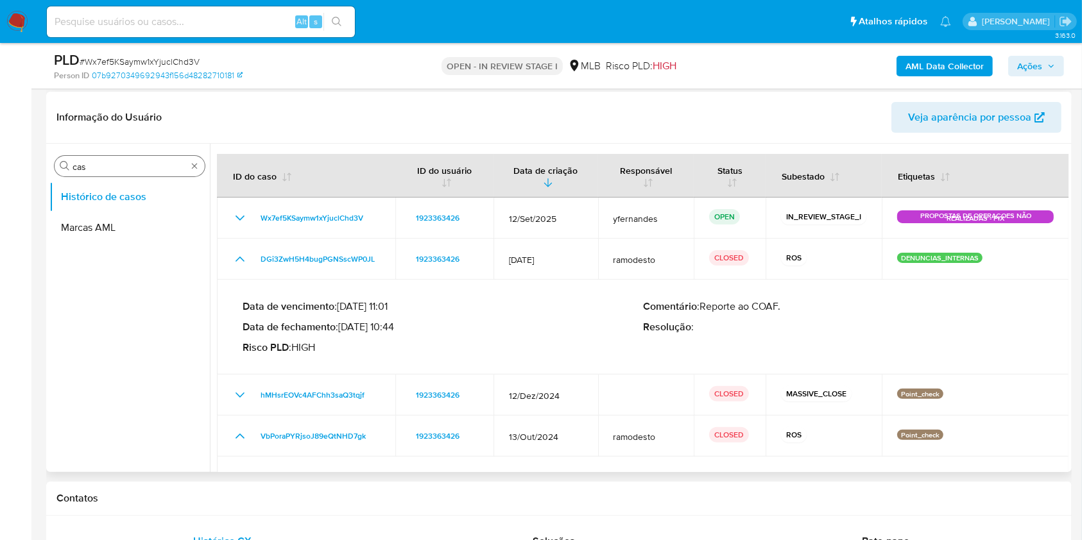
click at [83, 160] on div "Procurar cas" at bounding box center [130, 166] width 150 height 21
drag, startPoint x: 113, startPoint y: 169, endPoint x: 122, endPoint y: 169, distance: 9.0
click at [121, 170] on input "cas" at bounding box center [129, 167] width 114 height 12
click at [118, 169] on input "cas" at bounding box center [129, 167] width 114 height 12
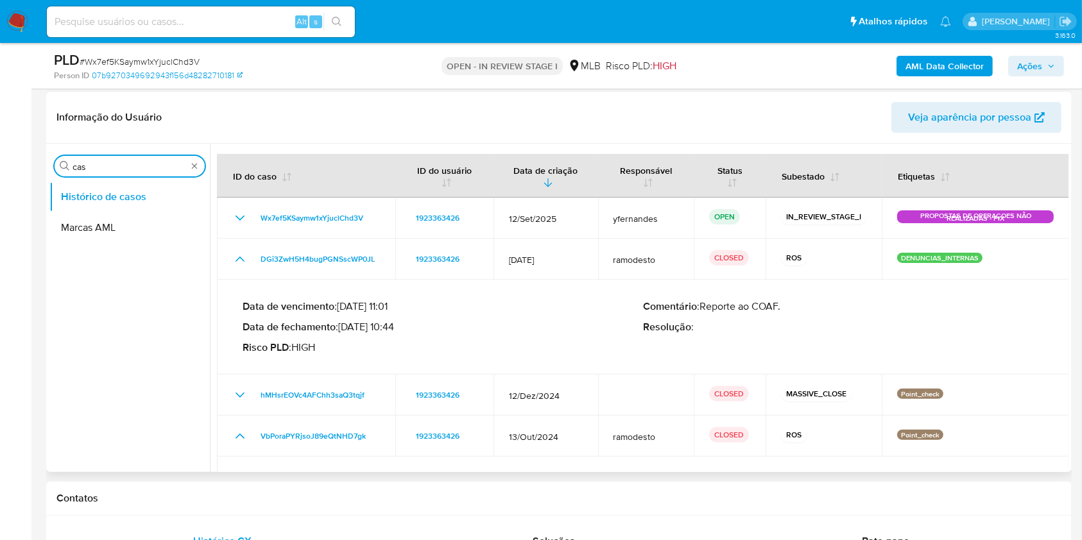
click at [118, 169] on input "cas" at bounding box center [129, 167] width 114 height 12
type input "GER"
click at [66, 198] on button "Geral" at bounding box center [124, 197] width 150 height 31
drag, startPoint x: 66, startPoint y: 198, endPoint x: 195, endPoint y: 177, distance: 130.6
click at [65, 198] on button "Geral" at bounding box center [129, 197] width 160 height 31
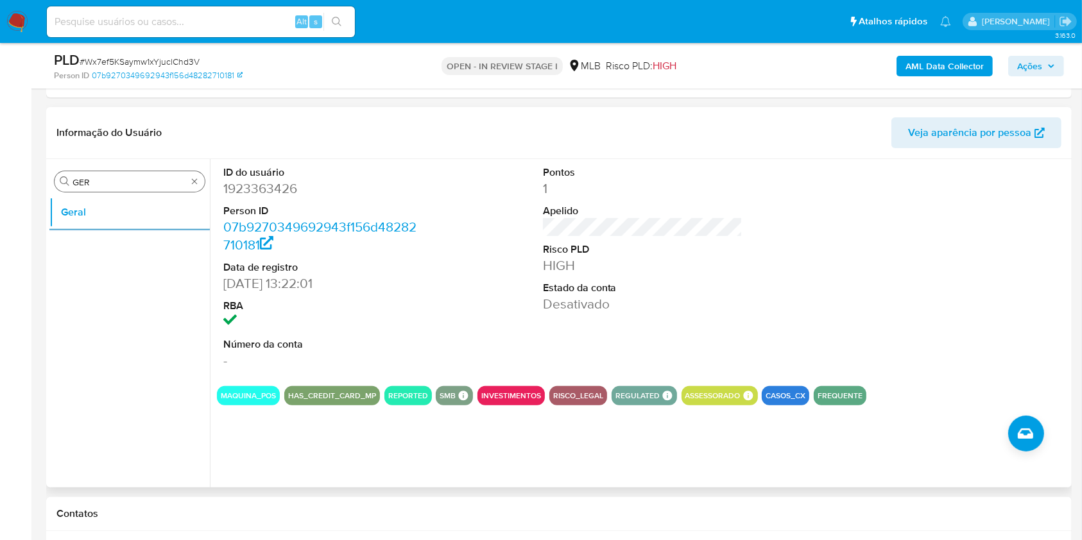
click at [110, 173] on div "Procurar GER" at bounding box center [130, 181] width 150 height 21
drag, startPoint x: 110, startPoint y: 174, endPoint x: 131, endPoint y: 183, distance: 22.7
click at [110, 174] on div "Procurar GER" at bounding box center [130, 181] width 150 height 21
click at [131, 183] on input "GER" at bounding box center [129, 182] width 114 height 12
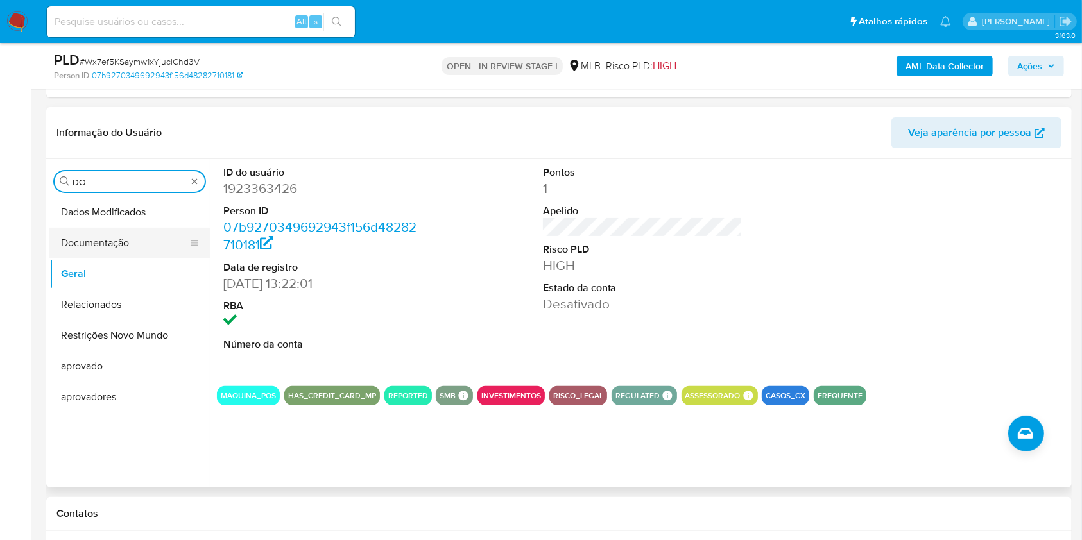
type input "DO"
click at [94, 254] on button "Documentação" at bounding box center [124, 243] width 150 height 31
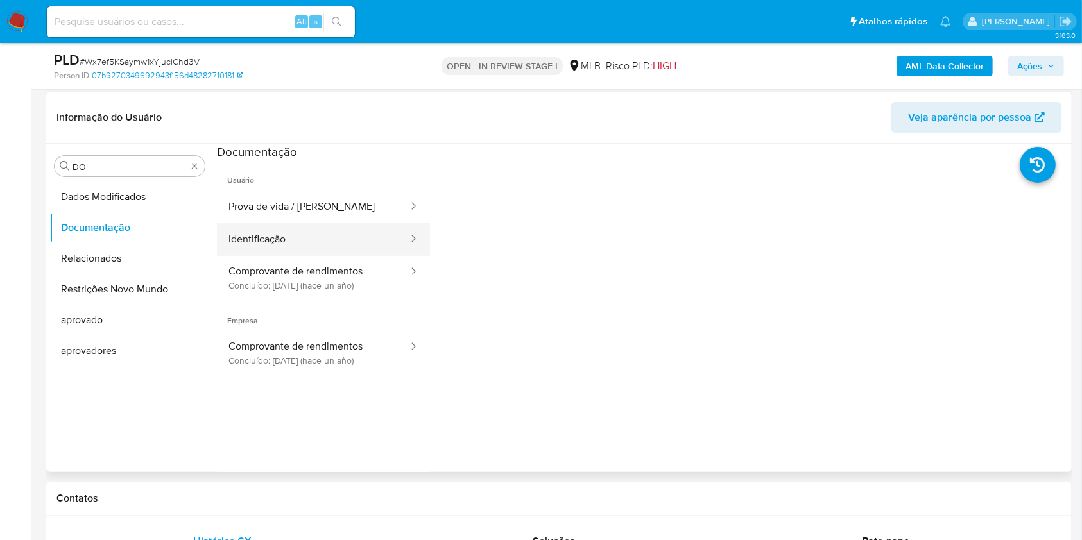
click at [326, 223] on button "Identificação" at bounding box center [313, 239] width 192 height 33
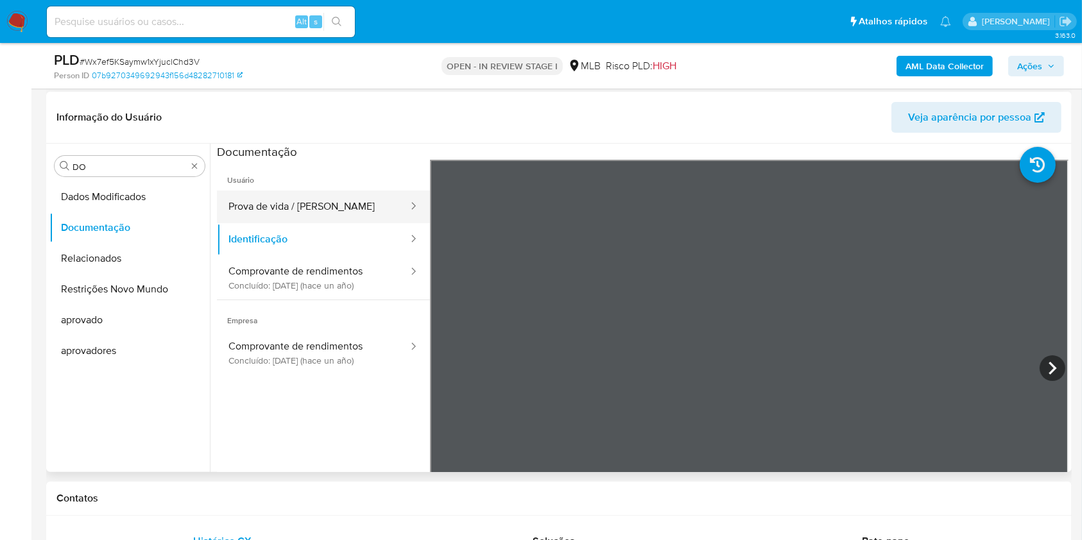
click at [313, 200] on button "Prova de vida / Selfie" at bounding box center [313, 207] width 192 height 33
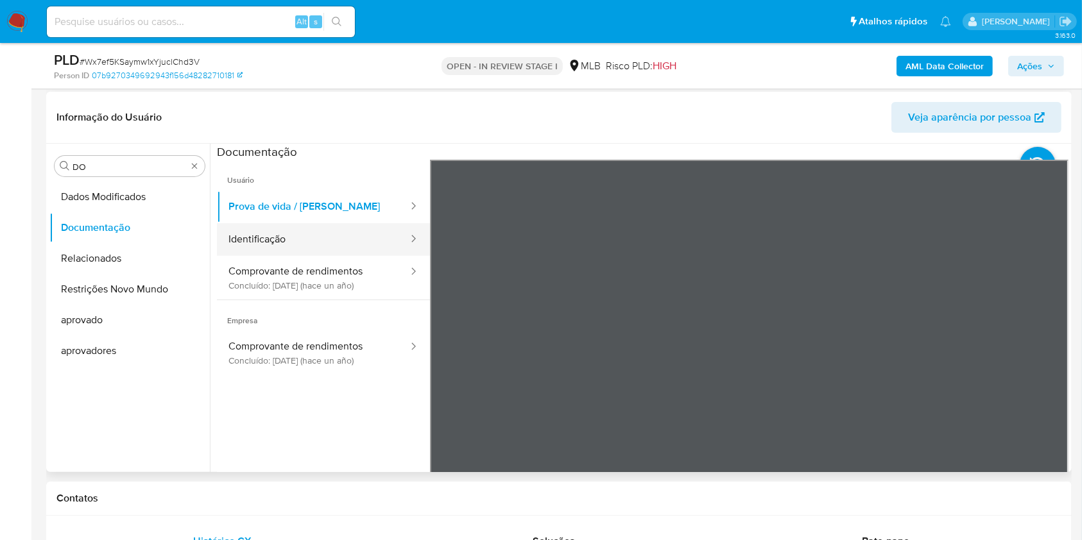
click at [322, 248] on button "Identificação" at bounding box center [313, 239] width 192 height 33
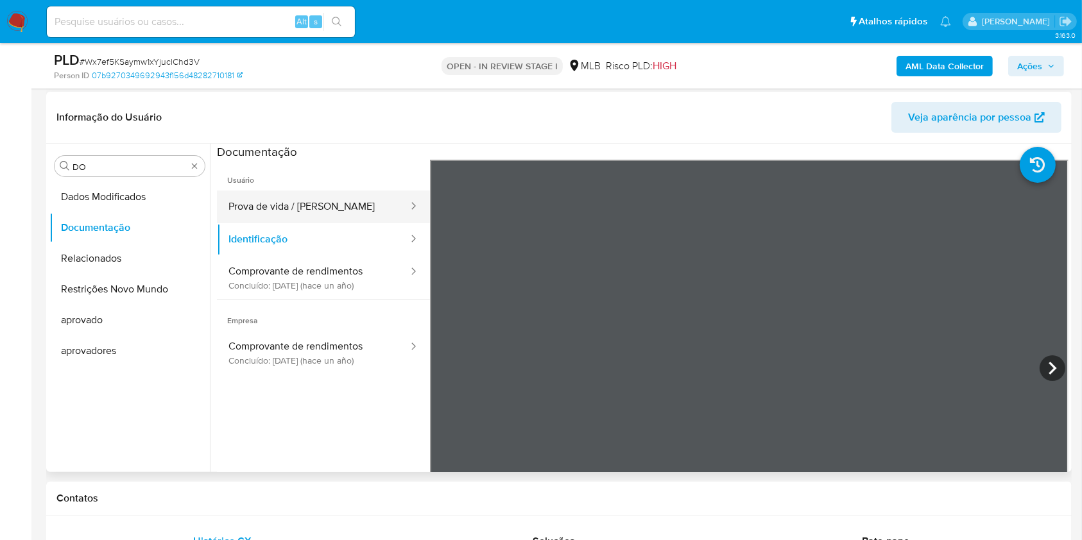
click at [301, 198] on button "Prova de vida / Selfie" at bounding box center [313, 207] width 192 height 33
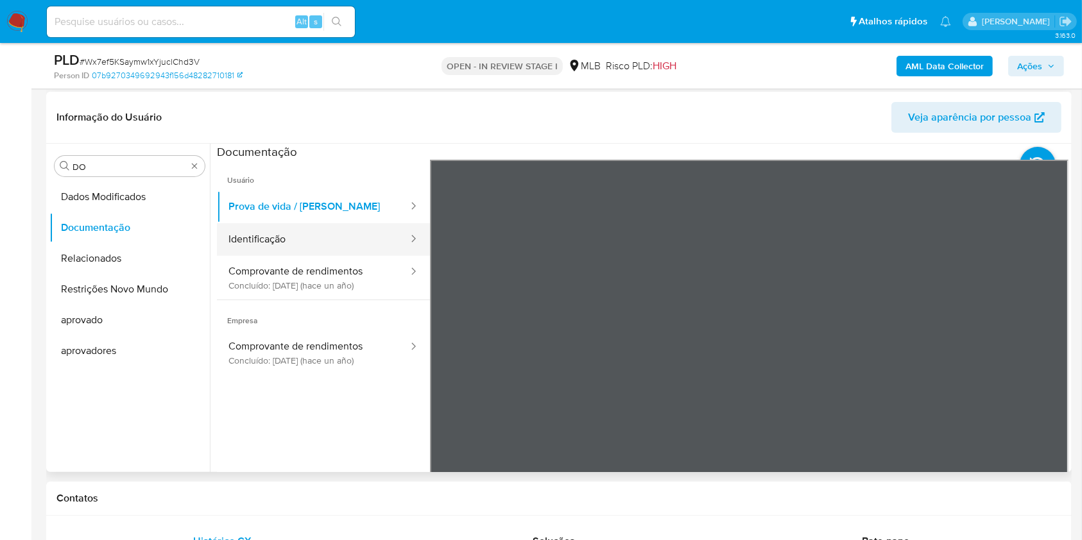
click at [321, 234] on button "Identificação" at bounding box center [313, 239] width 192 height 33
click at [320, 227] on button "Identificação" at bounding box center [313, 239] width 192 height 33
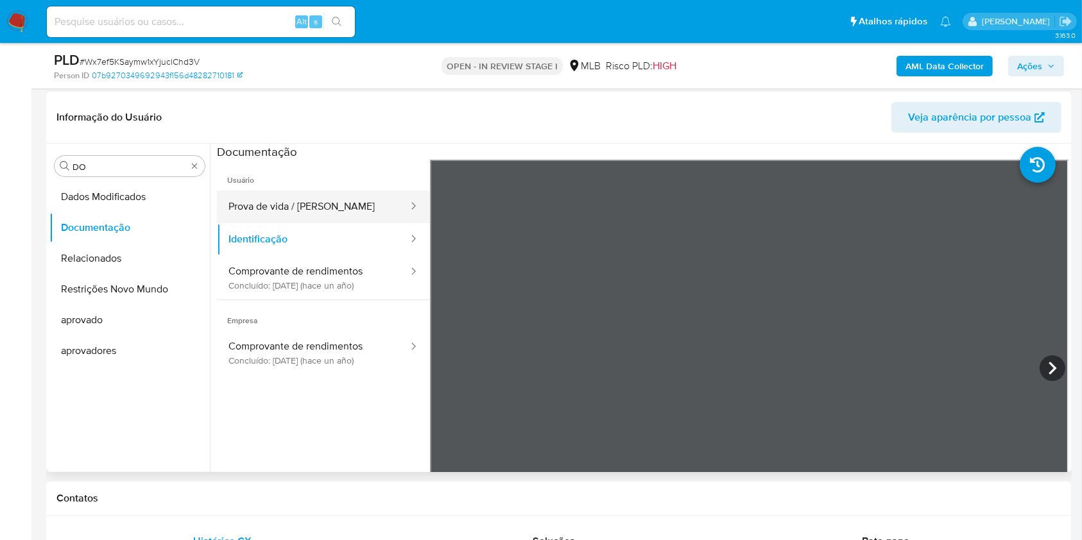
click at [312, 214] on button "Prova de vida / Selfie" at bounding box center [313, 207] width 192 height 33
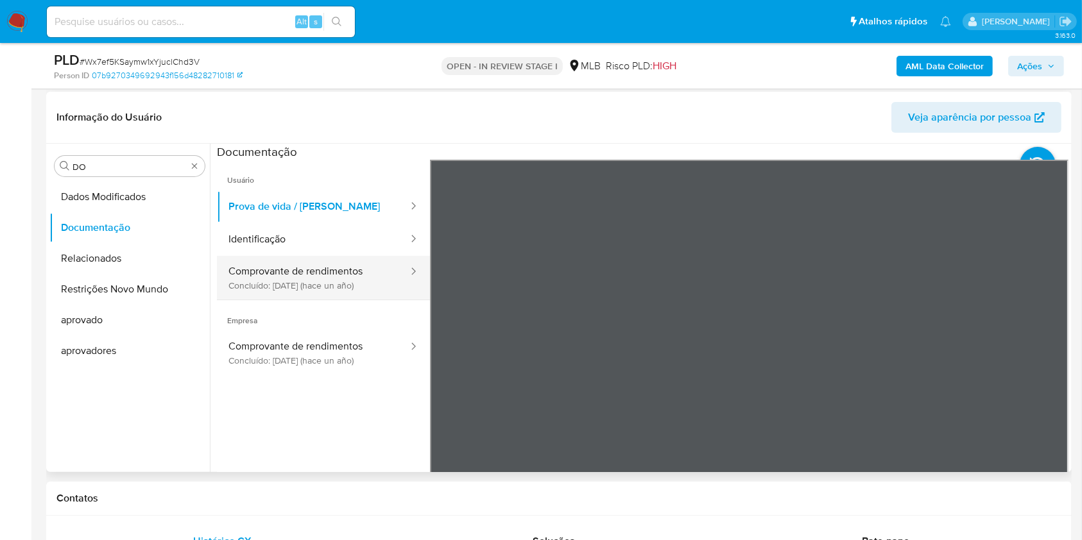
click at [262, 275] on button "Comprovante de rendimentos Concluído: 02/11/2024 (hace un año)" at bounding box center [313, 278] width 192 height 44
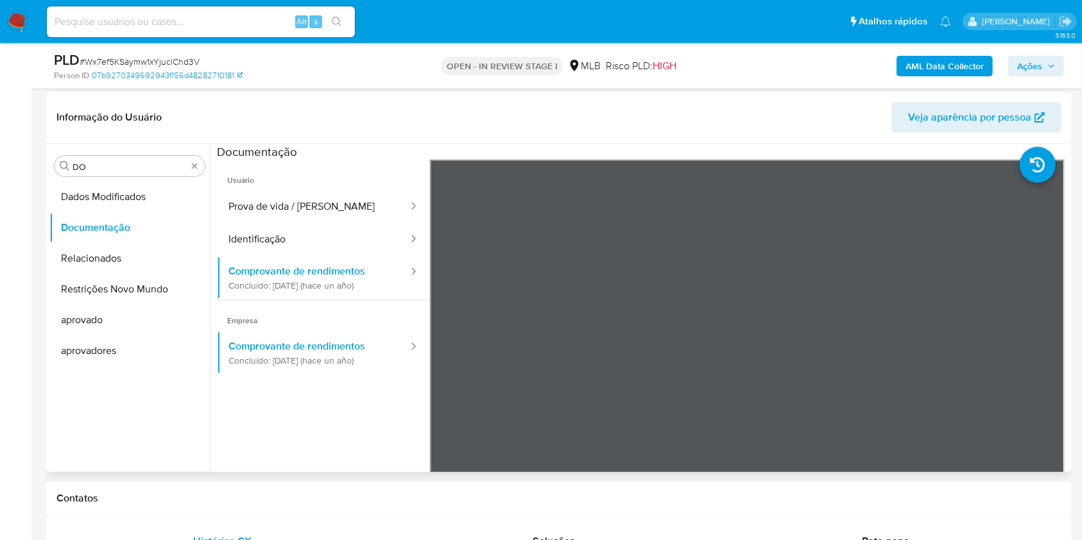
click at [500, 128] on header "Informação do Usuário Veja aparência por pessoa" at bounding box center [558, 117] width 1005 height 31
click at [284, 205] on button "Prova de vida / Selfie" at bounding box center [313, 207] width 192 height 33
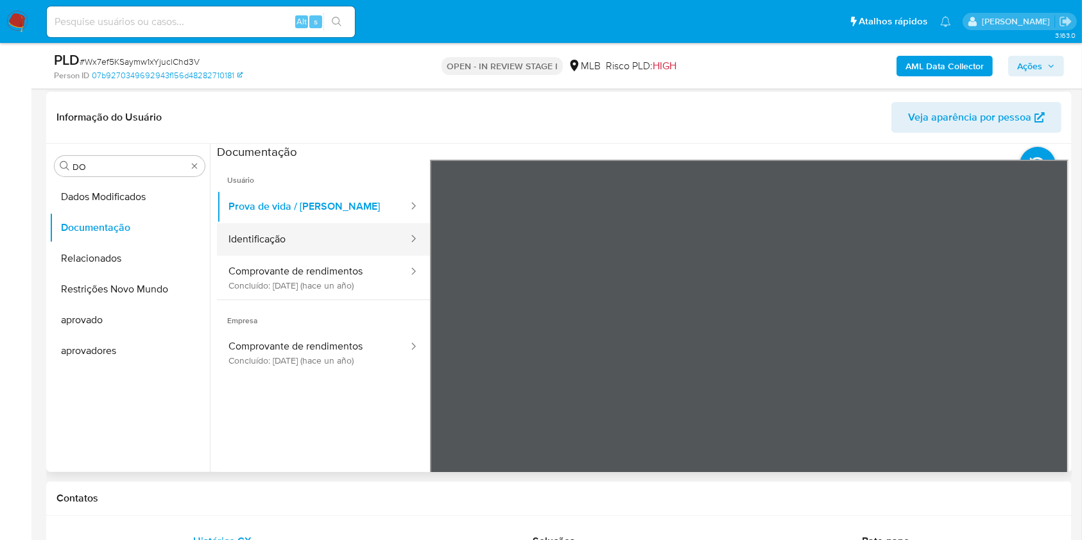
click at [353, 240] on button "Identificação" at bounding box center [313, 239] width 192 height 33
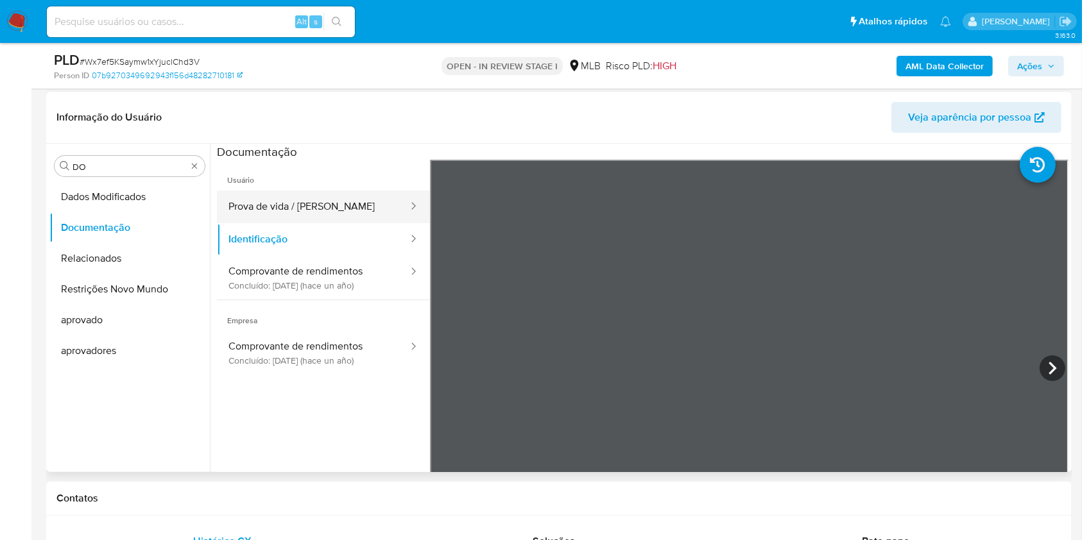
click at [355, 209] on button "Prova de vida / Selfie" at bounding box center [313, 207] width 192 height 33
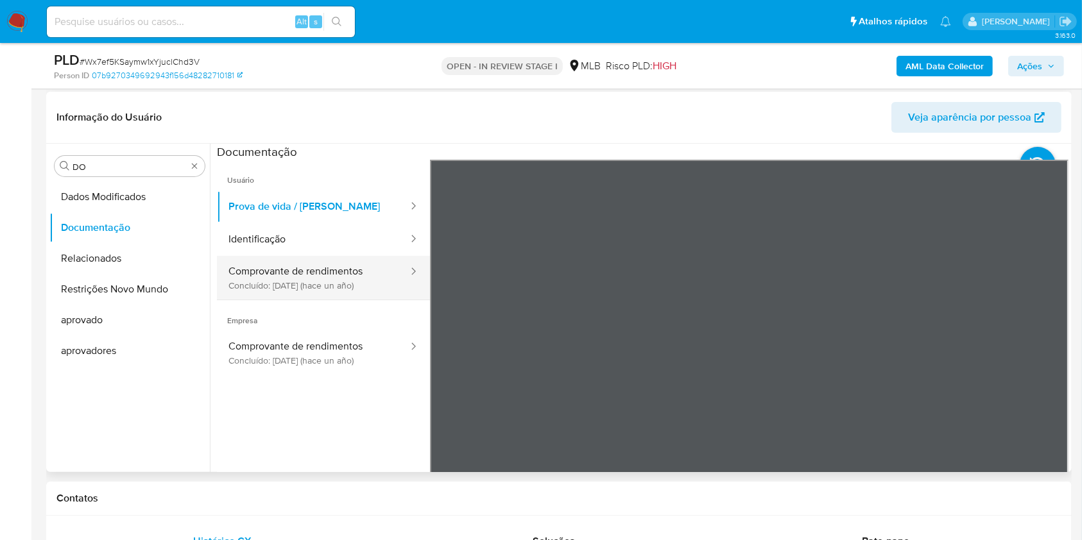
click at [332, 285] on button "Comprovante de rendimentos Concluído: 02/11/2024 (hace un año)" at bounding box center [313, 278] width 192 height 44
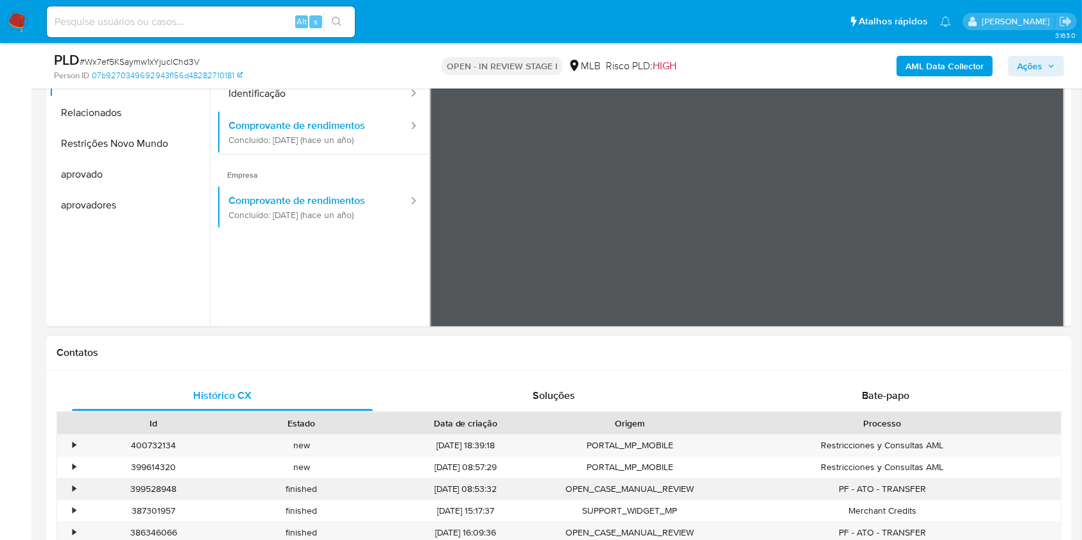
scroll to position [599, 0]
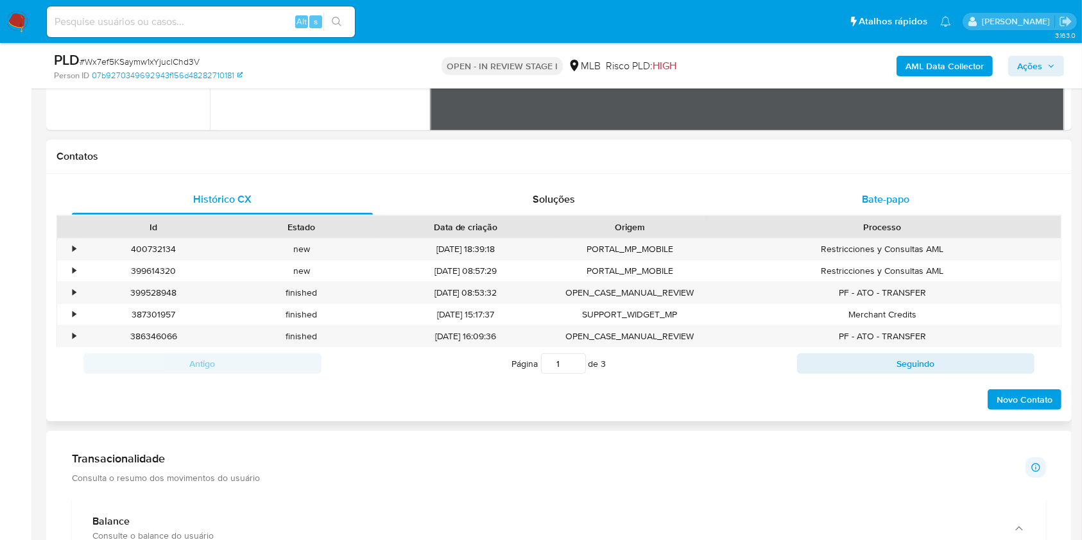
click at [881, 209] on div "Bate-papo" at bounding box center [885, 199] width 301 height 31
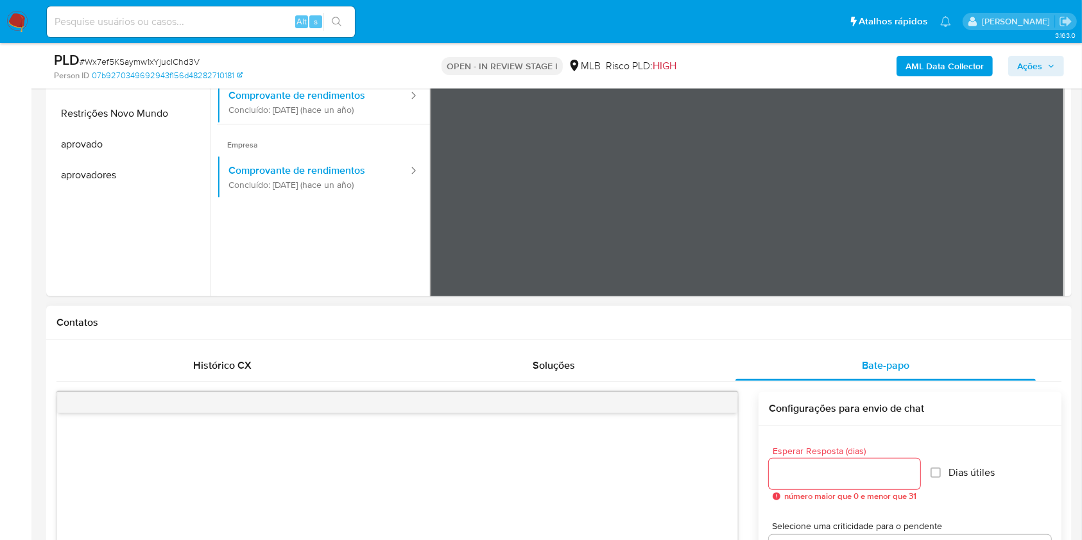
scroll to position [257, 0]
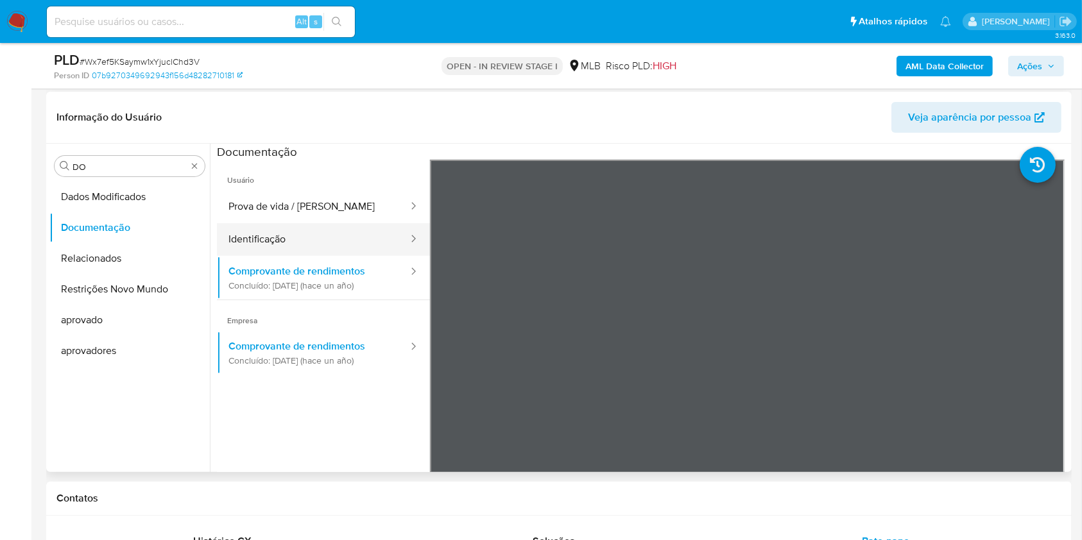
click at [271, 231] on button "Identificação" at bounding box center [313, 239] width 192 height 33
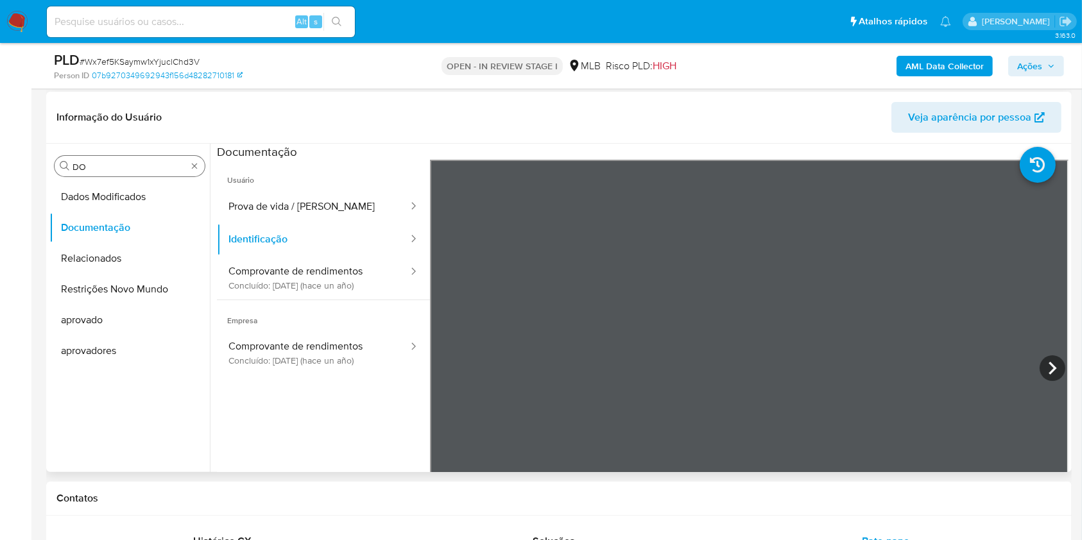
click at [109, 165] on input "DO" at bounding box center [129, 167] width 114 height 12
click at [109, 164] on input "DO" at bounding box center [129, 167] width 114 height 12
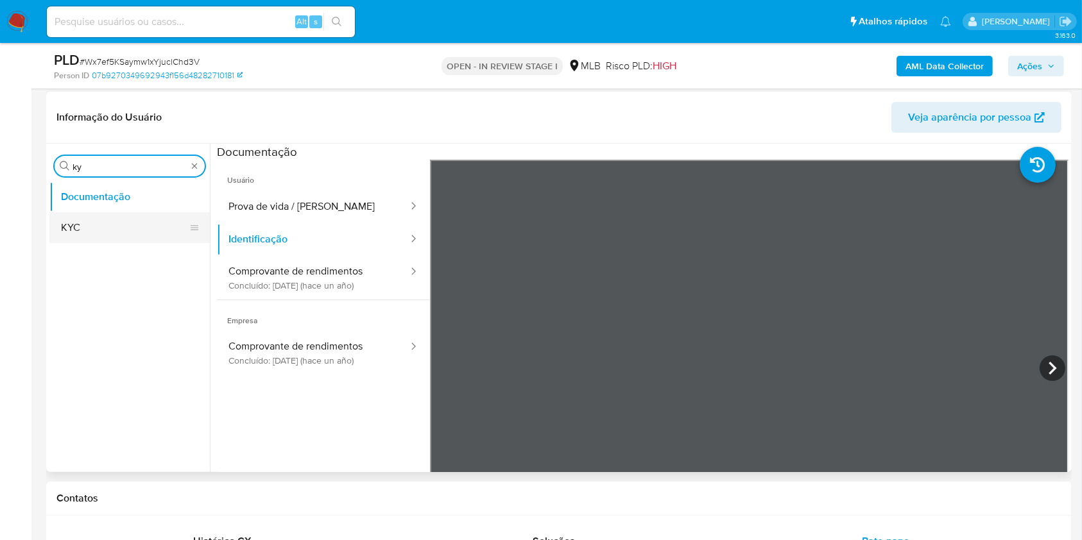
type input "ky"
click at [90, 212] on button "KYC" at bounding box center [124, 227] width 150 height 31
click at [87, 218] on button "KYC" at bounding box center [124, 227] width 150 height 31
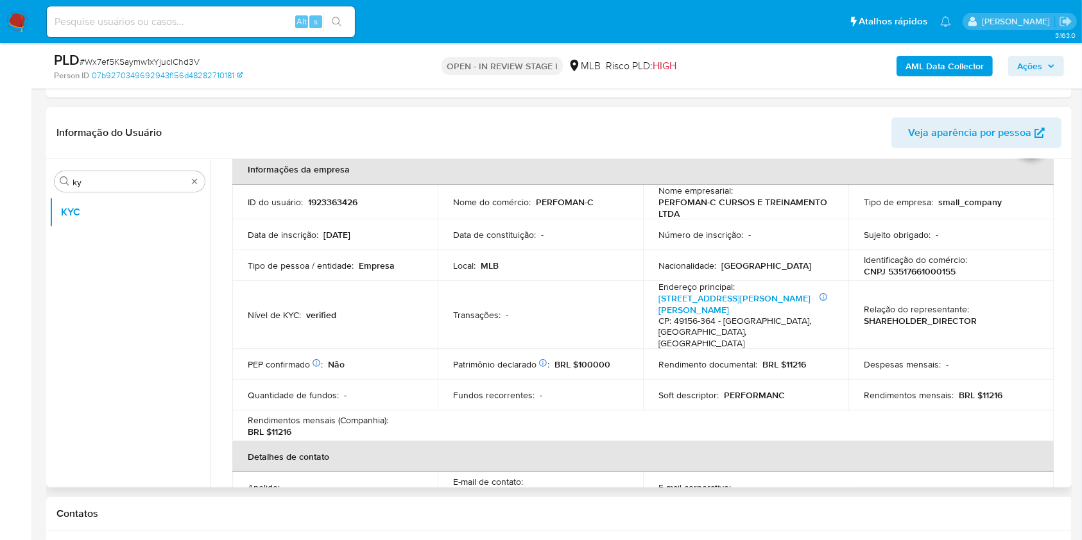
scroll to position [69, 0]
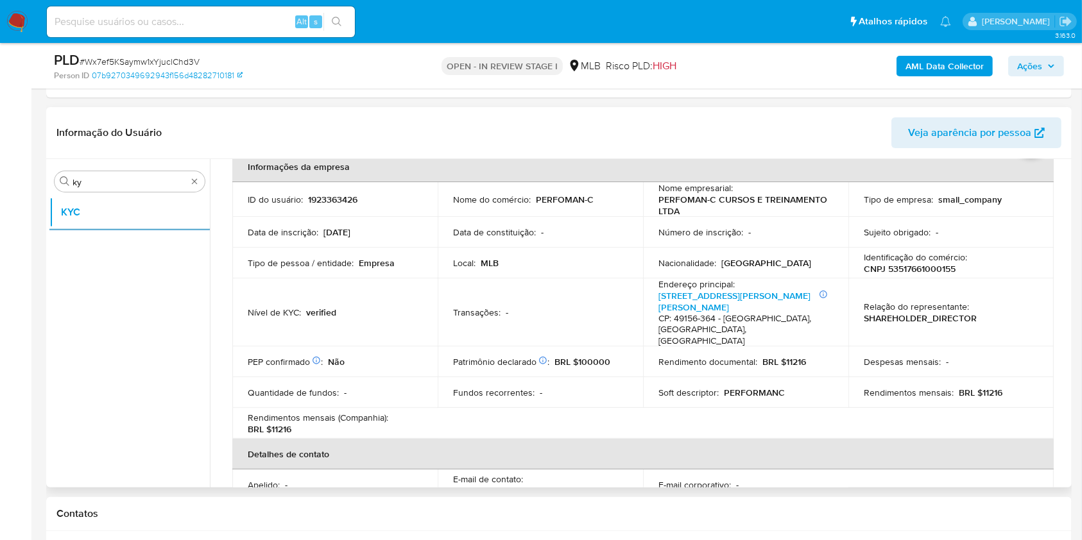
click at [982, 387] on p "BRL $11216" at bounding box center [980, 393] width 44 height 12
copy p "11216"
drag, startPoint x: 525, startPoint y: 295, endPoint x: 544, endPoint y: 306, distance: 22.1
click at [525, 295] on td "Transações : -" at bounding box center [540, 312] width 205 height 69
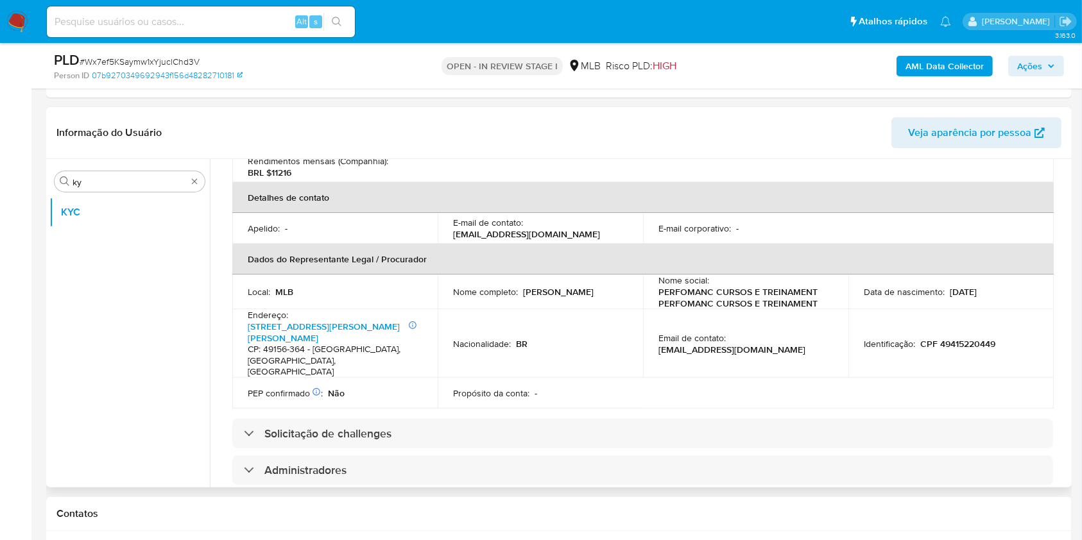
scroll to position [411, 0]
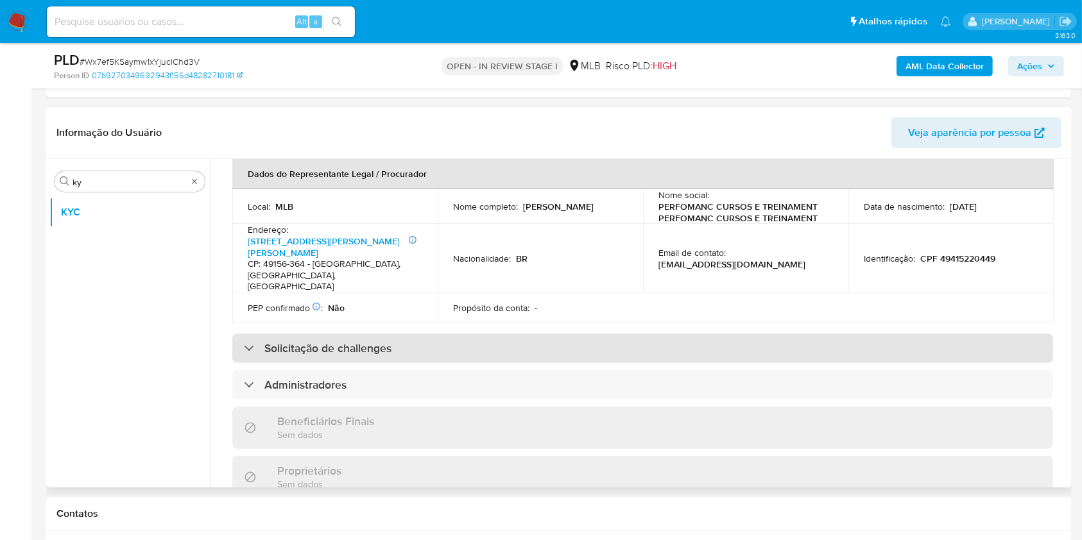
click at [500, 336] on div "Solicitação de challenges" at bounding box center [642, 349] width 821 height 30
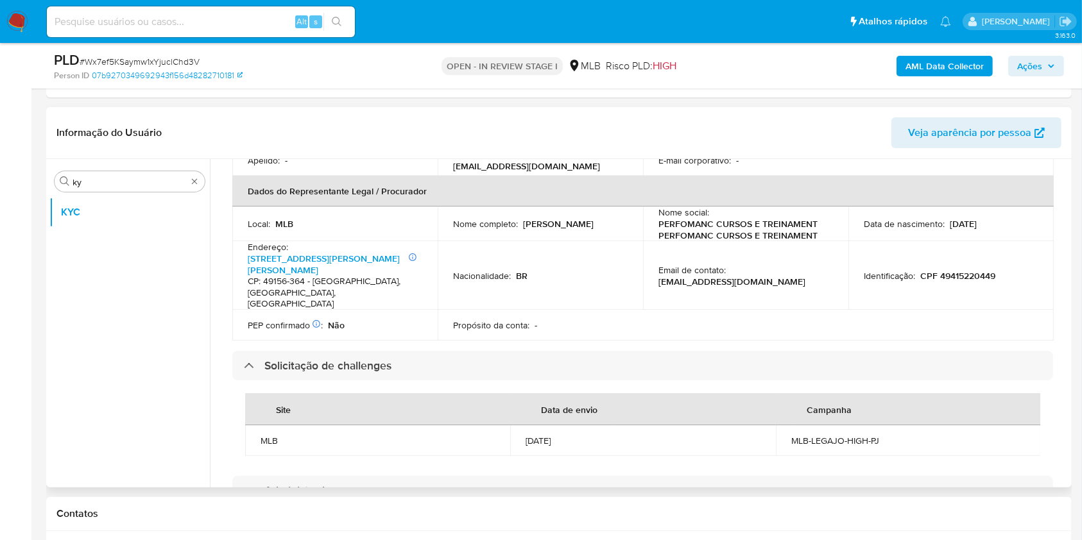
scroll to position [390, 0]
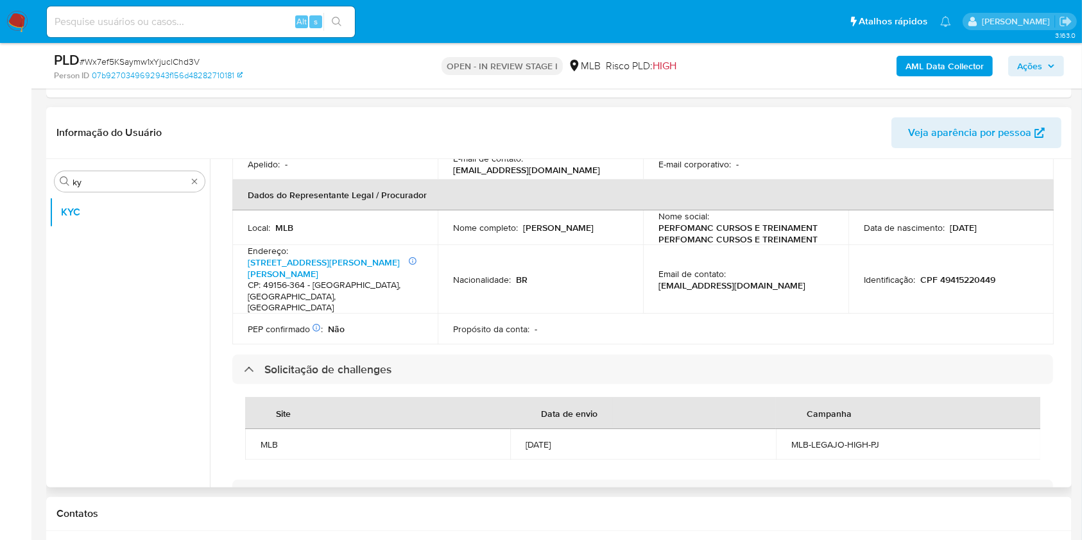
drag, startPoint x: 519, startPoint y: 216, endPoint x: 636, endPoint y: 223, distance: 117.7
click at [636, 223] on td "Nome completo : Eurisabel Souza da Silva" at bounding box center [540, 227] width 205 height 35
copy div "Eurisabel Souza da Silva"
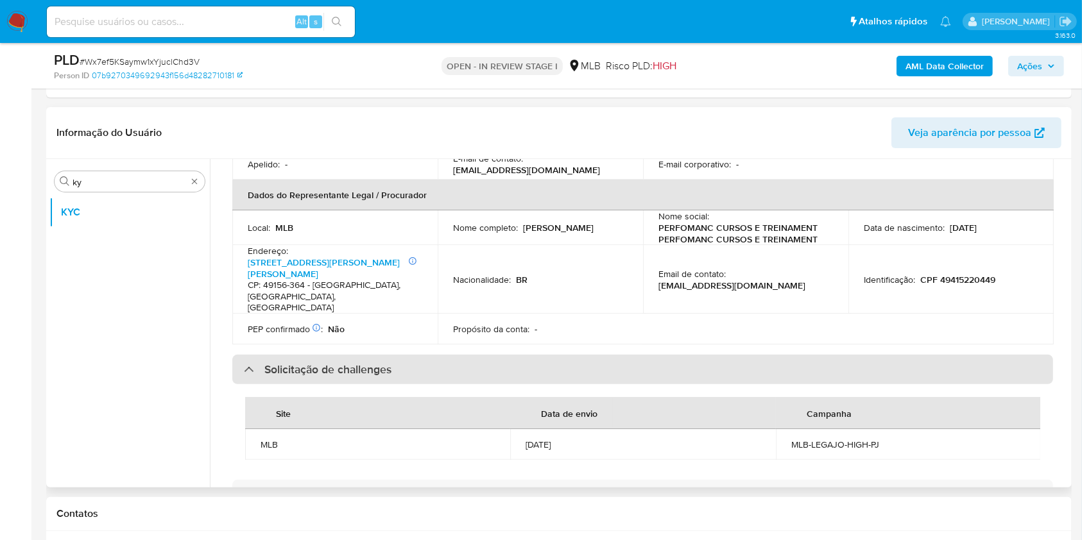
drag, startPoint x: 644, startPoint y: 279, endPoint x: 1037, endPoint y: 337, distance: 396.8
click at [643, 279] on td "Email de contato : libertycursoscomercial2@gmail.com" at bounding box center [745, 279] width 205 height 69
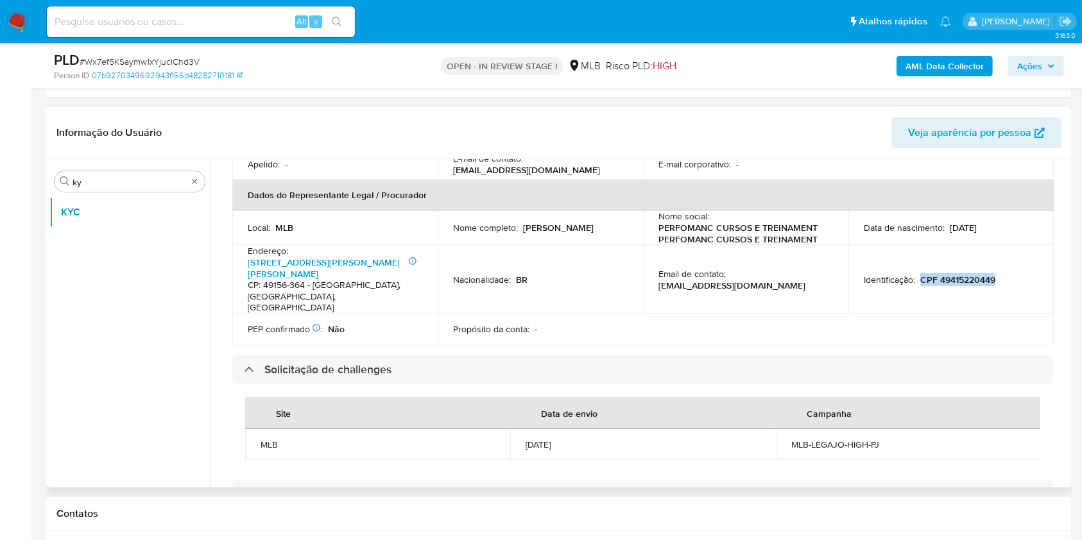
drag, startPoint x: 917, startPoint y: 263, endPoint x: 1000, endPoint y: 258, distance: 83.6
click at [1000, 274] on div "Identificação : CPF 49415220449" at bounding box center [951, 280] width 174 height 12
copy p "CPF 49415220449"
click at [647, 269] on td "Email de contato : libertycursoscomercial2@gmail.com" at bounding box center [745, 279] width 205 height 69
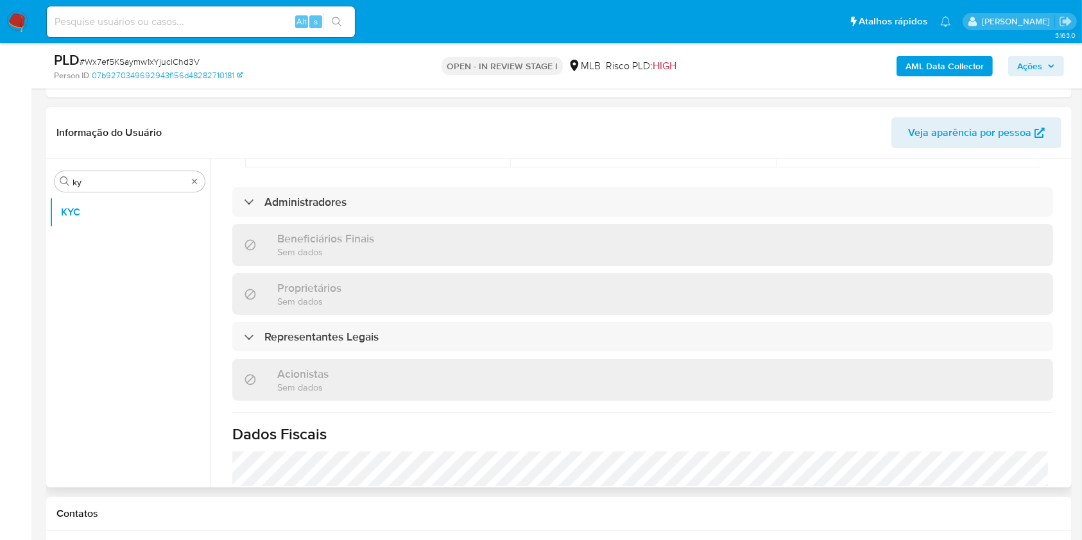
scroll to position [824, 0]
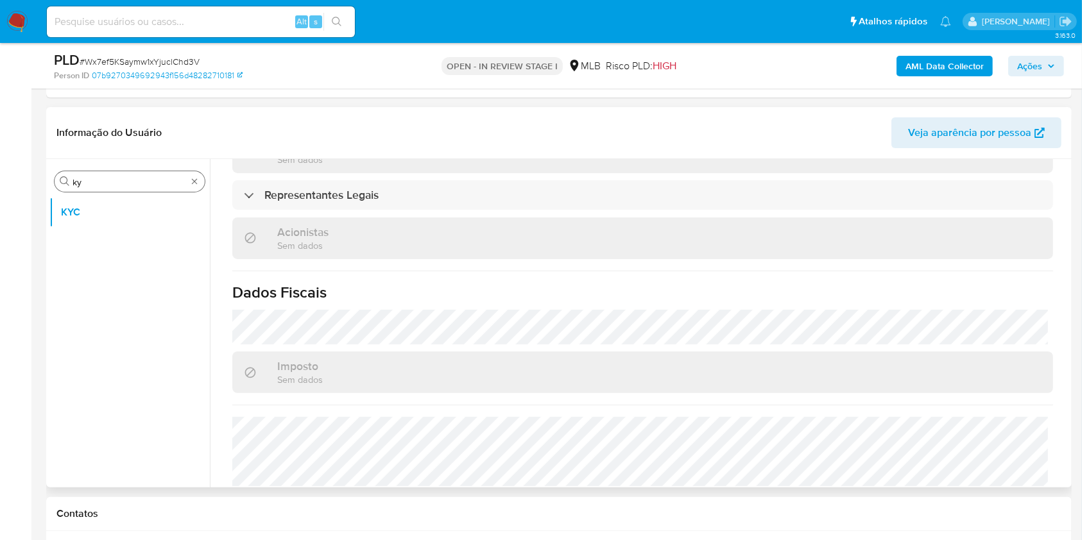
click at [89, 174] on div "Procurar ky" at bounding box center [130, 181] width 150 height 21
drag, startPoint x: 89, startPoint y: 174, endPoint x: 82, endPoint y: 177, distance: 7.5
click at [89, 174] on div "Procurar ky" at bounding box center [130, 181] width 150 height 21
click at [82, 177] on input "ky" at bounding box center [129, 182] width 114 height 12
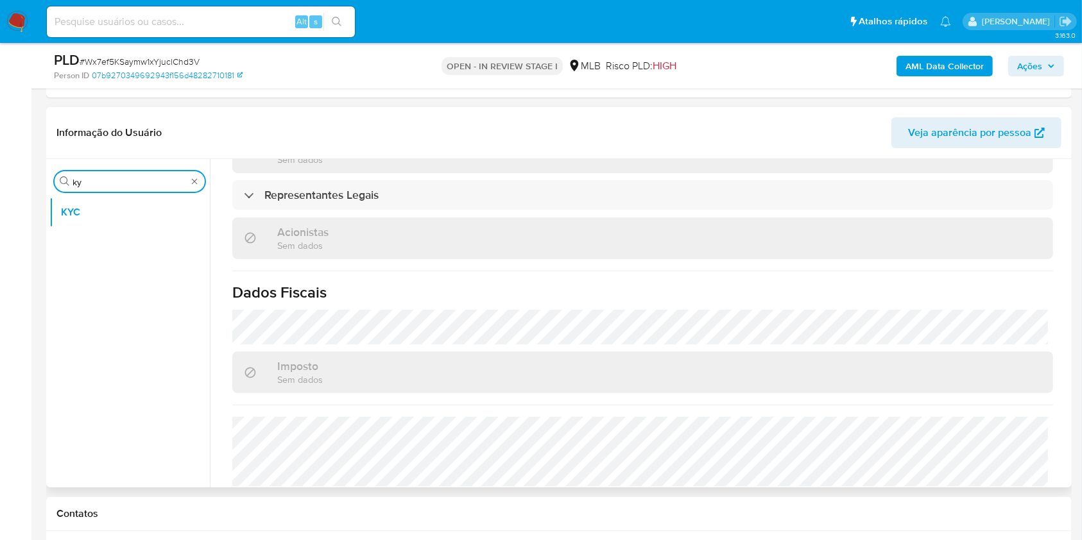
click at [82, 177] on input "ky" at bounding box center [129, 182] width 114 height 12
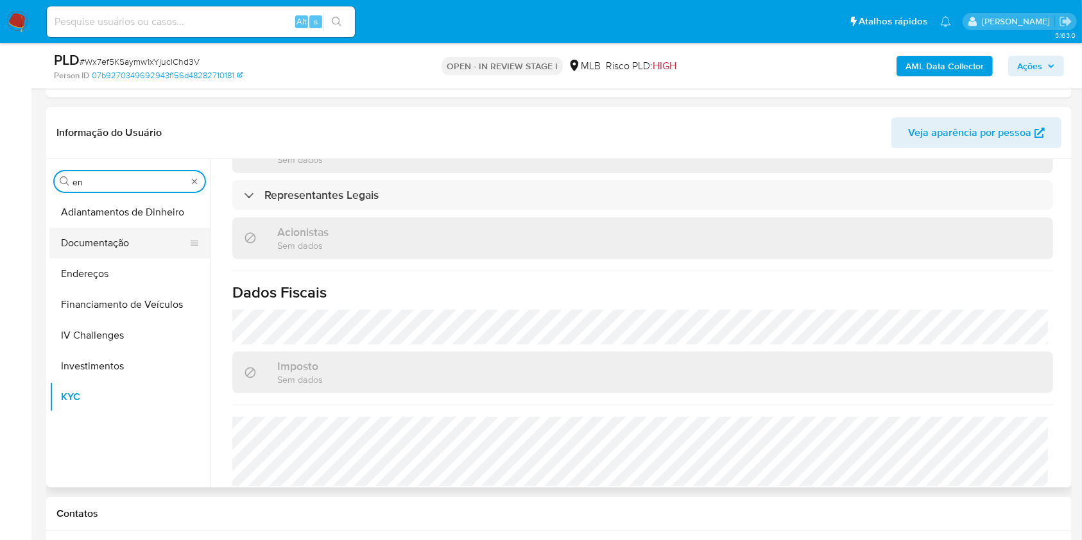
click at [98, 246] on button "Documentação" at bounding box center [124, 243] width 150 height 31
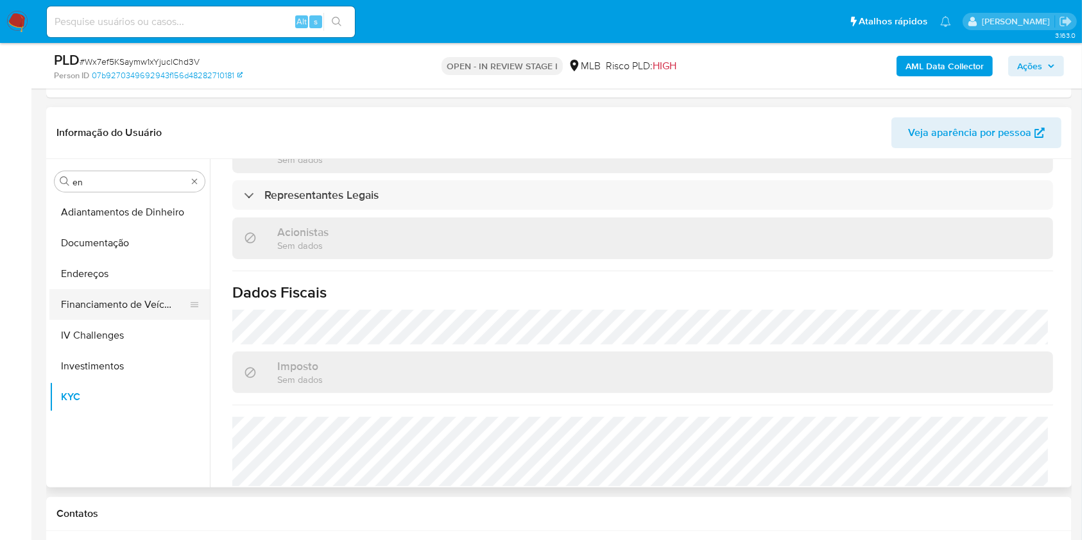
scroll to position [0, 0]
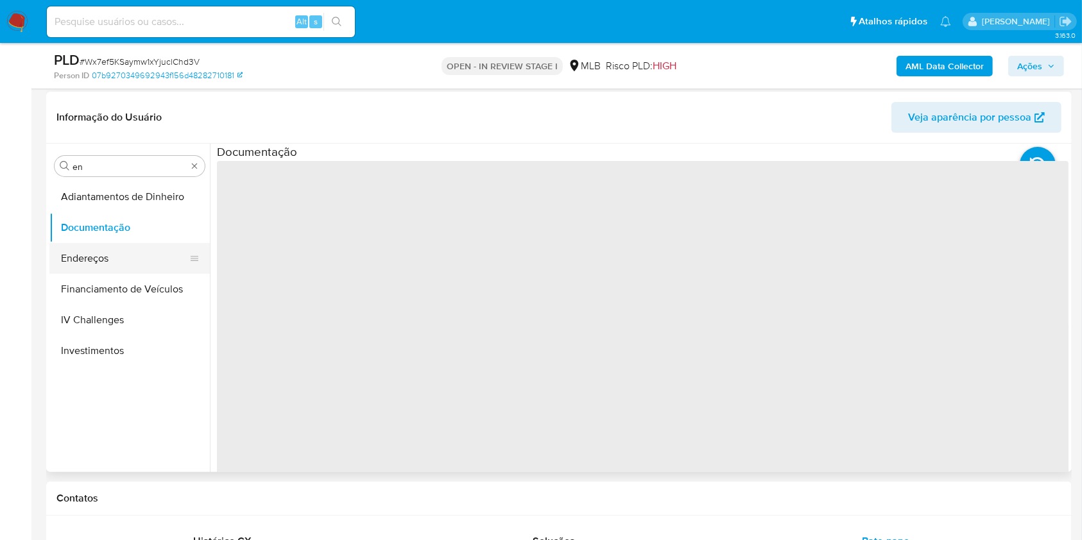
click at [87, 250] on button "Endereços" at bounding box center [124, 258] width 150 height 31
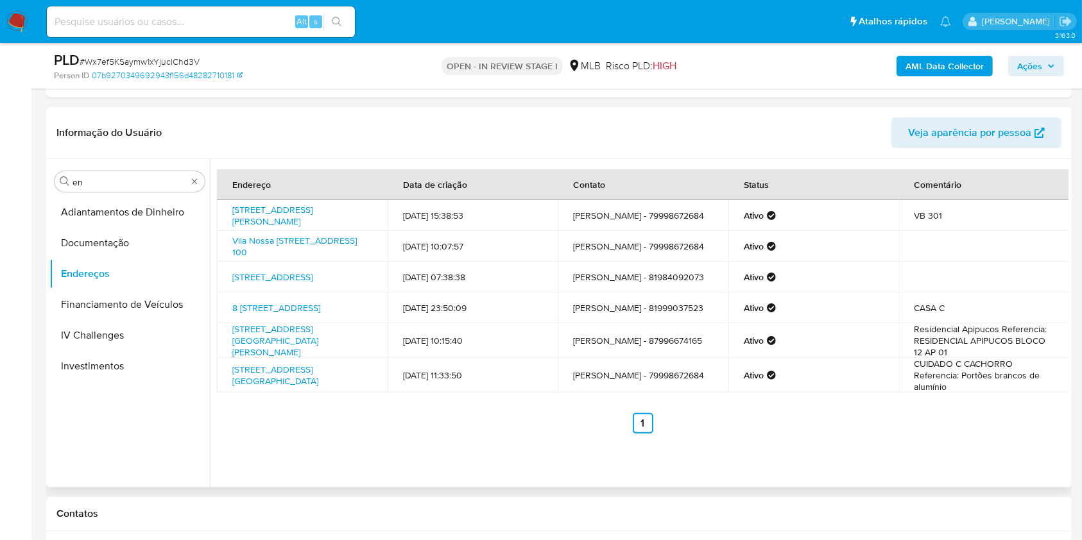
click at [534, 118] on header "Informação do Usuário Veja aparência por pessoa" at bounding box center [558, 132] width 1005 height 31
click at [103, 171] on div "Procurar en" at bounding box center [130, 181] width 150 height 21
click at [96, 183] on input "en" at bounding box center [129, 182] width 114 height 12
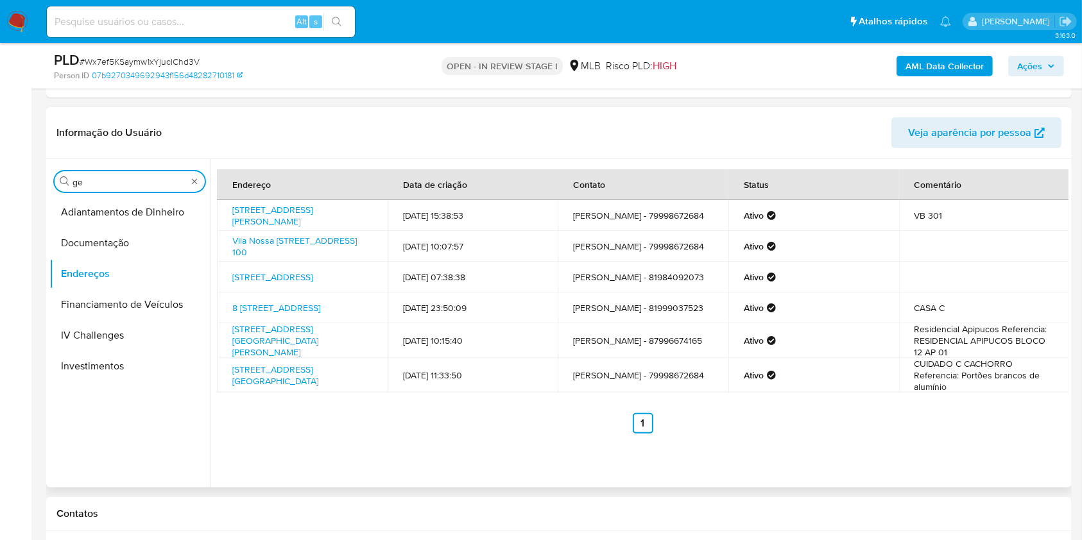
type input "ge"
click at [73, 206] on button "Detalhe da geolocalização" at bounding box center [129, 212] width 160 height 31
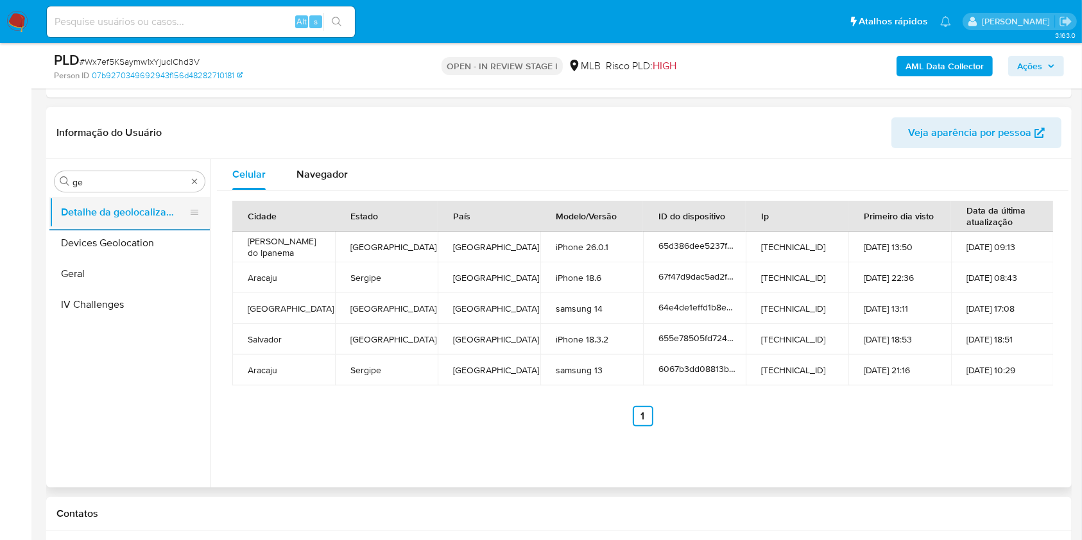
click at [79, 200] on button "Detalhe da geolocalização" at bounding box center [124, 212] width 150 height 31
click at [80, 192] on div "Procurar ge Detalhe da geolocalização Devices Geolocation Geral IV Challenges" at bounding box center [129, 324] width 160 height 327
click at [81, 190] on div "Procurar ge" at bounding box center [130, 181] width 150 height 21
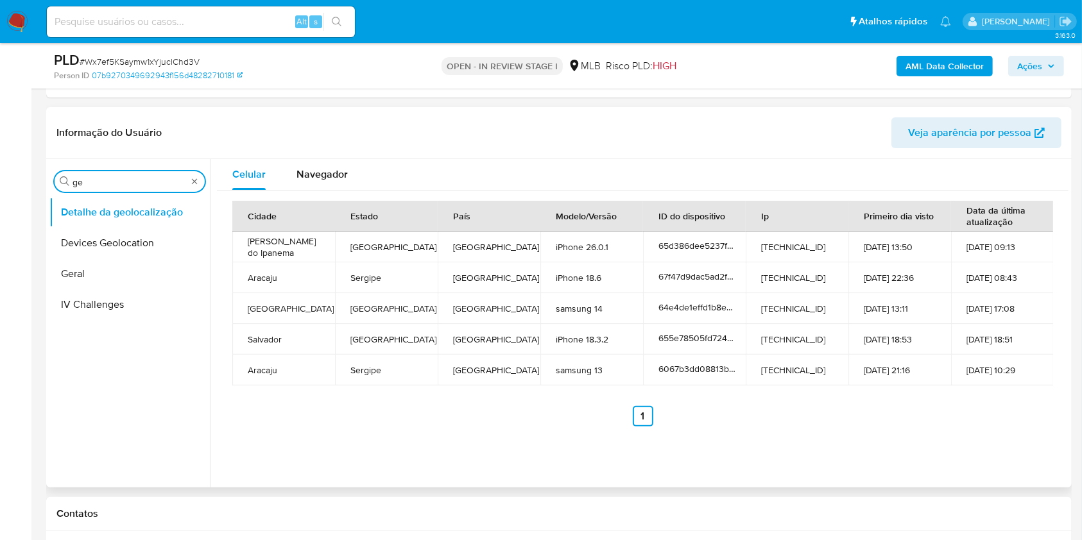
click at [81, 184] on input "ge" at bounding box center [129, 182] width 114 height 12
type input "res"
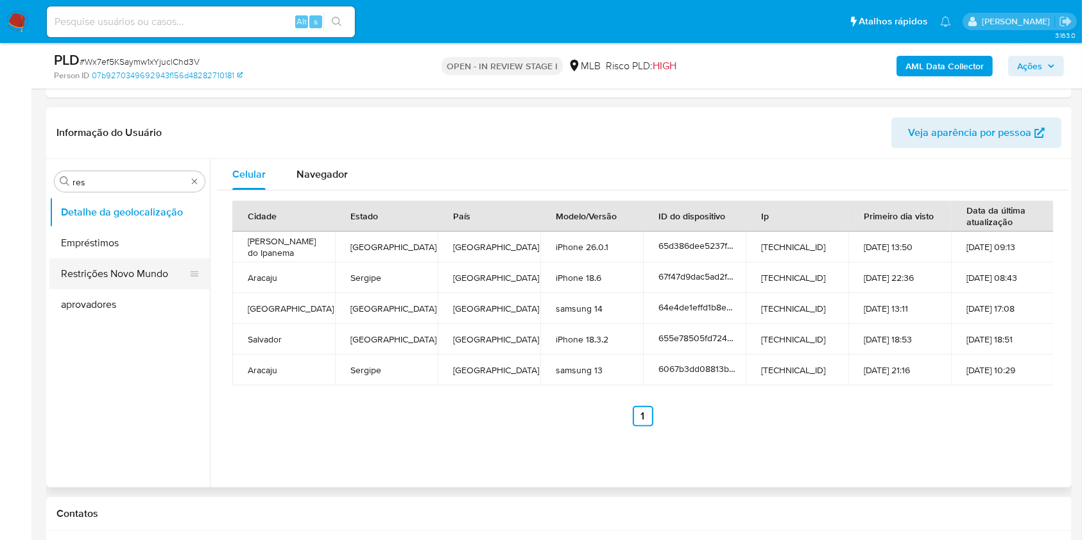
click at [103, 280] on button "Restrições Novo Mundo" at bounding box center [124, 274] width 150 height 31
click at [102, 280] on button "Restrições Novo Mundo" at bounding box center [124, 274] width 150 height 31
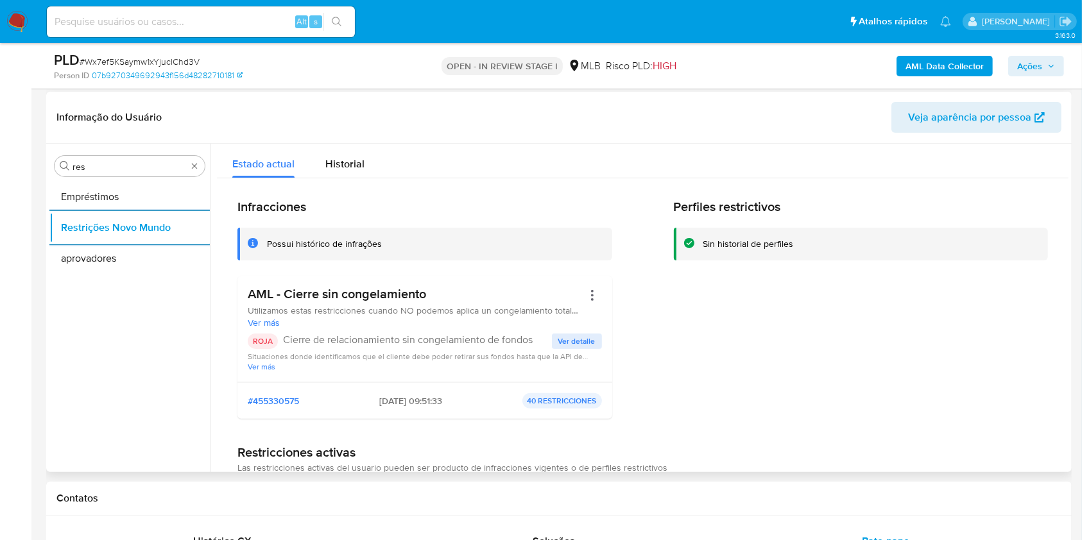
click at [306, 282] on div "AML - Cierre sin congelamiento Utilizamos estas restricciones cuando NO podemos…" at bounding box center [424, 329] width 375 height 106
drag, startPoint x: 120, startPoint y: 362, endPoint x: 352, endPoint y: 330, distance: 233.7
click at [120, 362] on ul "Empréstimos Restrições Novo Mundo aprovadores" at bounding box center [129, 326] width 160 height 289
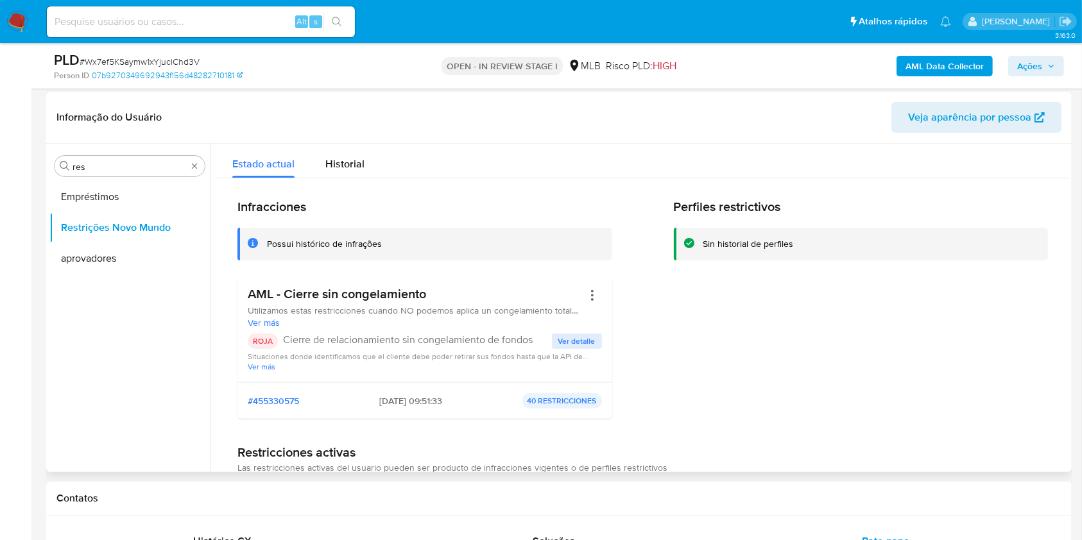
click at [329, 338] on p "Cierre de relacionamiento sin congelamiento de fondos" at bounding box center [417, 340] width 269 height 13
drag, startPoint x: 559, startPoint y: 323, endPoint x: 574, endPoint y: 337, distance: 20.0
click at [559, 323] on span "Ver más" at bounding box center [415, 323] width 335 height 12
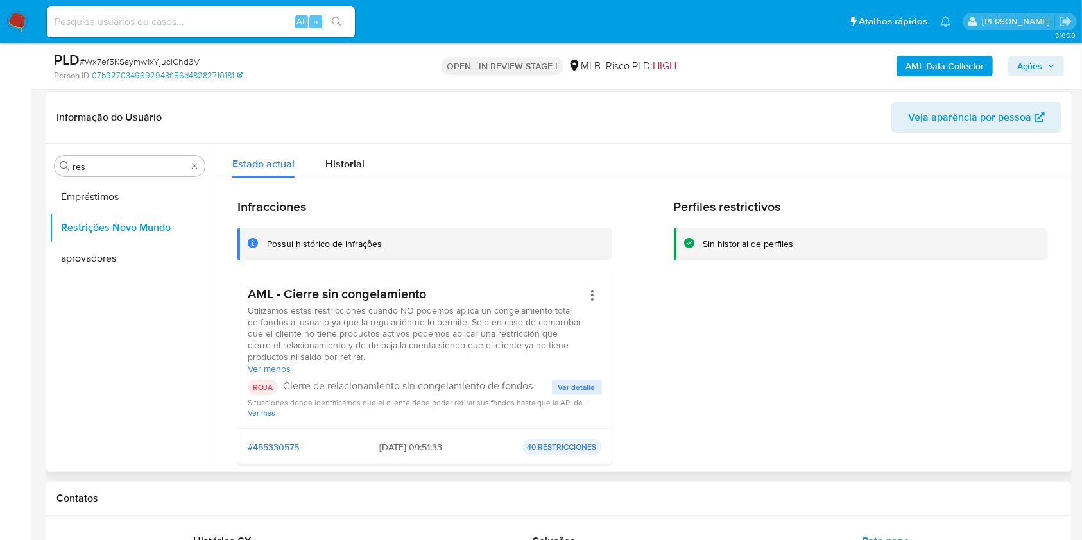
click at [578, 381] on span "Ver detalle" at bounding box center [576, 387] width 37 height 13
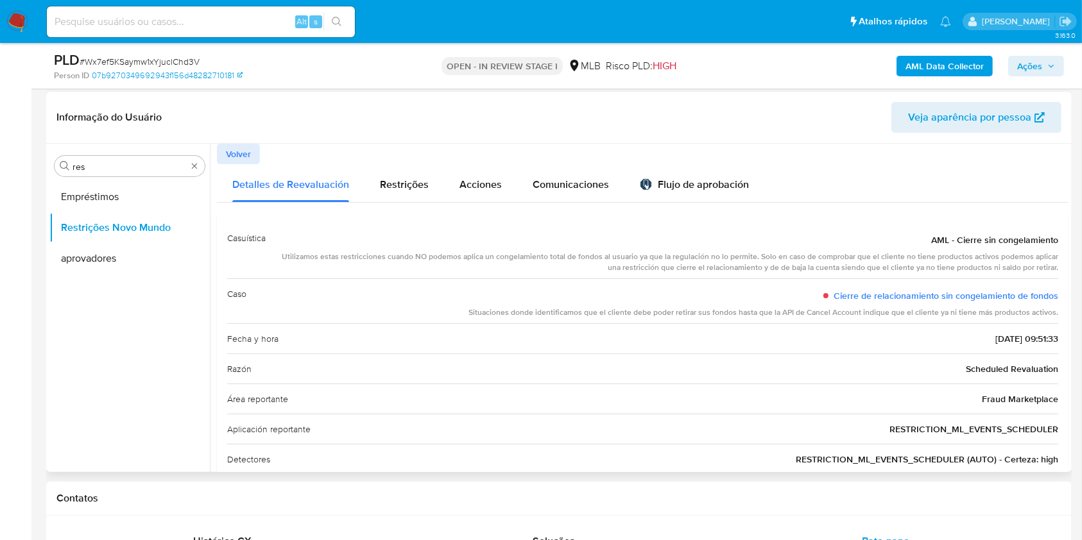
click at [978, 369] on span "Scheduled Revaluation" at bounding box center [1012, 368] width 92 height 13
click at [794, 372] on div "Razón Scheduled Revaluation" at bounding box center [642, 368] width 831 height 30
click at [124, 174] on div "Procurar res" at bounding box center [130, 166] width 150 height 21
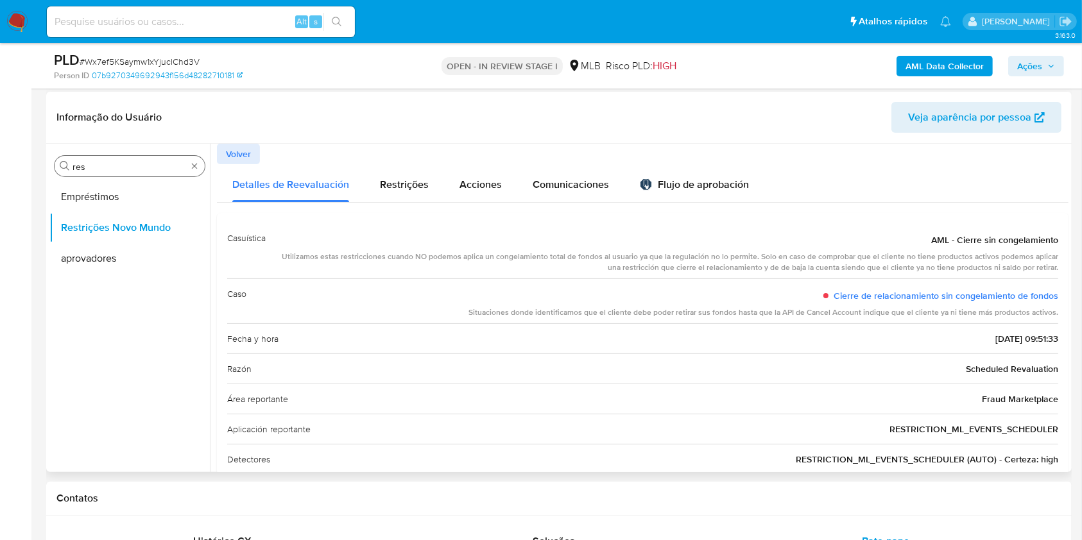
click at [110, 170] on input "res" at bounding box center [129, 167] width 114 height 12
click at [110, 169] on input "res" at bounding box center [129, 167] width 114 height 12
type input "po"
click at [88, 192] on button "Dispositivos Point" at bounding box center [129, 197] width 160 height 31
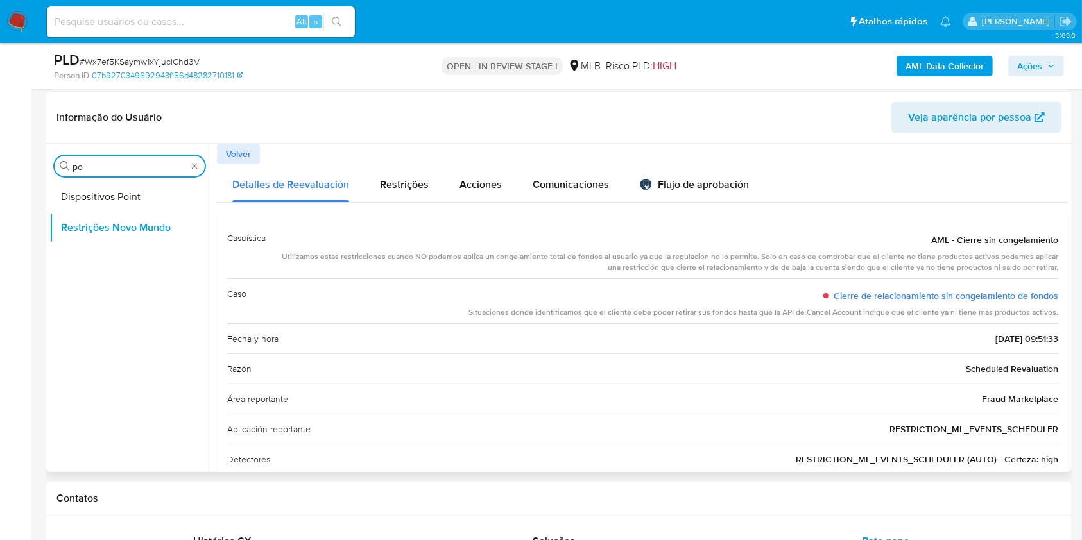
click at [88, 192] on button "Dispositivos Point" at bounding box center [129, 197] width 160 height 31
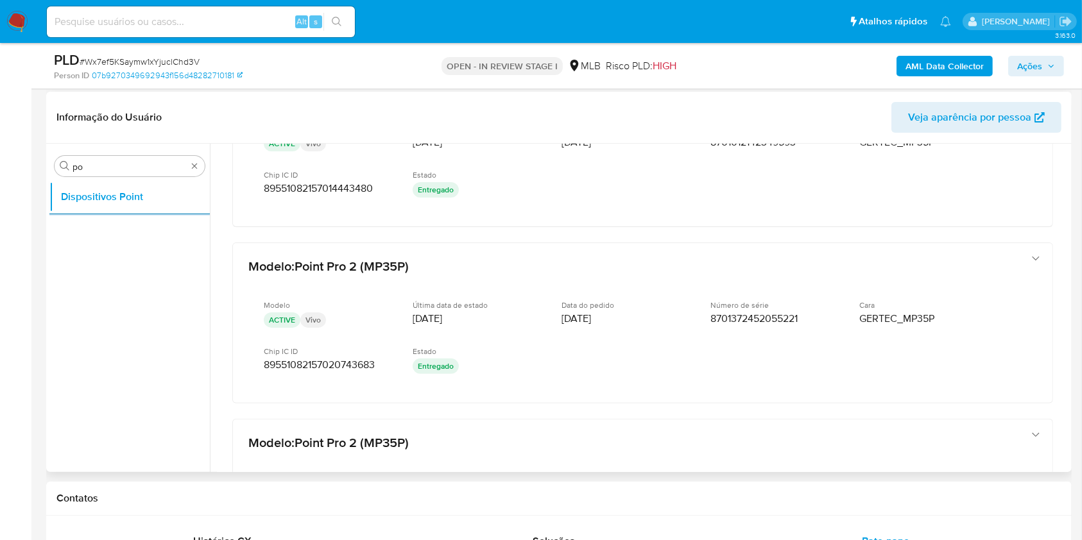
scroll to position [342, 0]
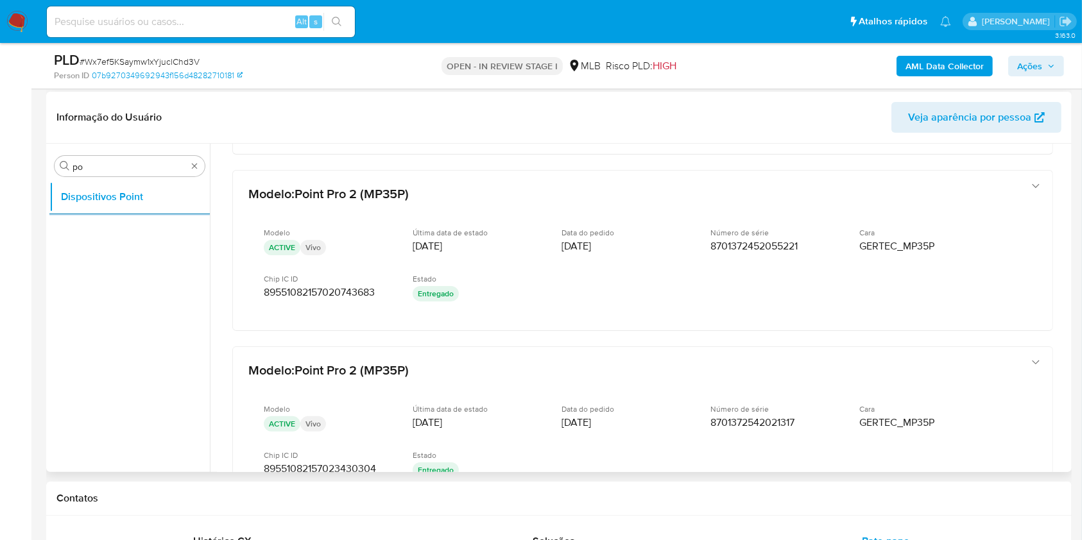
click at [1068, 284] on div at bounding box center [639, 308] width 858 height 328
drag, startPoint x: 1068, startPoint y: 284, endPoint x: 1066, endPoint y: 301, distance: 16.8
click at [1066, 301] on div at bounding box center [639, 308] width 858 height 328
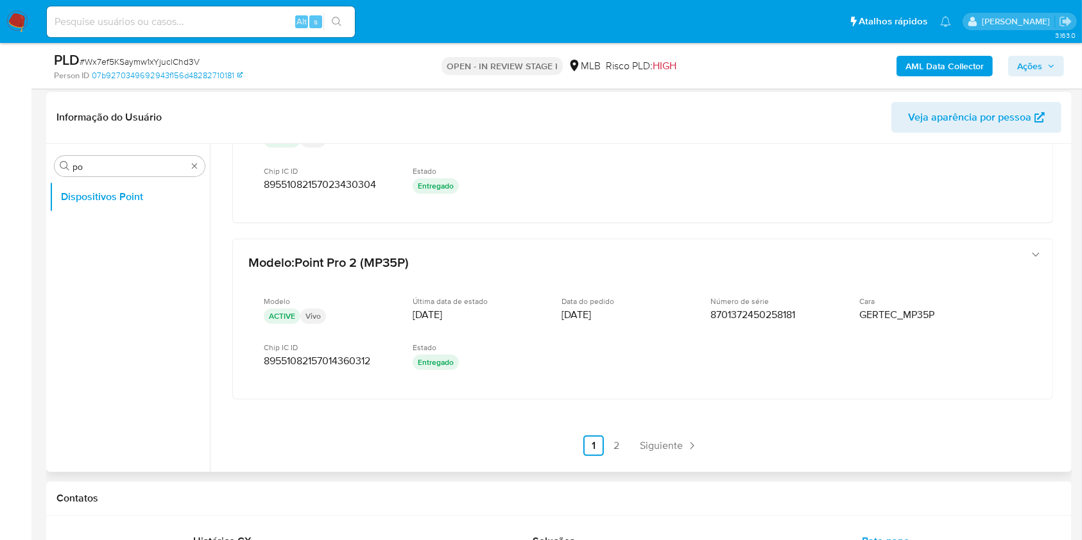
scroll to position [630, 0]
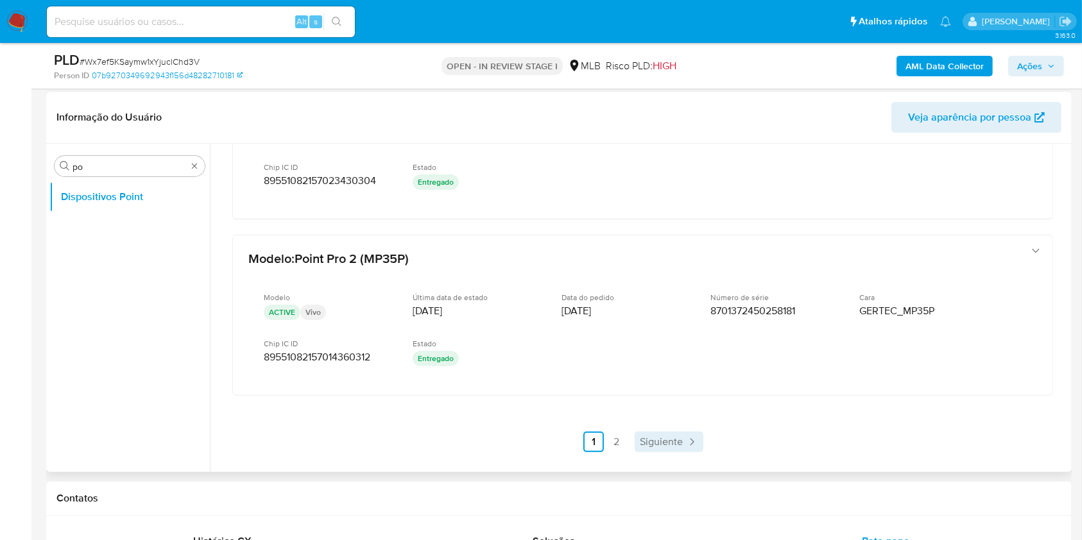
click at [646, 446] on span "Siguiente" at bounding box center [661, 442] width 43 height 10
click at [960, 67] on b "AML Data Collector" at bounding box center [944, 66] width 78 height 21
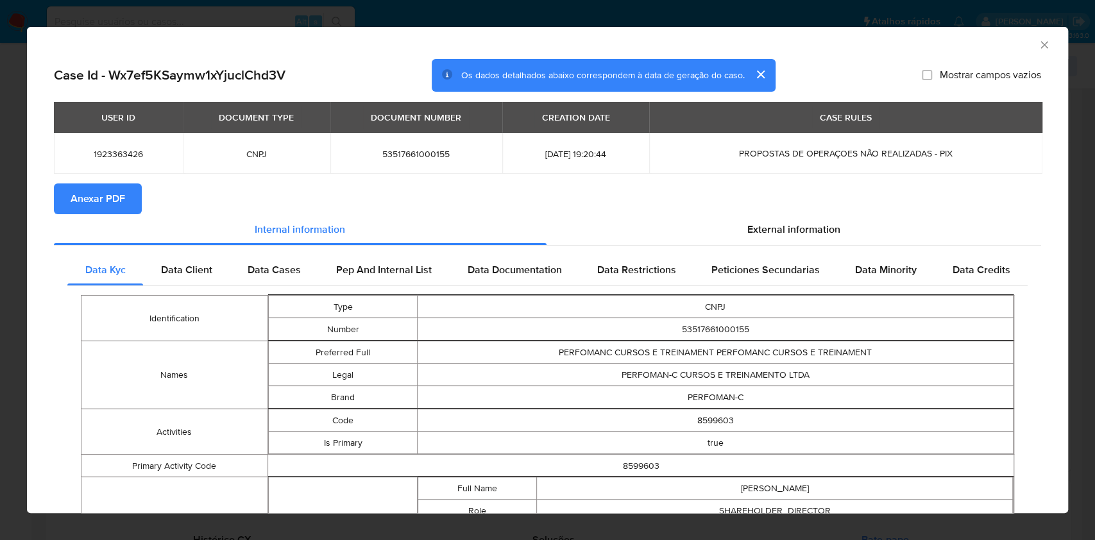
click at [83, 191] on span "Anexar PDF" at bounding box center [98, 199] width 55 height 28
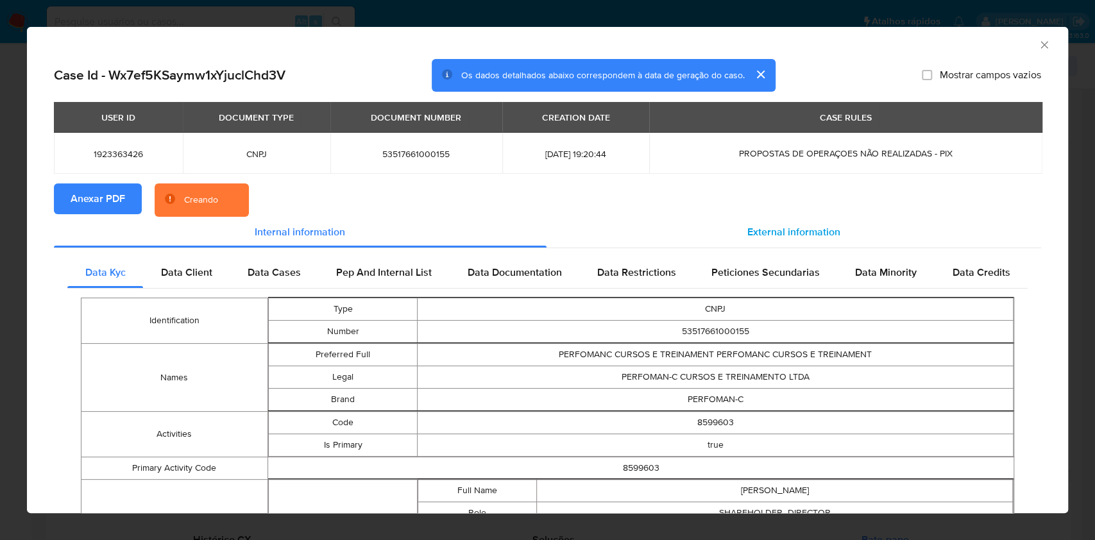
click at [787, 241] on div "External information" at bounding box center [794, 232] width 495 height 31
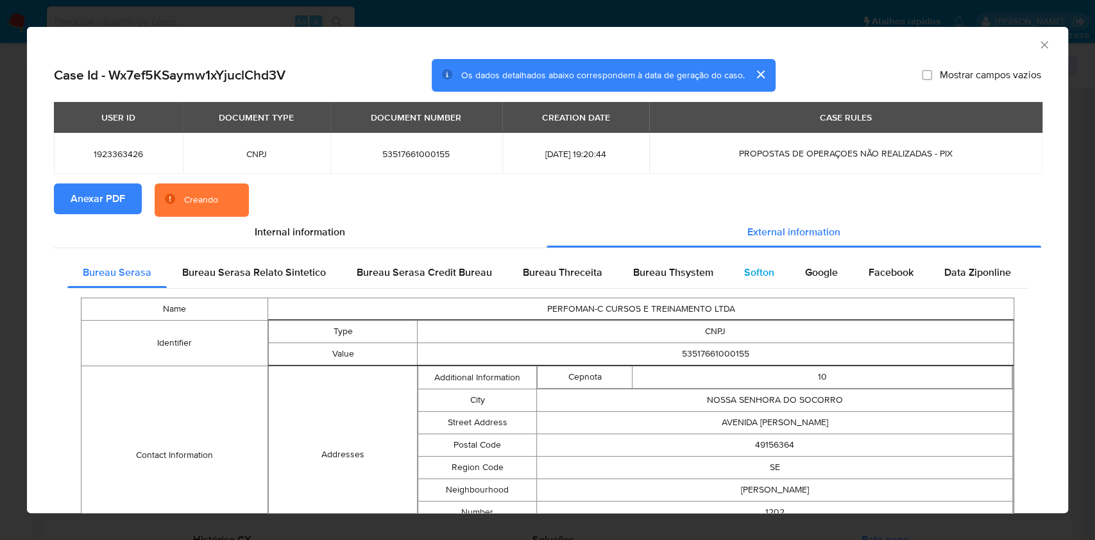
click at [751, 277] on span "Softon" at bounding box center [759, 272] width 30 height 15
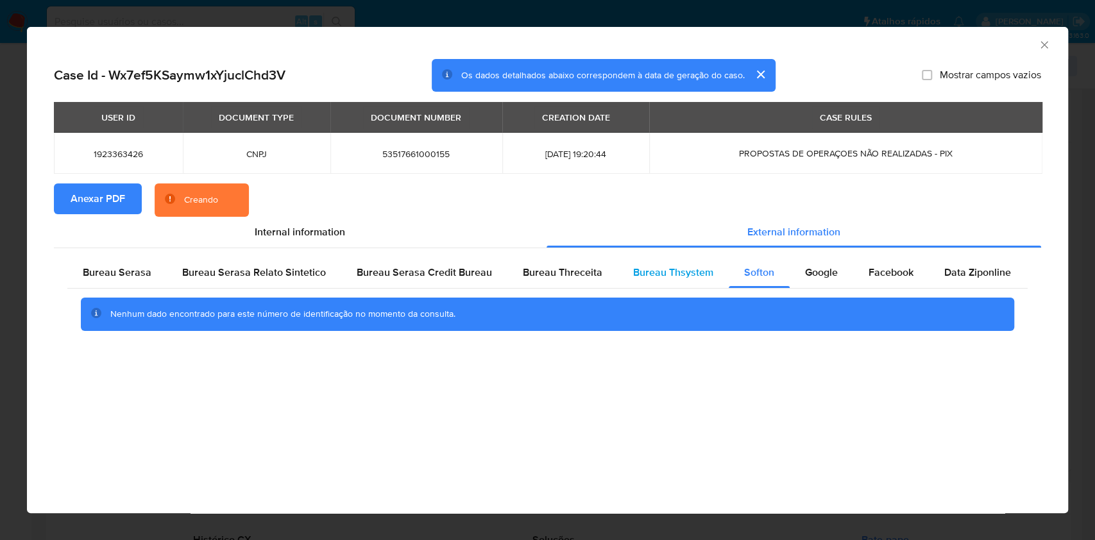
click at [703, 276] on span "Bureau Thsystem" at bounding box center [673, 272] width 80 height 15
click at [570, 282] on div "Bureau Threceita" at bounding box center [562, 272] width 110 height 31
click at [99, 277] on span "Bureau Serasa" at bounding box center [117, 272] width 69 height 15
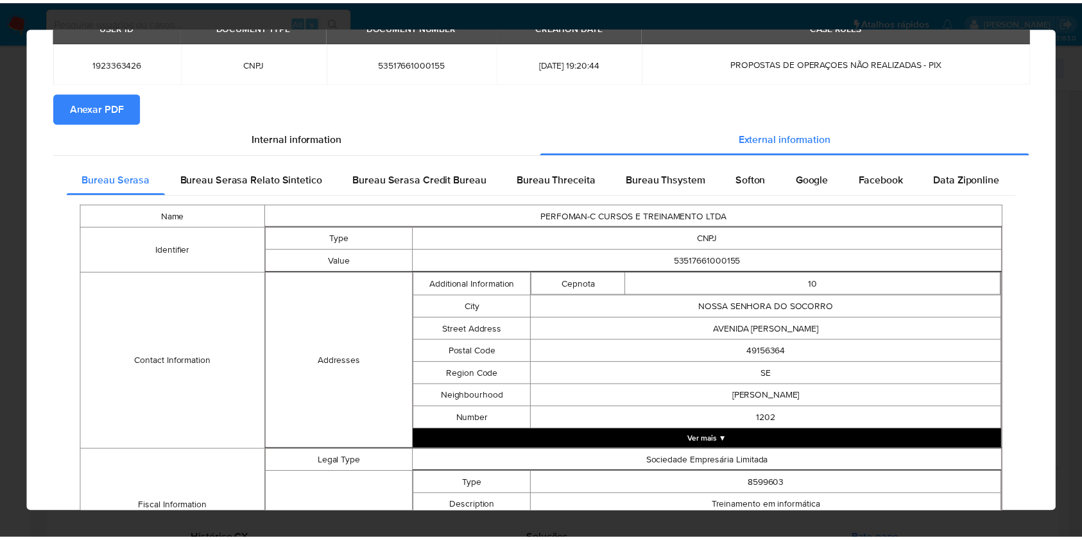
scroll to position [5, 0]
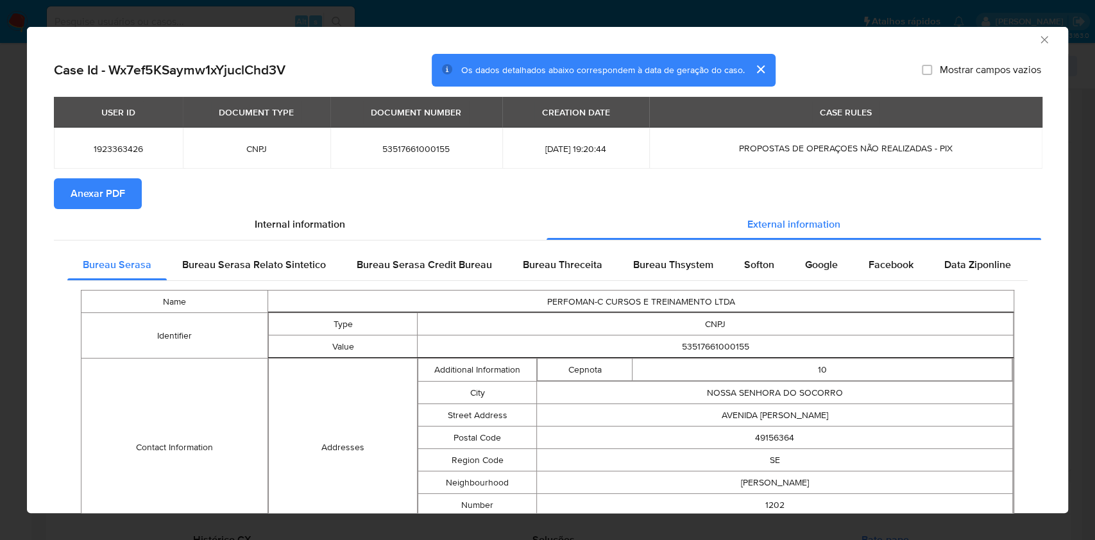
click at [0, 200] on div "AML Data Collector Case Id - Wx7ef5KSaymw1xYjuclChd3V Os dados detalhados abaix…" at bounding box center [547, 270] width 1095 height 540
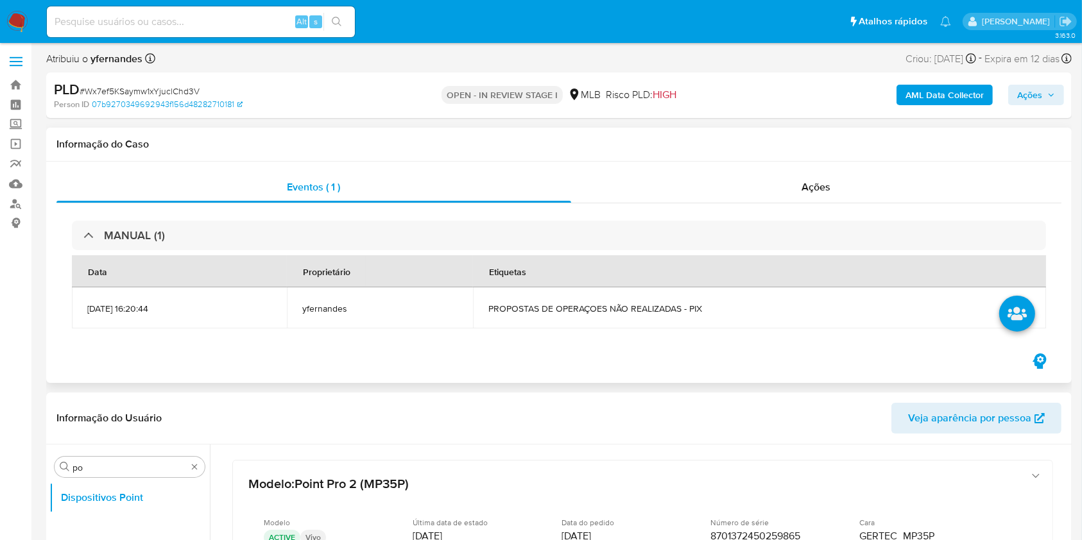
scroll to position [0, 0]
click at [741, 198] on div "Ações" at bounding box center [816, 188] width 490 height 31
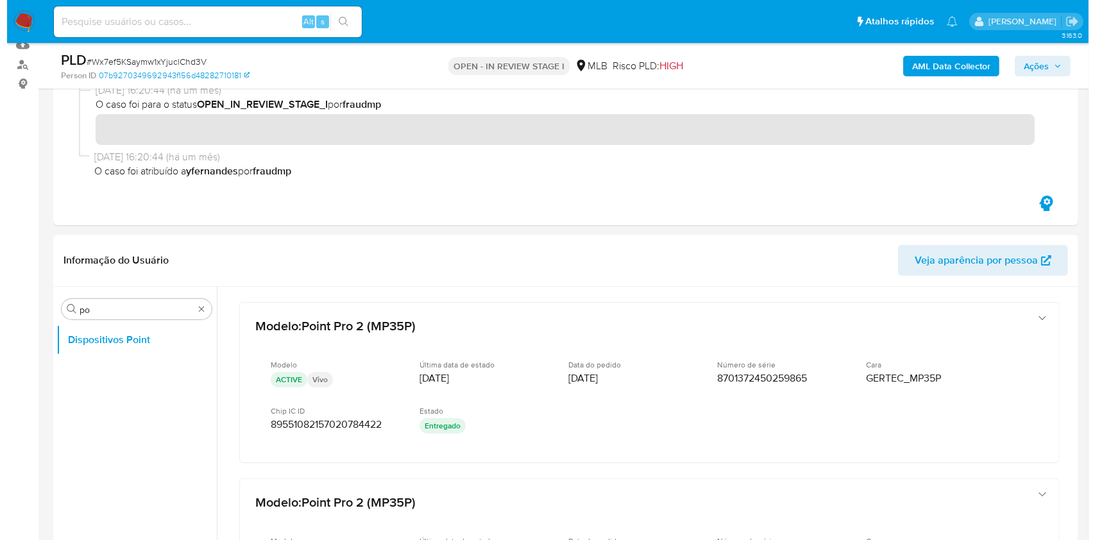
scroll to position [257, 0]
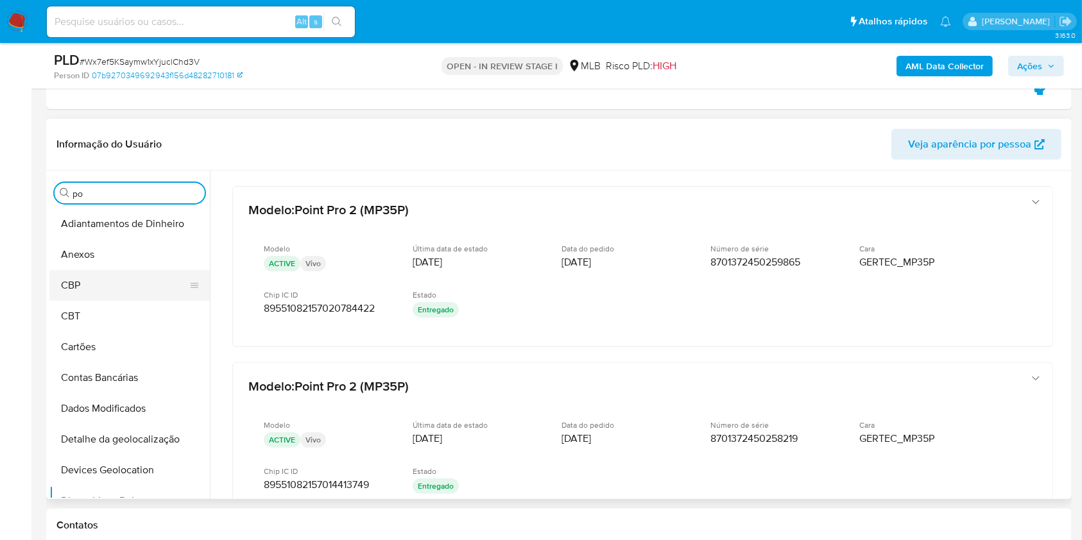
click at [112, 270] on button "CBP" at bounding box center [124, 285] width 150 height 31
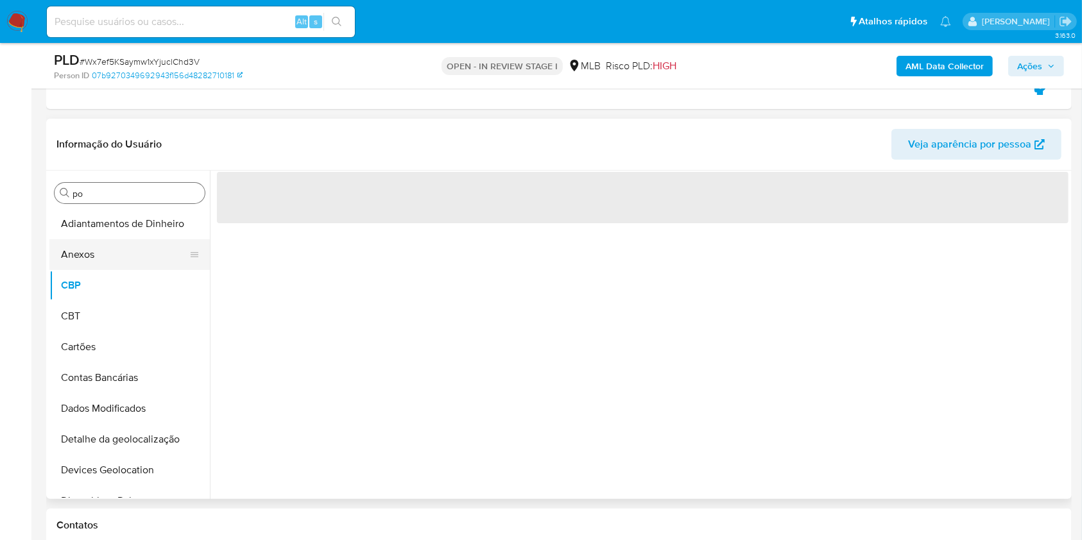
click at [108, 260] on button "Anexos" at bounding box center [124, 254] width 150 height 31
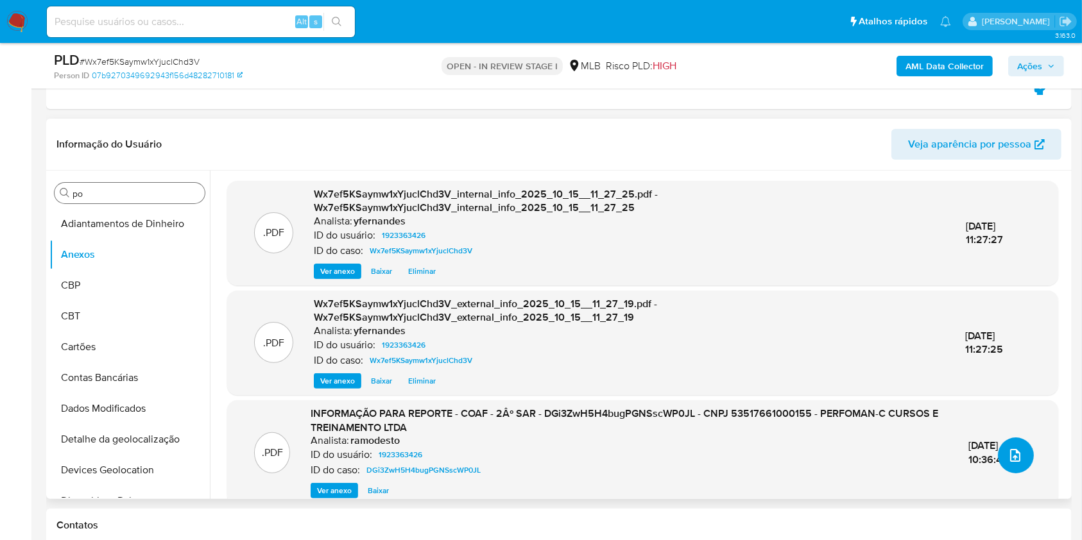
click at [1016, 461] on button "upload-file" at bounding box center [1016, 456] width 36 height 36
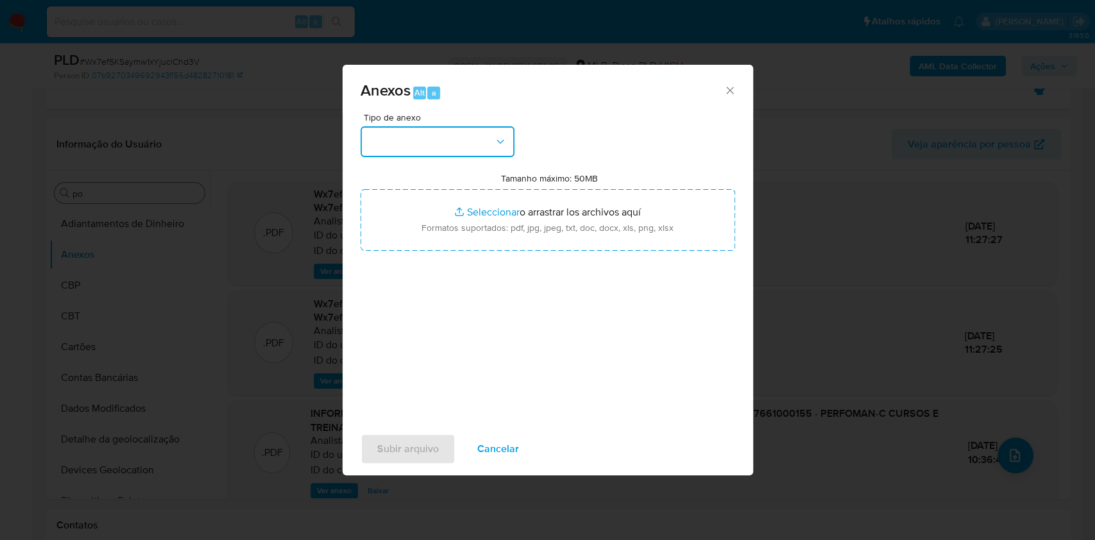
click at [387, 153] on button "button" at bounding box center [438, 141] width 154 height 31
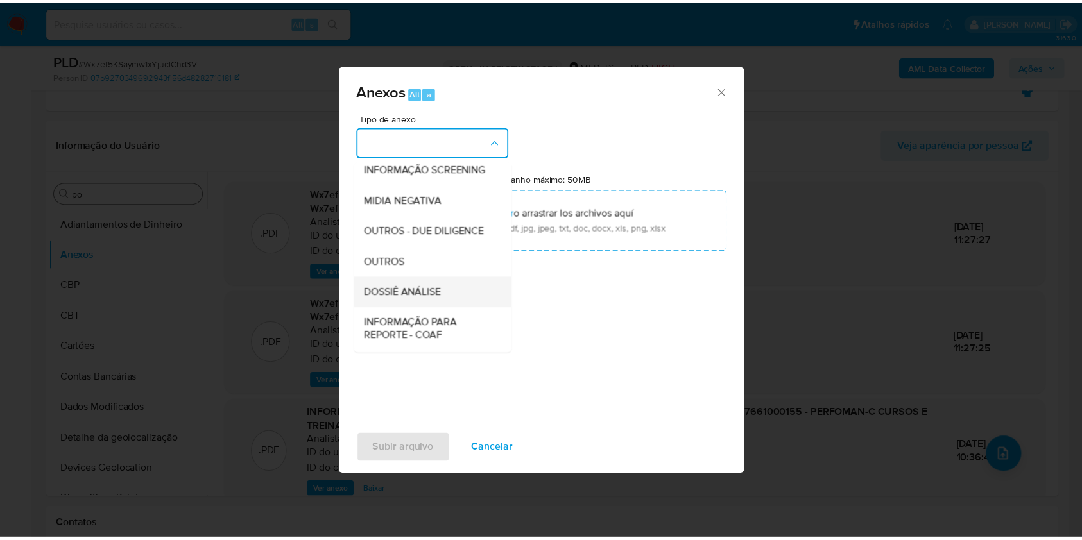
scroll to position [197, 0]
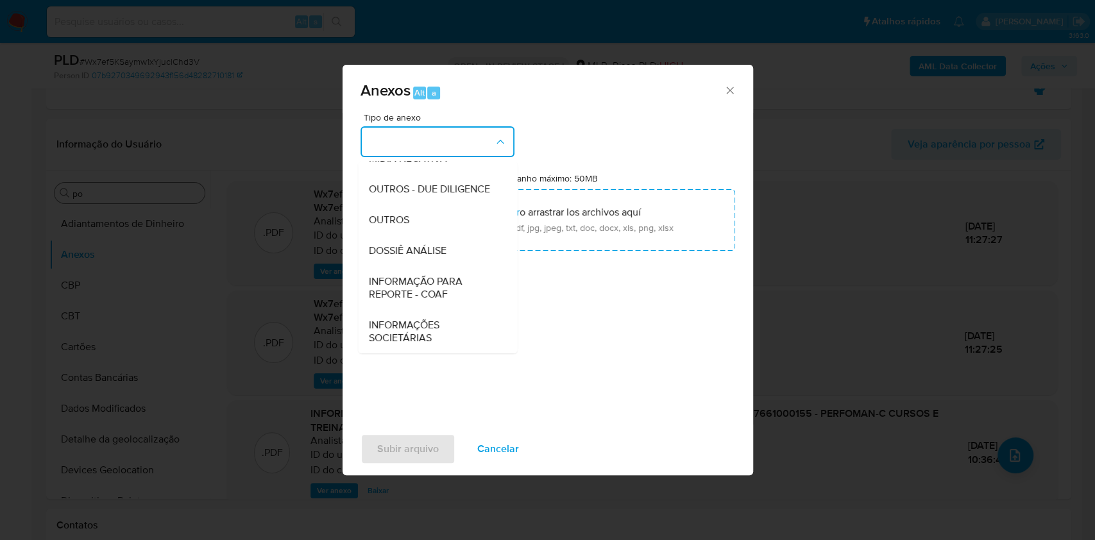
click at [417, 227] on div "OUTROS" at bounding box center [433, 220] width 131 height 31
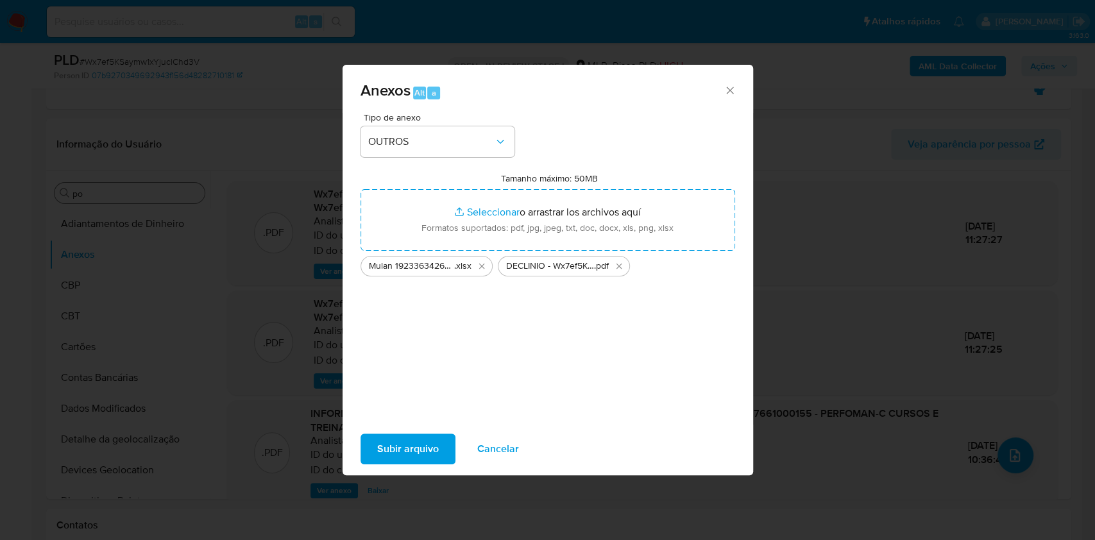
click at [390, 457] on span "Subir arquivo" at bounding box center [408, 449] width 62 height 28
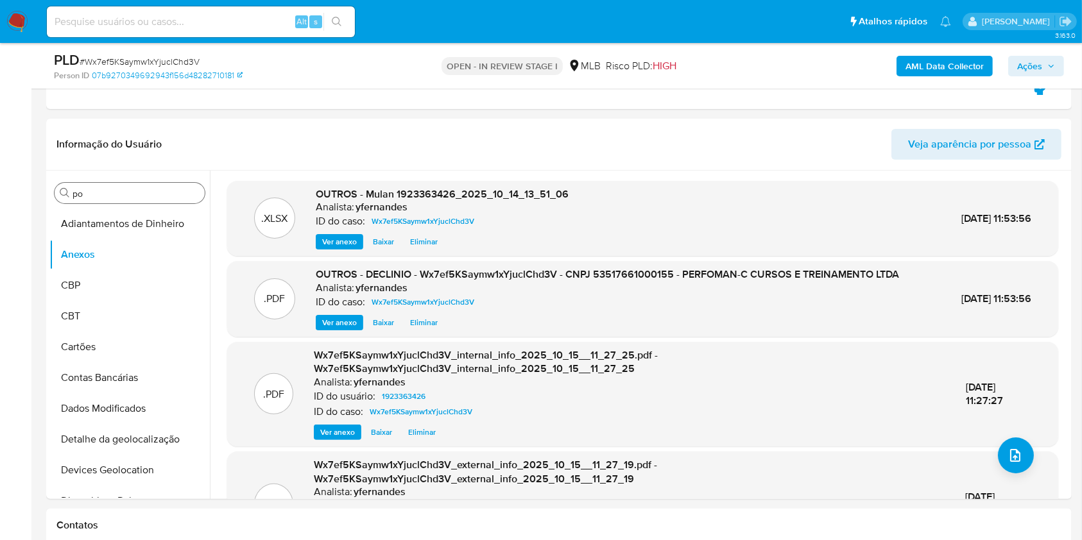
click at [1027, 66] on span "Ações" at bounding box center [1029, 66] width 25 height 21
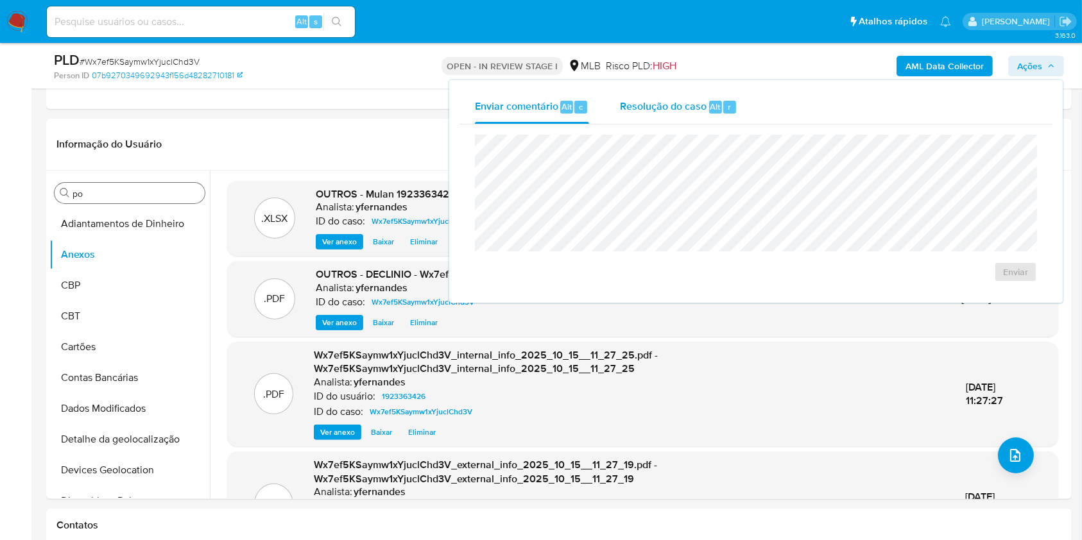
click at [616, 107] on button "Resolução do caso Alt r" at bounding box center [678, 106] width 148 height 33
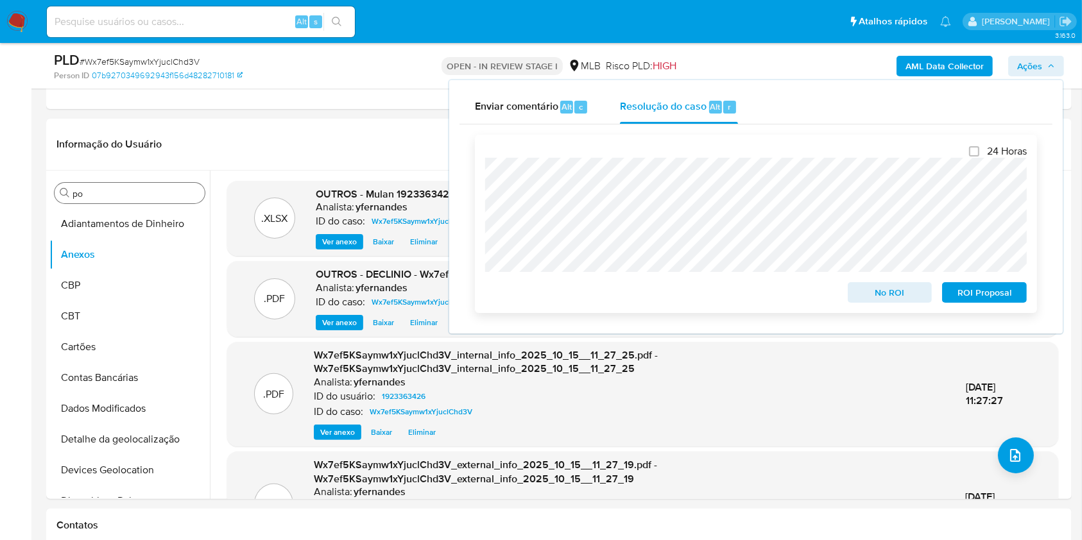
click at [887, 295] on span "No ROI" at bounding box center [889, 293] width 67 height 18
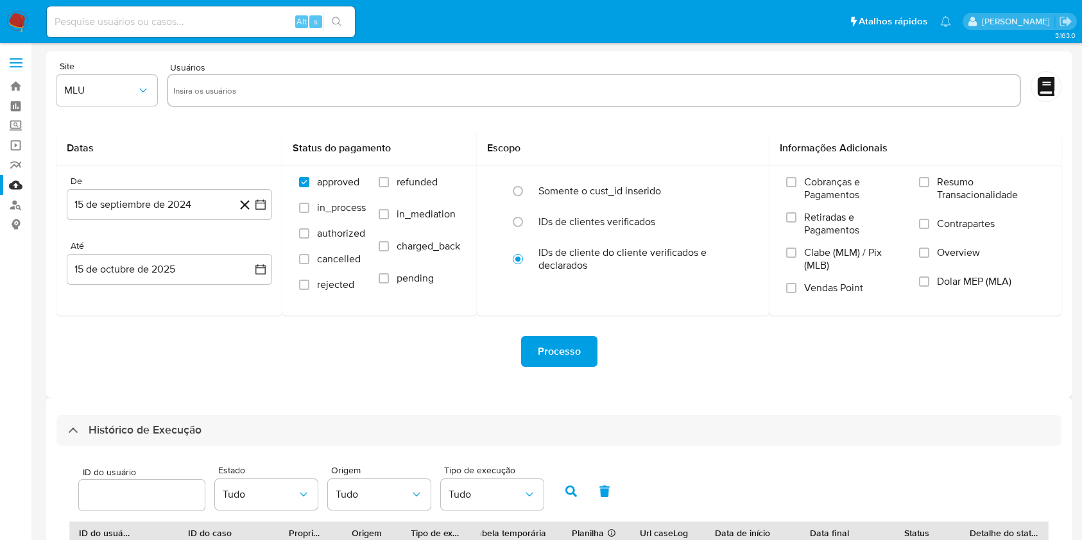
select select "10"
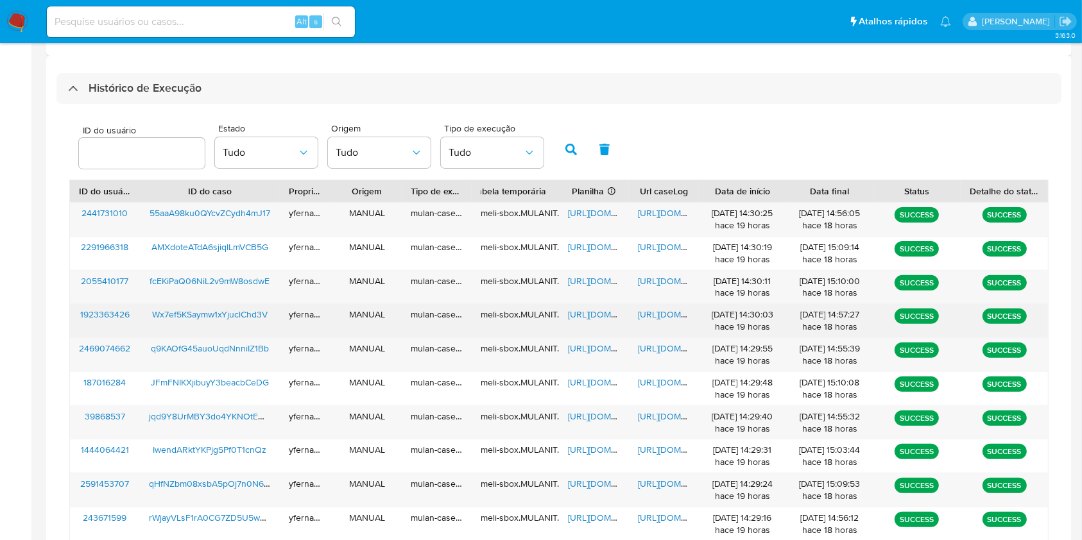
click at [580, 316] on span "[URL][DOMAIN_NAME]" at bounding box center [612, 314] width 89 height 13
click at [661, 319] on span "[URL][DOMAIN_NAME]" at bounding box center [682, 314] width 89 height 13
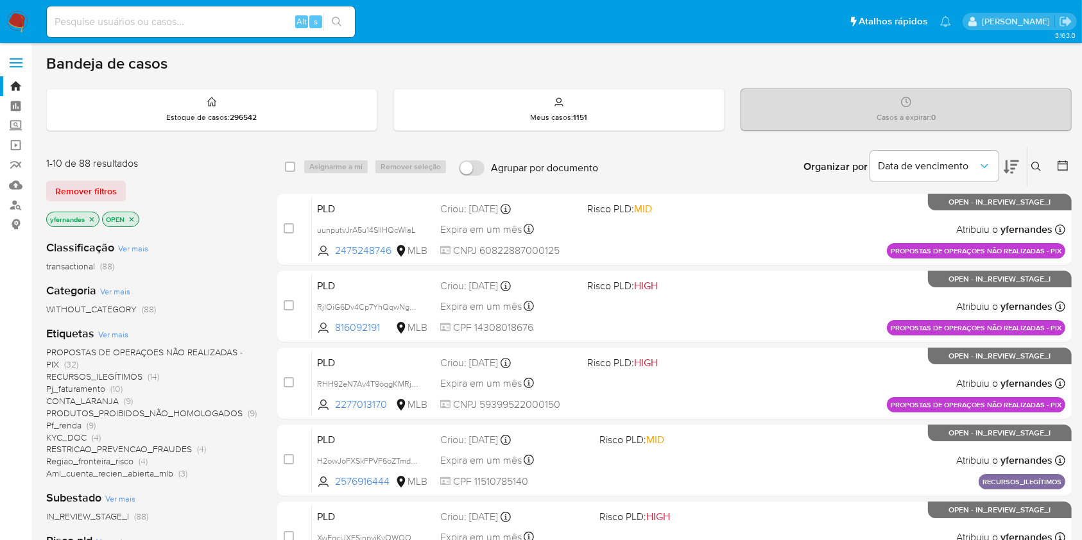
click at [24, 18] on img at bounding box center [17, 22] width 22 height 22
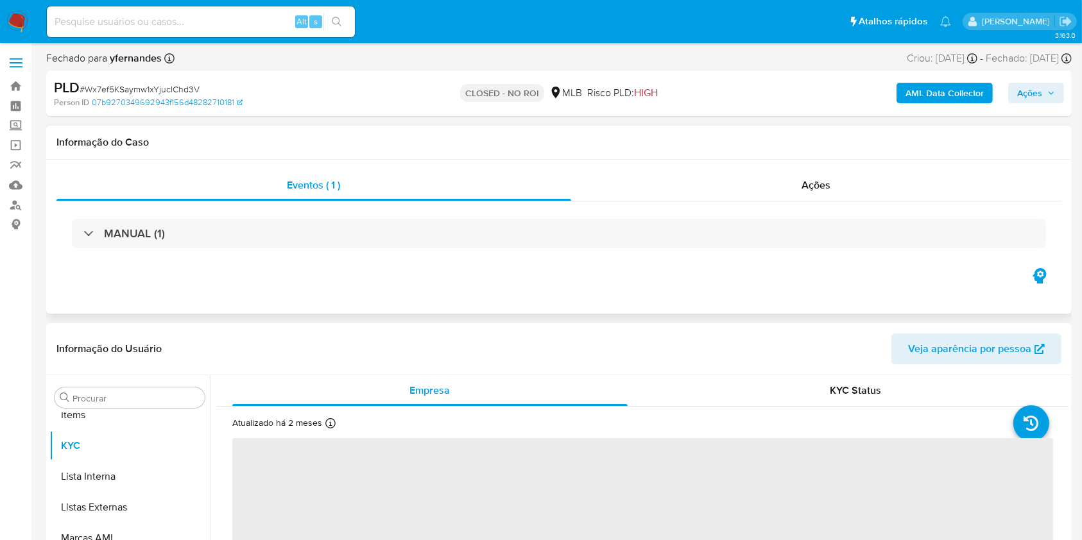
scroll to position [696, 0]
click at [765, 177] on div "Ações" at bounding box center [816, 185] width 490 height 31
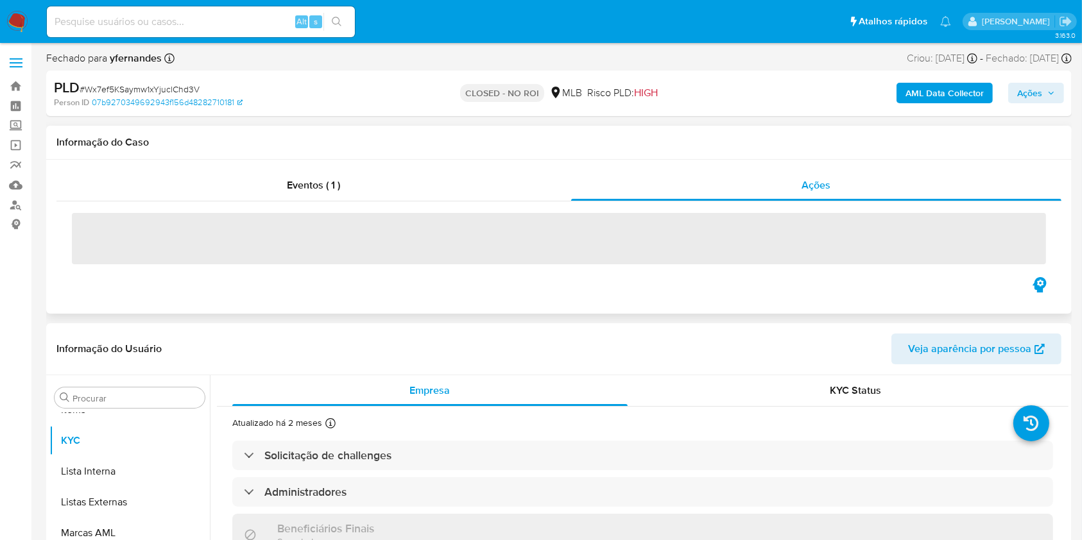
select select "10"
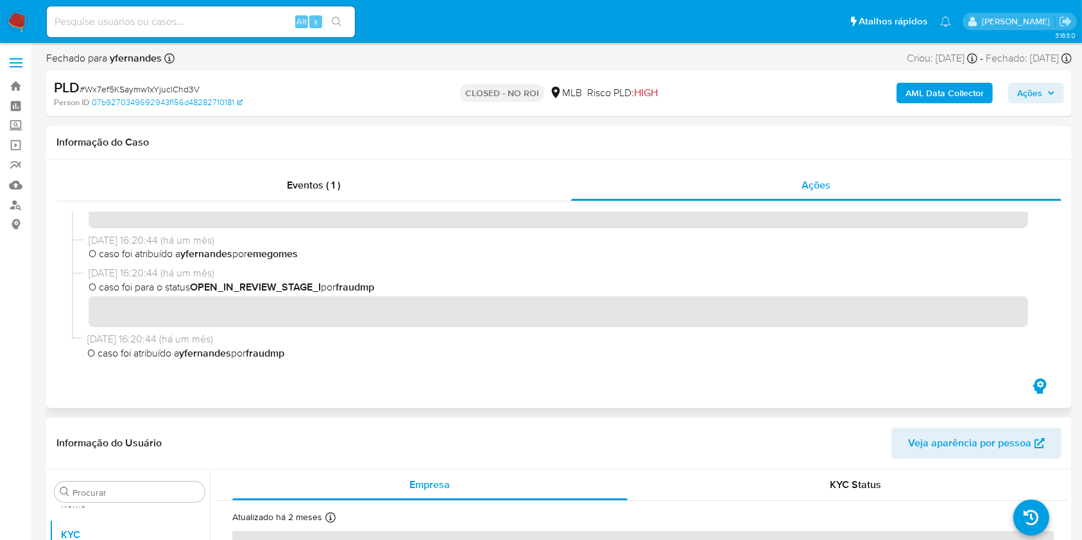
scroll to position [0, 0]
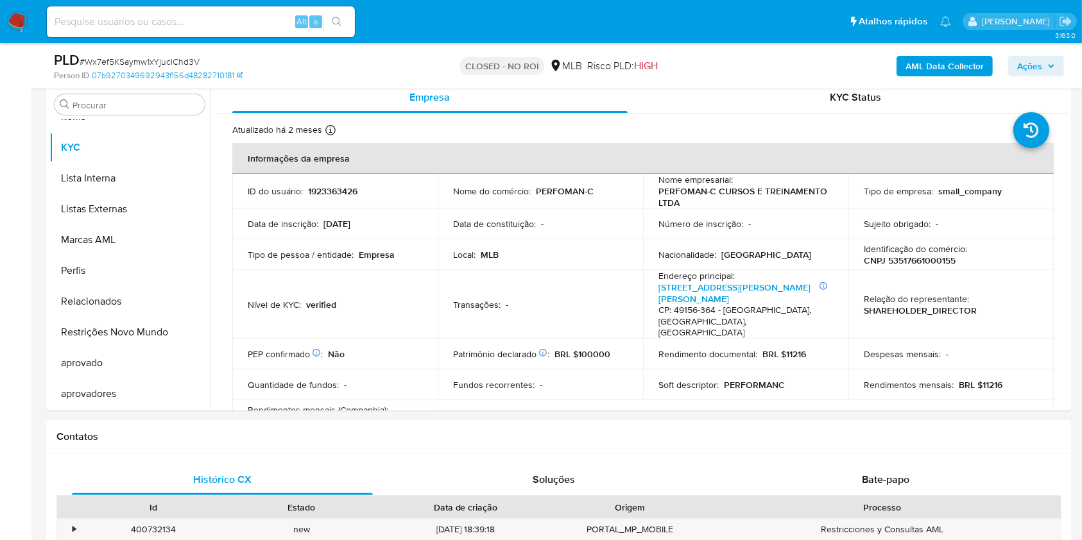
drag, startPoint x: 842, startPoint y: 485, endPoint x: 780, endPoint y: 457, distance: 67.5
click at [842, 484] on div "Bate-papo" at bounding box center [885, 479] width 301 height 31
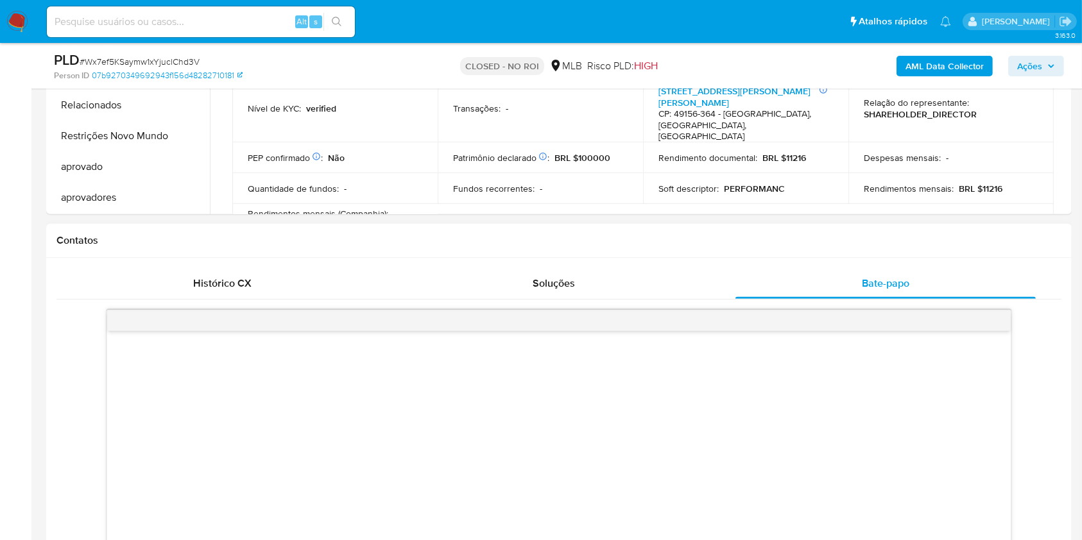
scroll to position [684, 0]
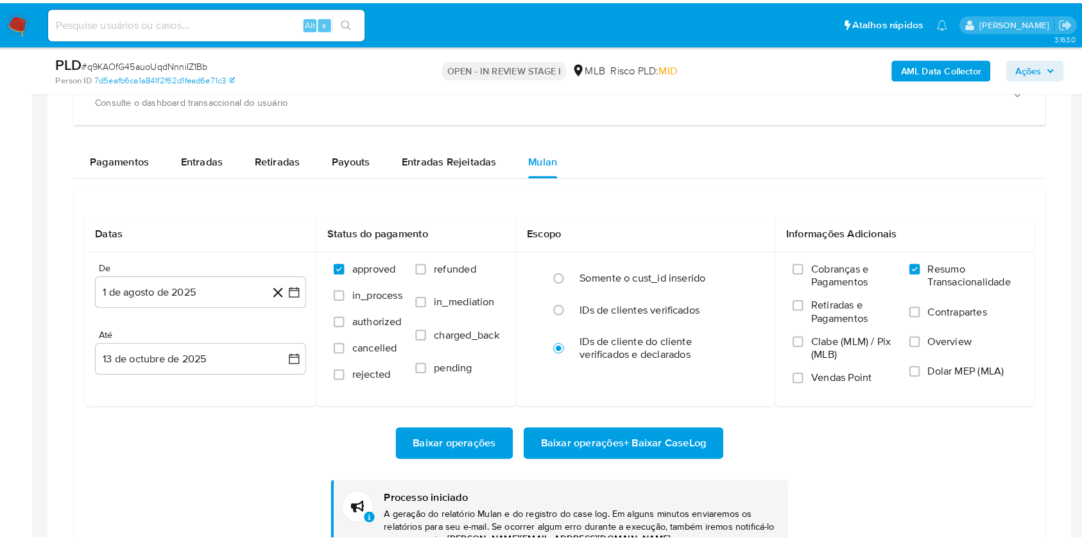
scroll to position [696, 0]
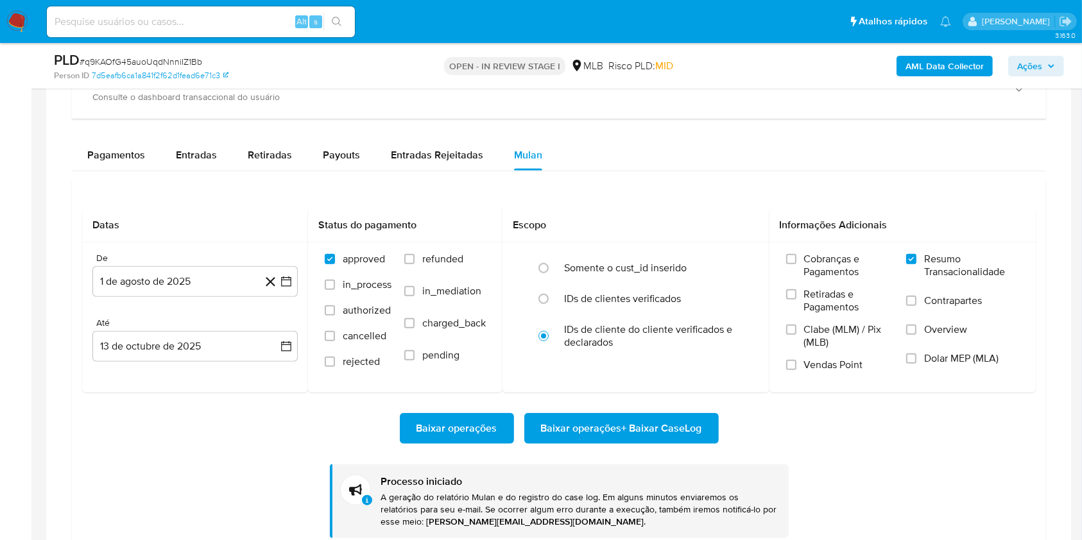
click at [164, 62] on span "# q9KAOfG45auoUqdNnniIZ1Bb" at bounding box center [141, 61] width 123 height 13
copy span "q9KAOfG45auoUqdNnniIZ1Bb"
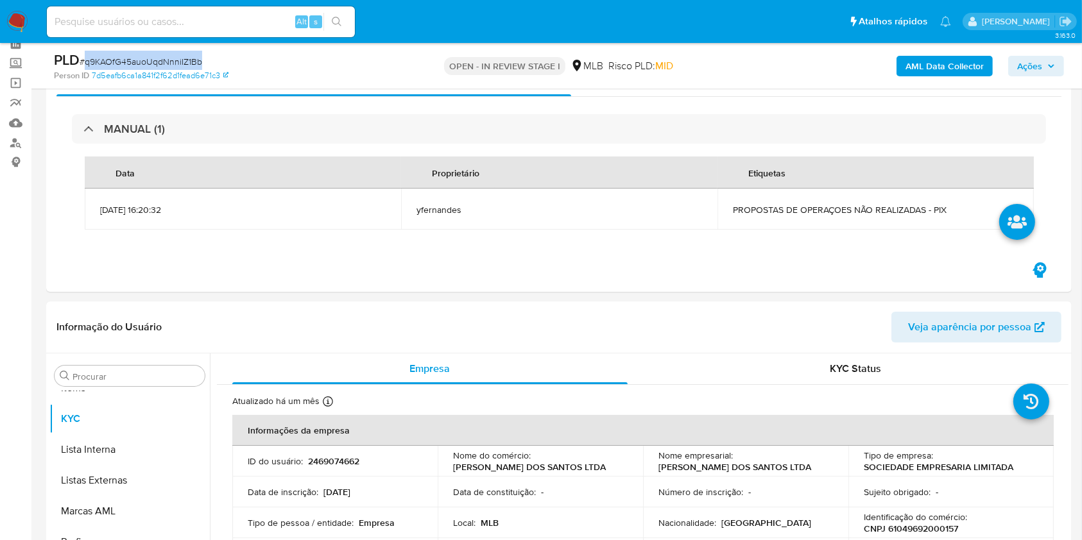
scroll to position [0, 0]
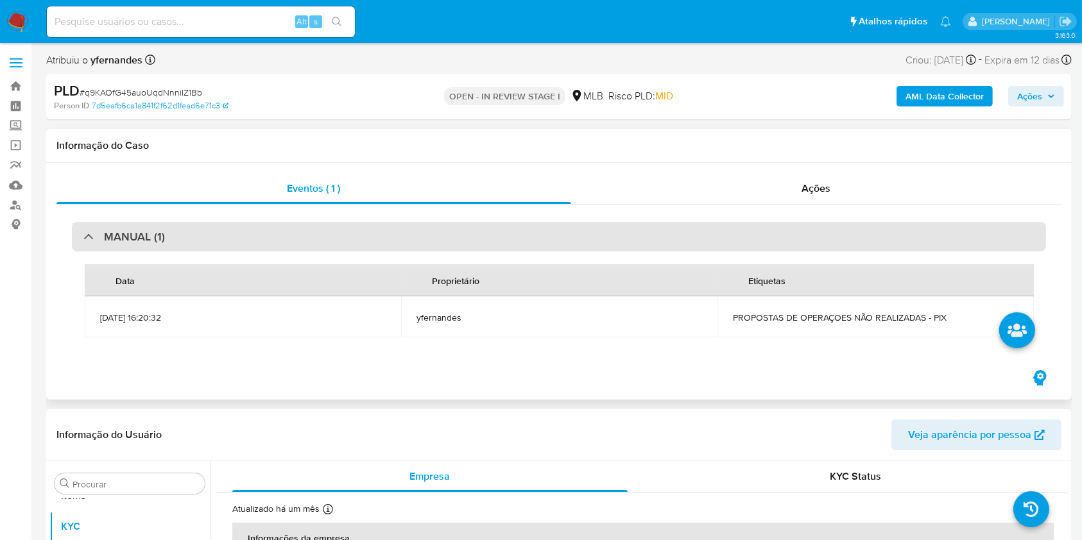
click at [287, 235] on div "MANUAL (1)" at bounding box center [559, 237] width 974 height 30
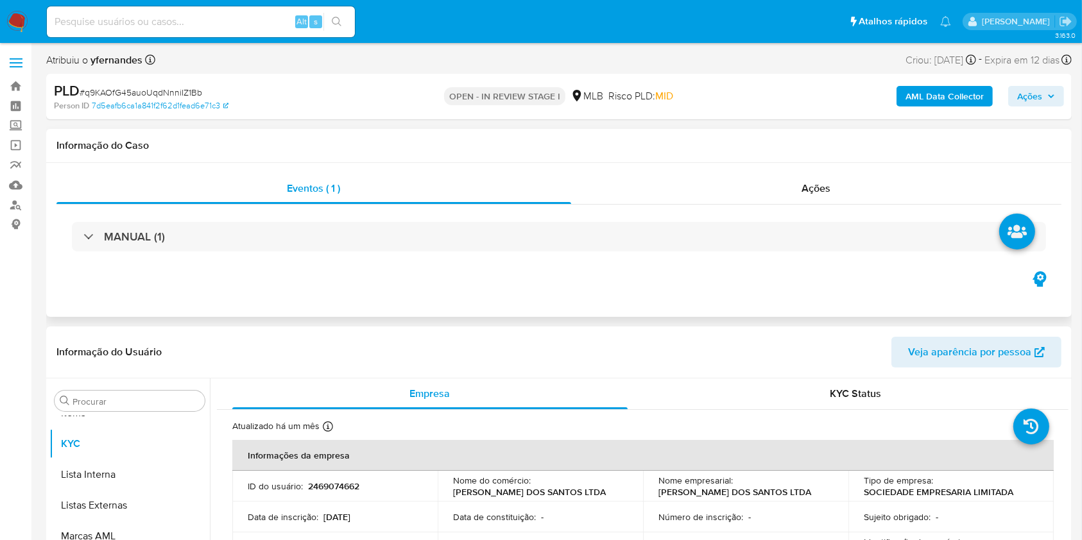
click at [352, 215] on div "MANUAL (1)" at bounding box center [558, 237] width 1005 height 64
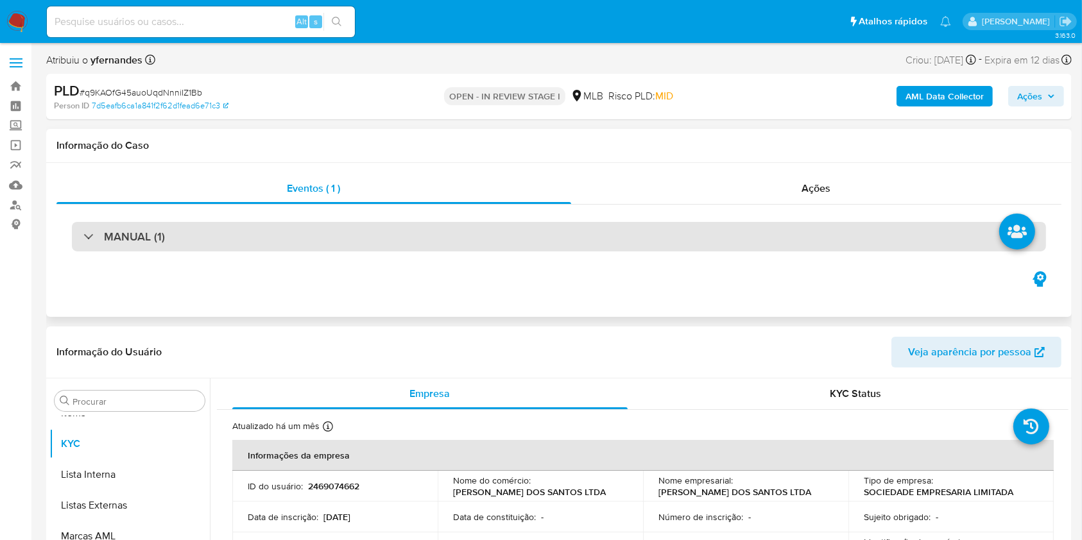
click at [212, 228] on div "MANUAL (1)" at bounding box center [559, 237] width 974 height 30
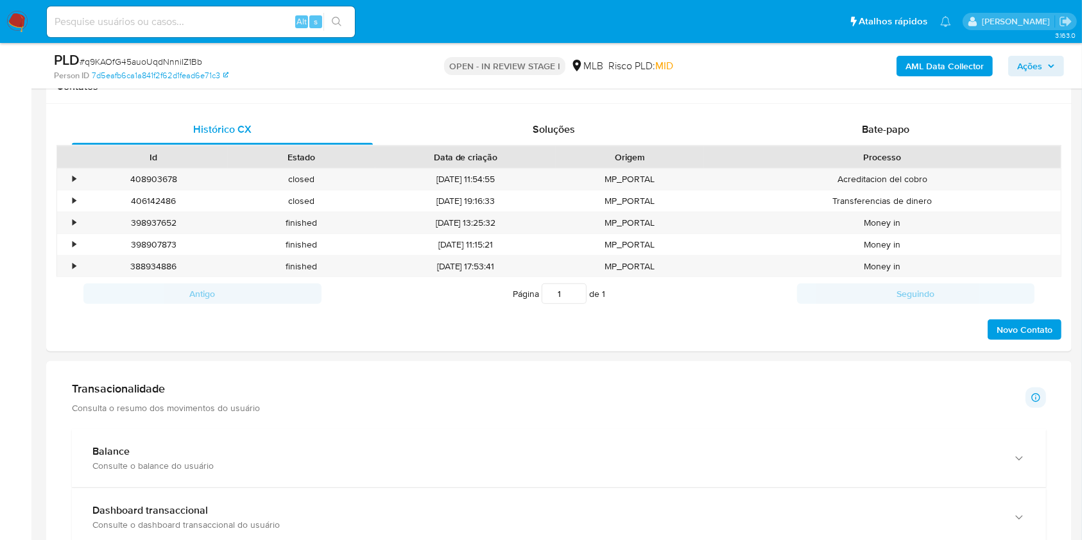
scroll to position [941, 0]
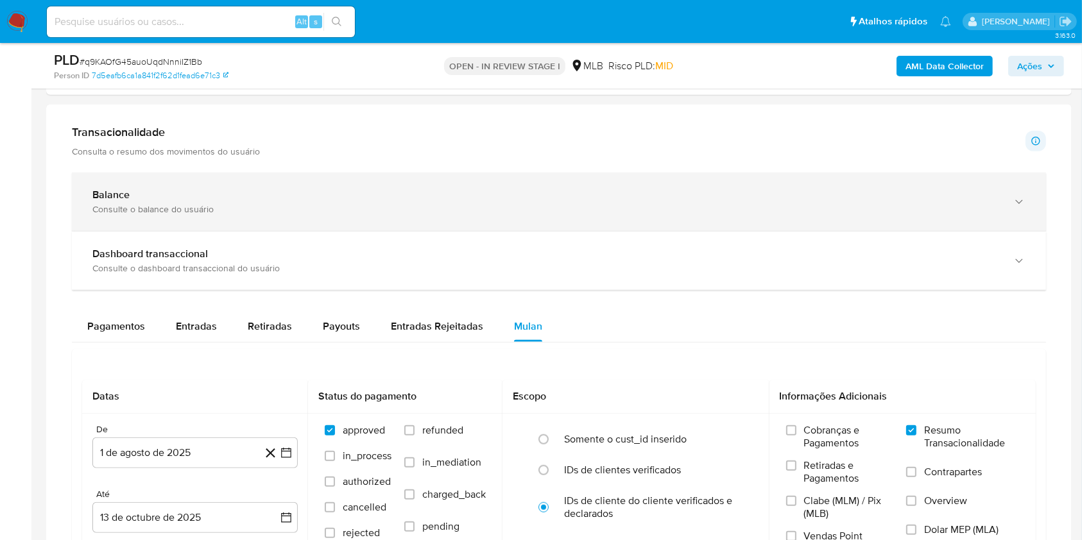
click at [179, 203] on div "Consulte o balance do usuário" at bounding box center [545, 209] width 907 height 12
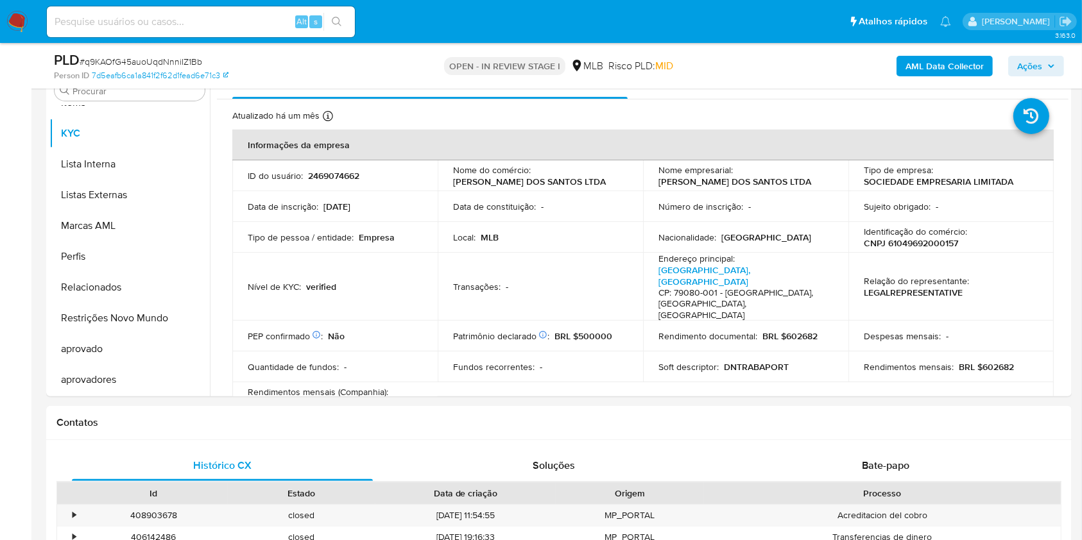
scroll to position [257, 0]
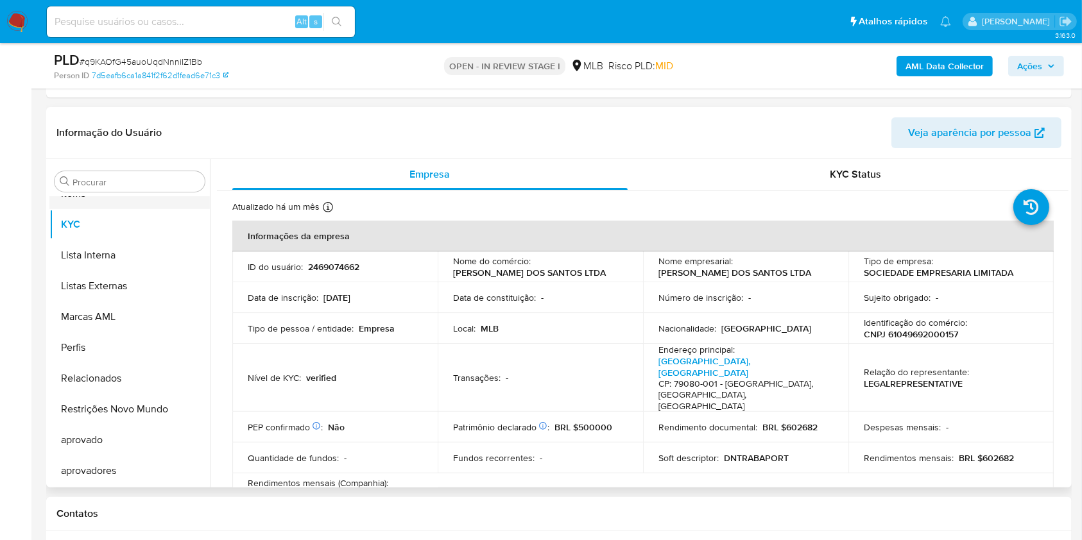
click at [114, 196] on button "Items" at bounding box center [124, 193] width 150 height 31
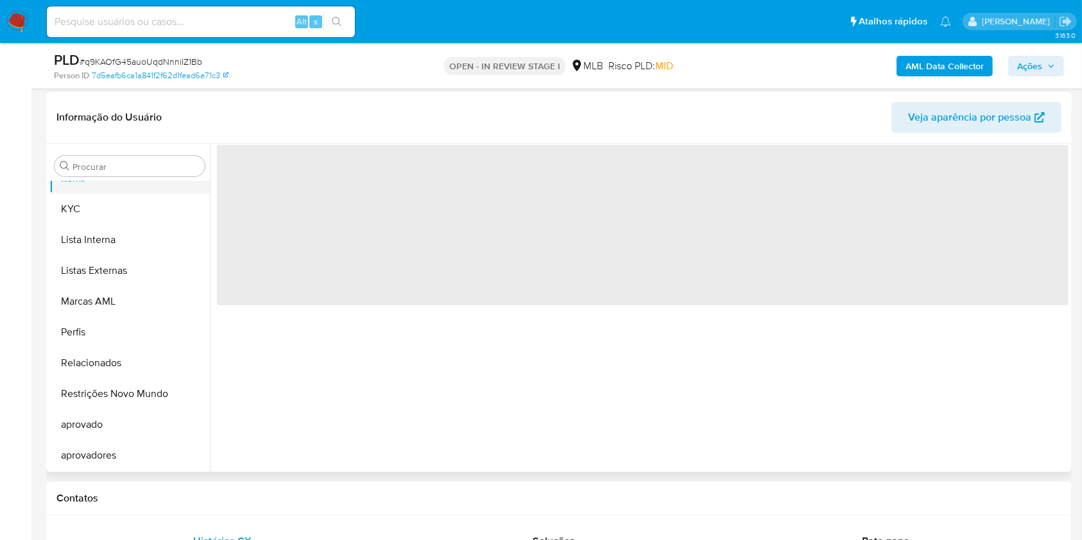
click at [105, 190] on button "Items" at bounding box center [124, 178] width 150 height 31
click at [96, 180] on div "Procurar Adiantamentos de Dinheiro Anexos CBP CBT Cartões Contas Bancárias Dado…" at bounding box center [129, 309] width 160 height 327
click at [89, 169] on input "Procurar" at bounding box center [135, 167] width 127 height 12
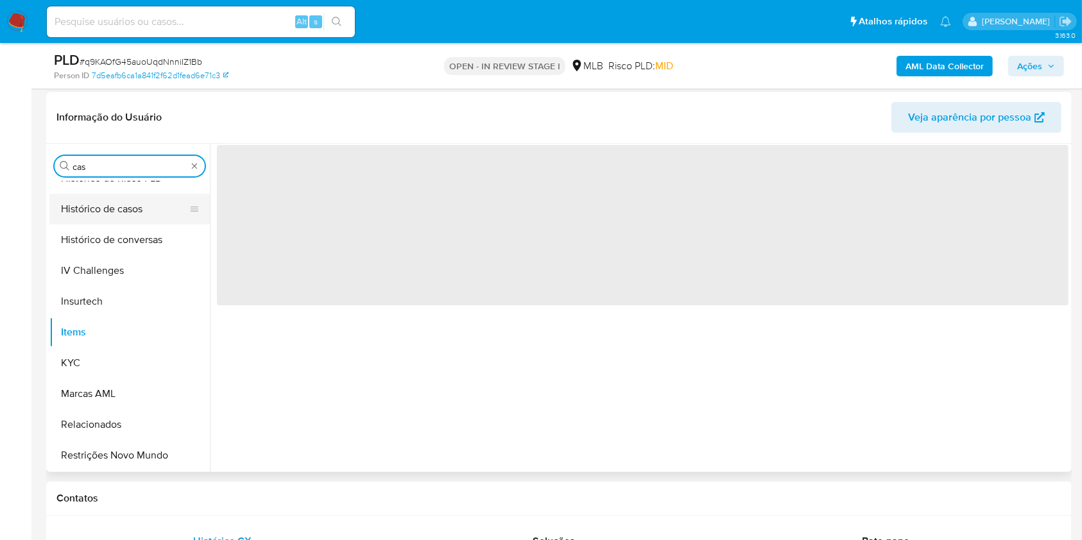
scroll to position [0, 0]
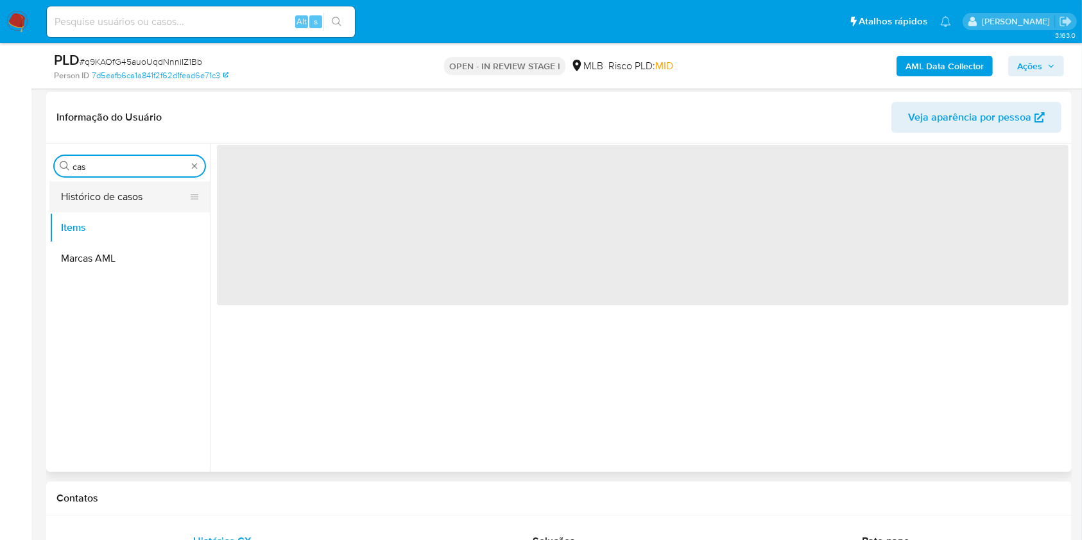
click at [103, 187] on button "Histórico de casos" at bounding box center [124, 197] width 150 height 31
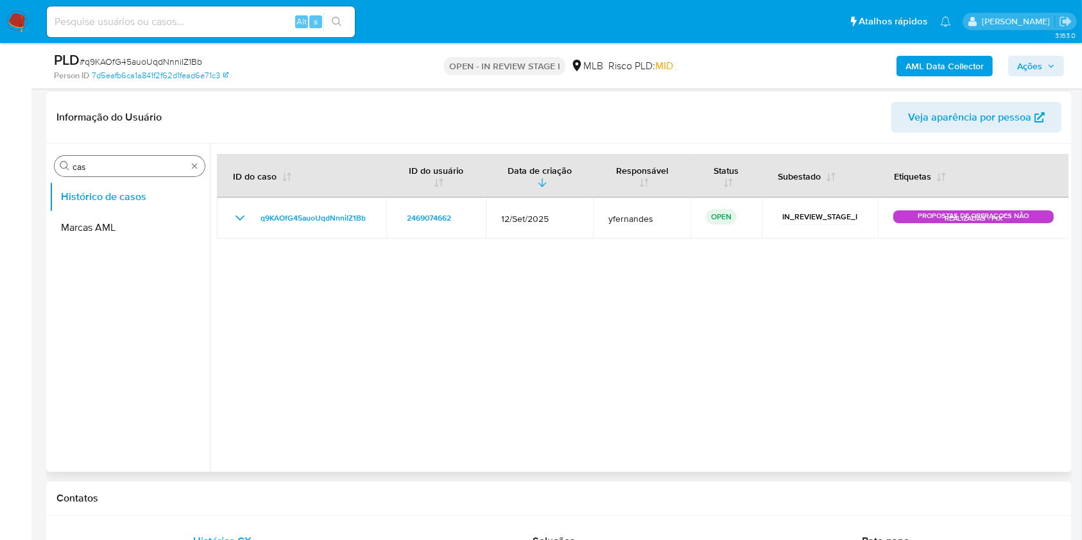
click at [101, 161] on input "cas" at bounding box center [129, 167] width 114 height 12
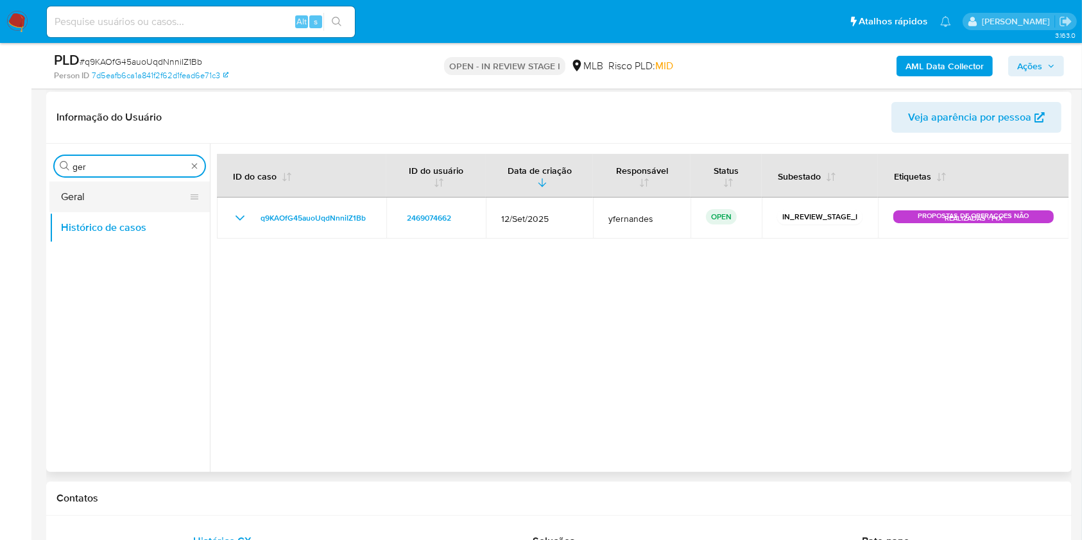
type input "ger"
click at [94, 200] on button "Geral" at bounding box center [124, 197] width 150 height 31
drag, startPoint x: 94, startPoint y: 200, endPoint x: 169, endPoint y: 158, distance: 85.6
click at [94, 200] on button "Geral" at bounding box center [129, 197] width 160 height 31
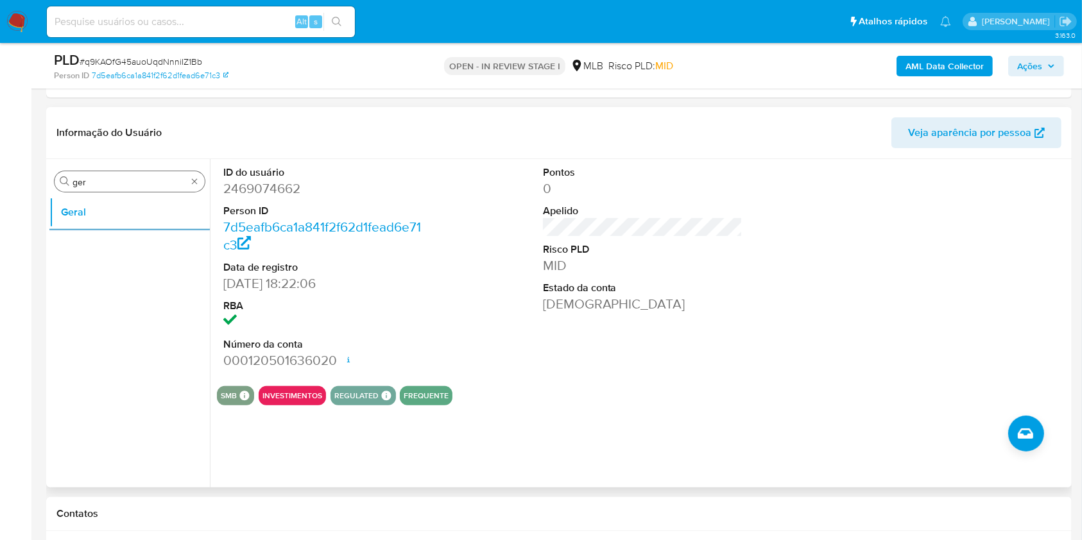
click at [126, 180] on input "ger" at bounding box center [129, 182] width 114 height 12
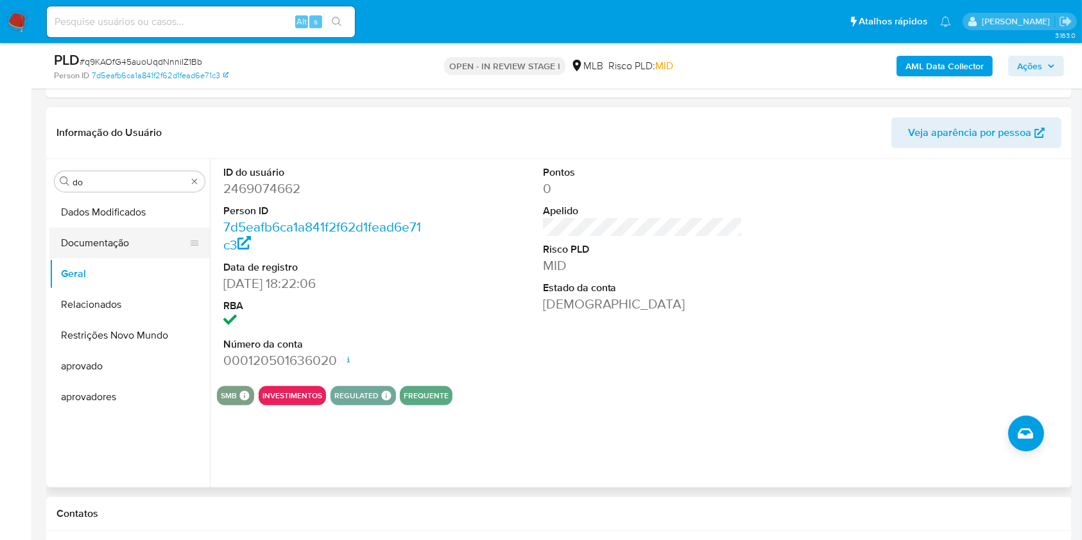
click at [100, 241] on button "Documentação" at bounding box center [124, 243] width 150 height 31
click at [100, 240] on button "Documentação" at bounding box center [124, 243] width 150 height 31
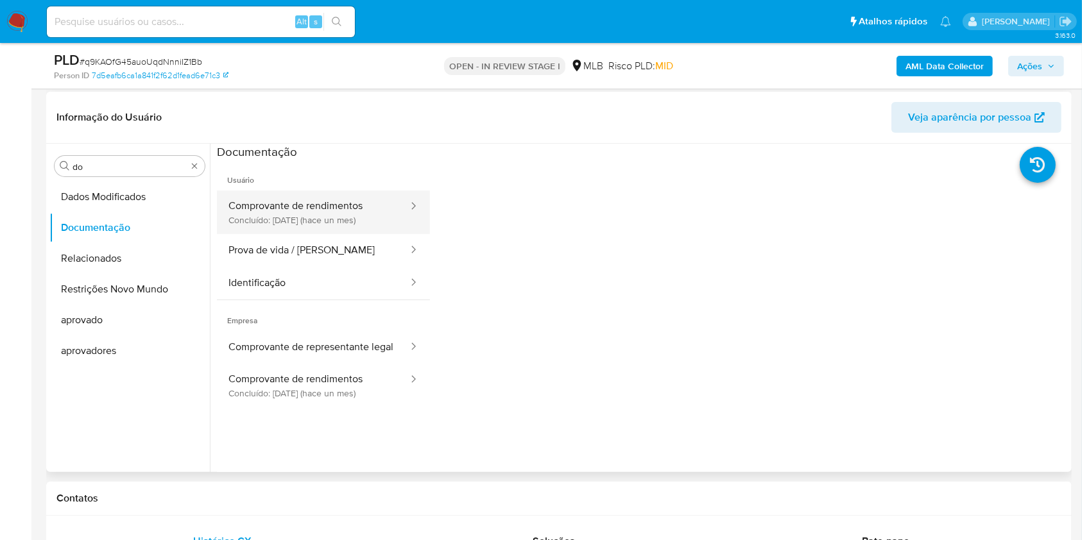
click at [312, 222] on button "Comprovante de rendimentos Concluído: 17/09/2025 (hace un mes)" at bounding box center [313, 213] width 192 height 44
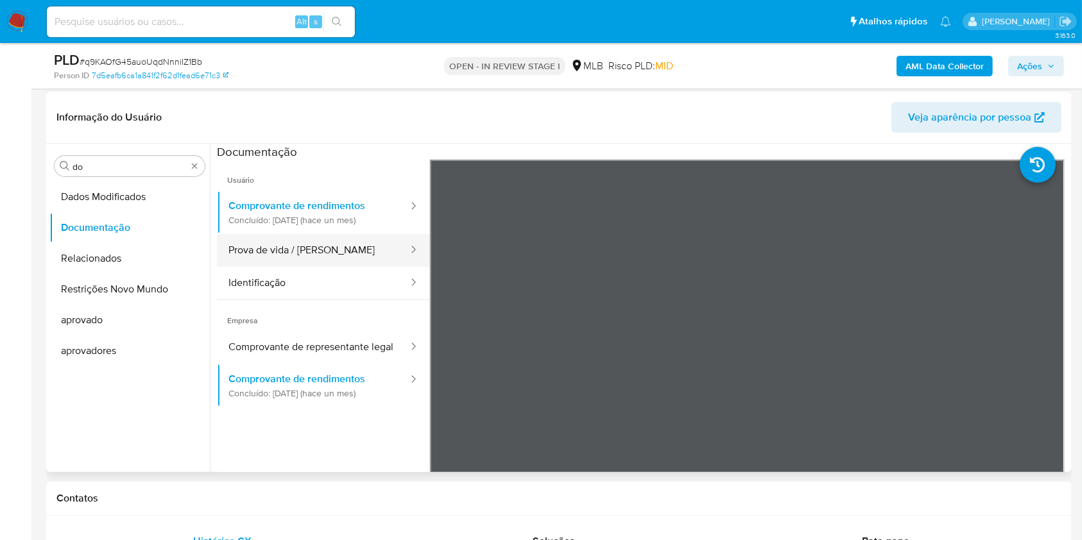
click at [309, 249] on button "Prova de vida / Selfie" at bounding box center [313, 250] width 192 height 33
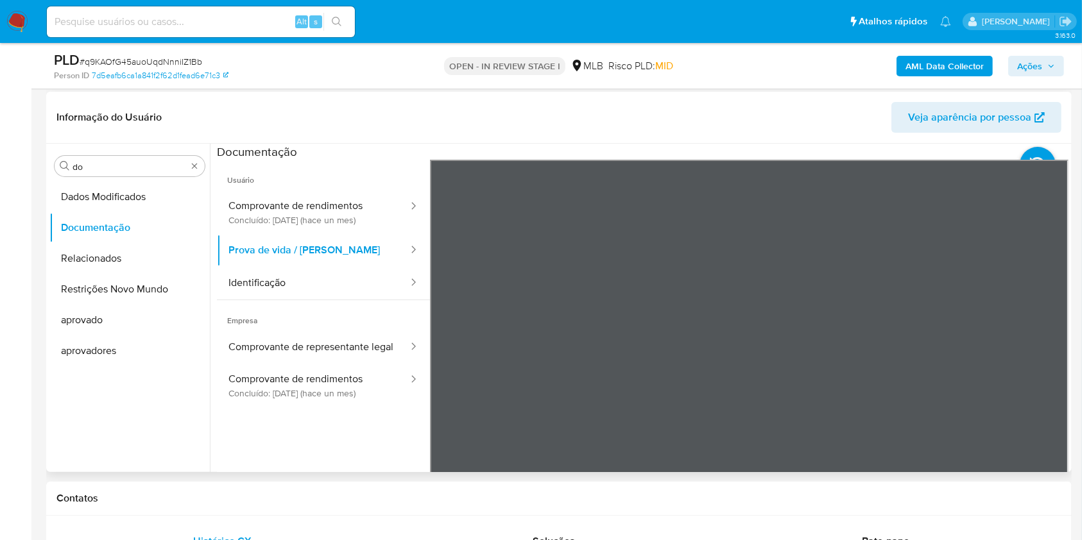
click at [212, 430] on div at bounding box center [639, 308] width 858 height 328
click at [301, 282] on button "Identificação" at bounding box center [313, 283] width 192 height 33
click at [1052, 362] on icon at bounding box center [1052, 368] width 26 height 26
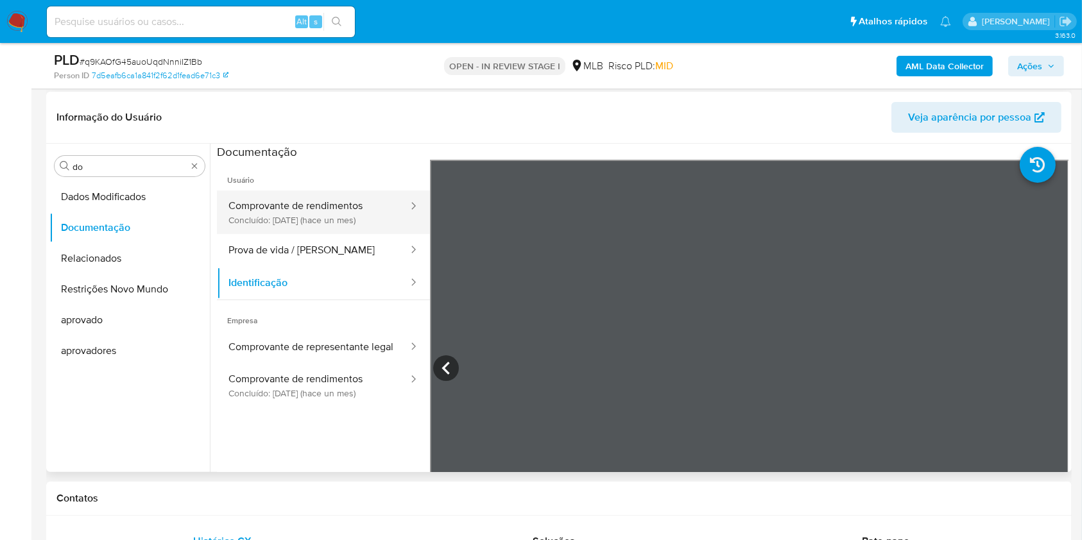
click at [325, 225] on button "Comprovante de rendimentos Concluído: 17/09/2025 (hace un mes)" at bounding box center [313, 213] width 192 height 44
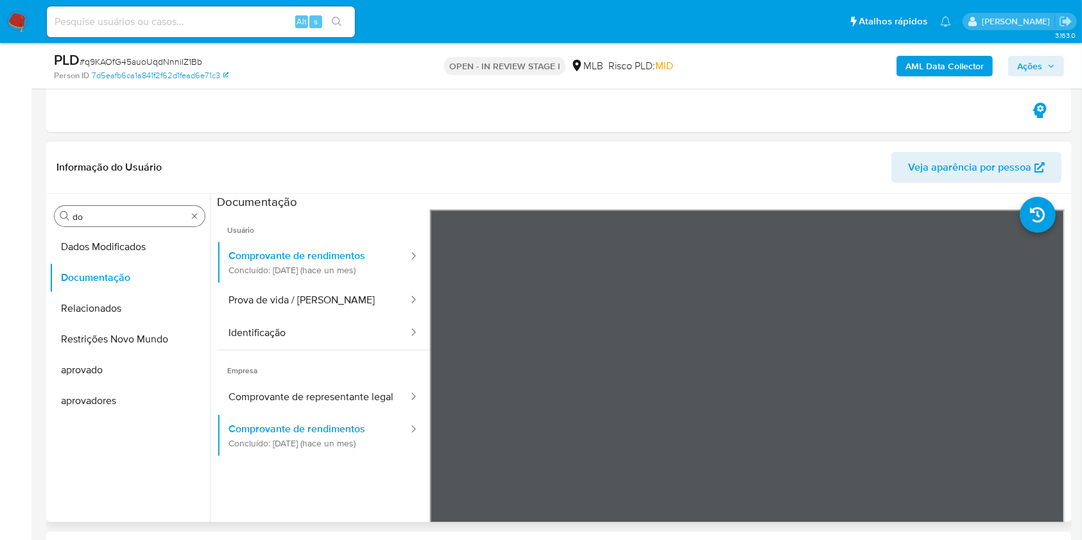
scroll to position [171, 0]
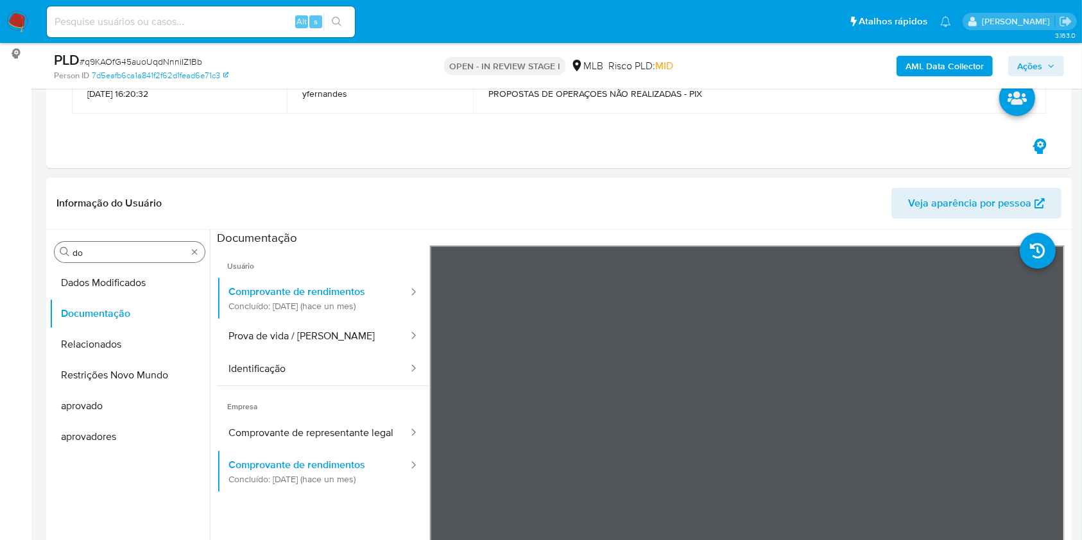
click at [95, 248] on input "do" at bounding box center [129, 253] width 114 height 12
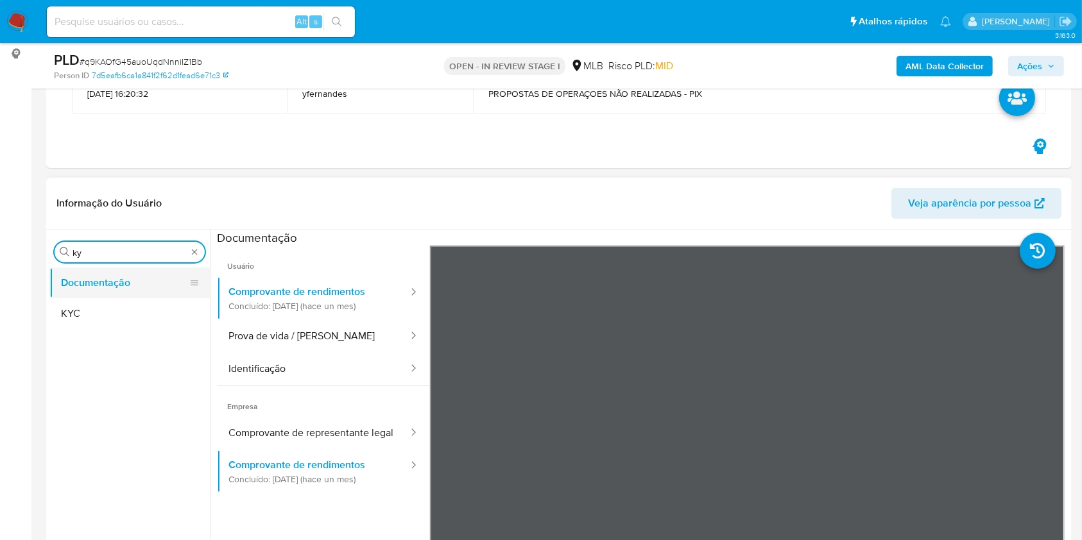
type input "ky"
click at [90, 294] on button "Documentação" at bounding box center [124, 283] width 150 height 31
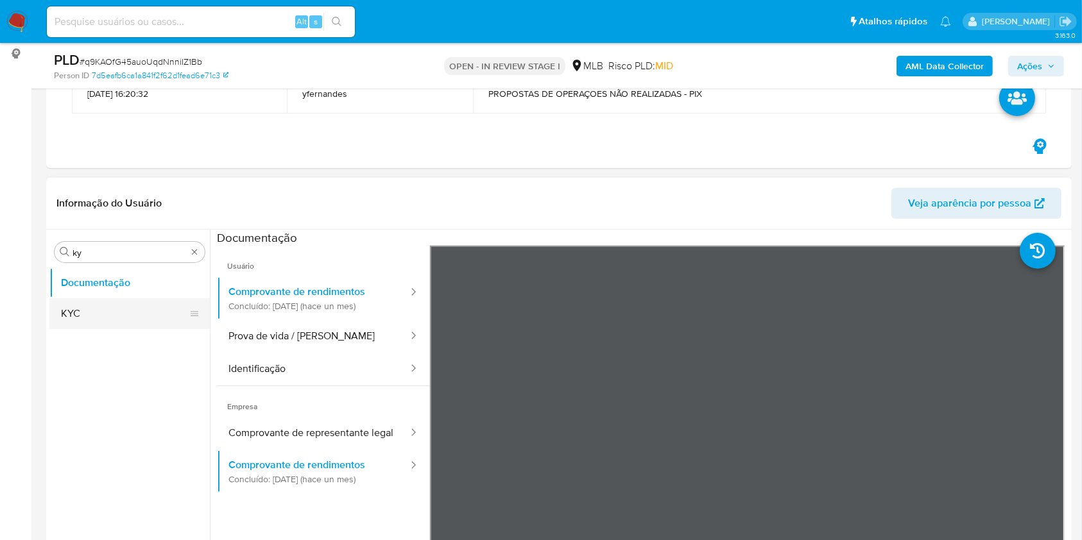
click at [91, 312] on button "KYC" at bounding box center [124, 313] width 150 height 31
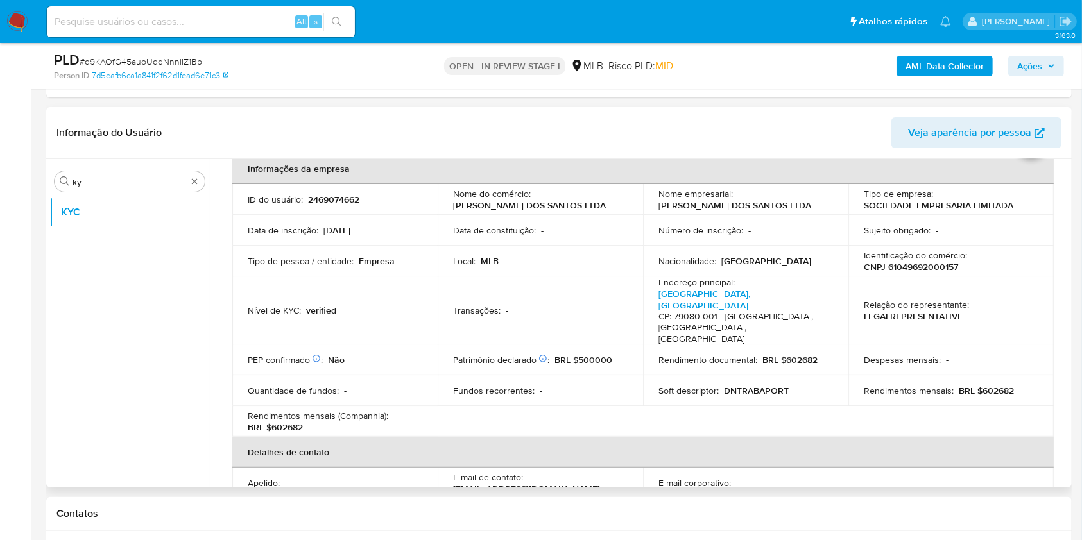
scroll to position [65, 0]
click at [543, 334] on td "Transações : -" at bounding box center [540, 312] width 205 height 69
click at [996, 387] on p "BRL $602682" at bounding box center [985, 393] width 55 height 12
copy p "602682"
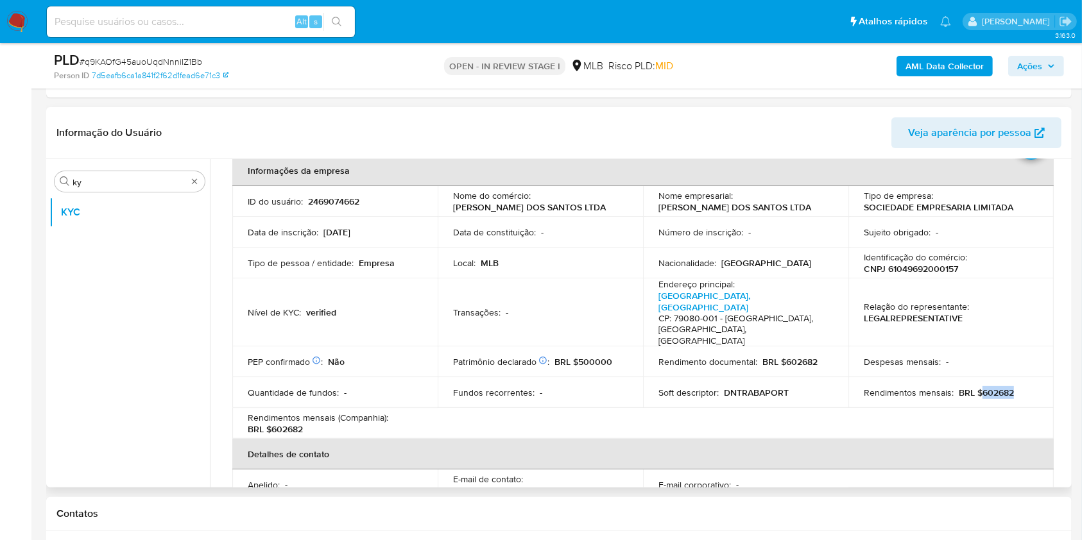
click at [549, 309] on div "Transações : -" at bounding box center [540, 313] width 174 height 12
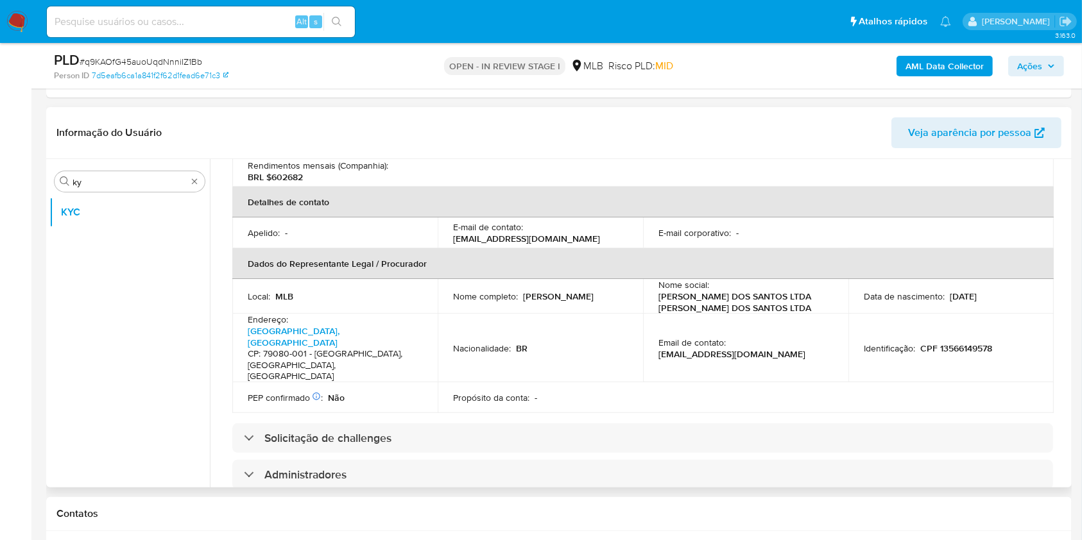
scroll to position [322, 0]
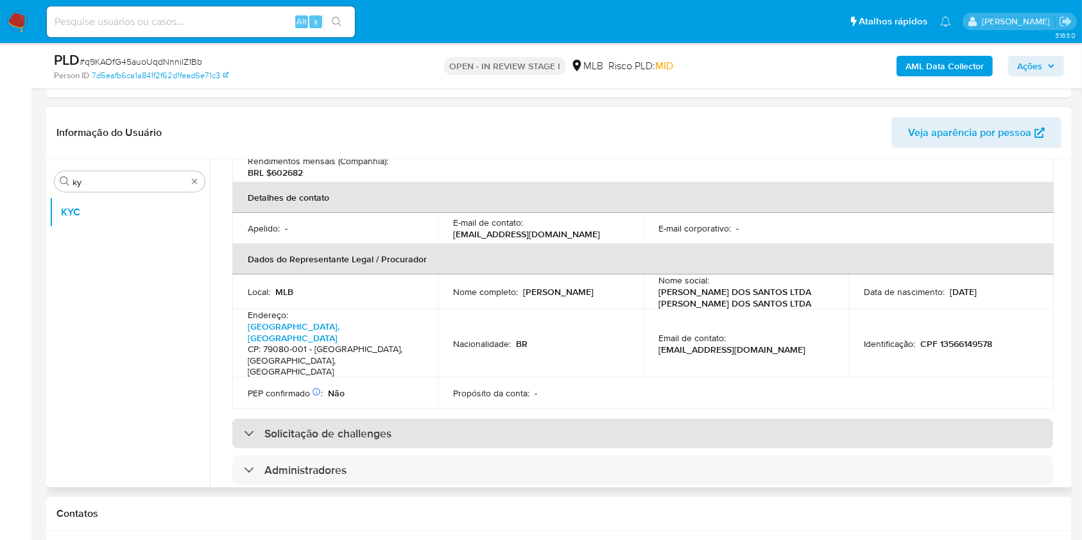
click at [547, 419] on div "Solicitação de challenges" at bounding box center [642, 434] width 821 height 30
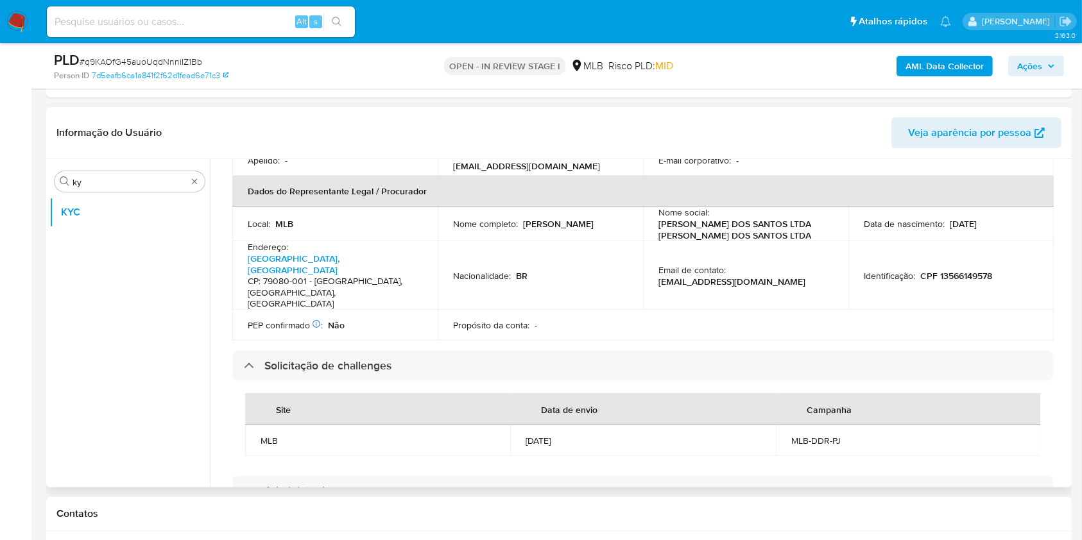
scroll to position [390, 0]
drag, startPoint x: 522, startPoint y: 213, endPoint x: 622, endPoint y: 209, distance: 100.8
click at [622, 218] on div "Nome completo : Daniel Nery Dos Santos" at bounding box center [540, 224] width 174 height 12
copy p "Daniel Nery Dos Santos"
click at [996, 272] on td "Identificação : CPF 13566149578" at bounding box center [950, 275] width 205 height 69
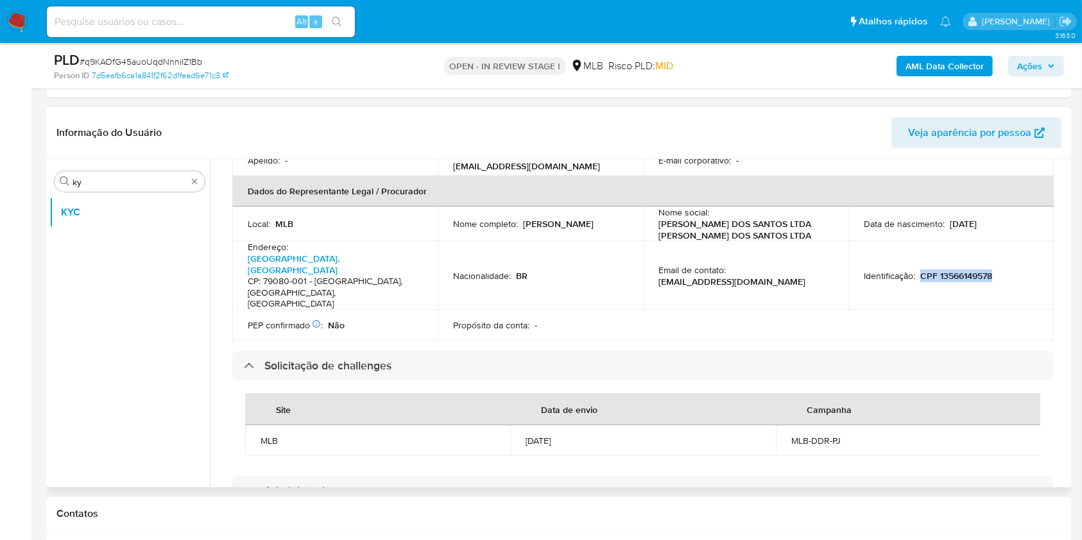
drag, startPoint x: 995, startPoint y: 264, endPoint x: 918, endPoint y: 259, distance: 77.2
click at [918, 259] on td "Identificação : CPF 13566149578" at bounding box center [950, 275] width 205 height 69
copy p "CPF 13566149578"
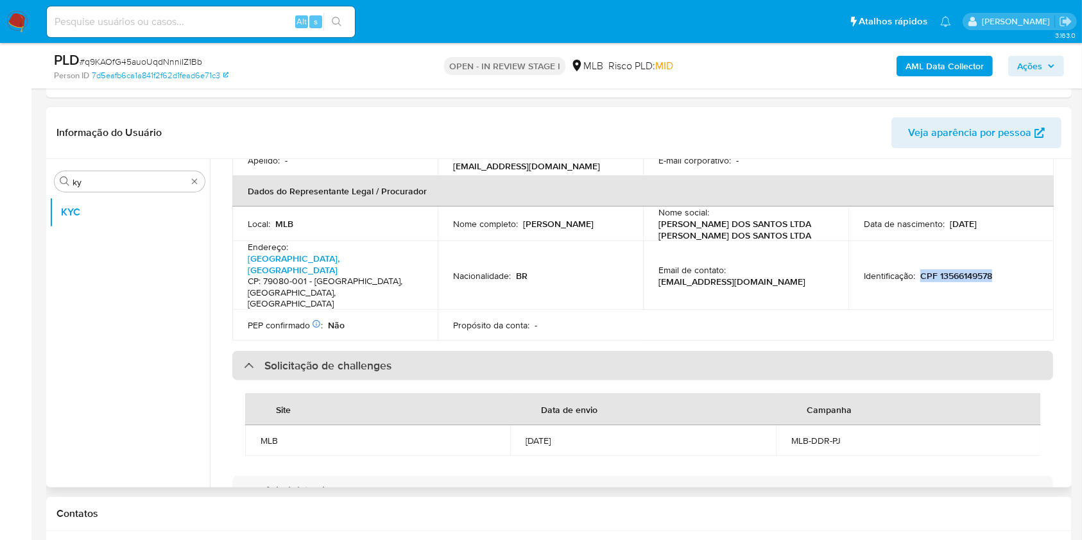
click at [525, 351] on div "Solicitação de challenges" at bounding box center [642, 366] width 821 height 30
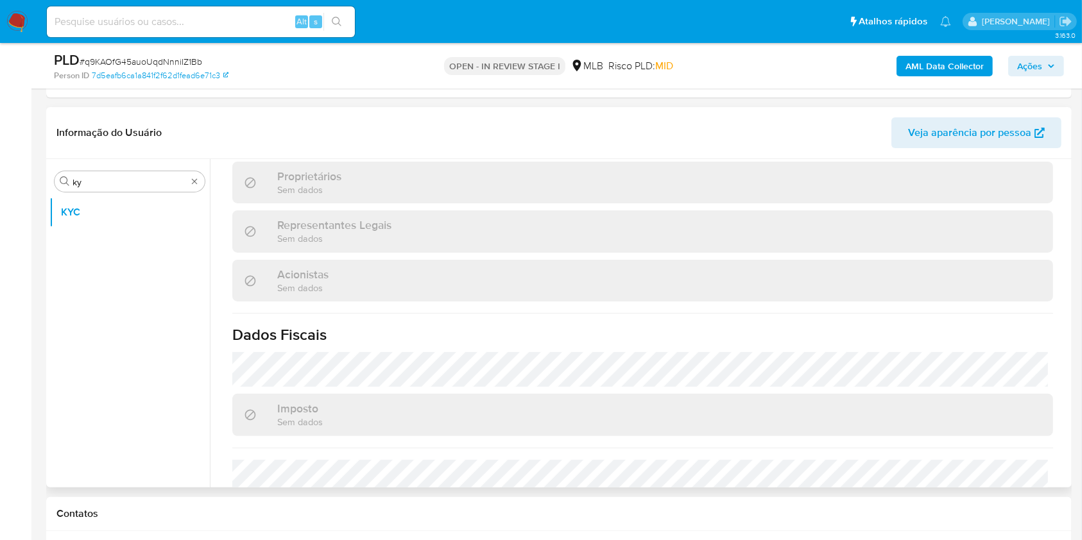
scroll to position [820, 0]
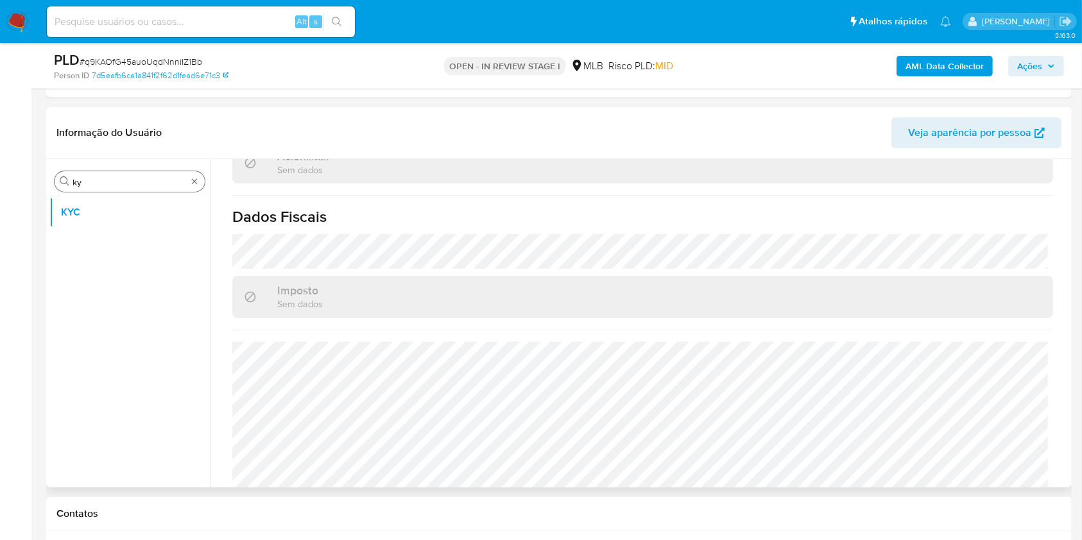
click at [128, 174] on div "Procurar ky" at bounding box center [130, 181] width 150 height 21
click at [109, 179] on input "ky" at bounding box center [129, 182] width 114 height 12
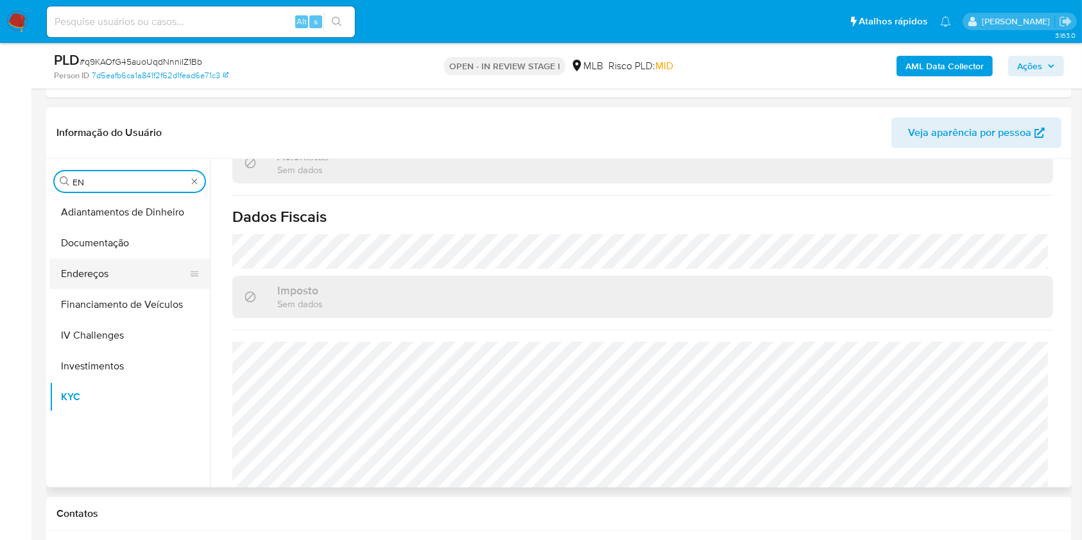
type input "EN"
click at [118, 278] on button "Endereços" at bounding box center [124, 274] width 150 height 31
click at [119, 278] on button "Endereços" at bounding box center [124, 274] width 150 height 31
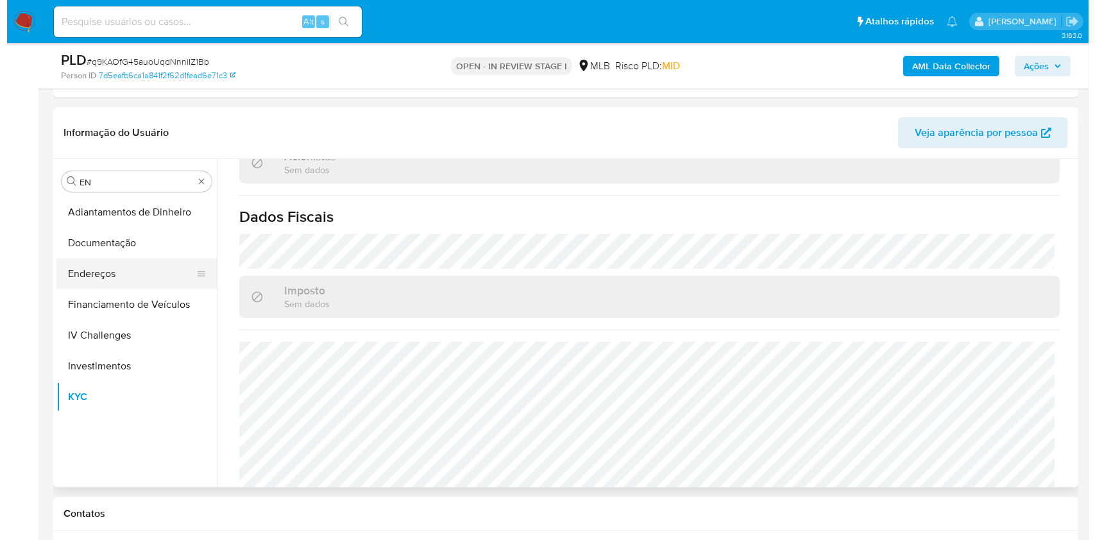
scroll to position [0, 0]
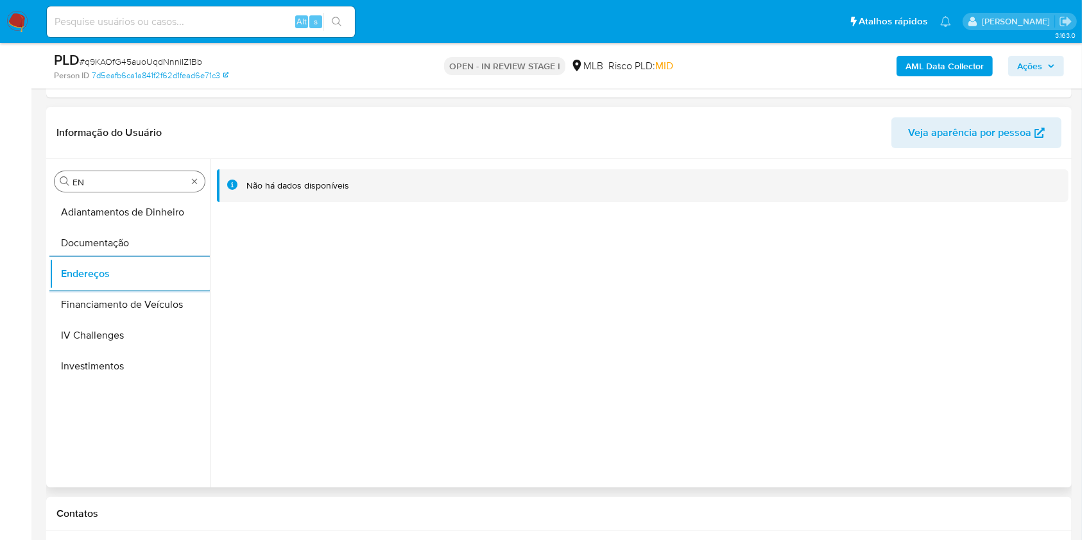
click at [149, 182] on input "EN" at bounding box center [129, 182] width 114 height 12
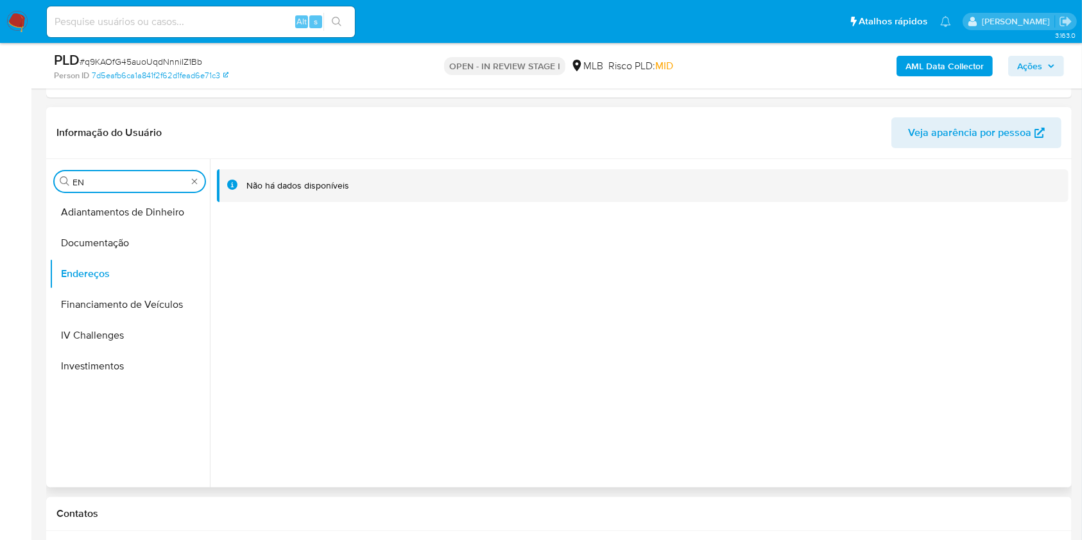
click at [149, 182] on input "EN" at bounding box center [129, 182] width 114 height 12
type input "GE"
click at [132, 212] on button "Detalhe da geolocalização" at bounding box center [124, 212] width 150 height 31
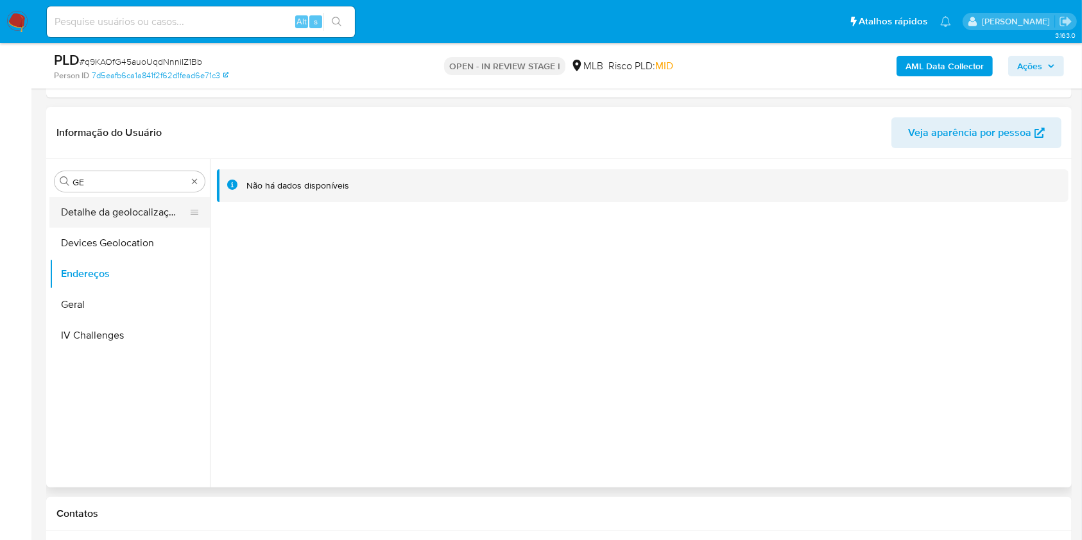
click at [132, 212] on button "Detalhe da geolocalização" at bounding box center [124, 212] width 150 height 31
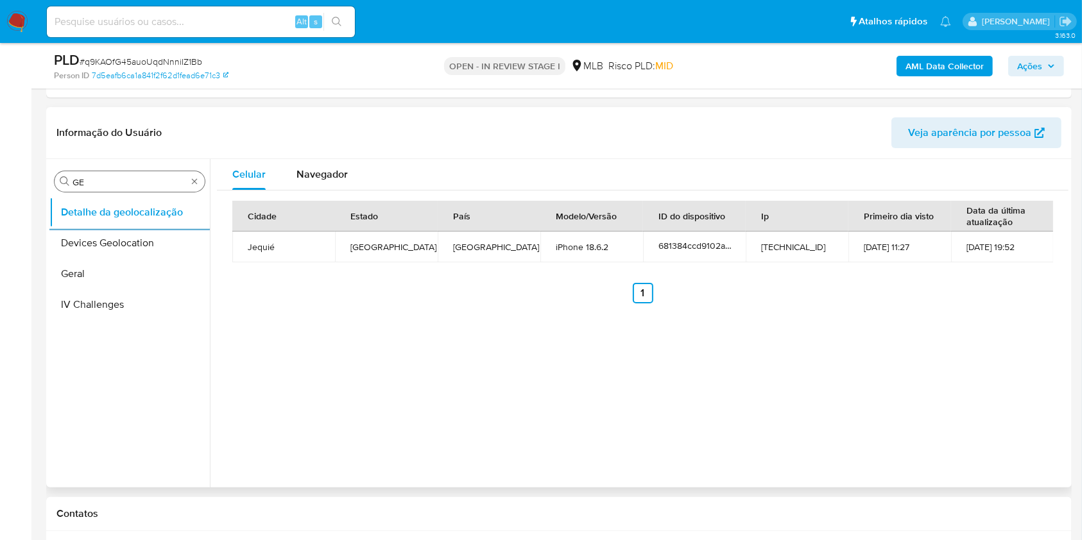
click at [133, 173] on div "Procurar GE" at bounding box center [130, 181] width 150 height 21
click at [110, 178] on input "GE" at bounding box center [129, 182] width 114 height 12
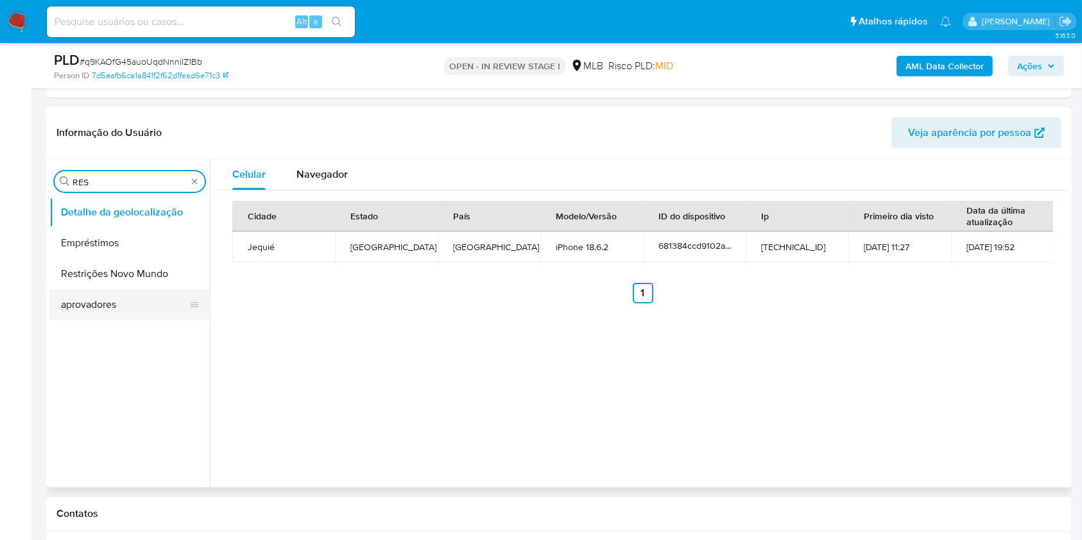
type input "RES"
click at [75, 289] on button "aprovadores" at bounding box center [124, 304] width 150 height 31
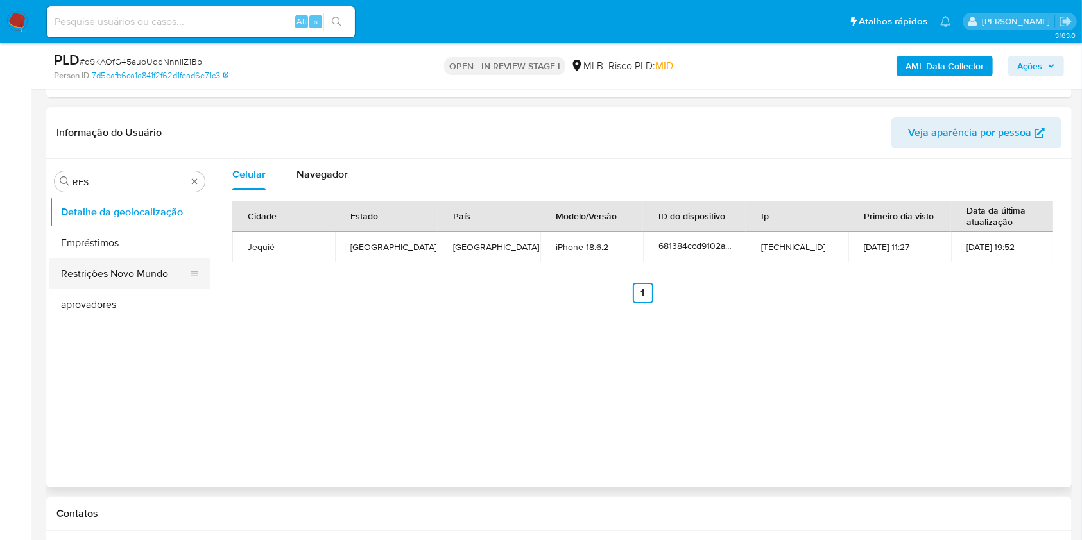
click at [67, 280] on button "Restrições Novo Mundo" at bounding box center [124, 274] width 150 height 31
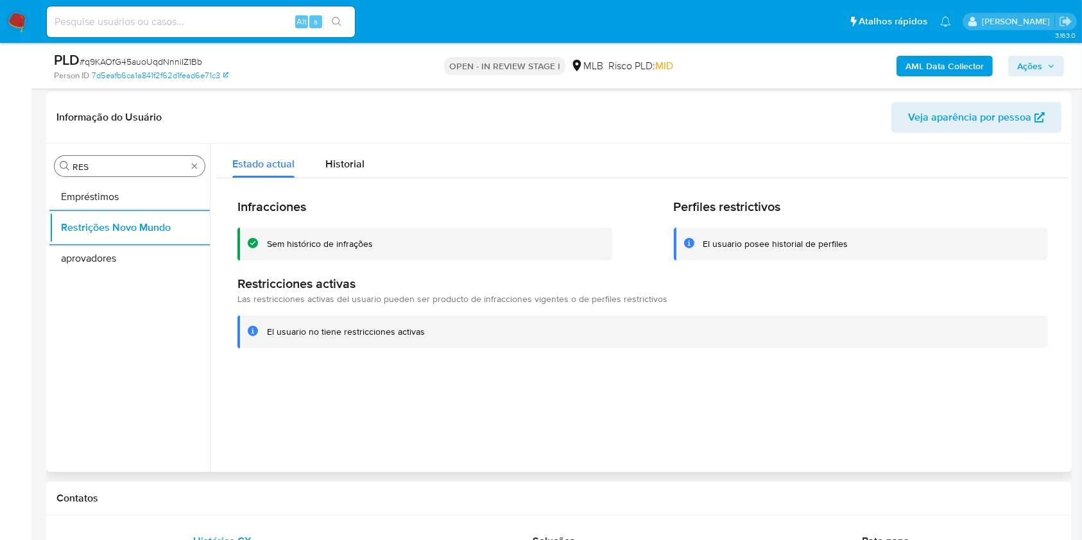
click at [130, 171] on input "RES" at bounding box center [129, 167] width 114 height 12
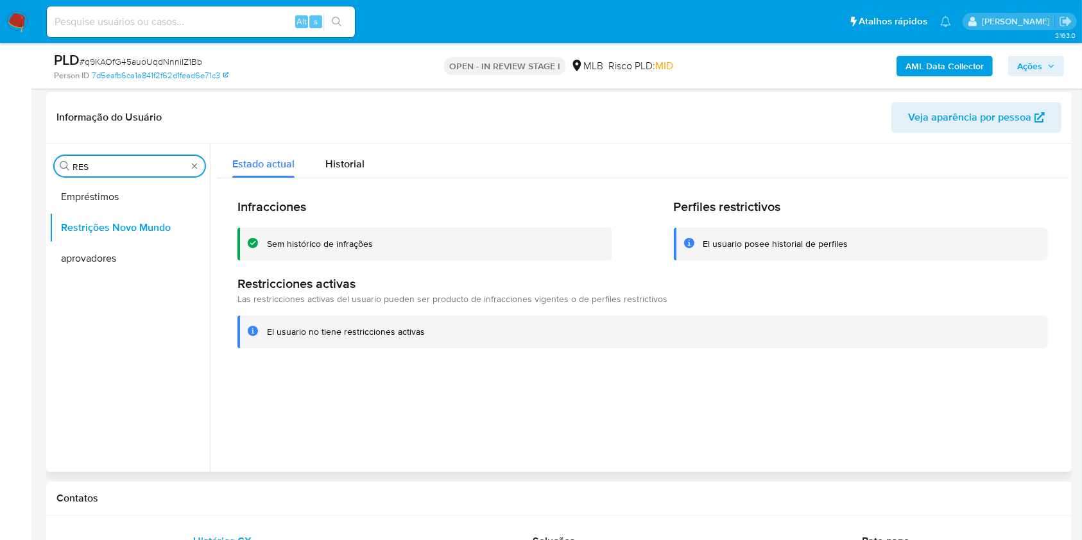
click at [130, 171] on input "RES" at bounding box center [129, 167] width 114 height 12
type input "PO"
click at [109, 194] on button "Dispositivos Point" at bounding box center [124, 197] width 150 height 31
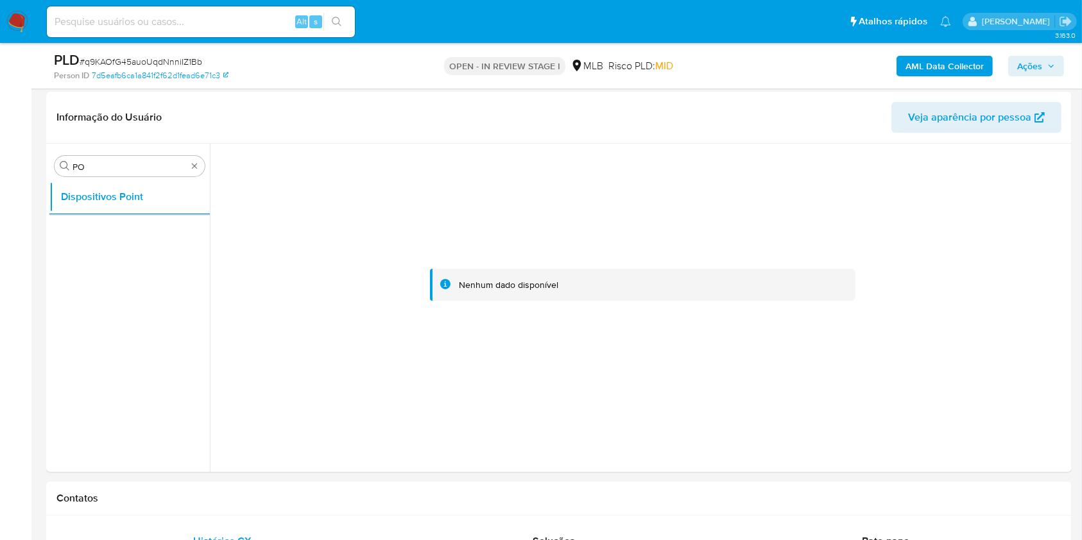
click at [952, 71] on b "AML Data Collector" at bounding box center [944, 66] width 78 height 21
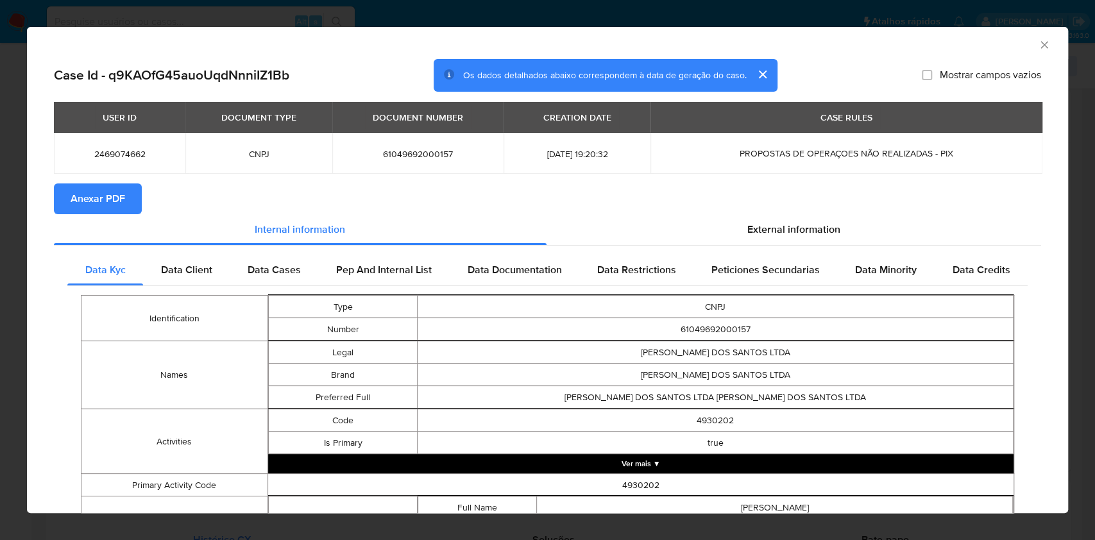
drag, startPoint x: 113, startPoint y: 198, endPoint x: 426, endPoint y: 169, distance: 314.4
click at [113, 198] on span "Anexar PDF" at bounding box center [98, 199] width 55 height 28
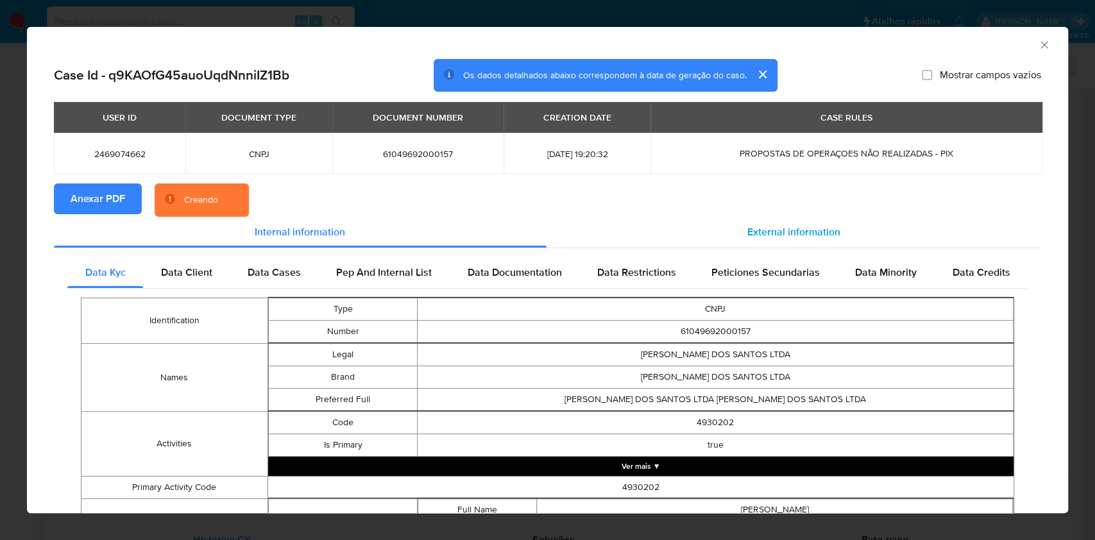
click at [800, 225] on span "External information" at bounding box center [793, 232] width 93 height 15
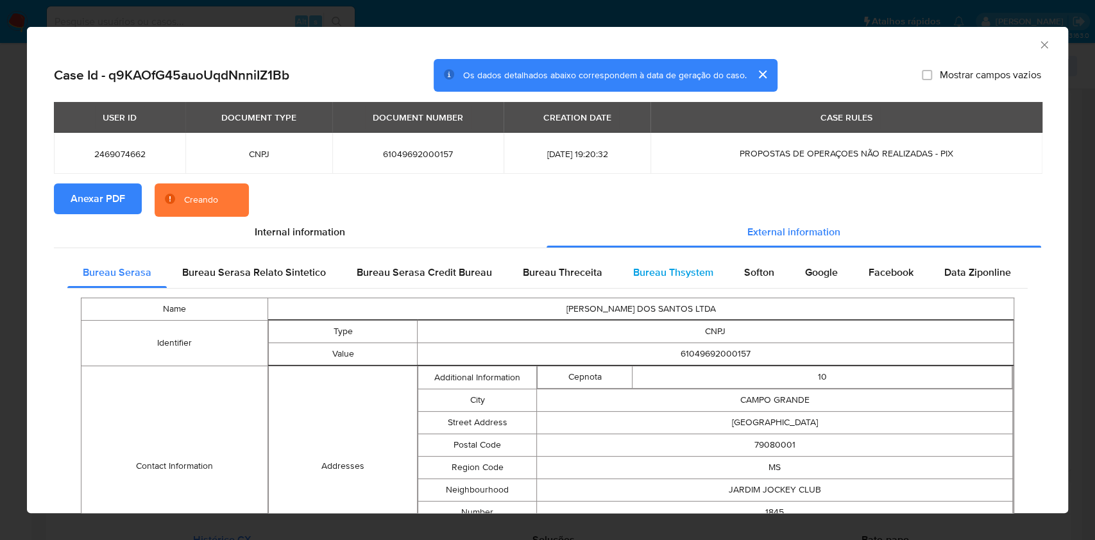
click at [710, 276] on div "Bureau Thsystem" at bounding box center [673, 272] width 111 height 31
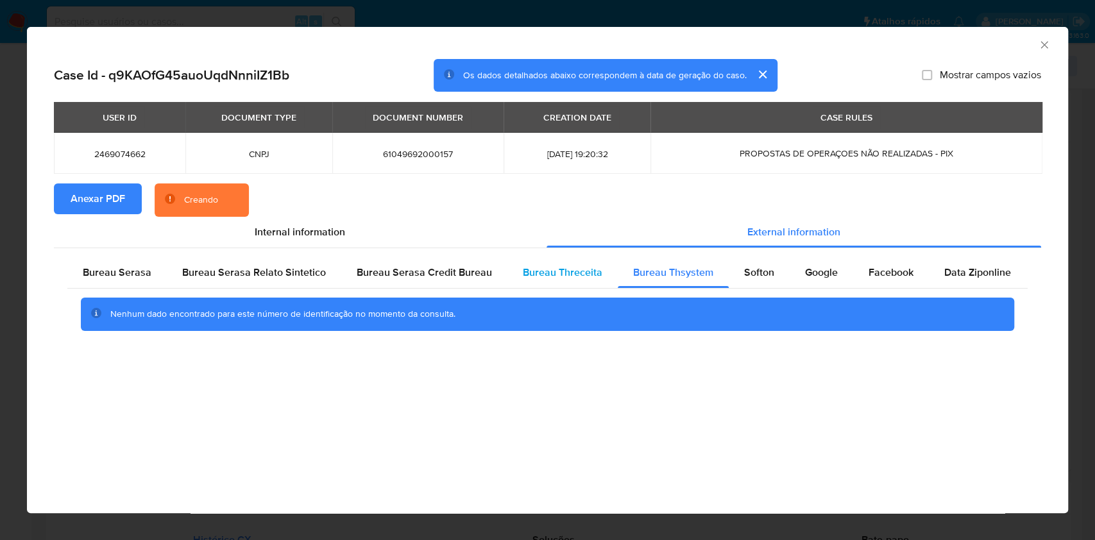
click at [575, 284] on div "Bureau Threceita" at bounding box center [562, 272] width 110 height 31
click at [744, 275] on span "Softon" at bounding box center [759, 272] width 30 height 15
click at [539, 279] on span "Bureau Threceita" at bounding box center [563, 272] width 80 height 15
click at [130, 273] on span "Bureau Serasa" at bounding box center [117, 272] width 69 height 15
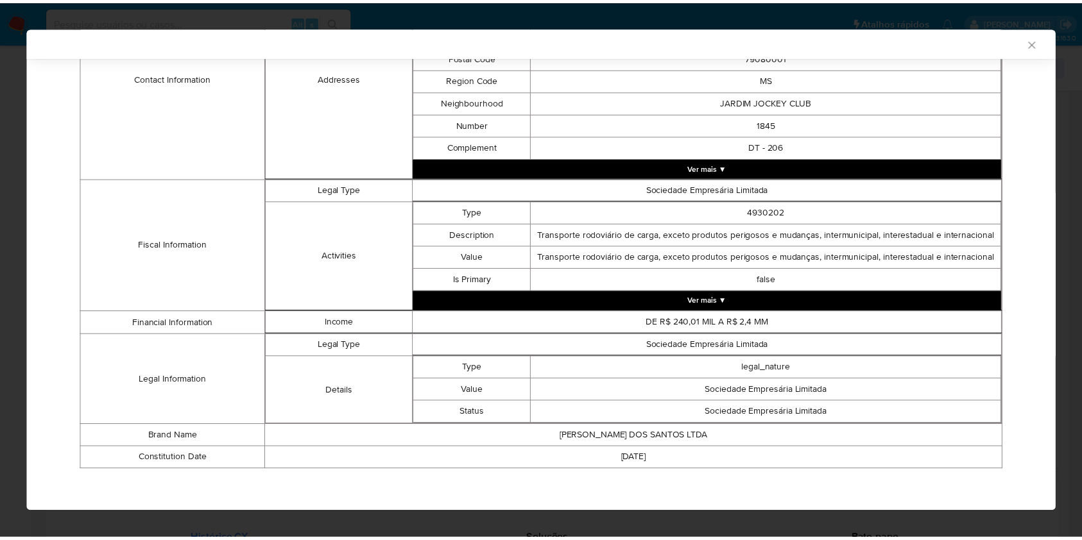
scroll to position [384, 0]
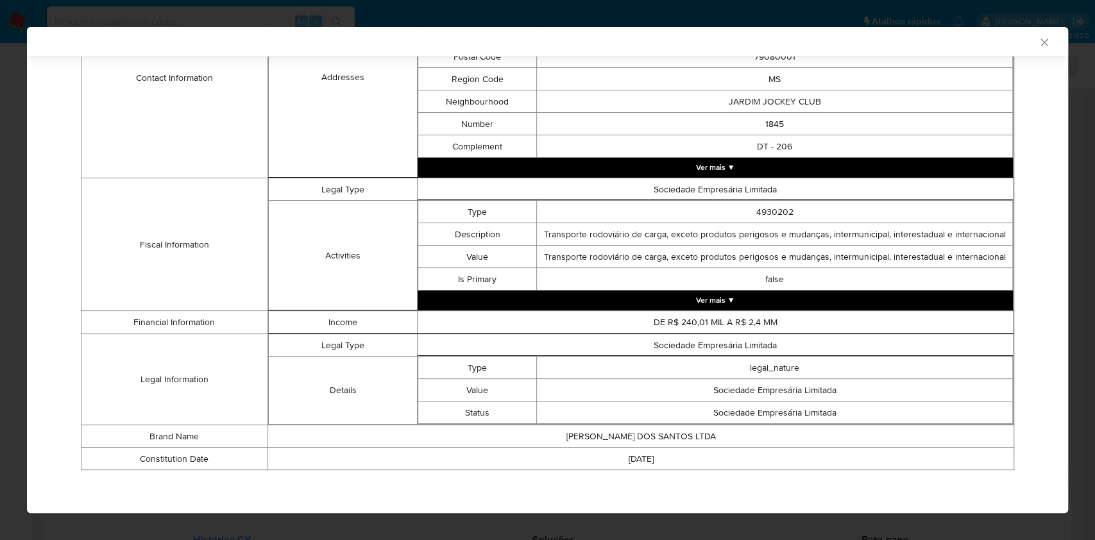
click at [0, 285] on div "AML Data Collector Case Id - q9KAOfG45auoUqdNnniIZ1Bb Os dados detalhados abaix…" at bounding box center [547, 270] width 1095 height 540
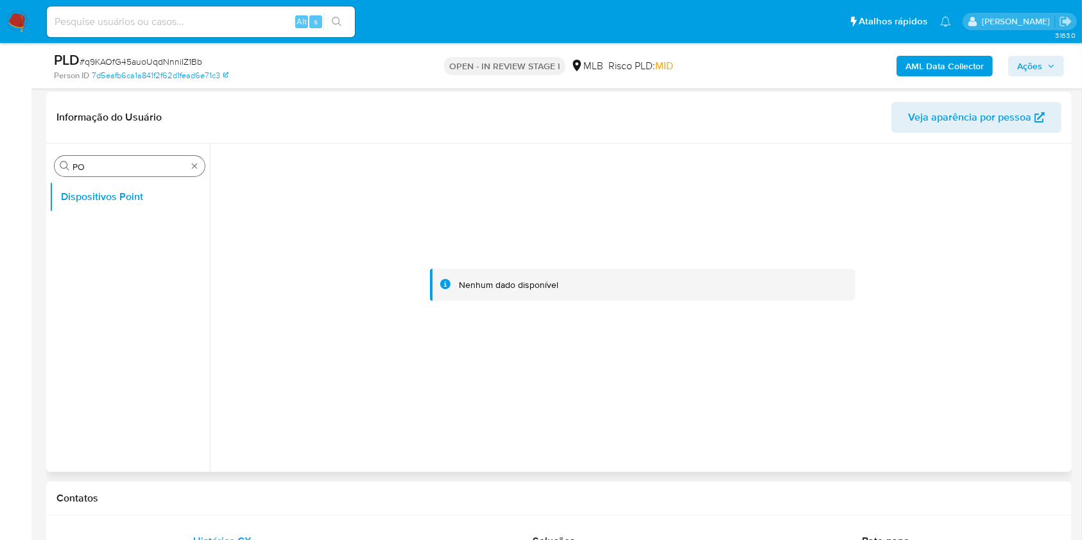
click at [98, 158] on div "Procurar PO" at bounding box center [130, 166] width 150 height 21
click at [98, 157] on div "Procurar PO" at bounding box center [130, 166] width 150 height 21
click at [105, 159] on div "Procurar PO" at bounding box center [130, 166] width 150 height 21
click at [107, 162] on input "PO" at bounding box center [129, 167] width 114 height 12
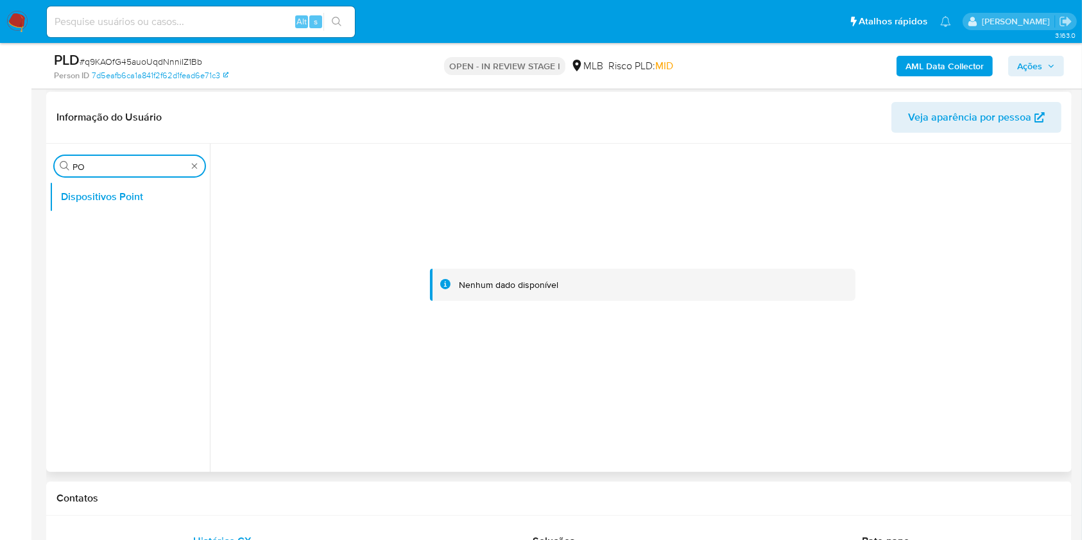
click at [107, 162] on input "PO" at bounding box center [129, 167] width 114 height 12
type input "doc"
click at [93, 212] on button "Documentação" at bounding box center [124, 227] width 150 height 31
click at [94, 213] on button "Documentação" at bounding box center [124, 227] width 150 height 31
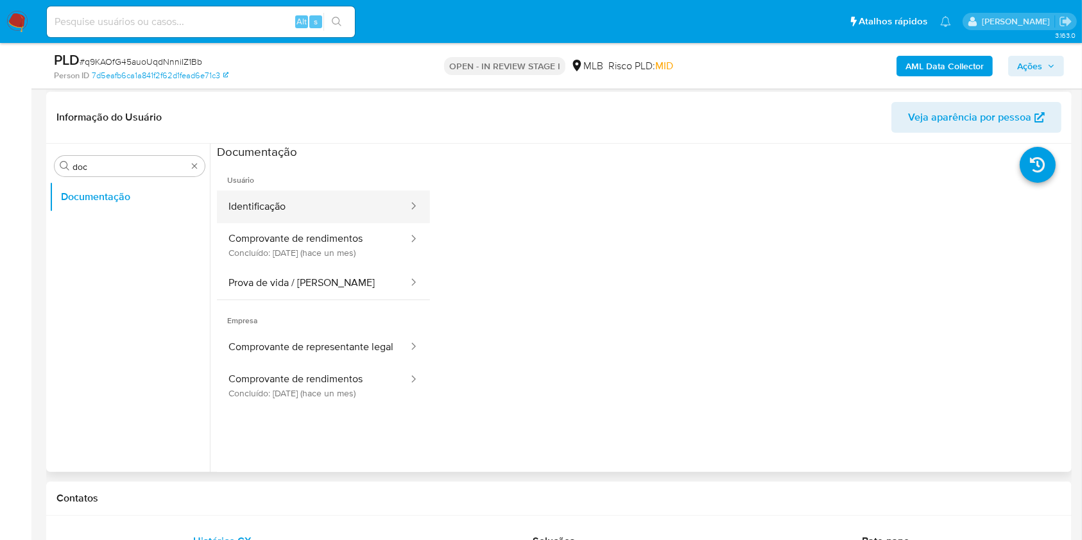
click at [282, 214] on button "Identificação" at bounding box center [313, 207] width 192 height 33
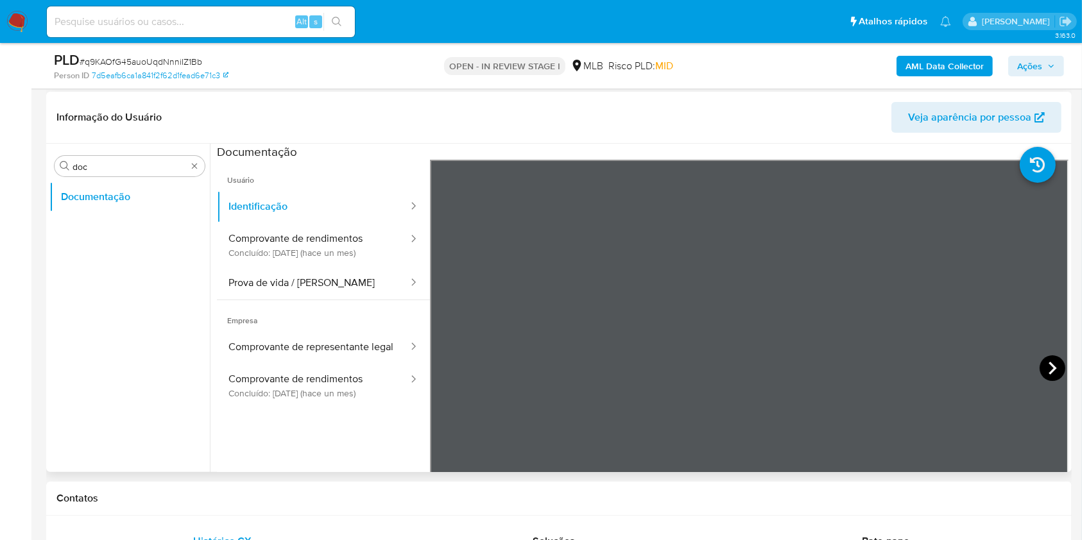
click at [1052, 363] on icon at bounding box center [1052, 368] width 26 height 26
click at [441, 364] on icon at bounding box center [446, 368] width 26 height 26
click at [1049, 367] on icon at bounding box center [1052, 368] width 8 height 13
click at [260, 282] on button "Prova de vida / Selfie" at bounding box center [313, 283] width 192 height 33
click at [318, 175] on span "Usuário" at bounding box center [323, 175] width 213 height 31
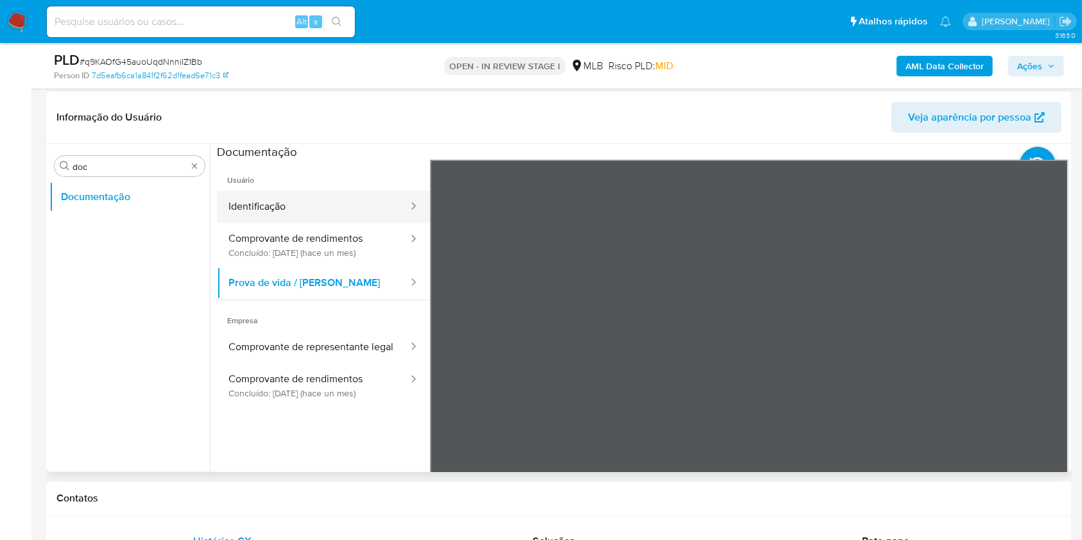
click at [352, 202] on button "Identificação" at bounding box center [313, 207] width 192 height 33
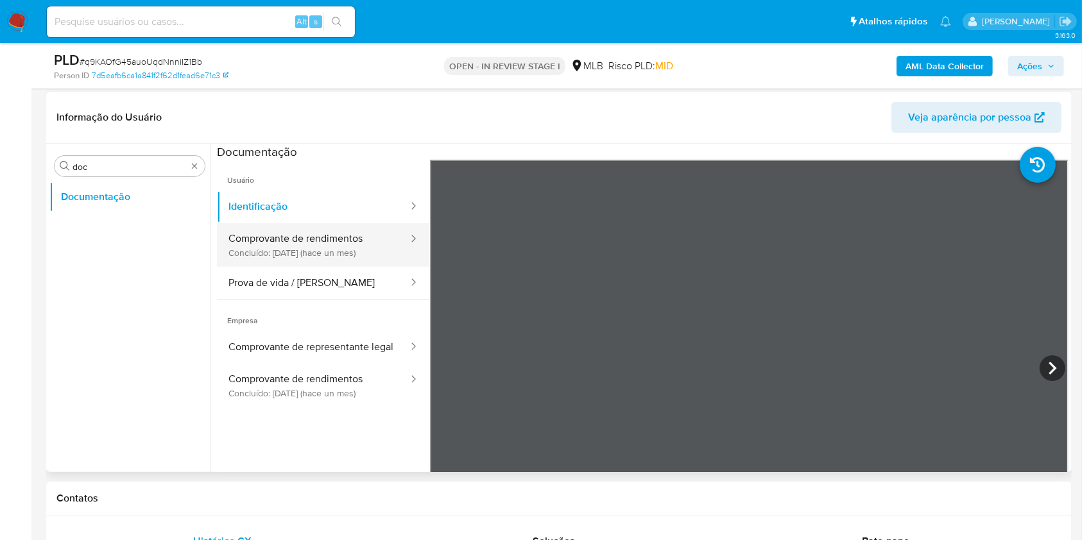
click at [343, 259] on button "Comprovante de rendimentos Concluído: 17/09/2025 (hace un mes)" at bounding box center [313, 245] width 192 height 44
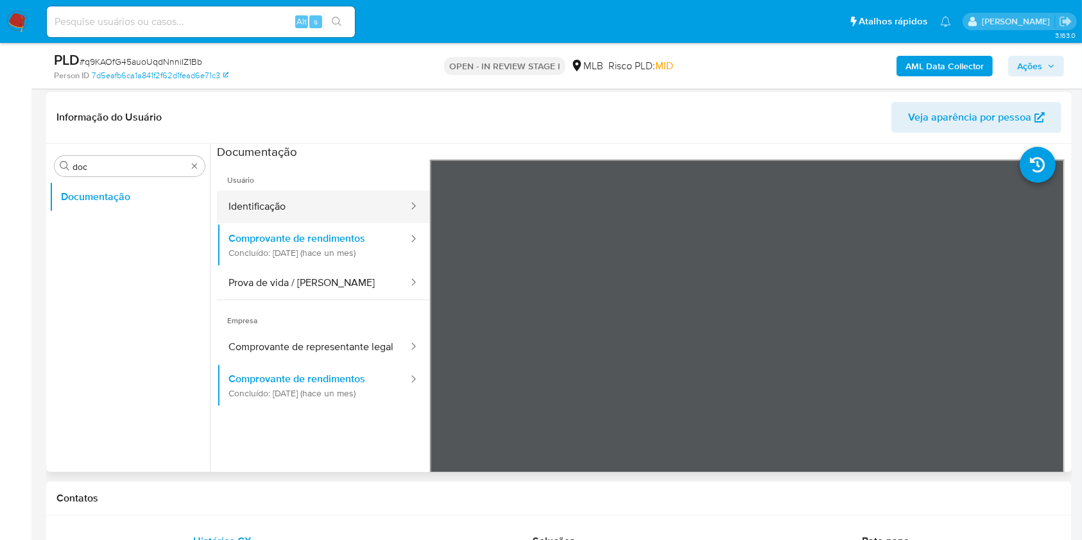
click at [295, 203] on button "Identificação" at bounding box center [313, 207] width 192 height 33
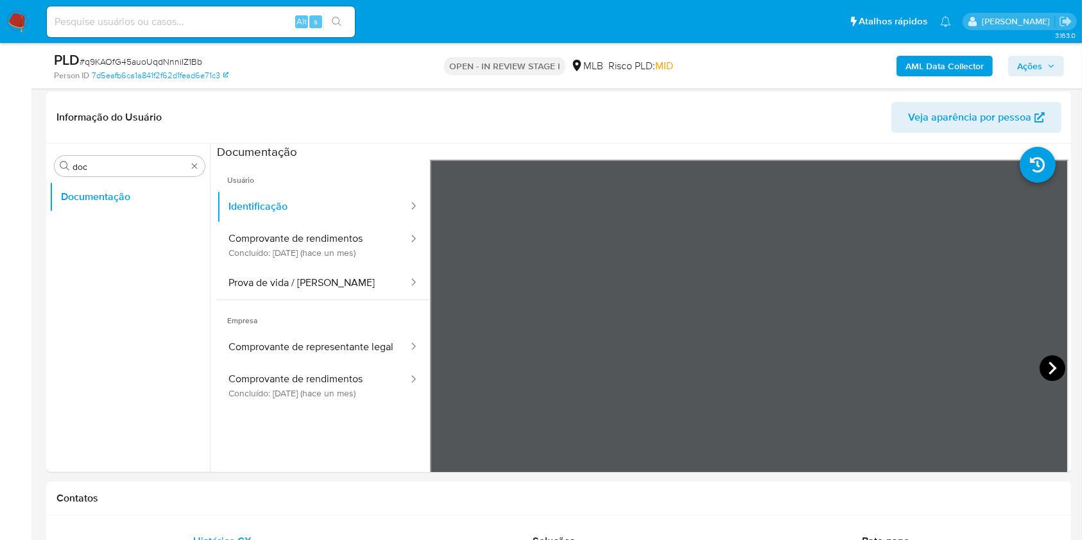
click at [1046, 359] on icon at bounding box center [1052, 368] width 26 height 26
drag, startPoint x: 280, startPoint y: 287, endPoint x: 418, endPoint y: 311, distance: 140.0
click at [280, 287] on button "Prova de vida / Selfie" at bounding box center [313, 283] width 192 height 33
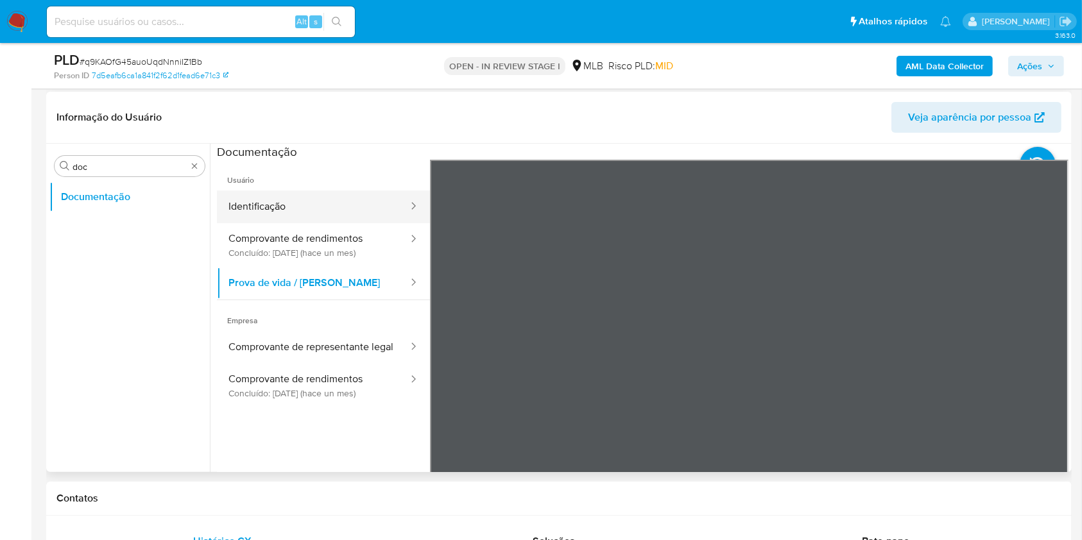
click at [360, 218] on button "Identificação" at bounding box center [313, 207] width 192 height 33
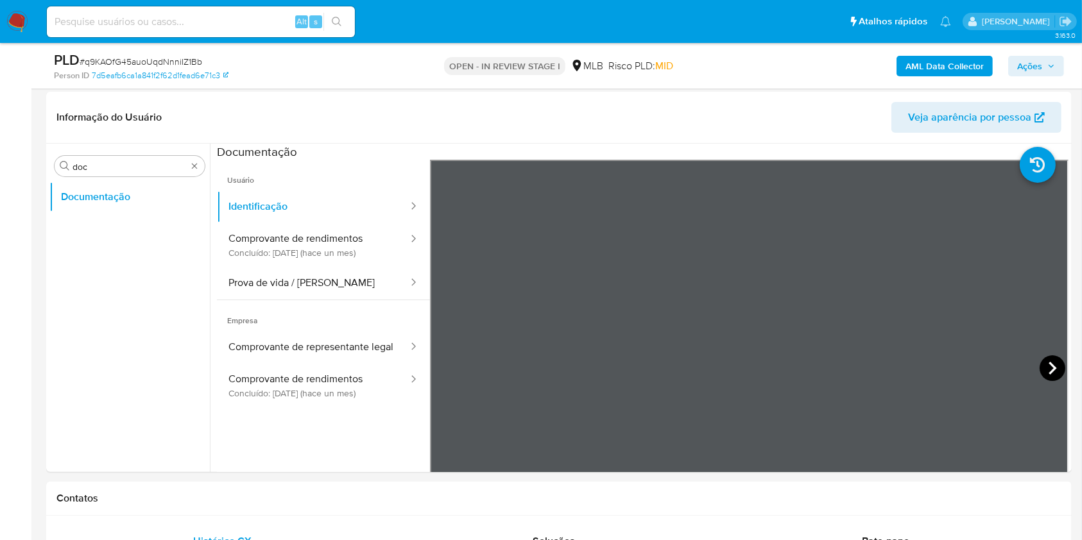
click at [1050, 362] on icon at bounding box center [1052, 368] width 26 height 26
click at [274, 224] on button "Comprovante de rendimentos Concluído: 17/09/2025 (hace un mes)" at bounding box center [313, 245] width 192 height 44
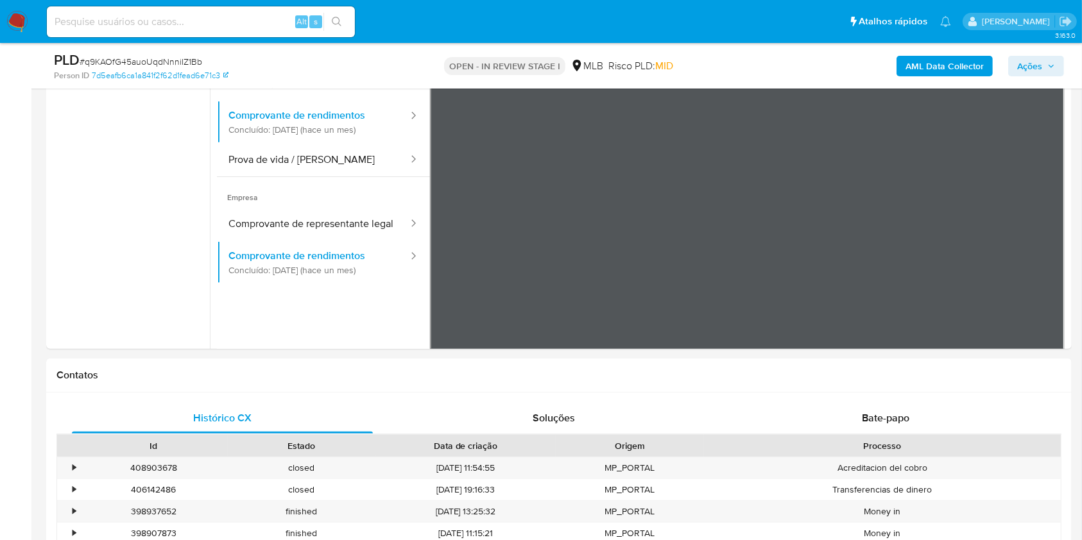
scroll to position [513, 0]
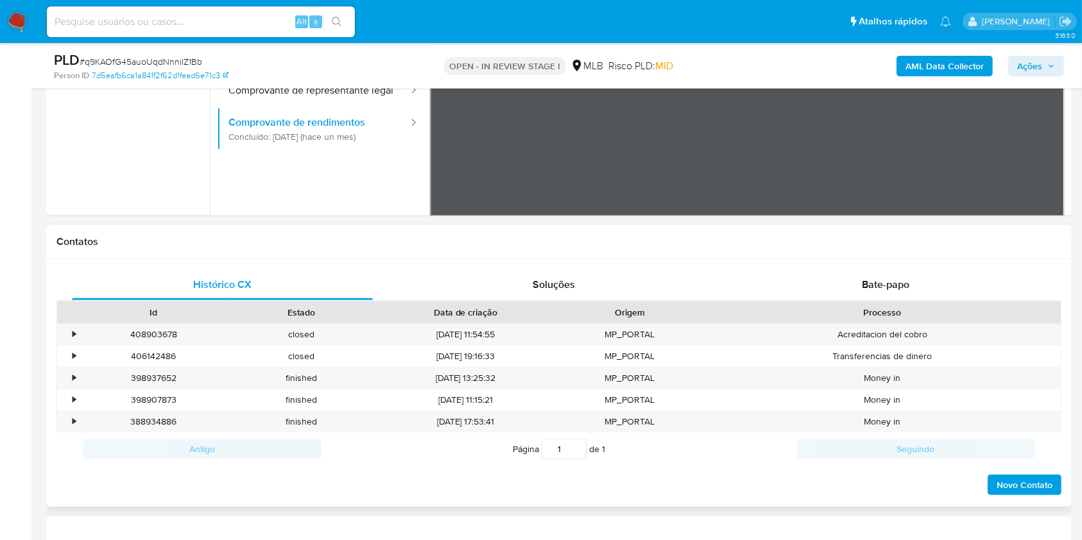
click at [942, 305] on div "Processo" at bounding box center [882, 313] width 357 height 22
click at [934, 294] on div "Bate-papo" at bounding box center [885, 284] width 301 height 31
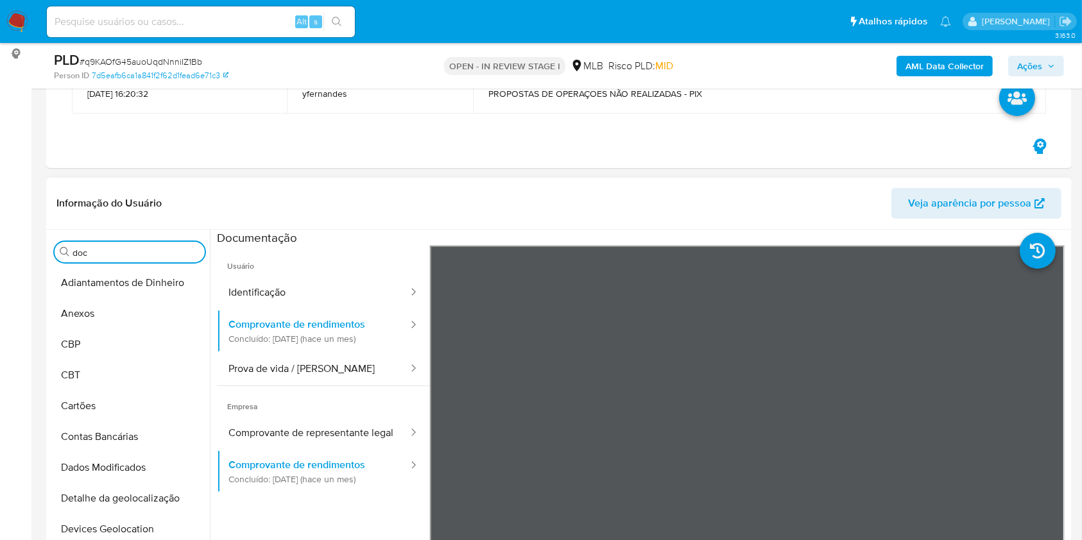
scroll to position [257, 0]
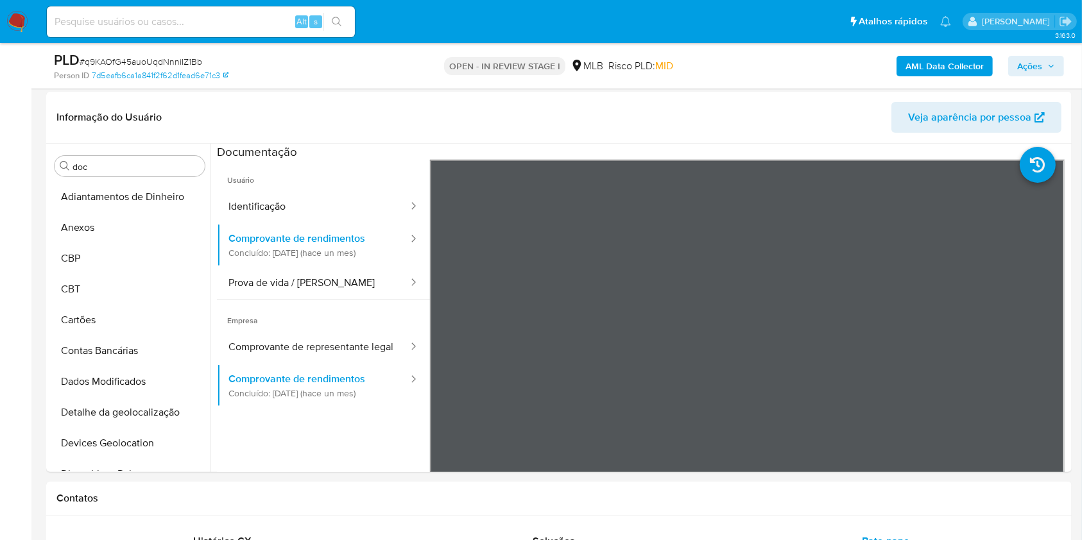
click at [82, 233] on button "Anexos" at bounding box center [124, 227] width 150 height 31
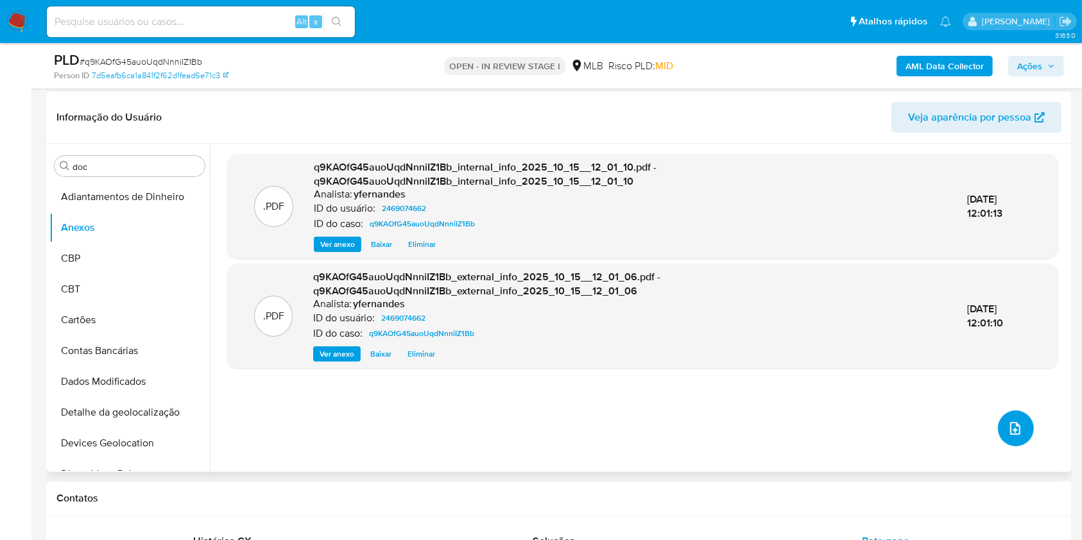
click at [1010, 431] on icon "upload-file" at bounding box center [1015, 428] width 10 height 13
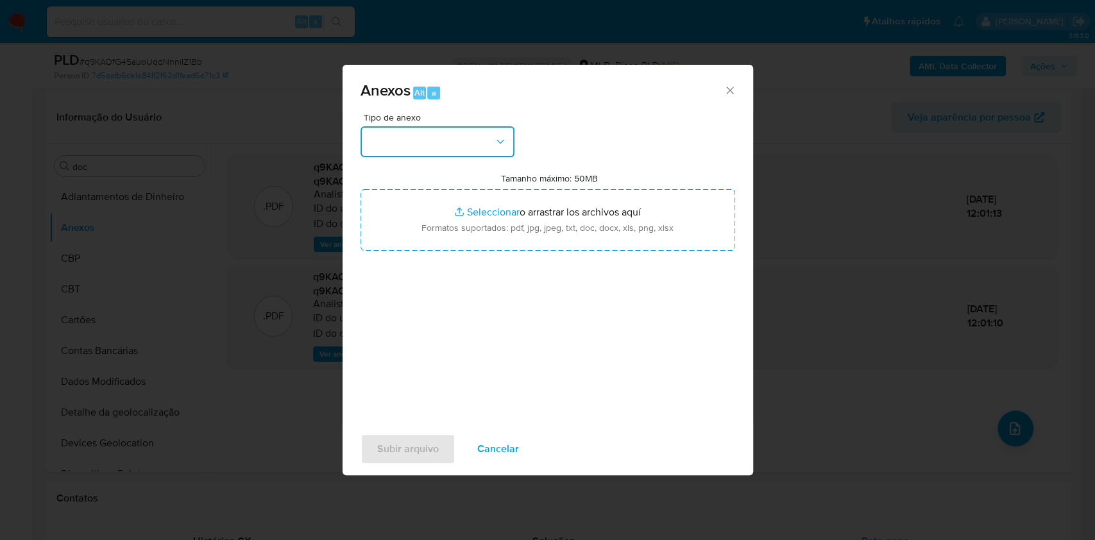
click at [429, 127] on button "button" at bounding box center [438, 141] width 154 height 31
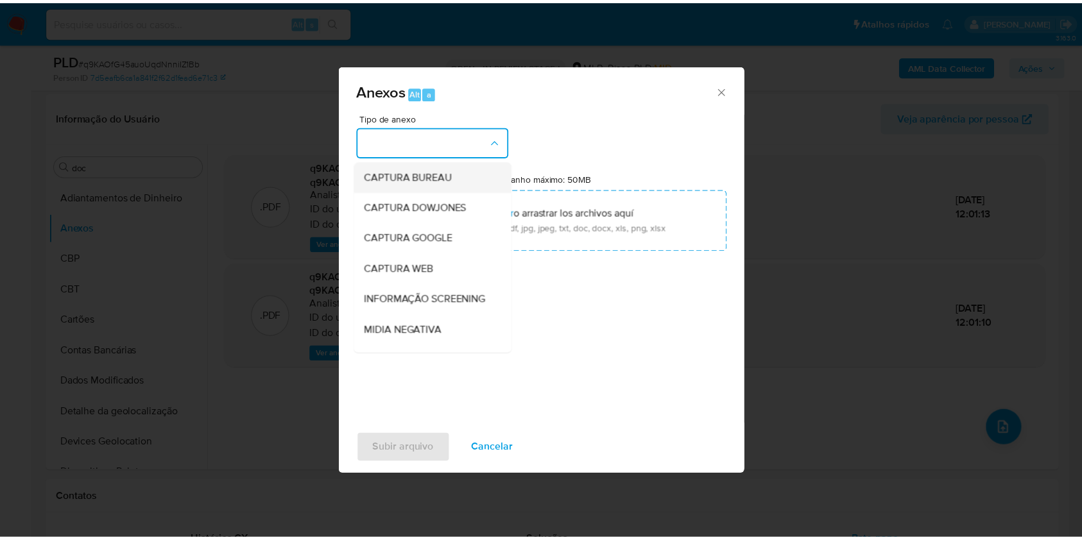
scroll to position [197, 0]
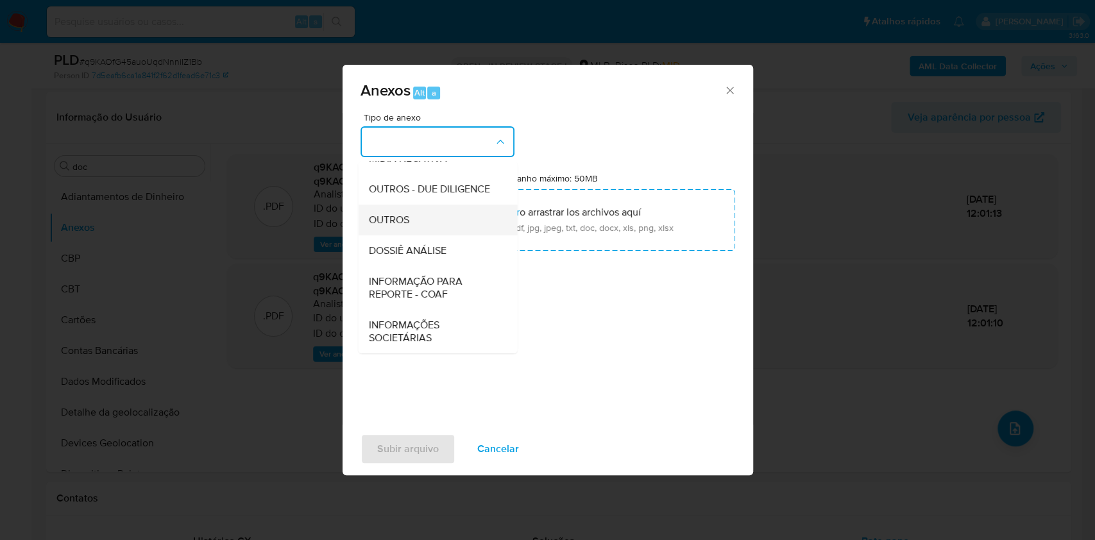
click at [418, 216] on div "OUTROS" at bounding box center [433, 220] width 131 height 31
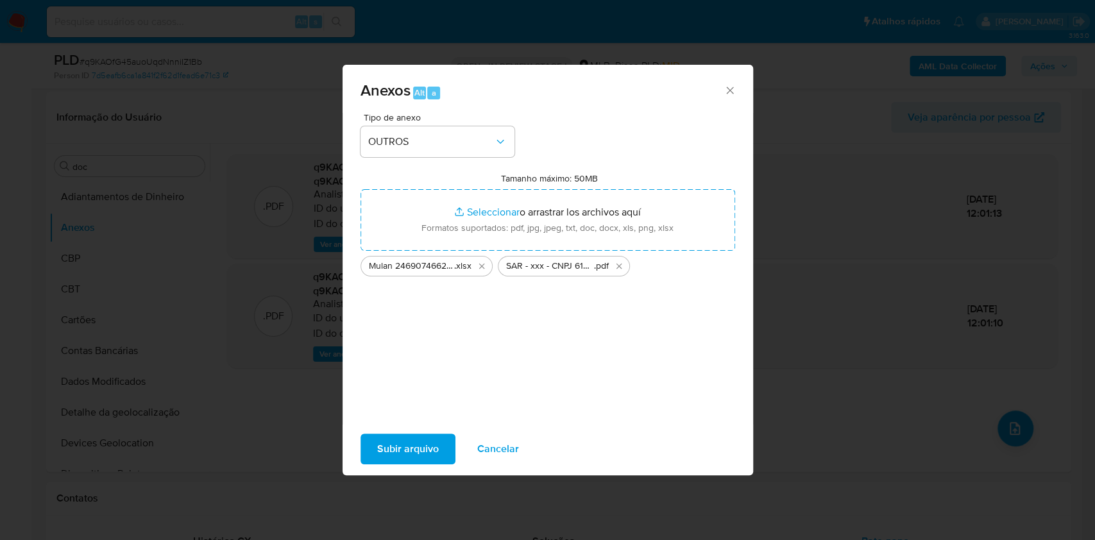
click at [405, 451] on span "Subir arquivo" at bounding box center [408, 449] width 62 height 28
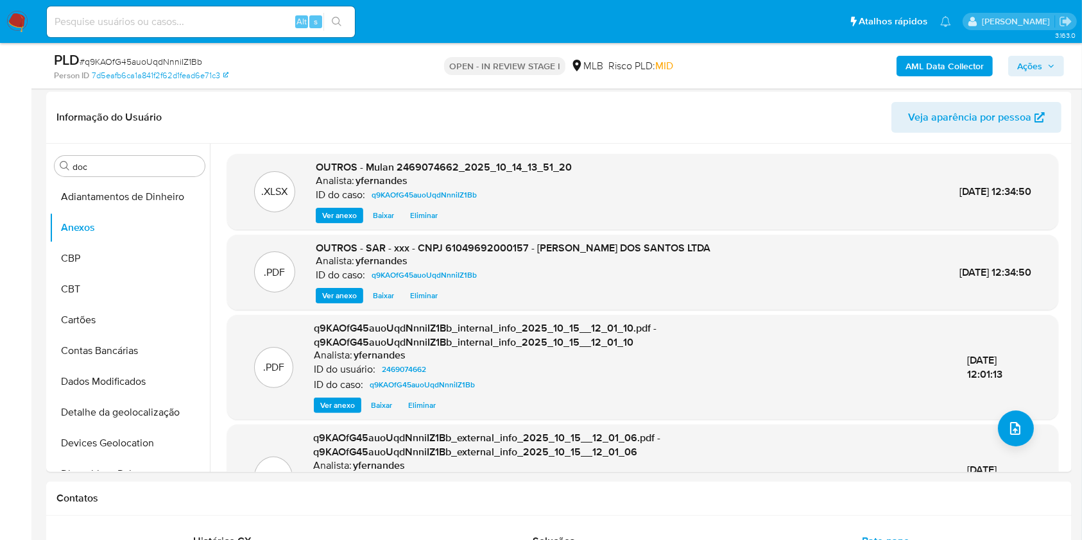
click at [1019, 72] on span "Ações" at bounding box center [1029, 66] width 25 height 21
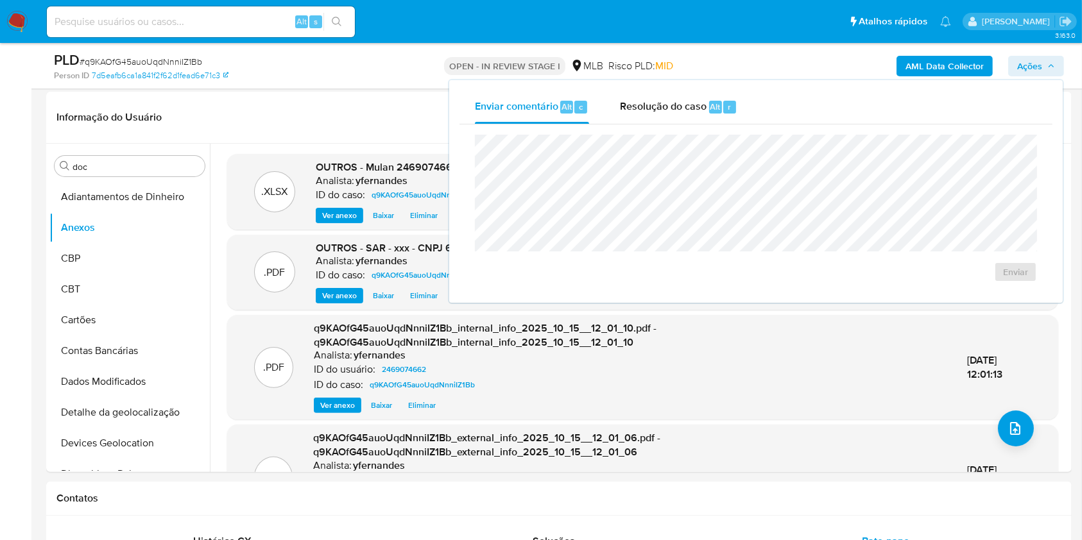
drag, startPoint x: 677, startPoint y: 121, endPoint x: 676, endPoint y: 132, distance: 11.6
click at [677, 120] on div "Resolução do caso Alt r" at bounding box center [678, 106] width 117 height 33
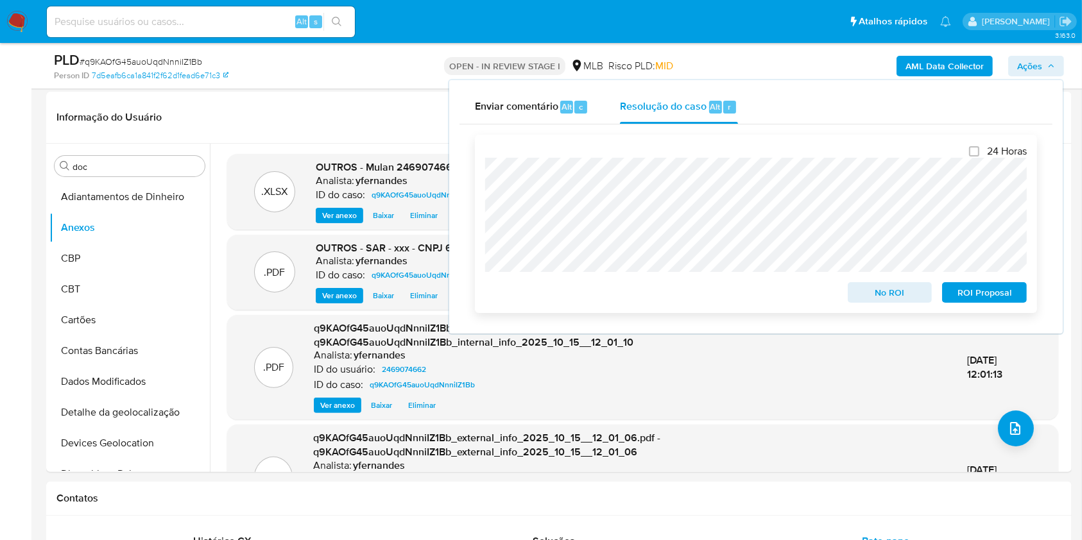
click at [964, 302] on span "ROI Proposal" at bounding box center [984, 293] width 67 height 18
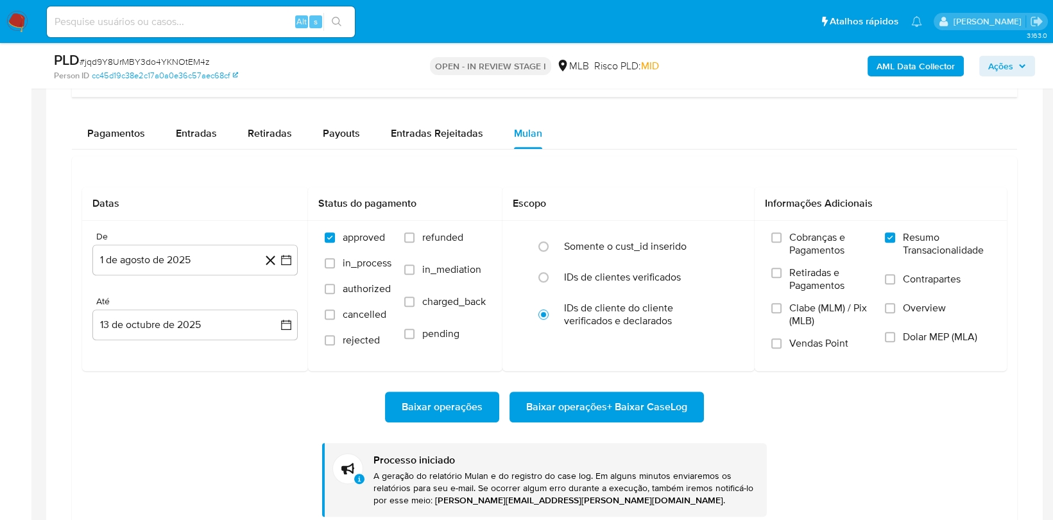
scroll to position [696, 0]
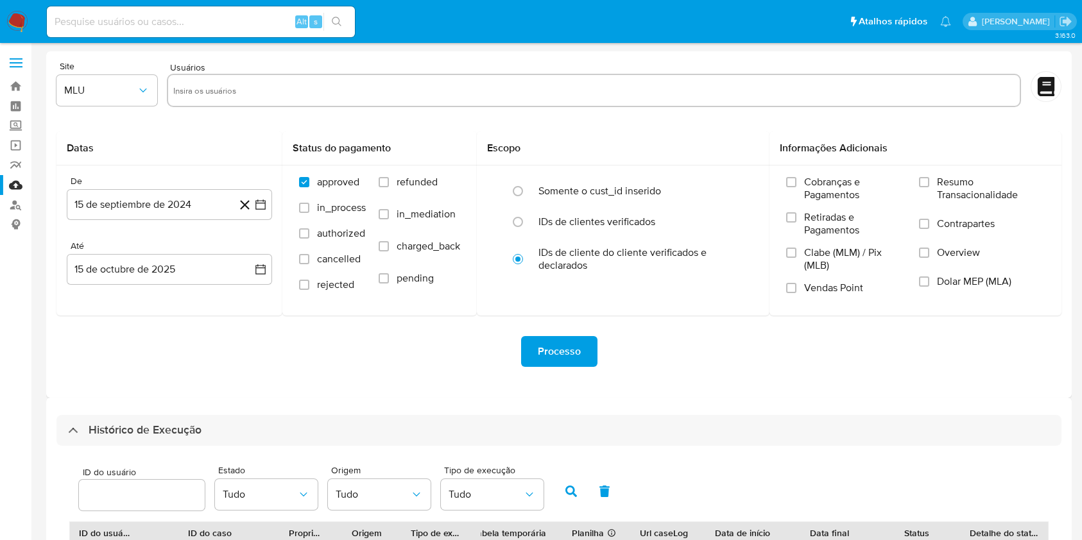
select select "10"
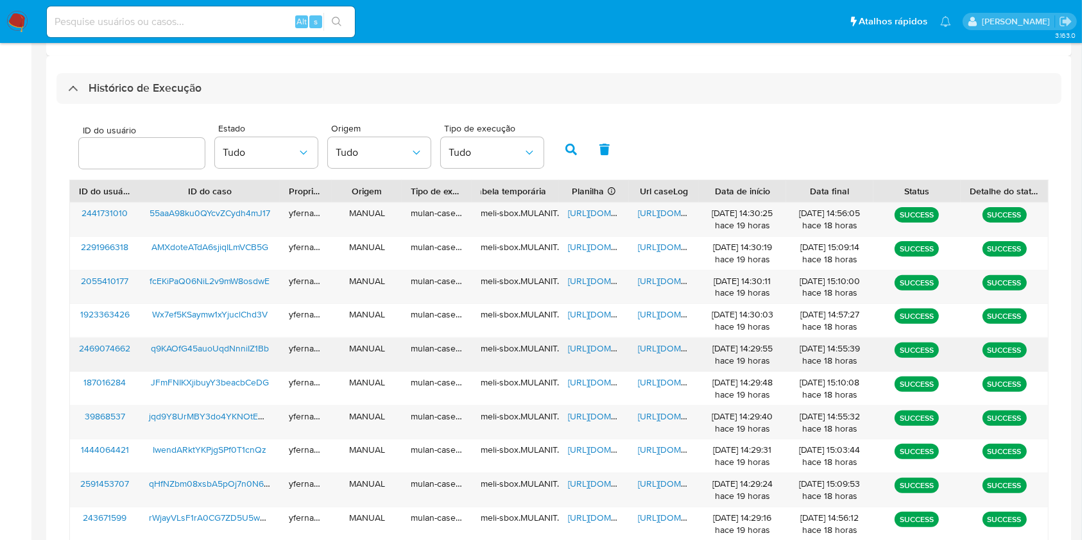
click at [600, 348] on span "[URL][DOMAIN_NAME]" at bounding box center [612, 348] width 89 height 13
click at [642, 346] on span "[URL][DOMAIN_NAME]" at bounding box center [682, 348] width 89 height 13
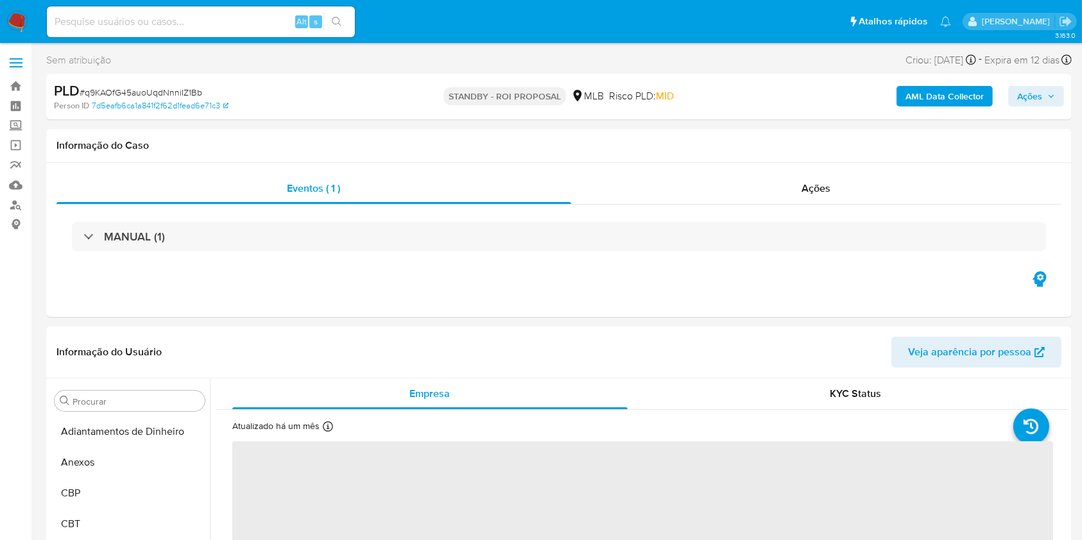
select select "10"
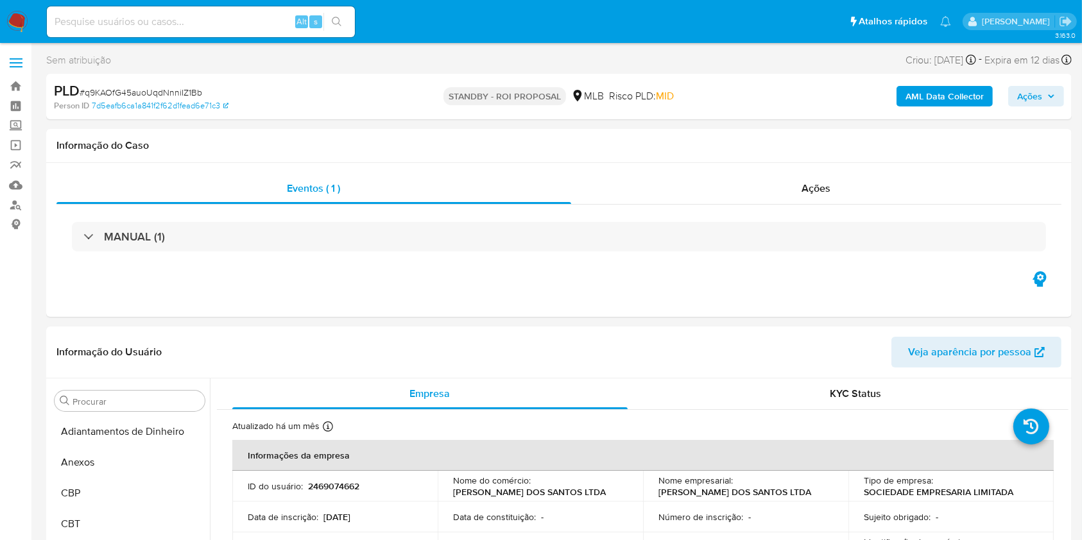
scroll to position [696, 0]
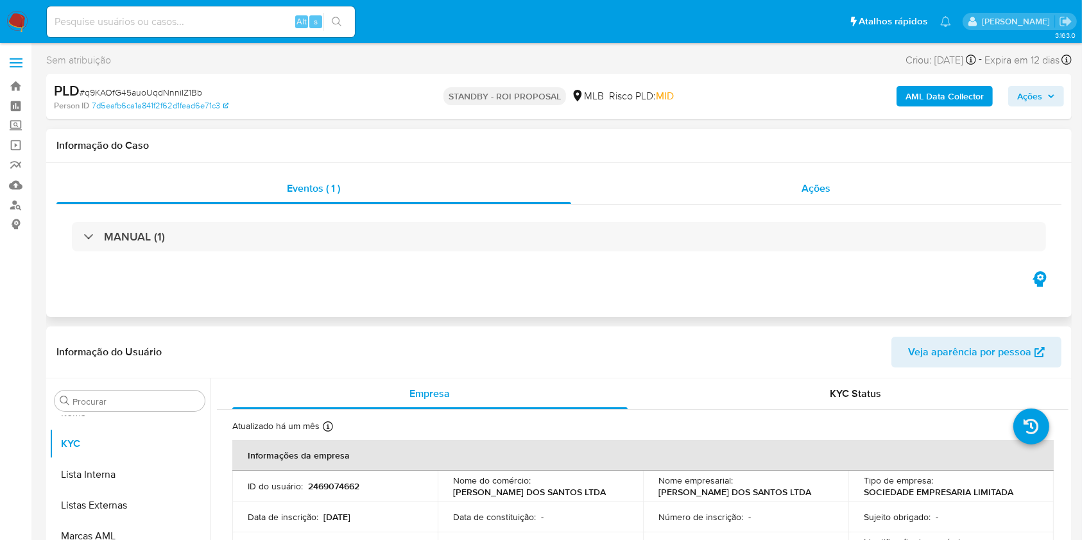
click at [715, 184] on div "Ações" at bounding box center [816, 188] width 490 height 31
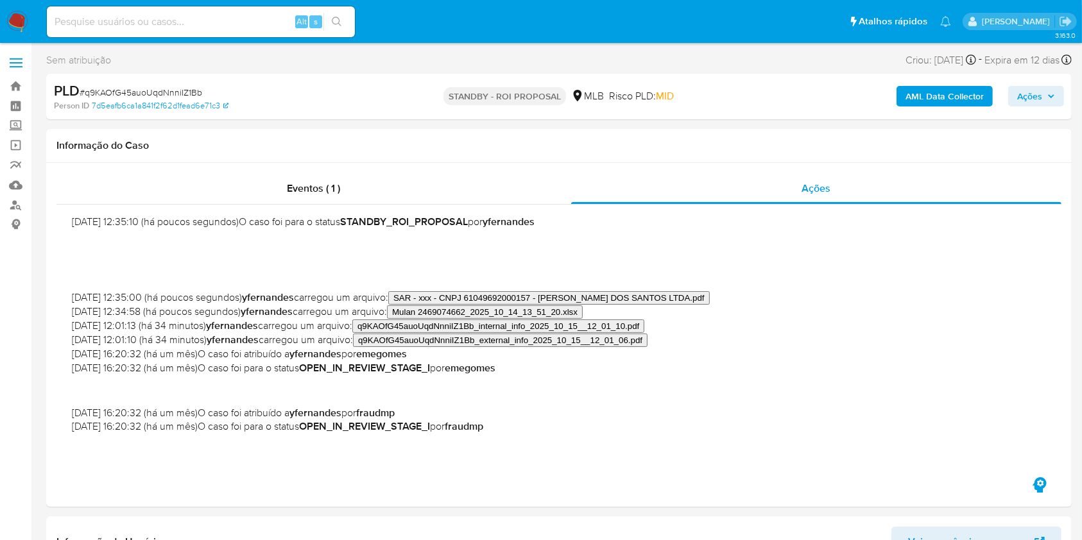
scroll to position [0, 0]
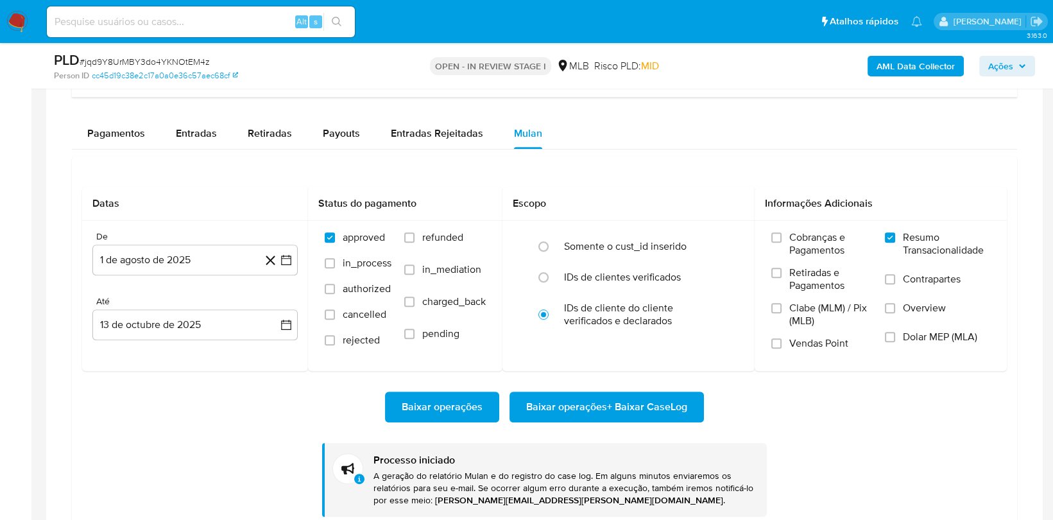
scroll to position [696, 0]
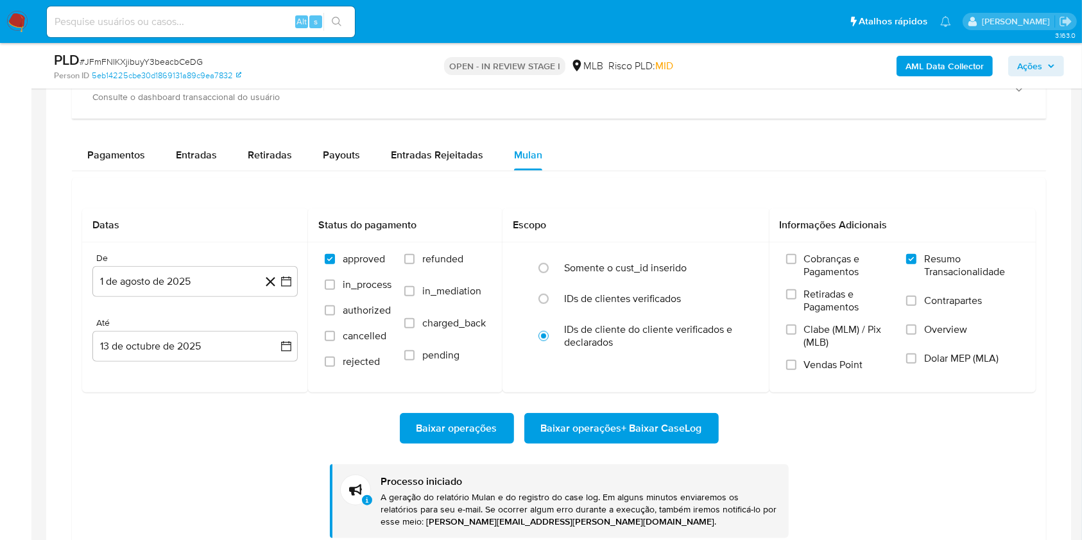
scroll to position [696, 0]
click at [0, 307] on aside "Bandeja Painel Screening Pesquisa em Listas Watchlist Ferramentas Operações em …" at bounding box center [15, 35] width 31 height 2294
click at [158, 59] on span "# JFmFNIKXjibuyY3beacbCeDG" at bounding box center [141, 61] width 123 height 13
copy span "JFmFNIKXjibuyY3beacbCeDG"
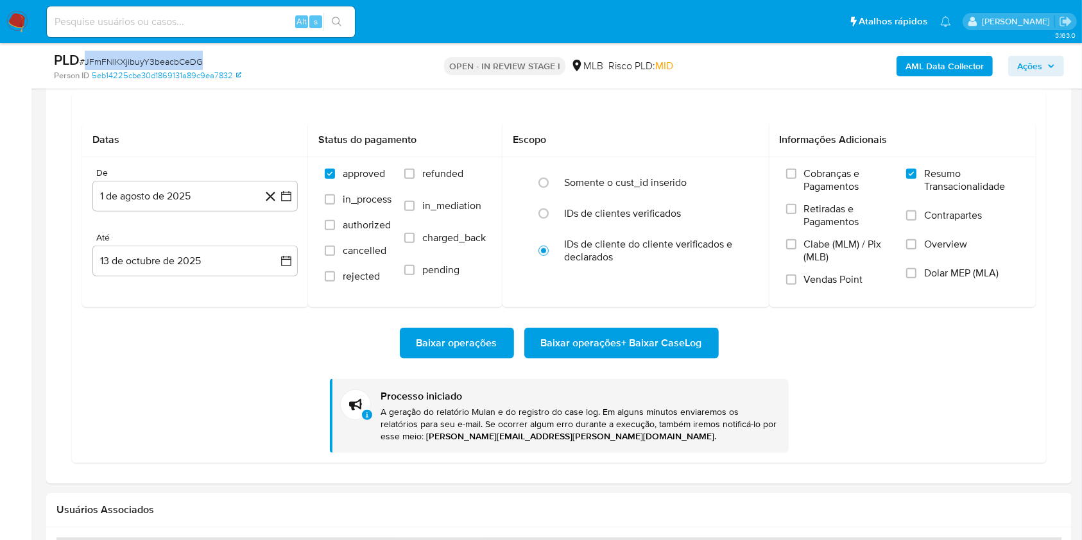
scroll to position [1026, 0]
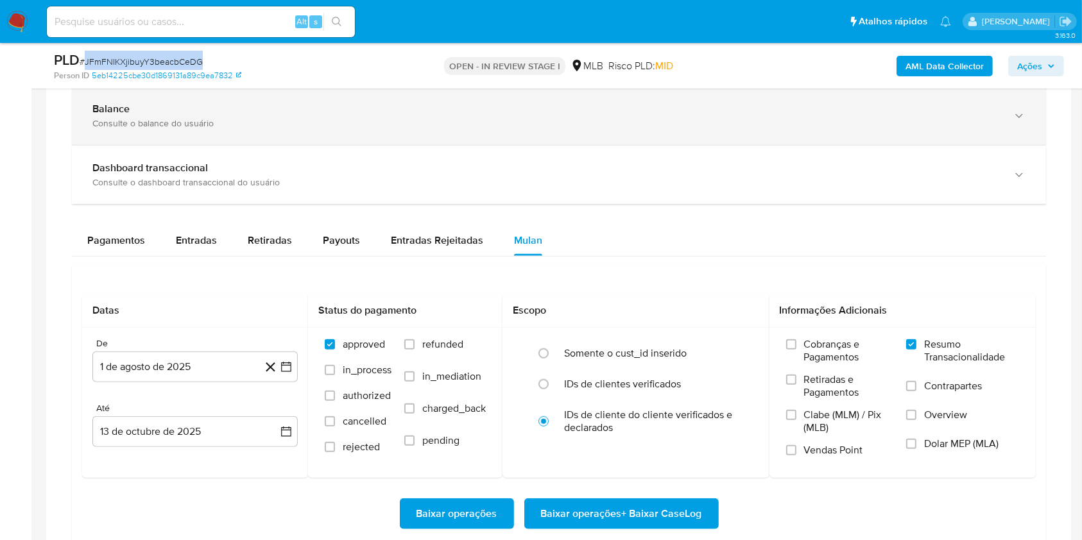
click at [191, 104] on div "Balance" at bounding box center [545, 109] width 907 height 13
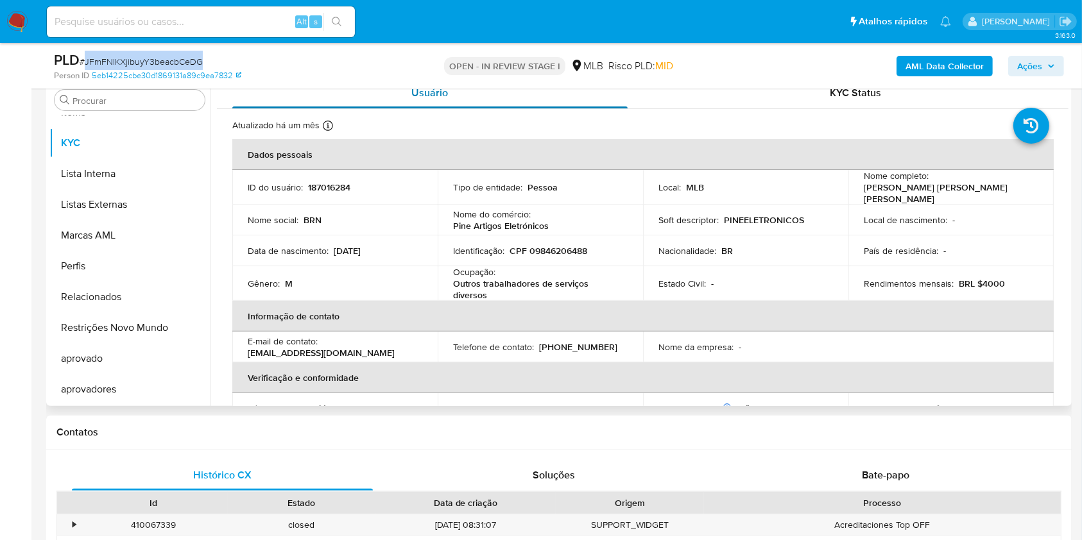
scroll to position [257, 0]
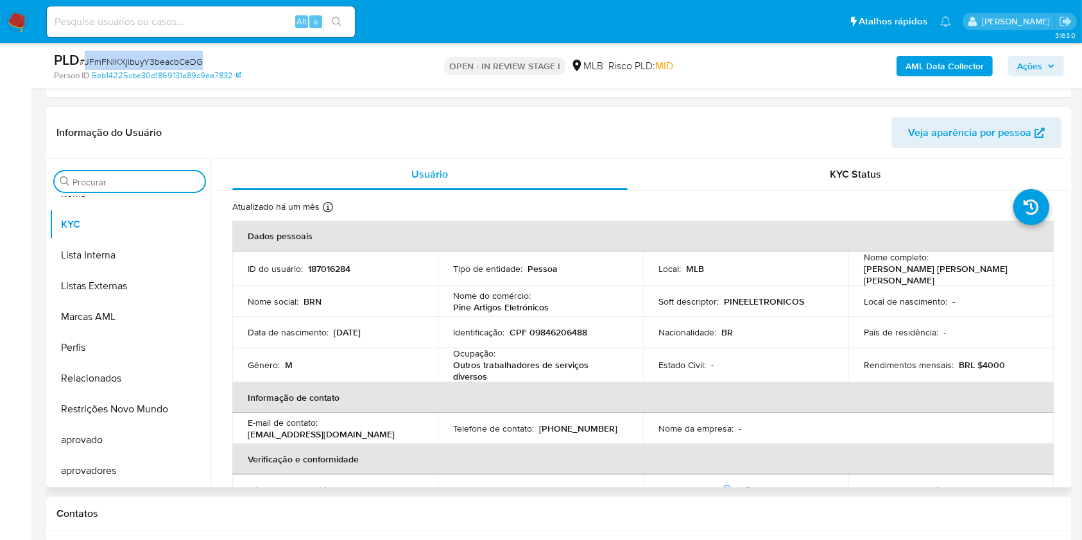
click at [146, 185] on input "Procurar" at bounding box center [135, 182] width 127 height 12
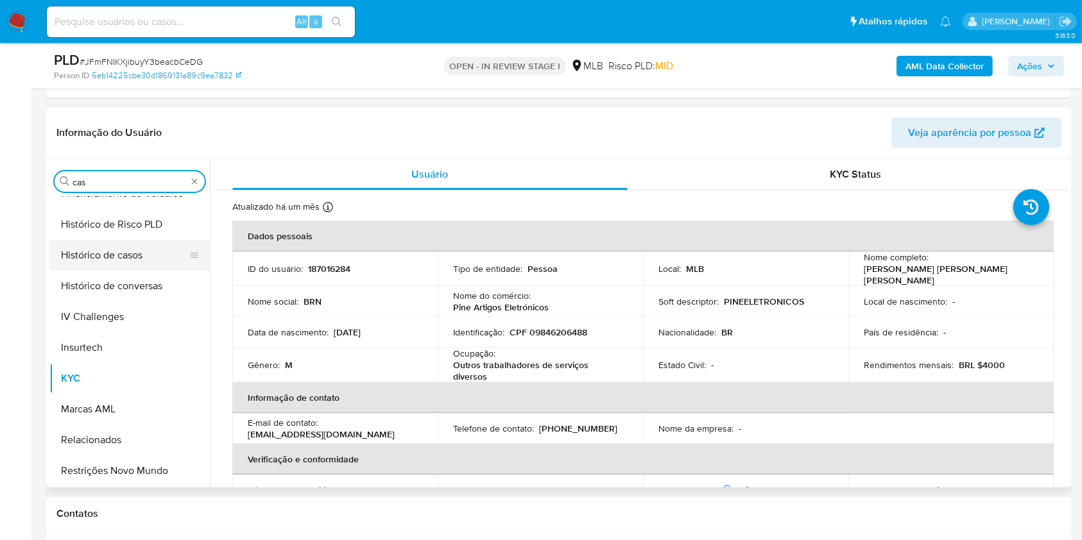
scroll to position [0, 0]
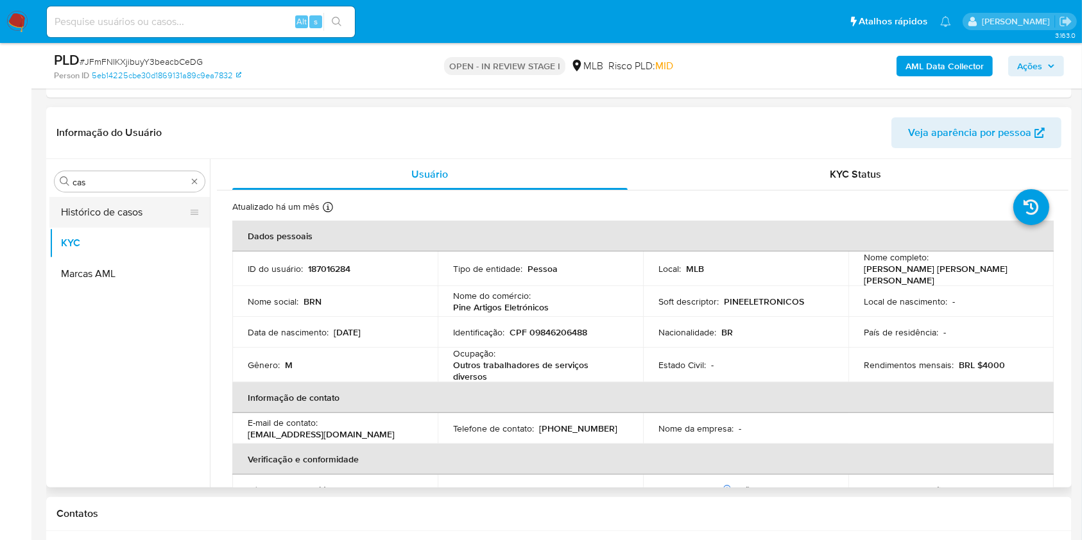
click at [103, 217] on button "Histórico de casos" at bounding box center [124, 212] width 150 height 31
click at [103, 259] on button "Marcas AML" at bounding box center [124, 274] width 150 height 31
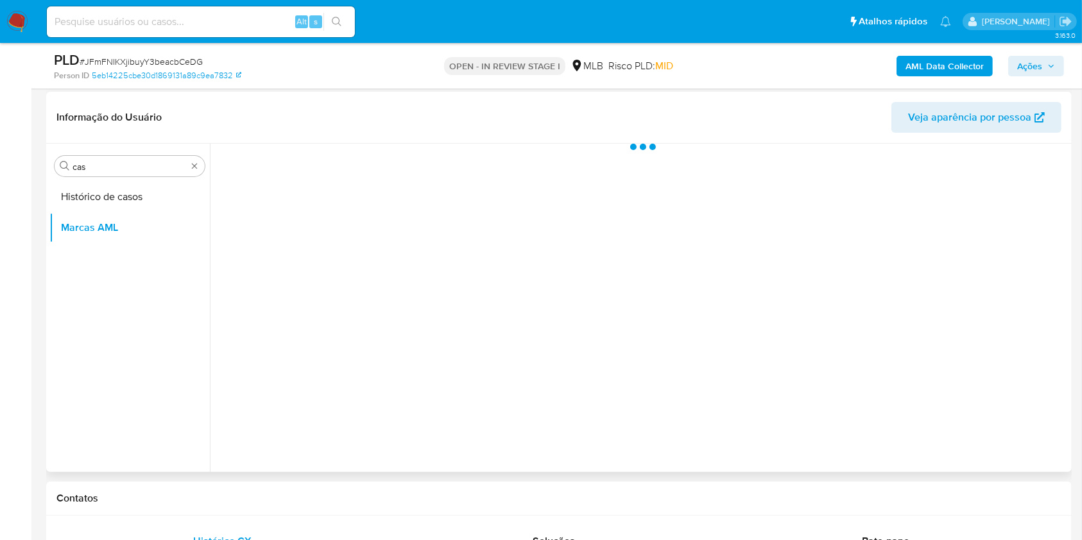
click at [146, 180] on div "Procurar cas Histórico de casos Marcas AML" at bounding box center [129, 309] width 160 height 327
click at [74, 203] on button "Histórico de casos" at bounding box center [124, 197] width 150 height 31
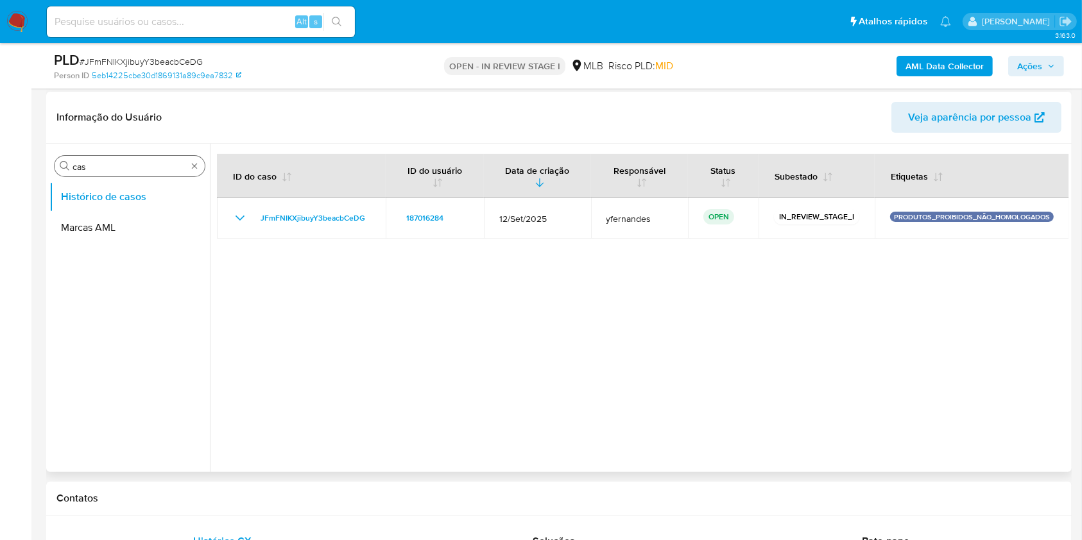
click at [90, 173] on div "Procurar cas" at bounding box center [130, 166] width 150 height 21
click at [91, 171] on input "cas" at bounding box center [129, 167] width 114 height 12
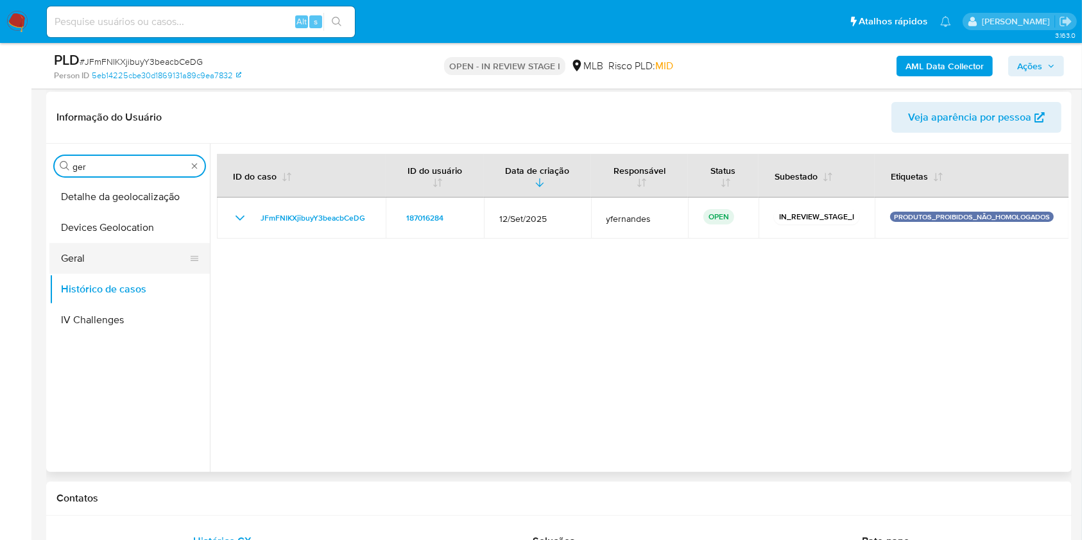
type input "ger"
click at [85, 243] on button "Geral" at bounding box center [124, 258] width 150 height 31
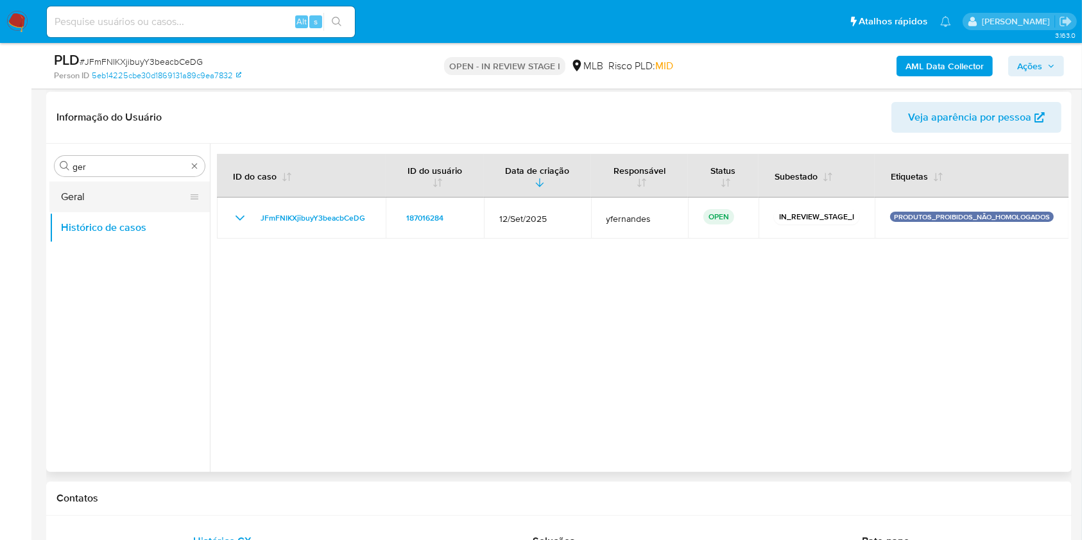
click at [85, 196] on button "Geral" at bounding box center [124, 197] width 150 height 31
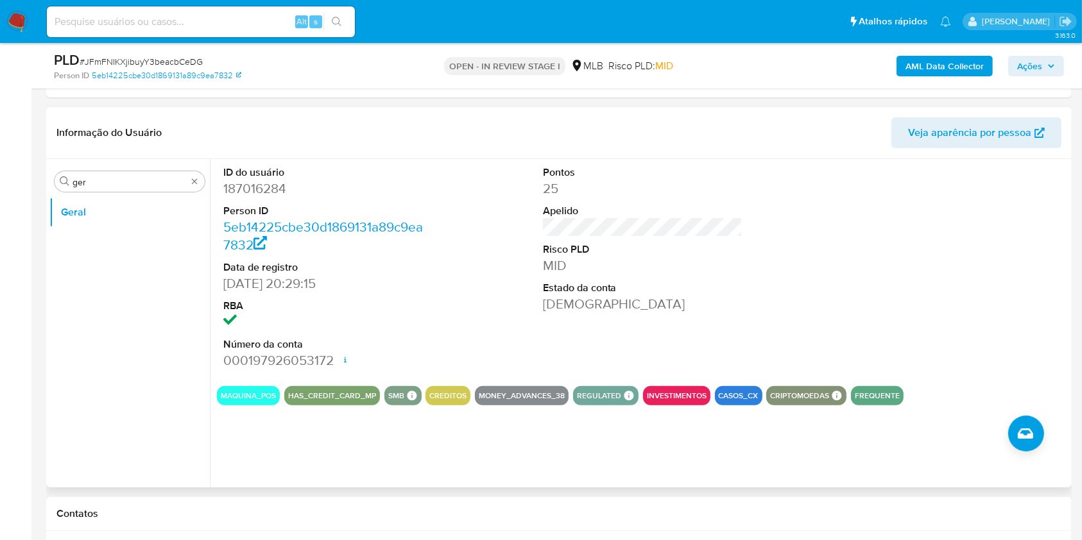
drag, startPoint x: 96, startPoint y: 300, endPoint x: 224, endPoint y: 189, distance: 169.7
click at [96, 300] on ul "Geral" at bounding box center [129, 341] width 160 height 289
click at [140, 181] on input "ger" at bounding box center [129, 182] width 114 height 12
click at [140, 180] on input "ger" at bounding box center [129, 182] width 114 height 12
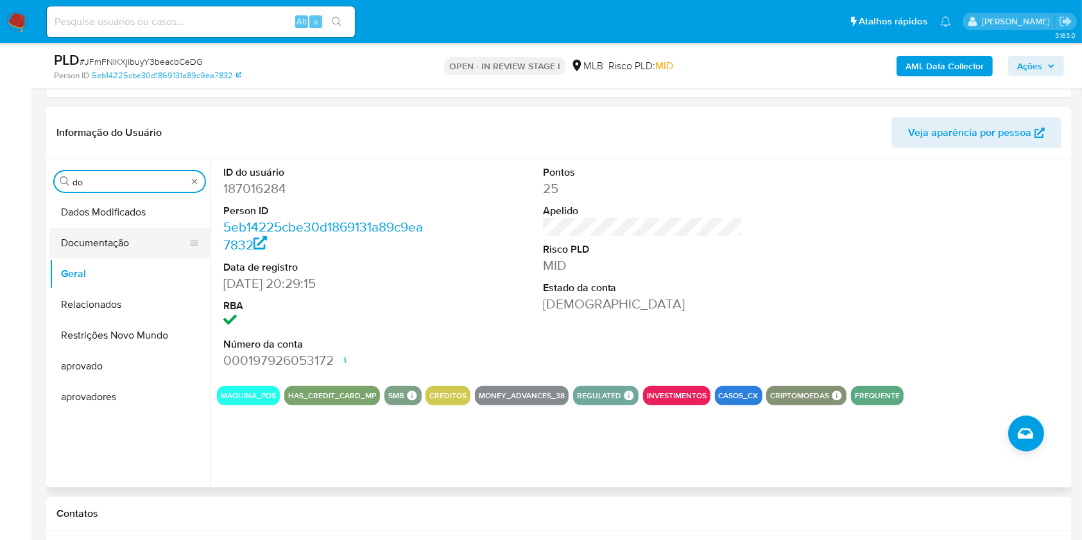
click at [144, 253] on button "Documentação" at bounding box center [124, 243] width 150 height 31
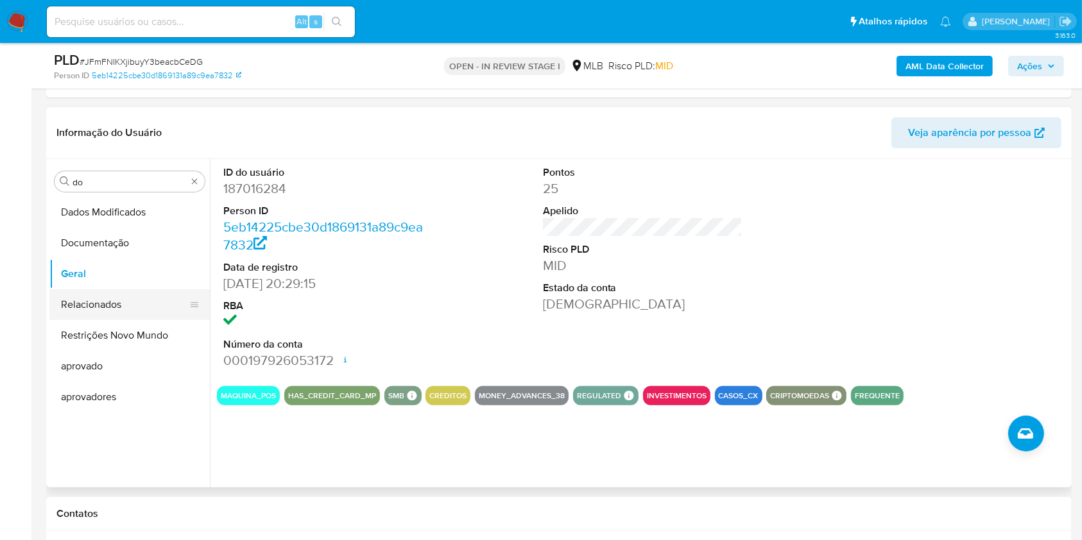
click at [137, 244] on button "Documentação" at bounding box center [129, 243] width 160 height 31
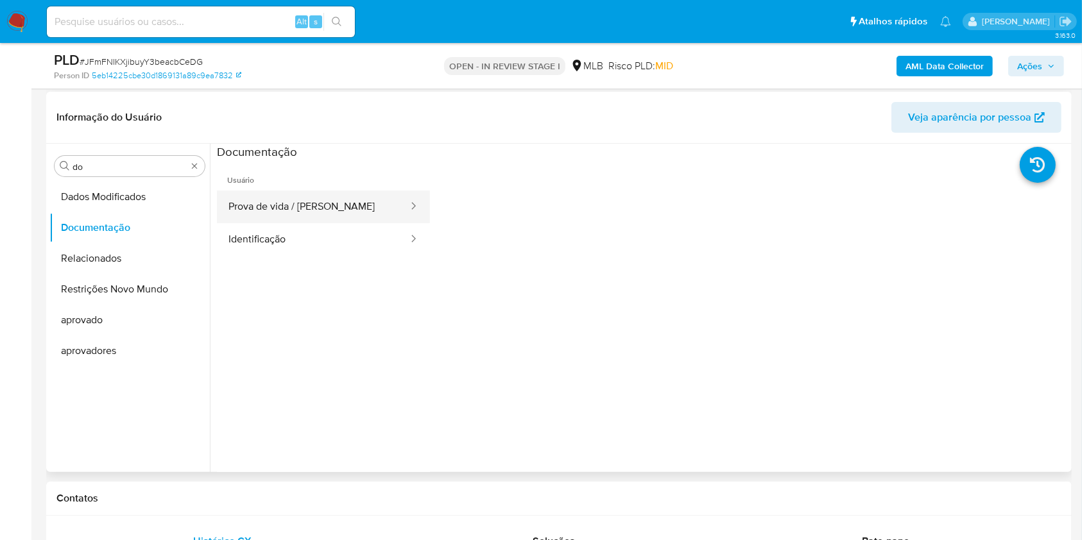
click at [380, 198] on button "Prova de vida / [PERSON_NAME]" at bounding box center [313, 207] width 192 height 33
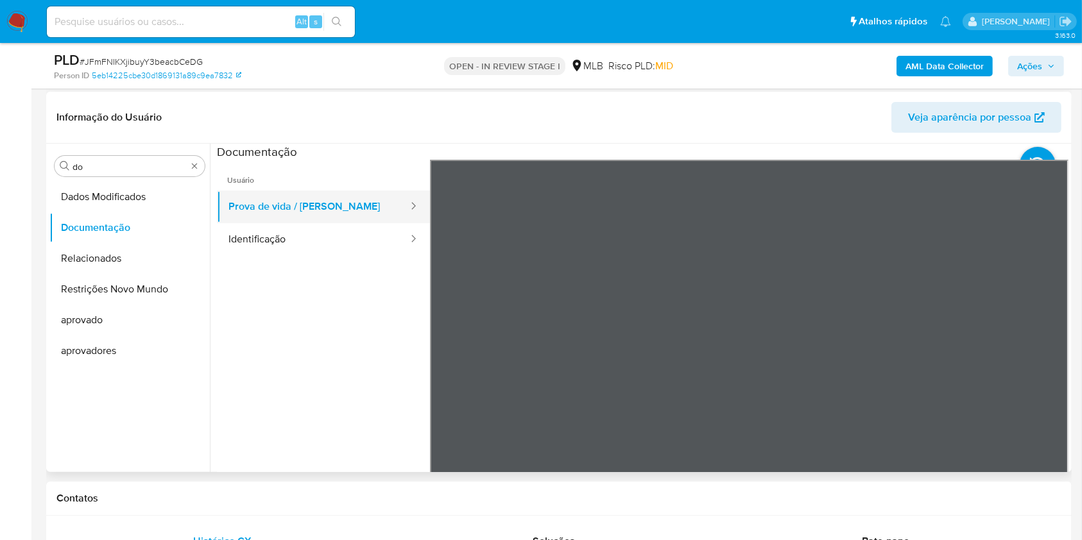
drag, startPoint x: 344, startPoint y: 225, endPoint x: 405, endPoint y: 213, distance: 62.7
click at [343, 225] on button "Identificação" at bounding box center [313, 239] width 192 height 33
click at [1051, 368] on icon at bounding box center [1052, 368] width 26 height 26
click at [105, 174] on div "Procurar do" at bounding box center [130, 166] width 150 height 21
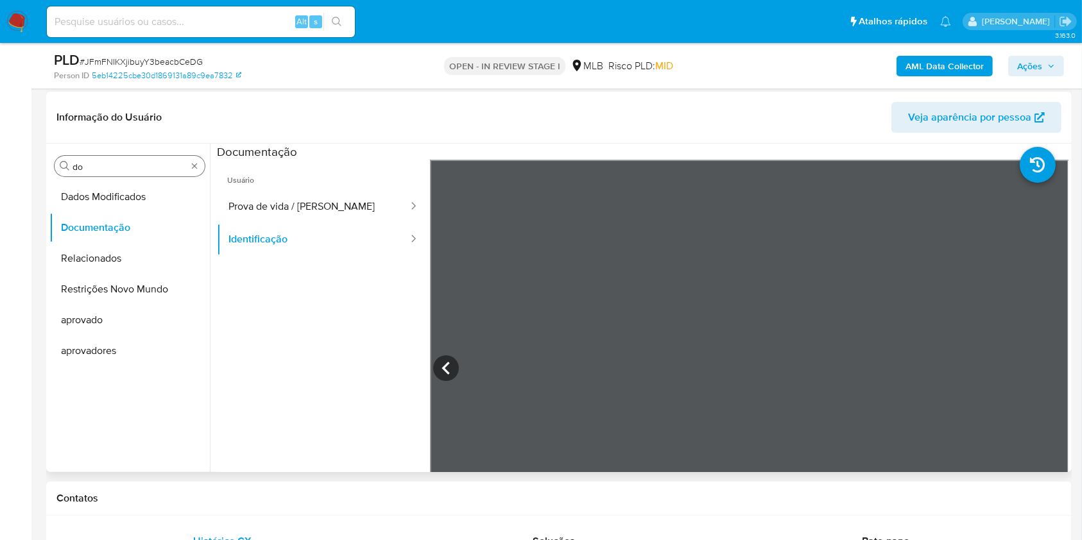
click at [99, 169] on input "do" at bounding box center [129, 167] width 114 height 12
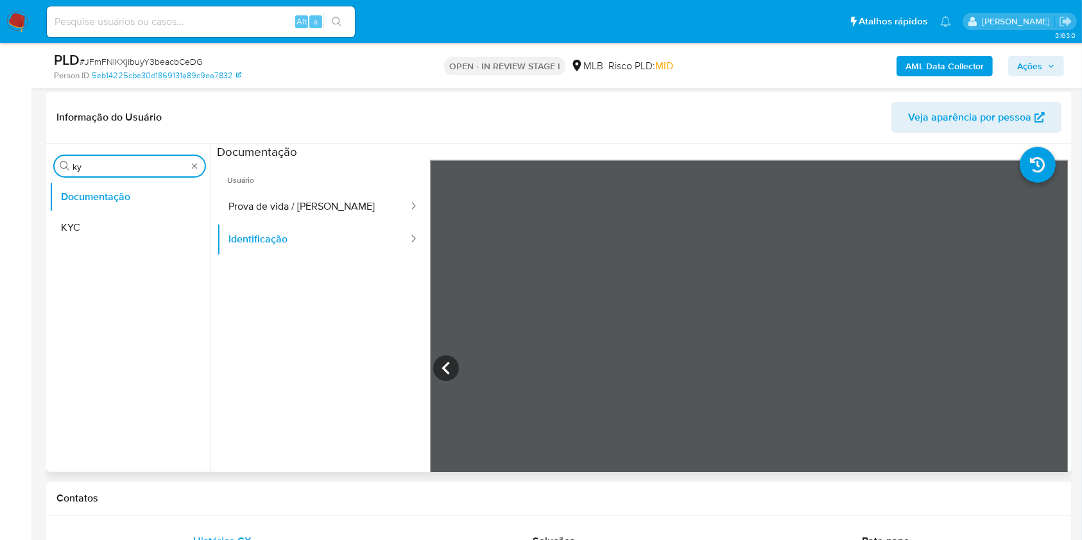
drag, startPoint x: 108, startPoint y: 199, endPoint x: 103, endPoint y: 223, distance: 24.2
click at [103, 223] on button "KYC" at bounding box center [129, 227] width 160 height 31
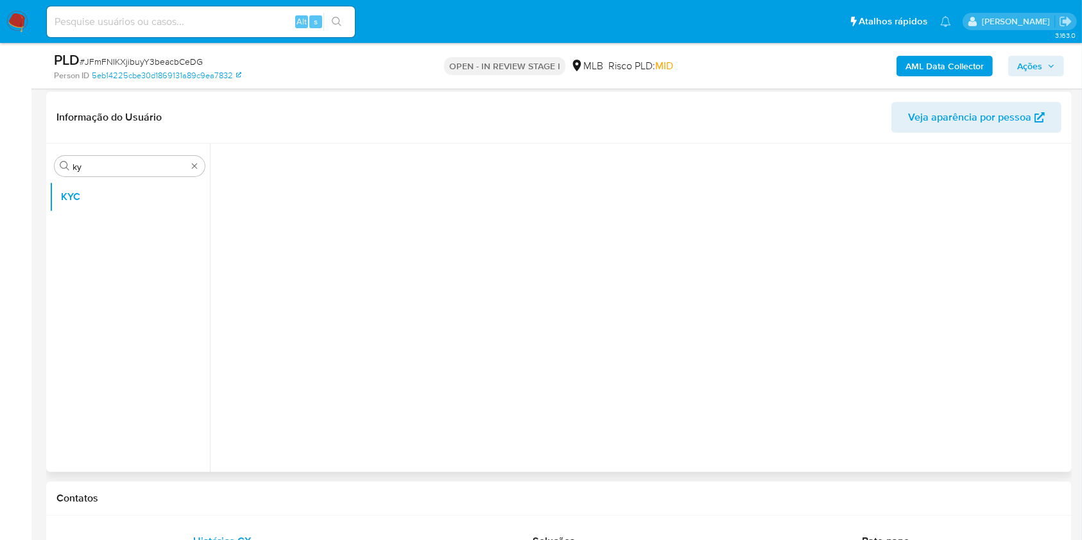
click at [103, 223] on ul "KYC" at bounding box center [129, 326] width 160 height 289
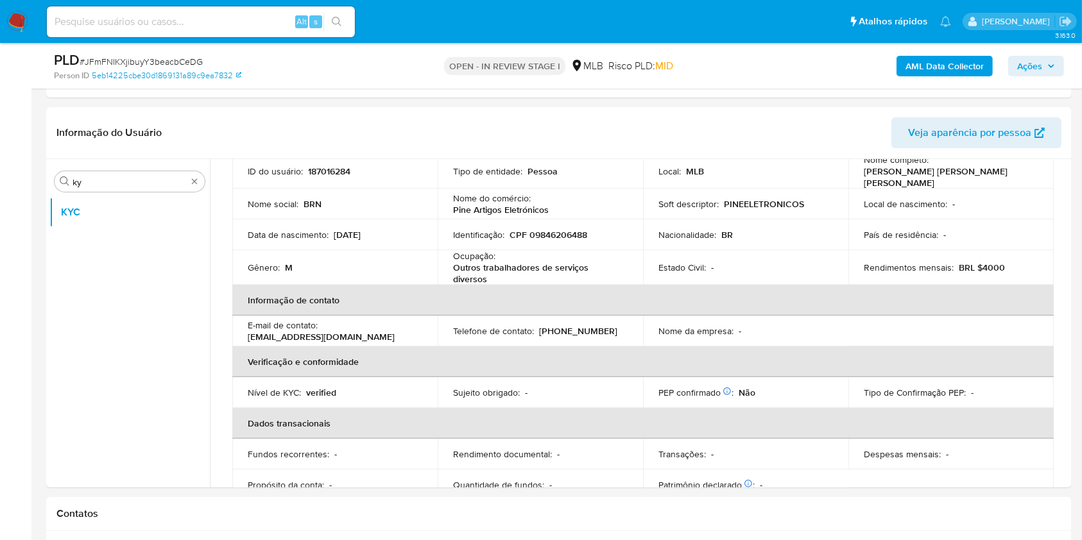
scroll to position [101, 0]
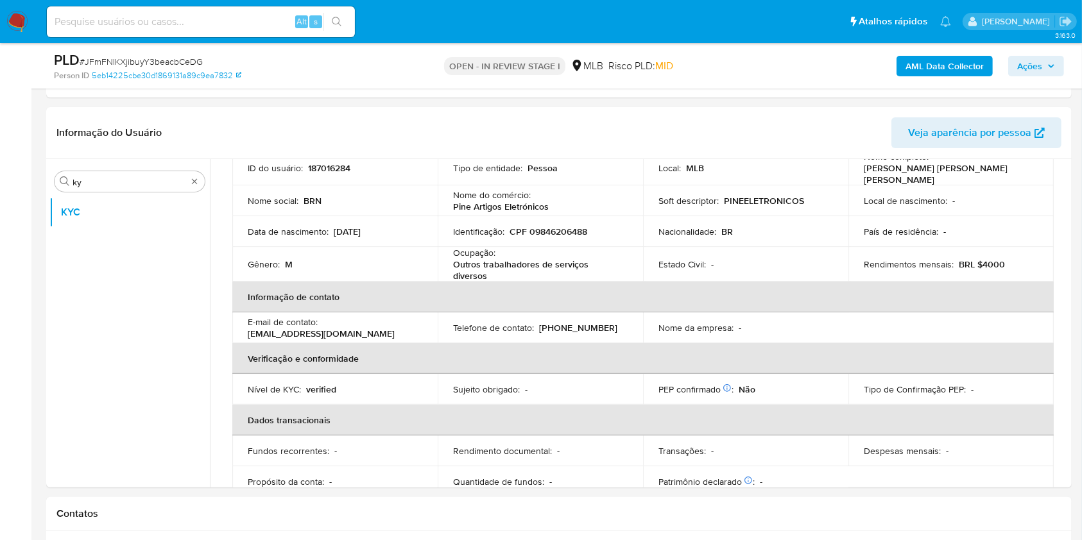
click at [474, 262] on p "Outros trabalhadores de serviços diversos" at bounding box center [537, 270] width 169 height 23
copy div "Ocupação : Outros trabalhadores de serviços diversos"
click at [565, 334] on td "Telefone de contato : [PHONE_NUMBER]" at bounding box center [540, 327] width 205 height 31
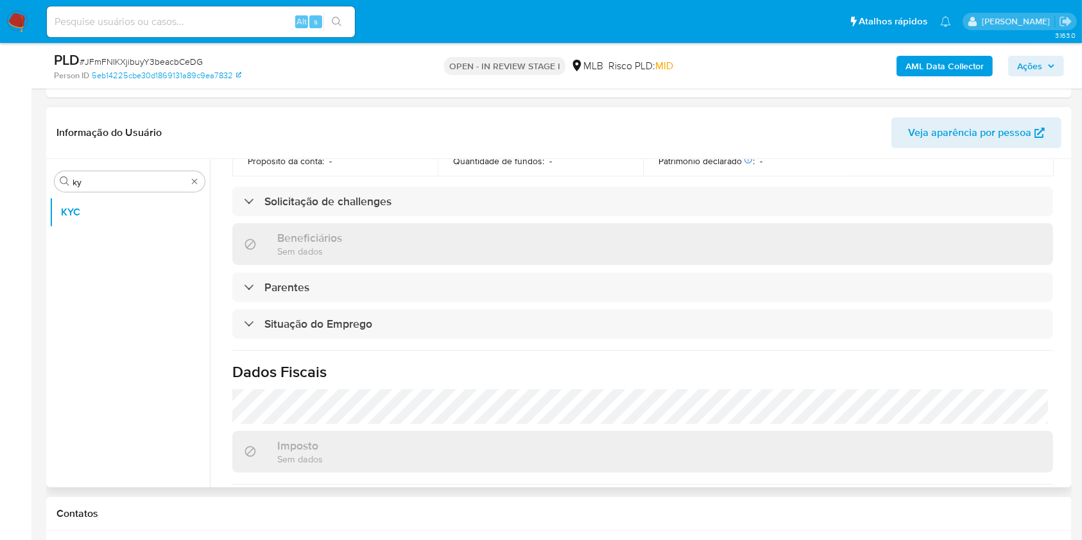
scroll to position [549, 0]
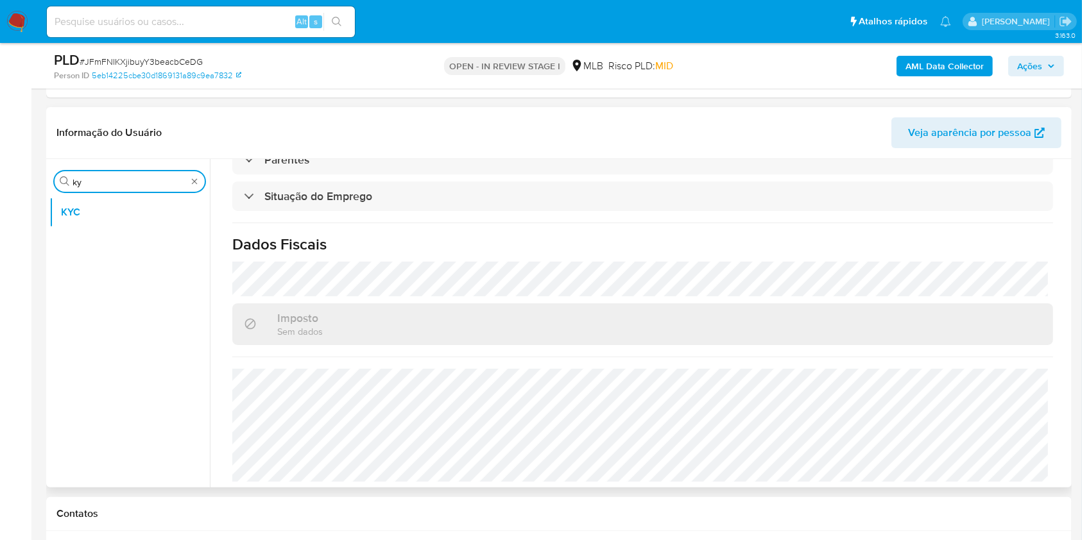
click at [96, 184] on input "ky" at bounding box center [129, 182] width 114 height 12
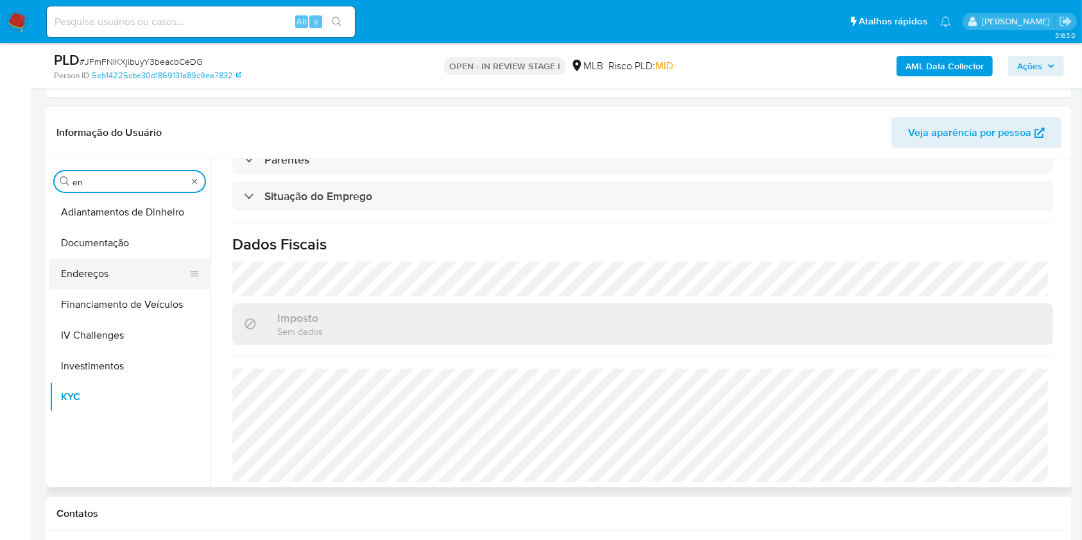
type input "en"
click at [98, 278] on button "Endereços" at bounding box center [124, 274] width 150 height 31
drag, startPoint x: 98, startPoint y: 278, endPoint x: 144, endPoint y: 243, distance: 58.6
click at [97, 278] on button "Endereços" at bounding box center [124, 274] width 150 height 31
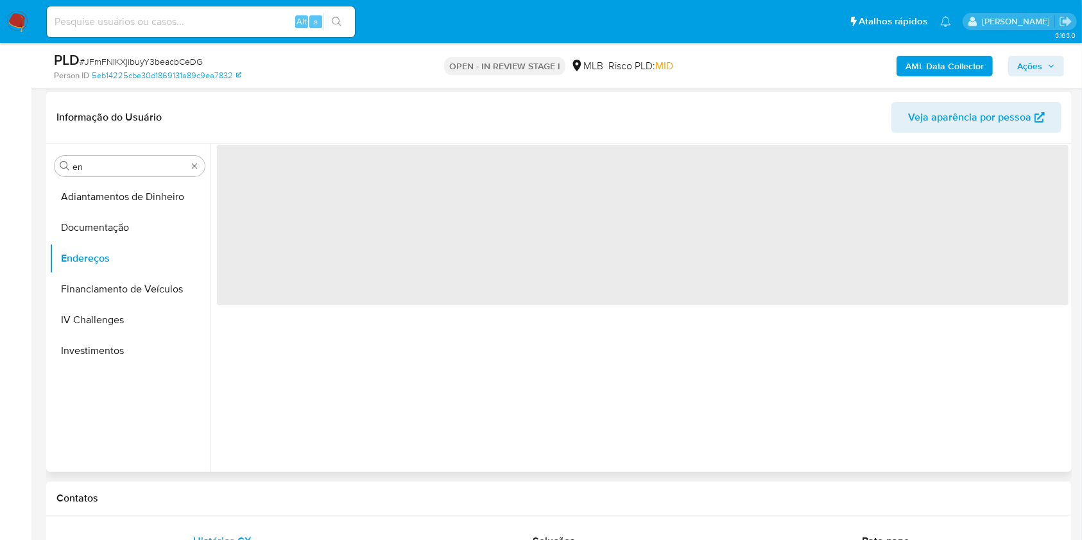
scroll to position [0, 0]
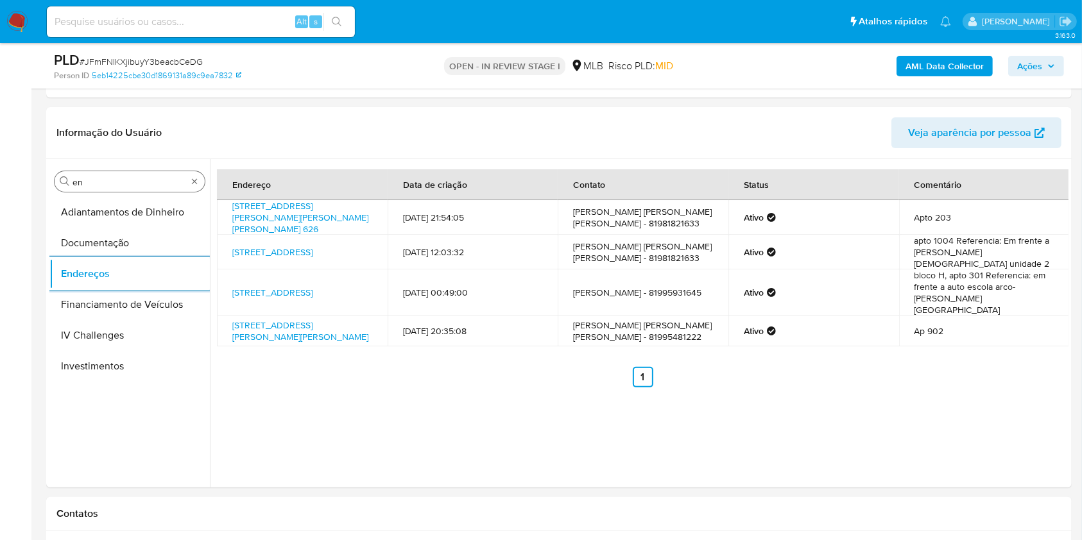
click at [133, 185] on input "en" at bounding box center [129, 182] width 114 height 12
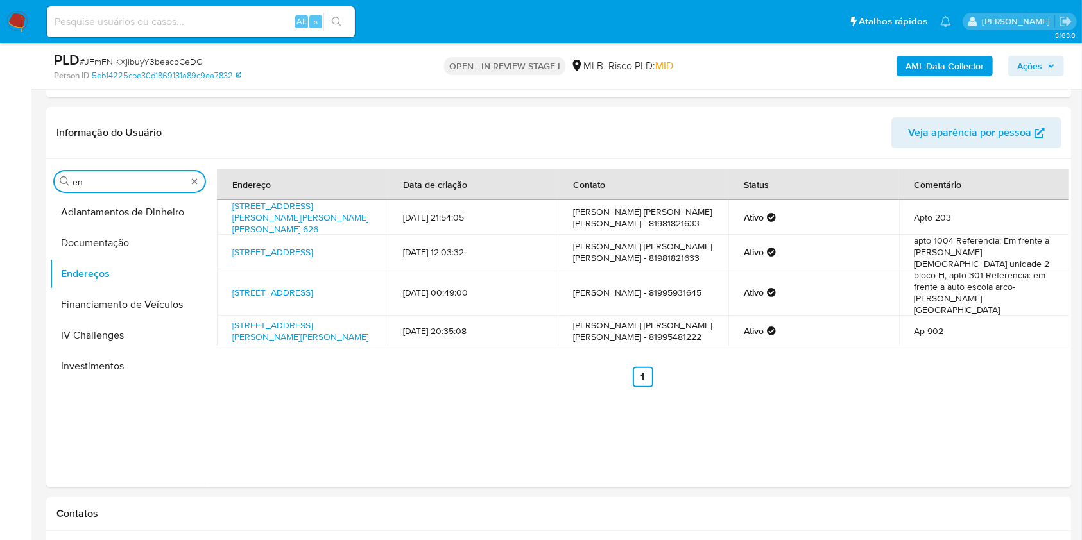
click at [133, 185] on input "en" at bounding box center [129, 182] width 114 height 12
type input "ge"
click at [85, 213] on button "Detalhe da geolocalização" at bounding box center [129, 212] width 160 height 31
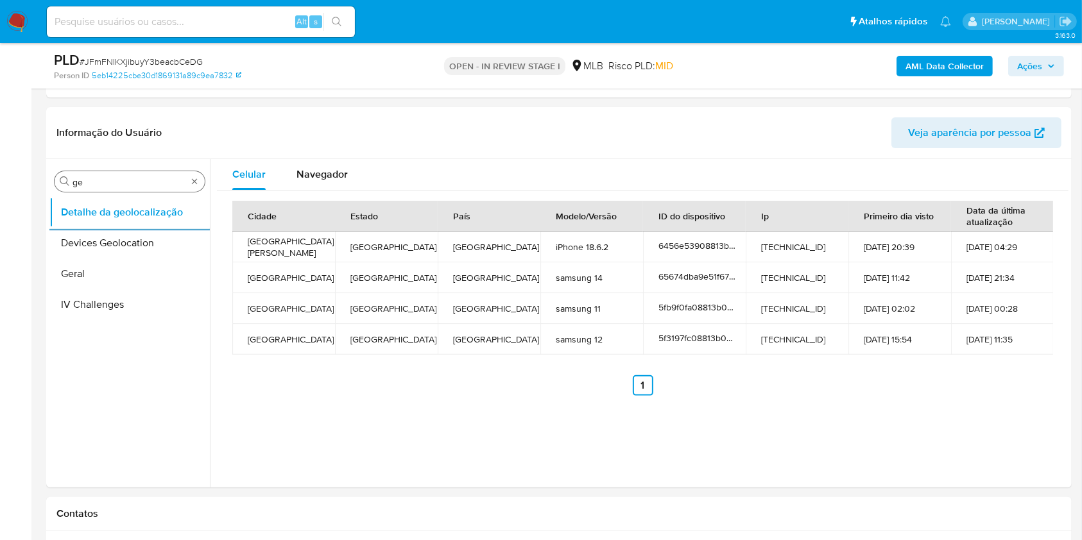
click at [92, 186] on input "ge" at bounding box center [129, 182] width 114 height 12
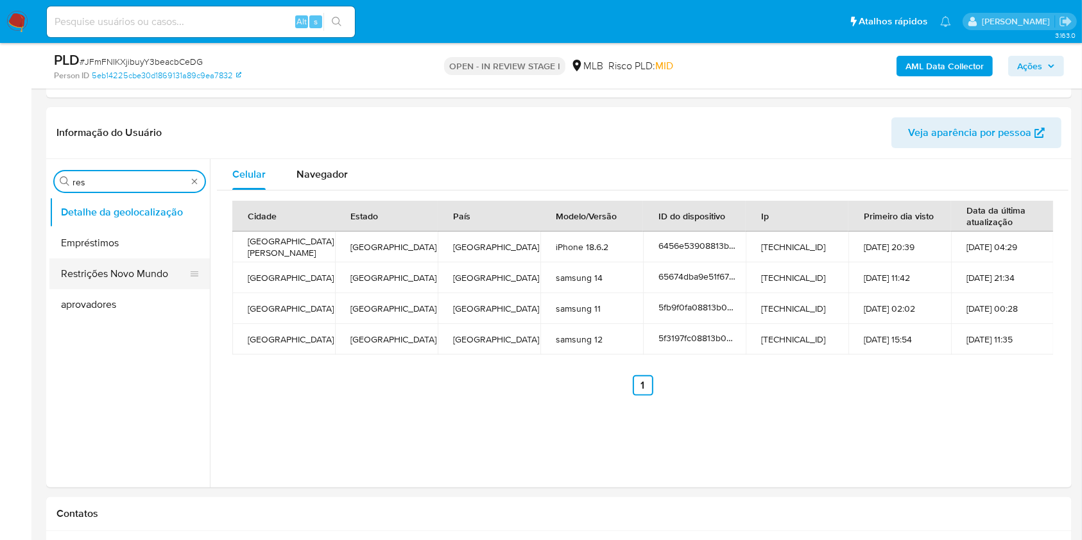
type input "res"
click at [85, 284] on button "Restrições Novo Mundo" at bounding box center [124, 274] width 150 height 31
click at [78, 277] on button "Restrições Novo Mundo" at bounding box center [124, 274] width 150 height 31
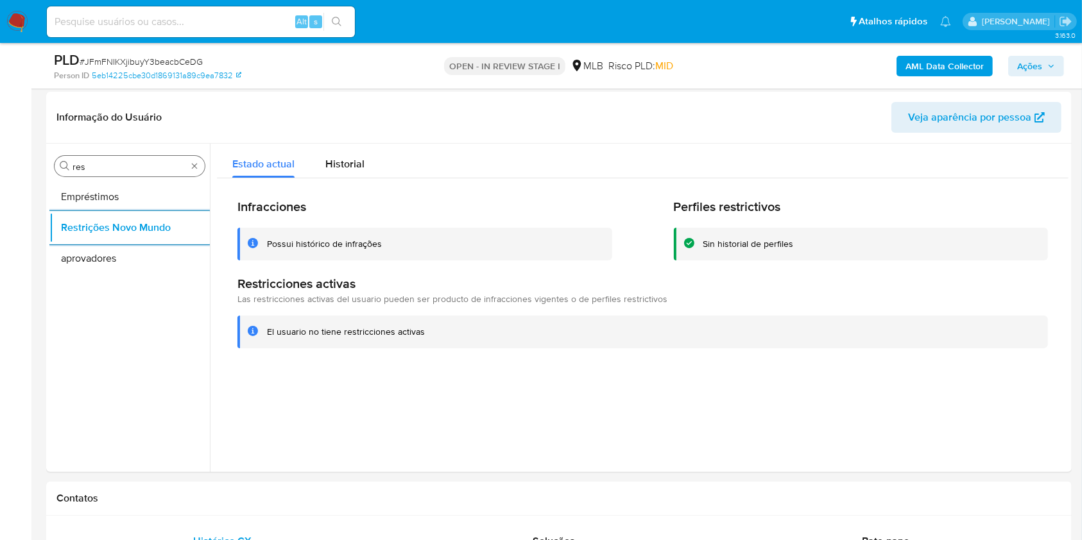
click at [106, 166] on input "res" at bounding box center [129, 167] width 114 height 12
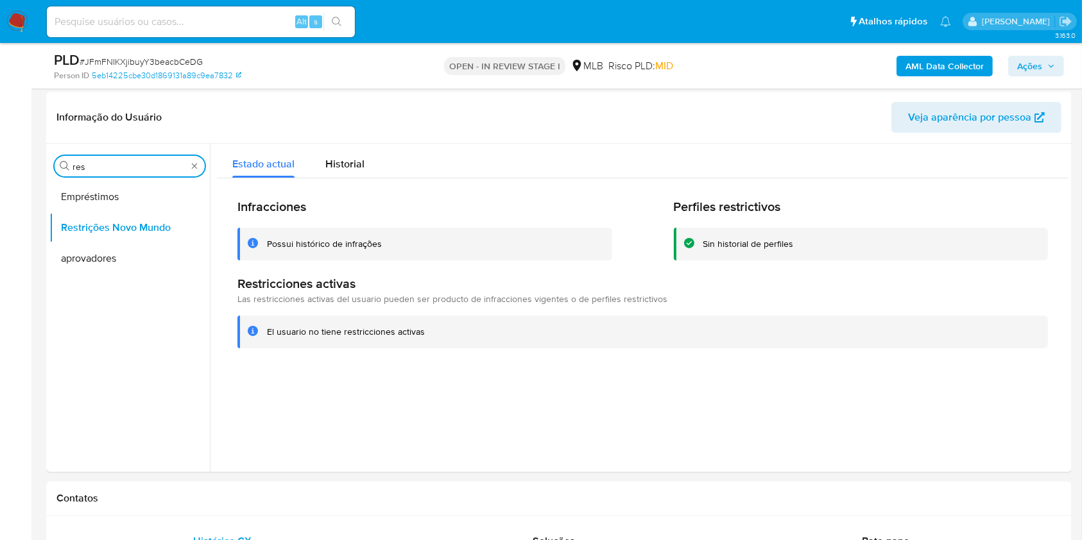
click at [106, 166] on input "res" at bounding box center [129, 167] width 114 height 12
type input "po"
click at [85, 194] on button "Dispositivos Point" at bounding box center [129, 197] width 160 height 31
click at [149, 189] on button "Dispositivos Point" at bounding box center [124, 197] width 150 height 31
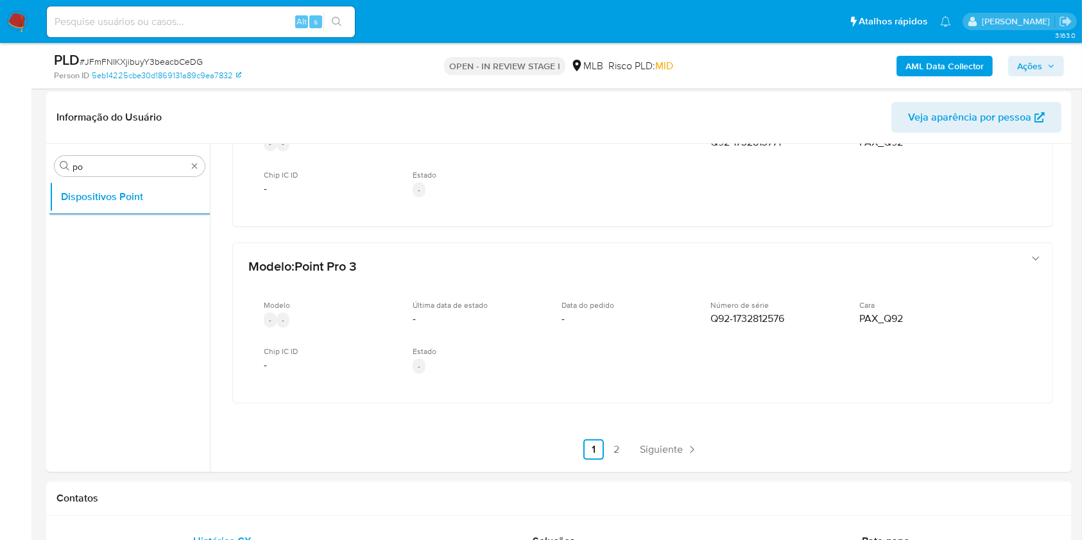
scroll to position [649, 0]
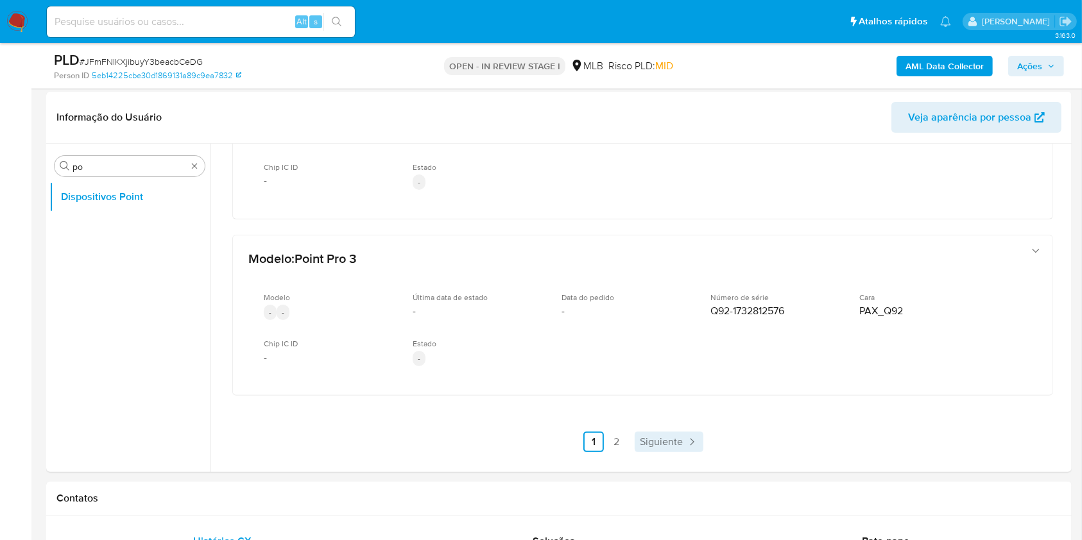
click at [652, 432] on link "Siguiente" at bounding box center [668, 442] width 69 height 21
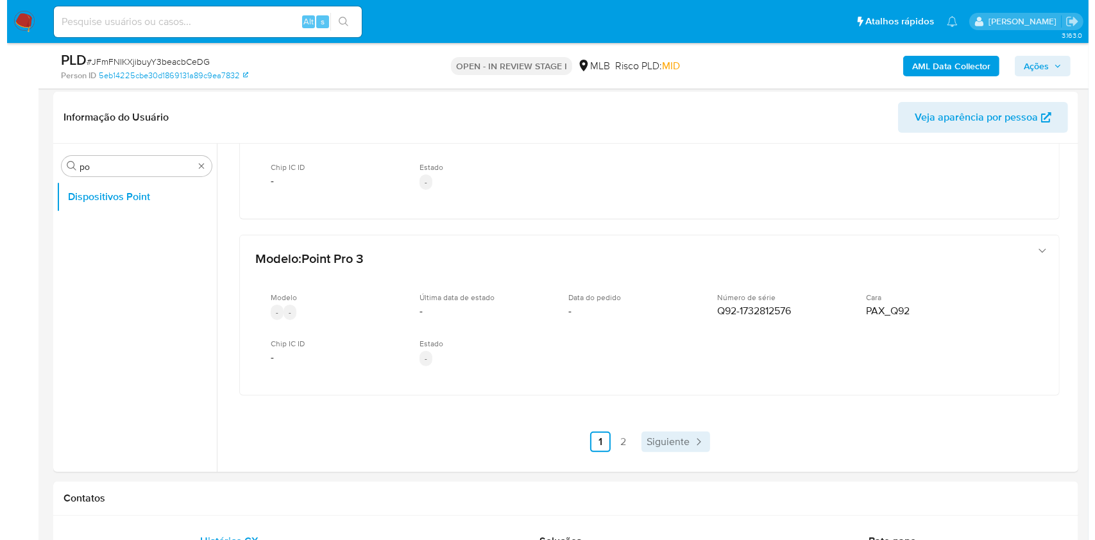
scroll to position [0, 0]
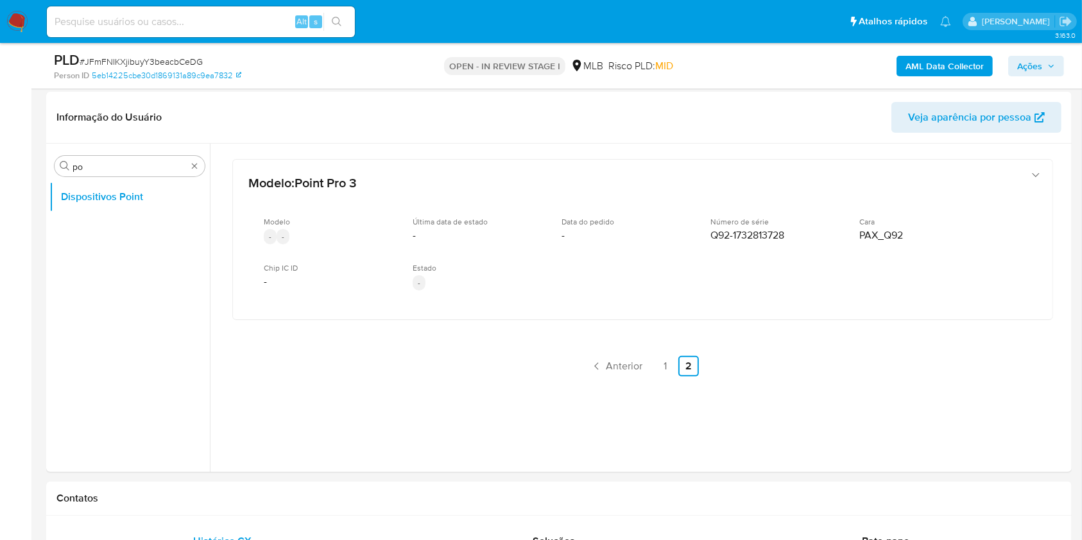
click at [938, 65] on b "AML Data Collector" at bounding box center [944, 66] width 78 height 21
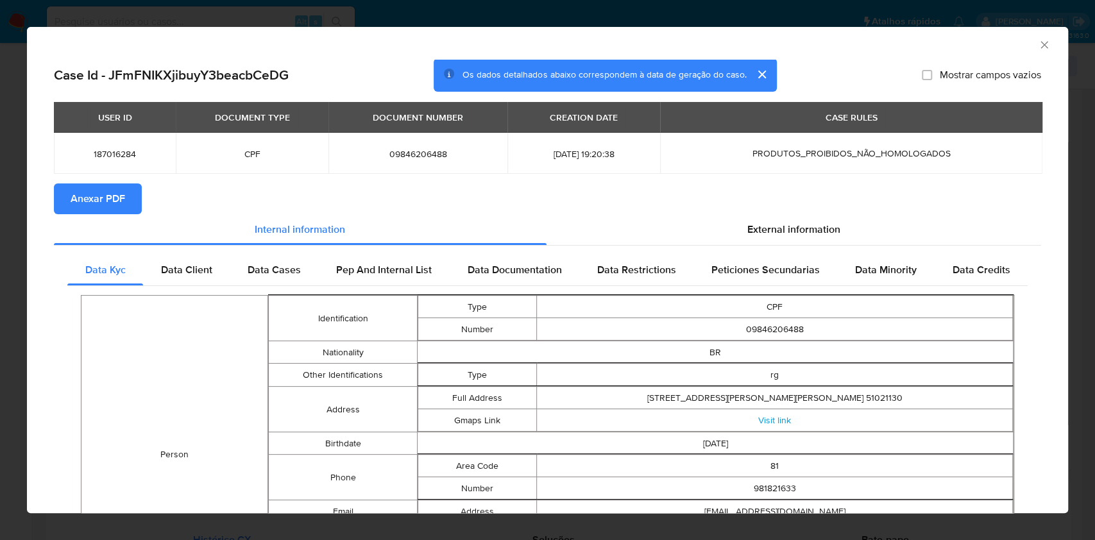
click at [118, 201] on span "Anexar PDF" at bounding box center [98, 199] width 55 height 28
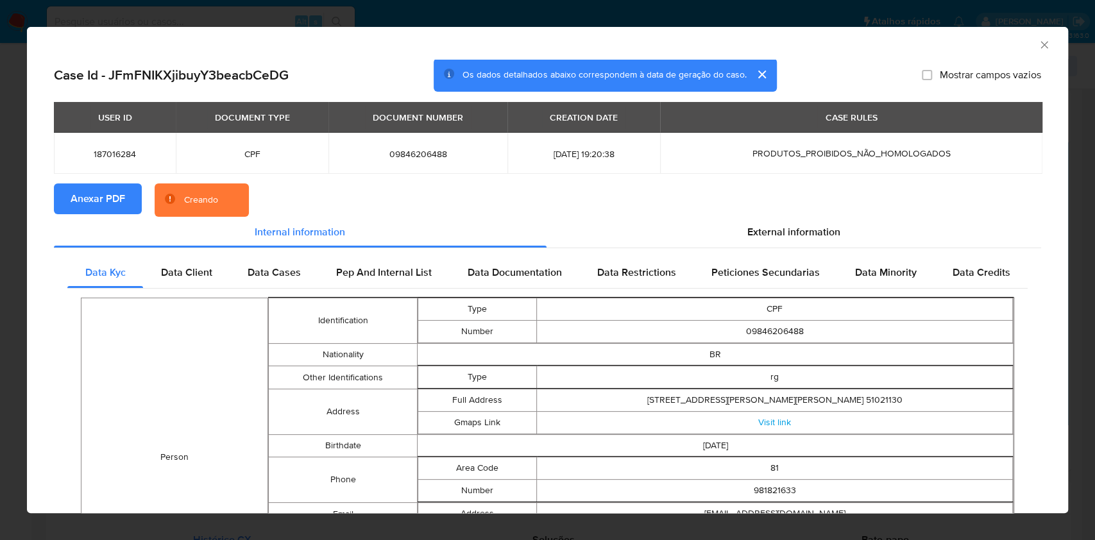
click at [743, 209] on section "Anexar PDF Creando" at bounding box center [547, 199] width 987 height 33
click at [767, 217] on div "External information" at bounding box center [794, 232] width 495 height 31
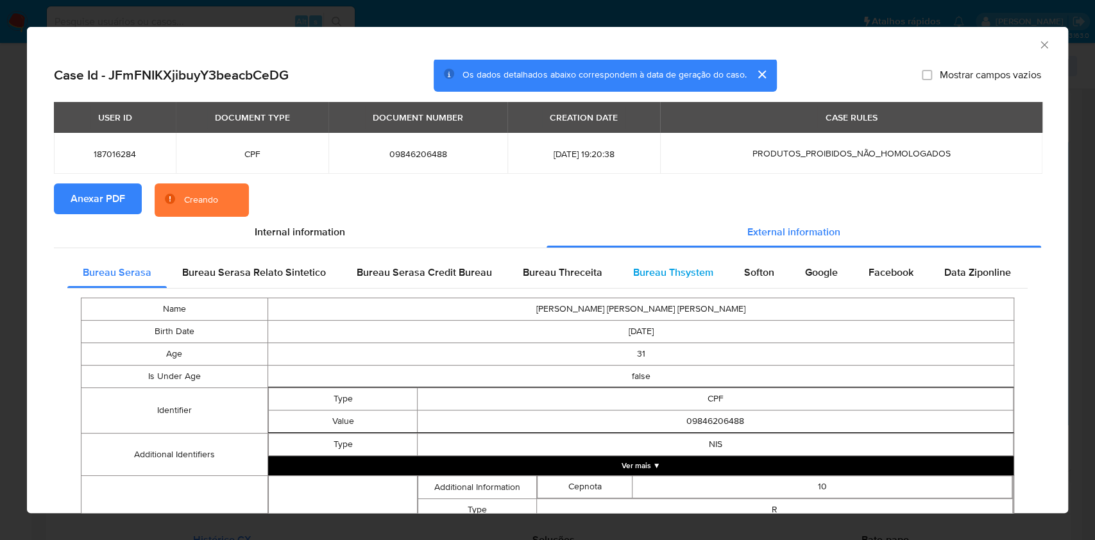
drag, startPoint x: 749, startPoint y: 274, endPoint x: 667, endPoint y: 279, distance: 82.9
click at [749, 274] on span "Softon" at bounding box center [759, 272] width 30 height 15
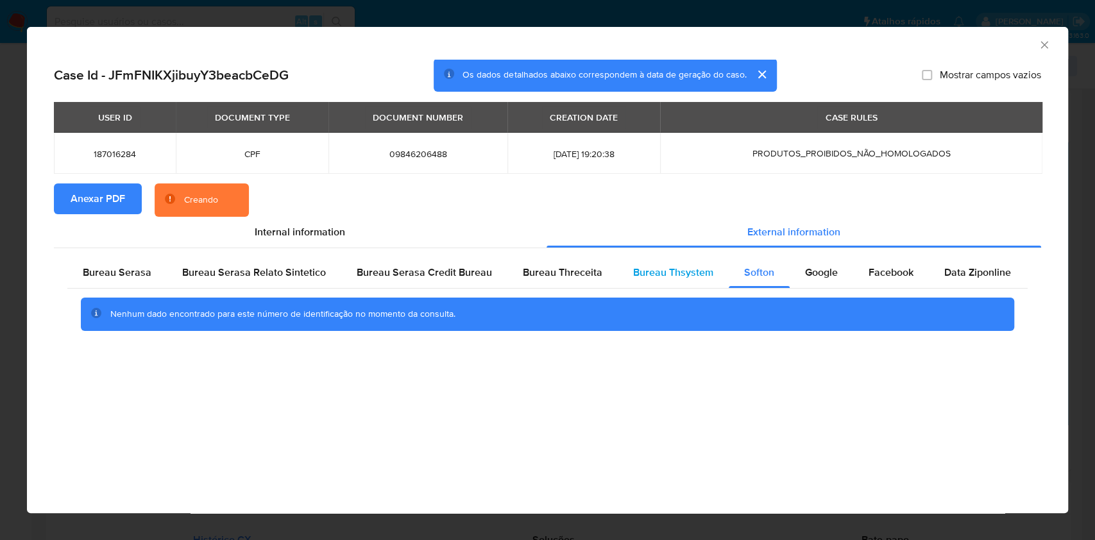
click at [667, 279] on span "Bureau Thsystem" at bounding box center [673, 272] width 80 height 15
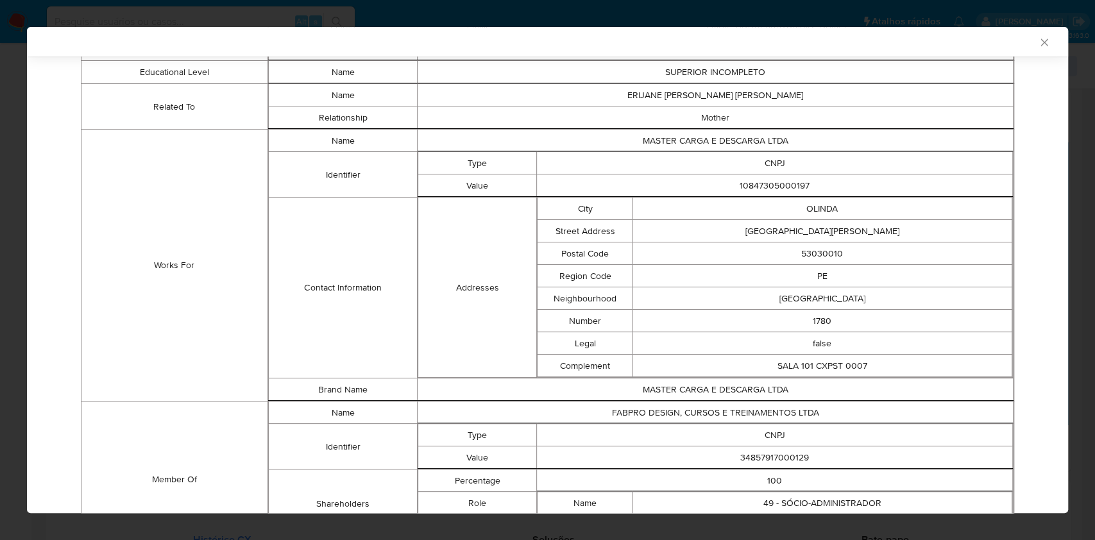
scroll to position [878, 0]
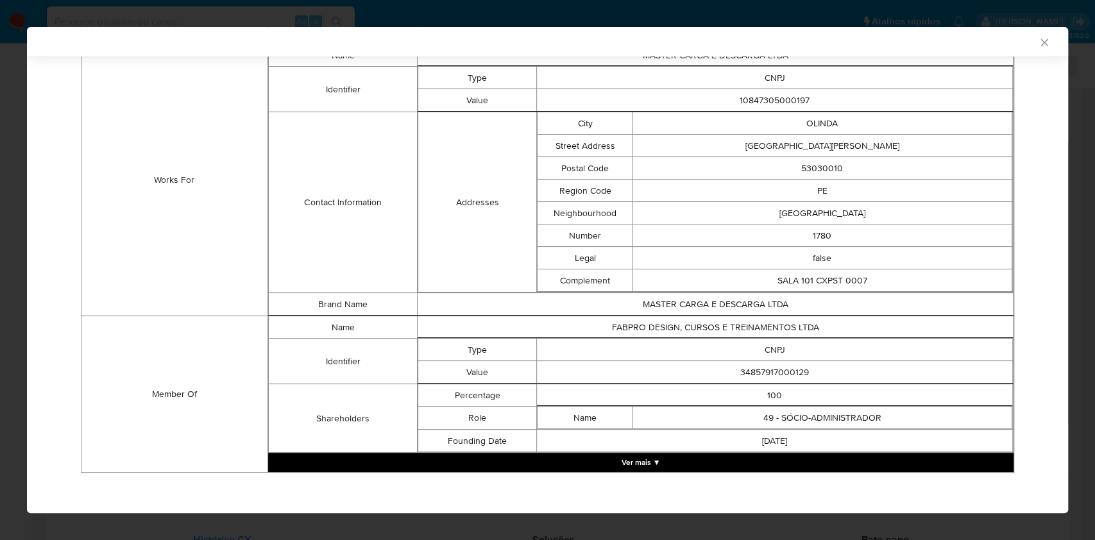
click at [650, 447] on td "2019-09-13" at bounding box center [775, 441] width 476 height 22
click at [620, 438] on td "2019-09-13" at bounding box center [775, 441] width 476 height 22
click at [654, 460] on button "Ver mais ▼" at bounding box center [640, 462] width 745 height 19
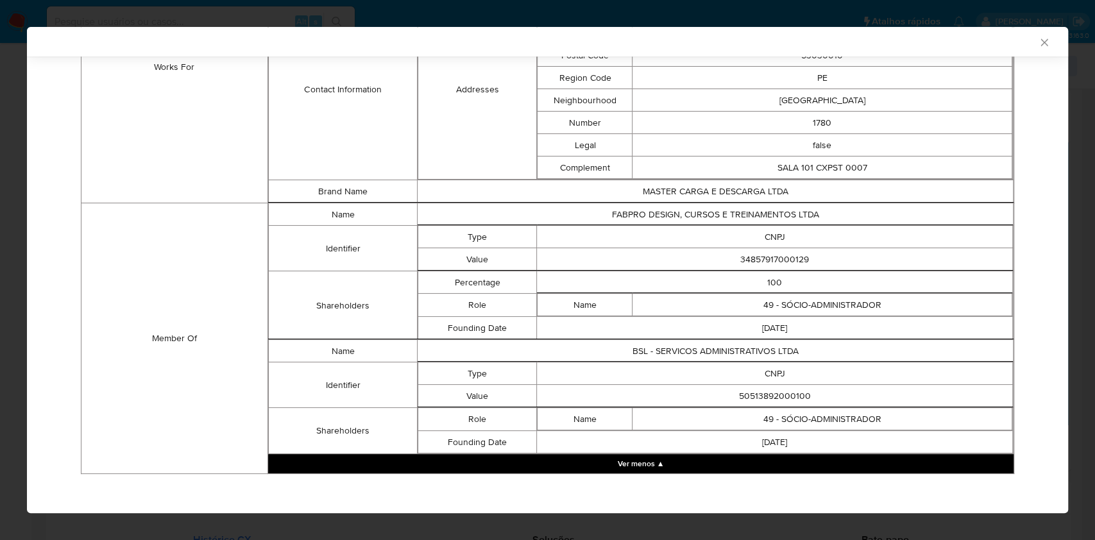
scroll to position [991, 0]
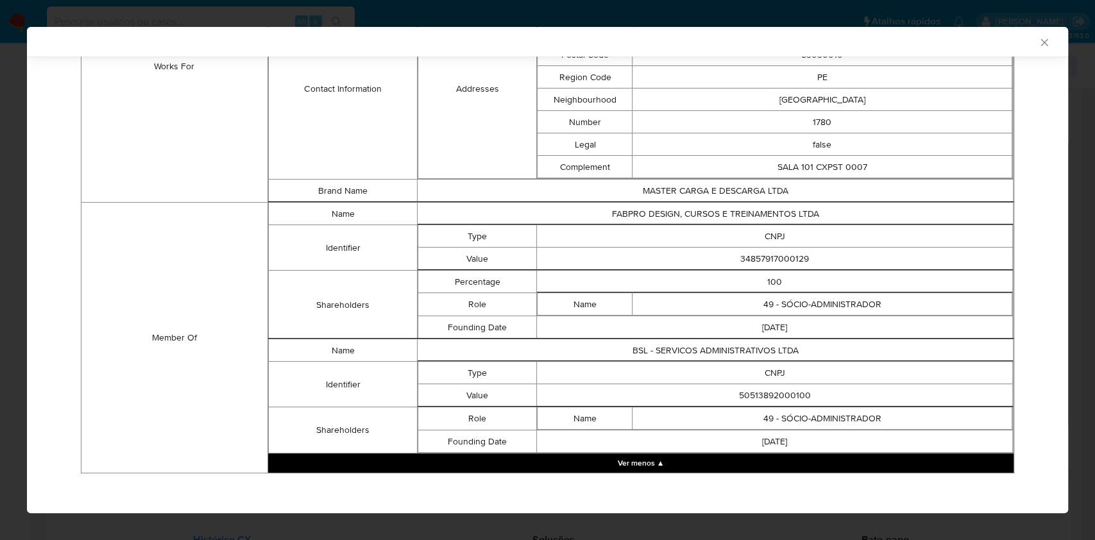
click at [763, 249] on td "34857917000129" at bounding box center [775, 259] width 476 height 22
copy td "34857917000129"
drag, startPoint x: 591, startPoint y: 359, endPoint x: 638, endPoint y: 371, distance: 49.0
click at [591, 362] on td "CNPJ" at bounding box center [775, 373] width 476 height 22
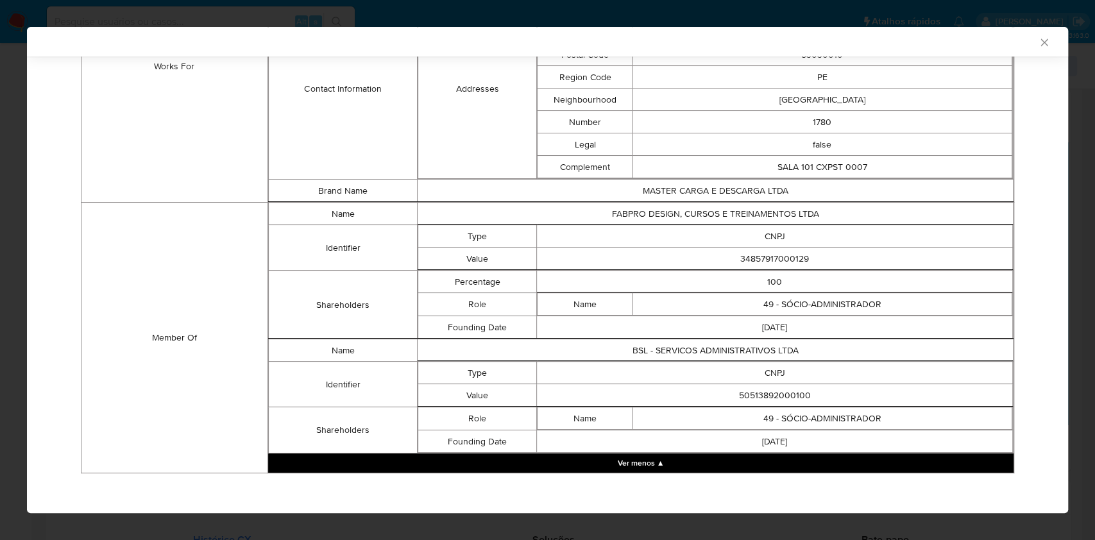
click at [759, 384] on td "50513892000100" at bounding box center [775, 395] width 476 height 22
copy td "50513892000100"
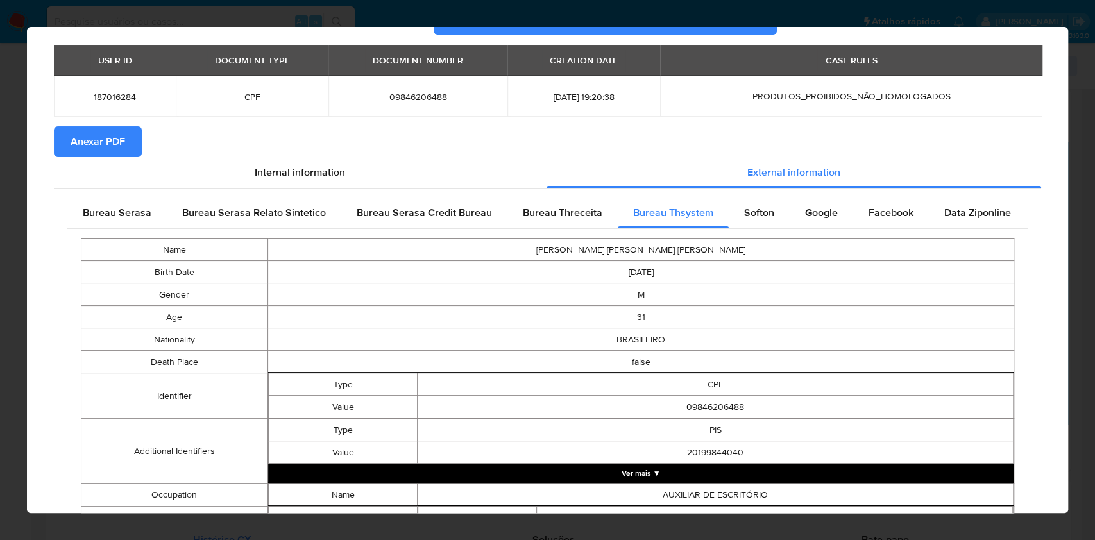
scroll to position [0, 0]
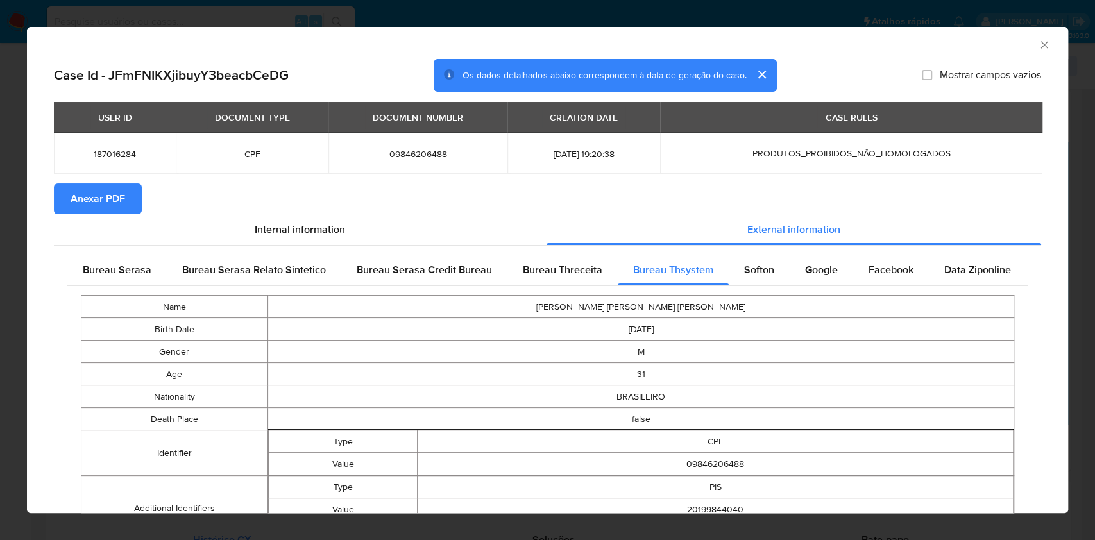
drag, startPoint x: 123, startPoint y: 280, endPoint x: 209, endPoint y: 298, distance: 87.2
click at [123, 279] on div "Bureau Serasa" at bounding box center [116, 270] width 99 height 31
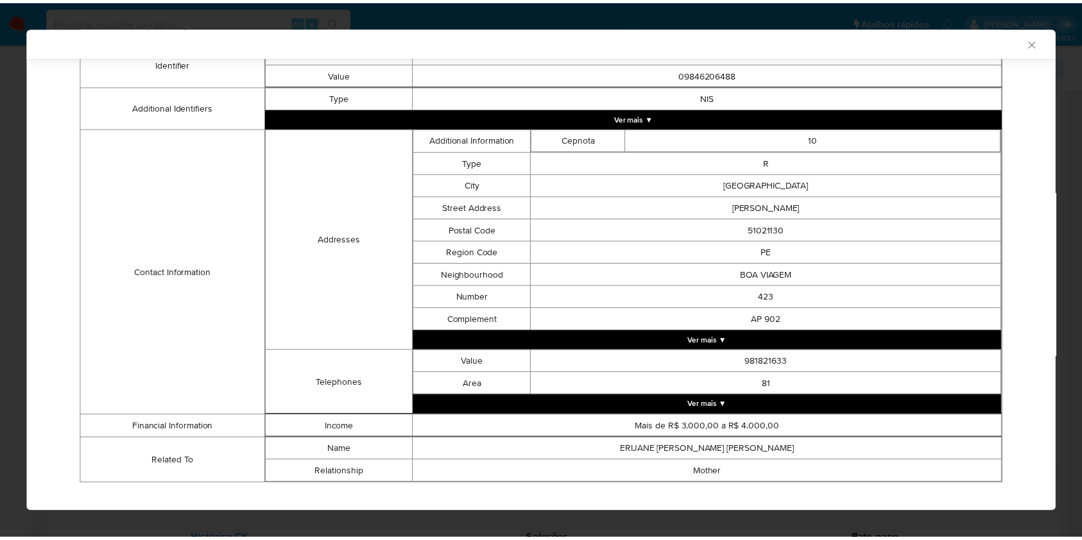
scroll to position [357, 0]
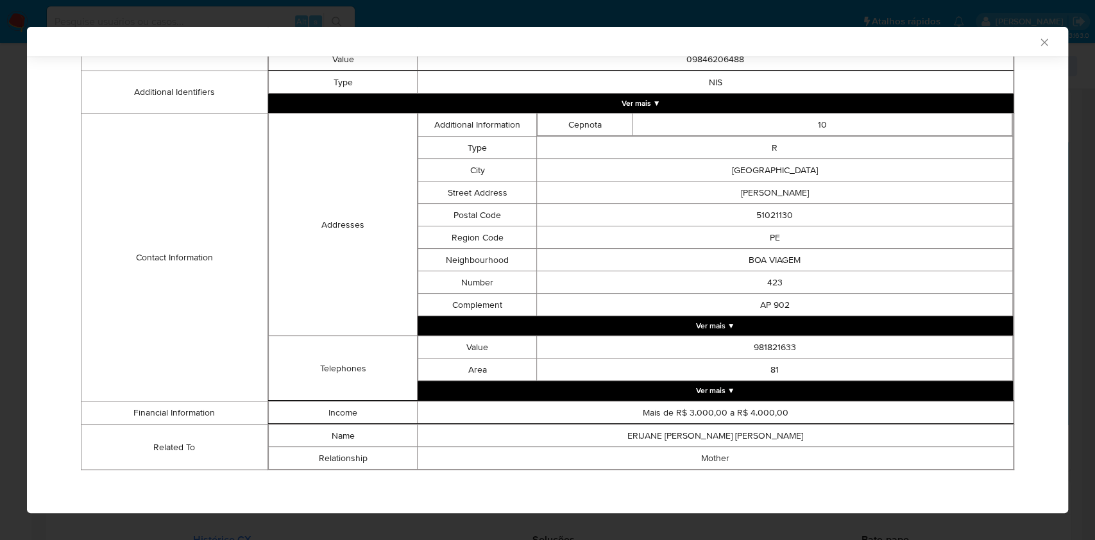
click at [0, 280] on div "AML Data Collector Case Id - JFmFNIKXjibuyY3beacbCeDG Os dados detalhados abaix…" at bounding box center [547, 270] width 1095 height 540
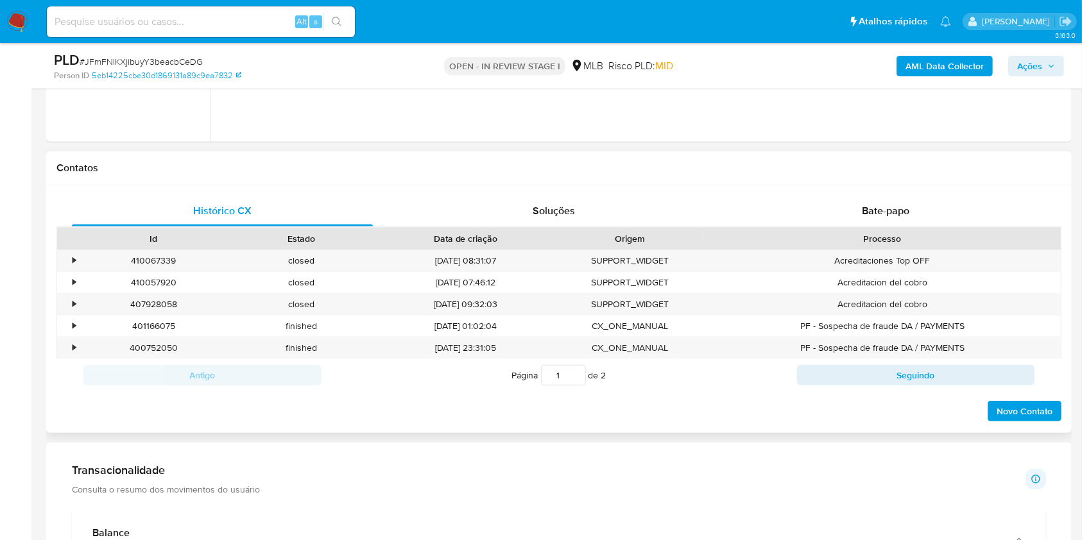
scroll to position [513, 0]
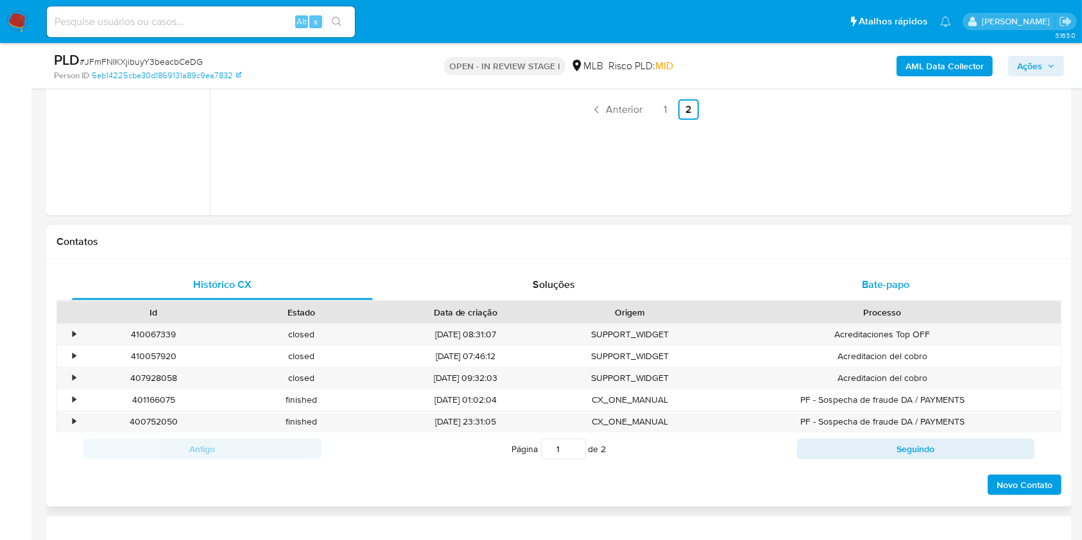
drag, startPoint x: 857, startPoint y: 263, endPoint x: 855, endPoint y: 272, distance: 9.2
click at [857, 264] on div "Histórico CX Soluções Bate-papo Id Estado Data de criação Origem Processo • 410…" at bounding box center [558, 383] width 1025 height 248
click at [840, 287] on div "Bate-papo" at bounding box center [885, 284] width 301 height 31
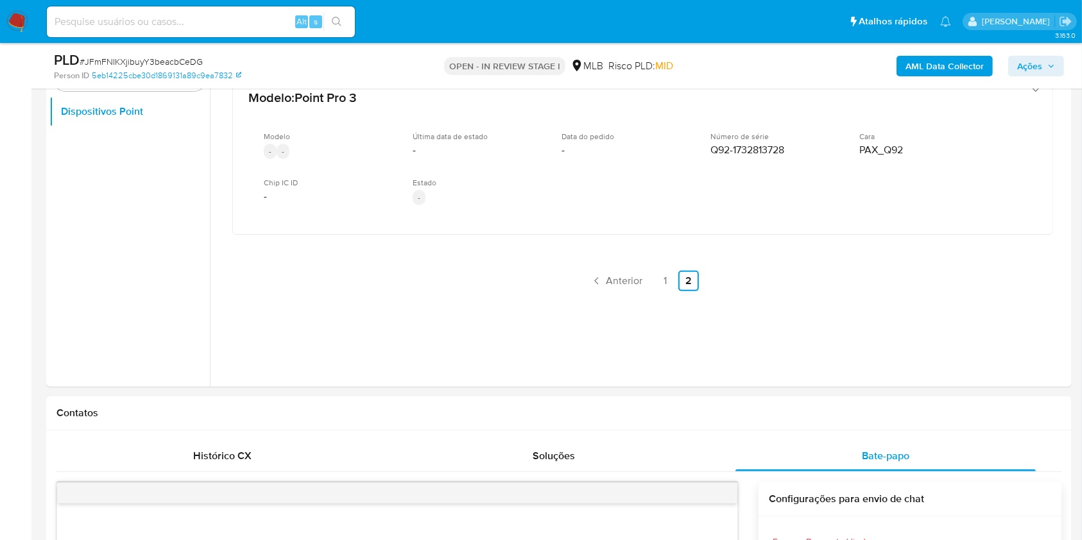
scroll to position [257, 0]
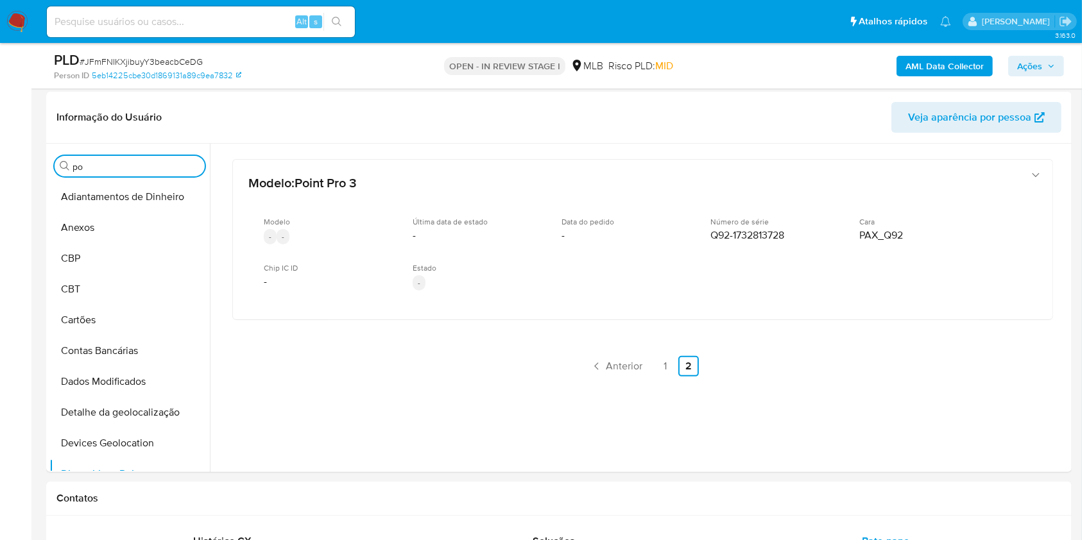
click at [111, 171] on input "po" at bounding box center [135, 167] width 127 height 12
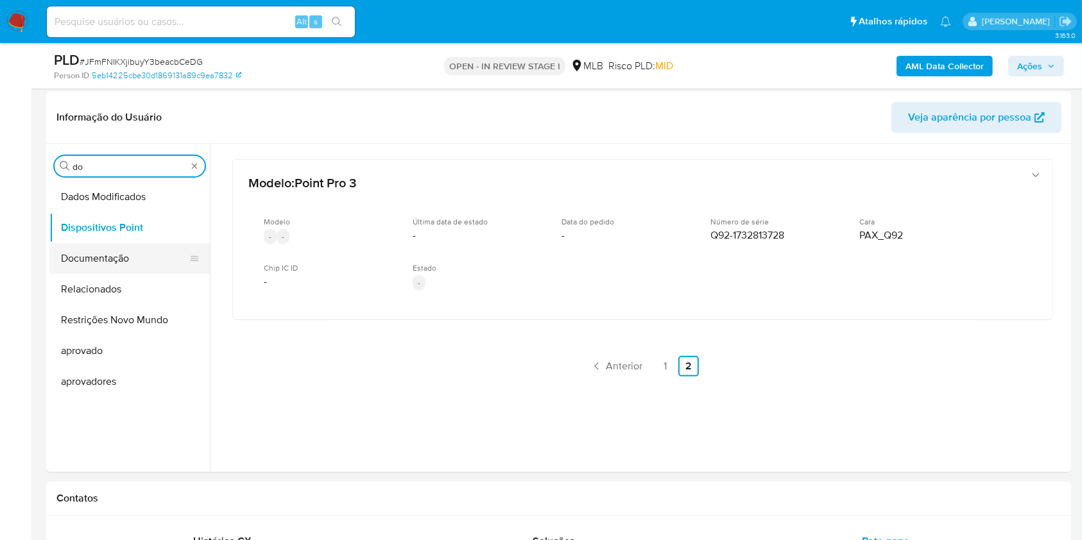
type input "do"
click at [109, 265] on button "Documentação" at bounding box center [124, 258] width 150 height 31
click at [98, 259] on button "Documentação" at bounding box center [124, 258] width 150 height 31
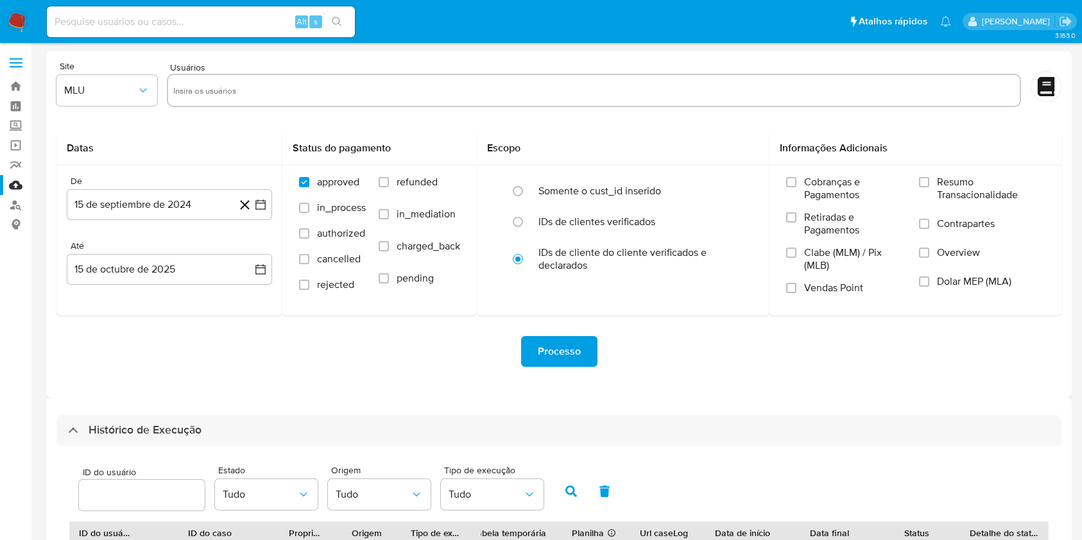
select select "10"
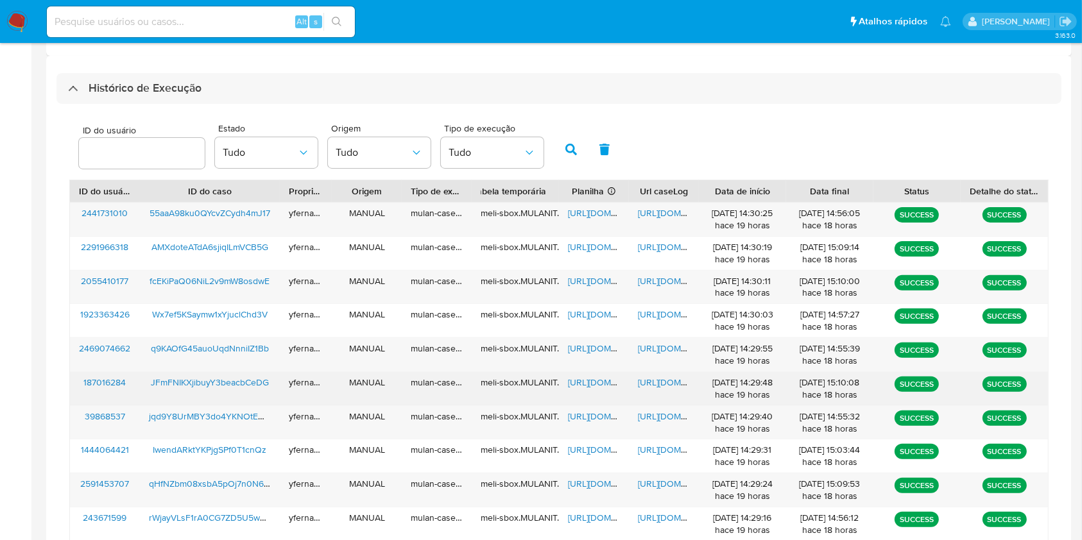
click at [574, 384] on span "[URL][DOMAIN_NAME]" at bounding box center [612, 382] width 89 height 13
click at [664, 380] on span "[URL][DOMAIN_NAME]" at bounding box center [682, 382] width 89 height 13
